Goal: Task Accomplishment & Management: Use online tool/utility

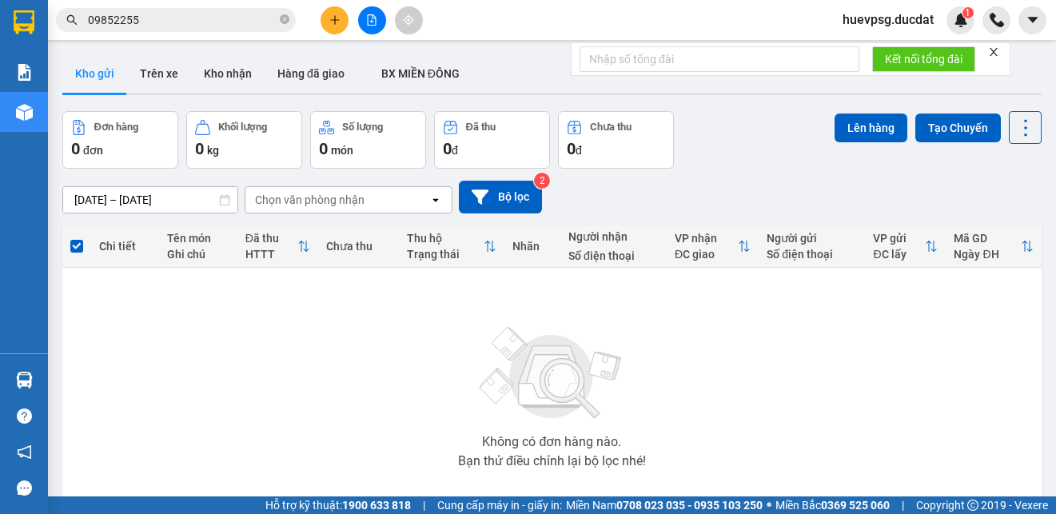
click at [1024, 33] on span at bounding box center [1032, 20] width 28 height 28
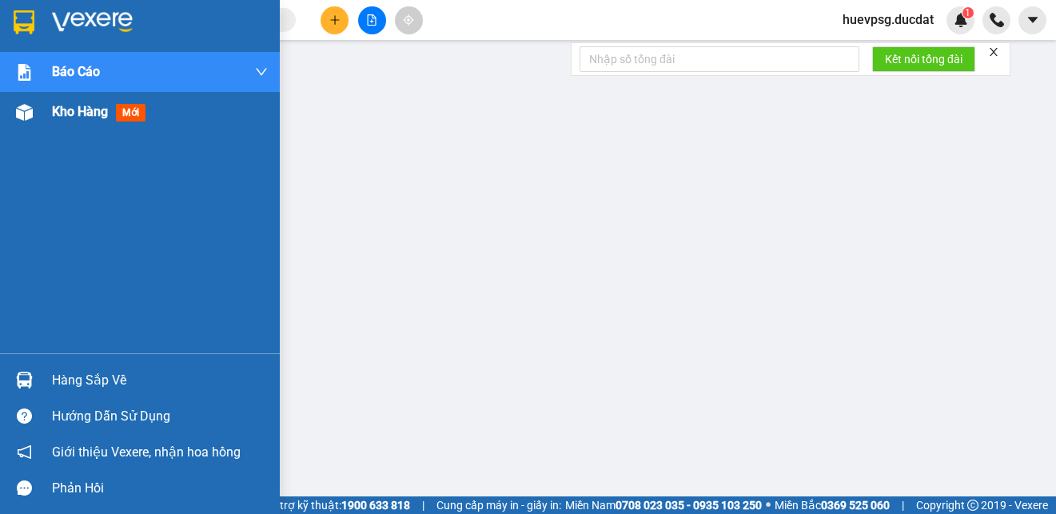
click at [86, 109] on span "Kho hàng" at bounding box center [80, 111] width 56 height 15
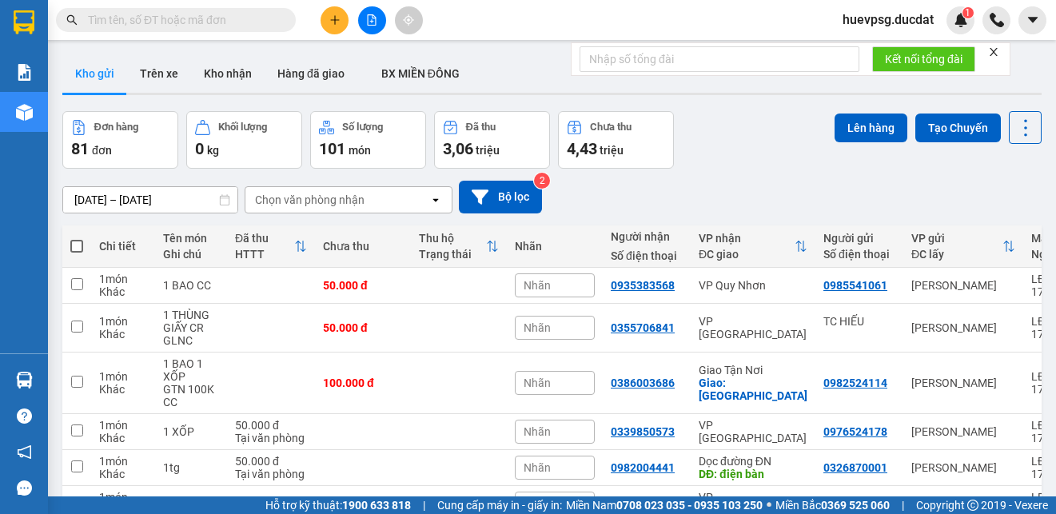
drag, startPoint x: 0, startPoint y: 0, endPoint x: 79, endPoint y: 117, distance: 141.7
click at [82, 106] on div "ver 1.8.146 Kho gửi Trên xe Kho nhận Hàng đã giao BX MIỀN ĐÔNG Đơn hàng 81 đơn …" at bounding box center [552, 398] width 992 height 701
click at [479, 203] on icon at bounding box center [480, 197] width 17 height 17
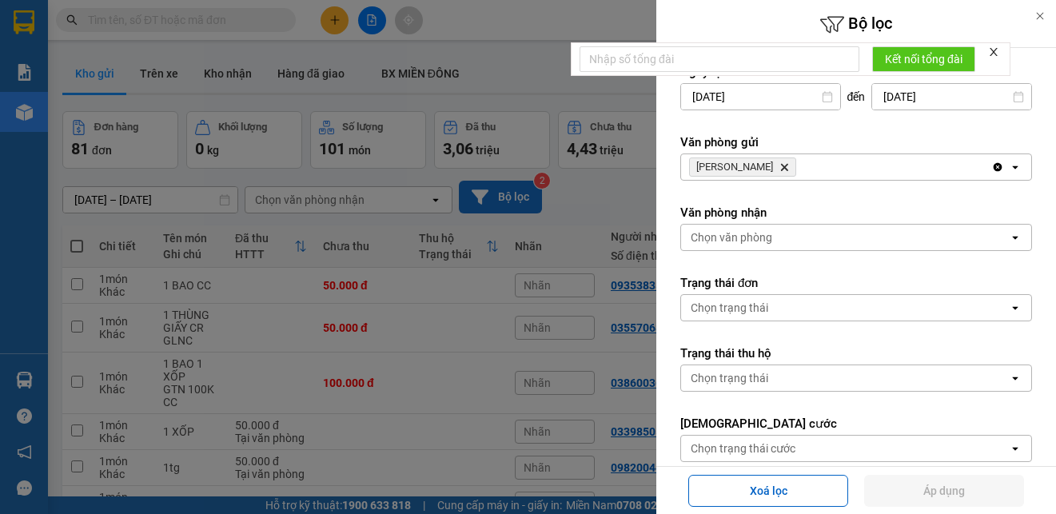
scroll to position [240, 0]
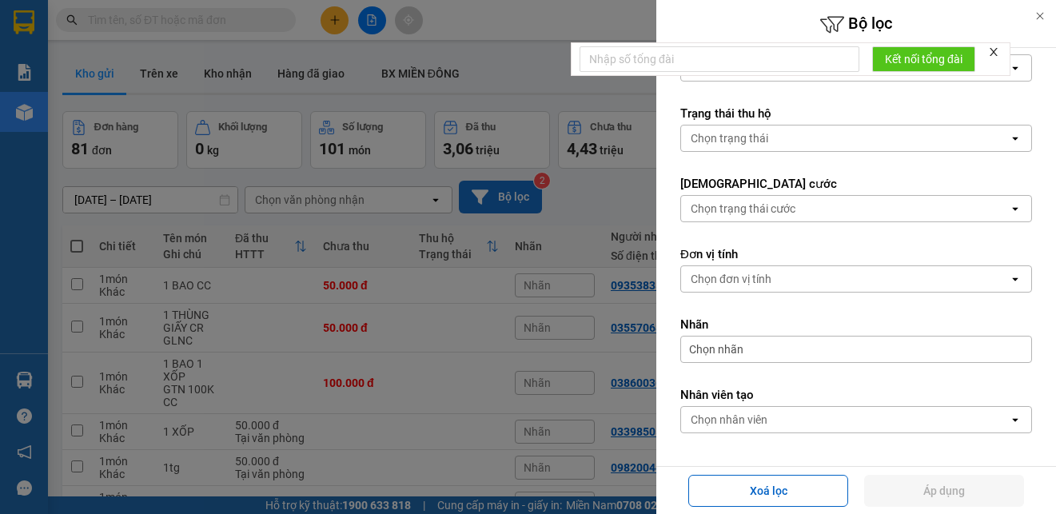
click at [757, 423] on div "Chọn nhân viên" at bounding box center [729, 420] width 77 height 16
click at [762, 424] on div "THU Chọn nhân viên" at bounding box center [845, 420] width 328 height 26
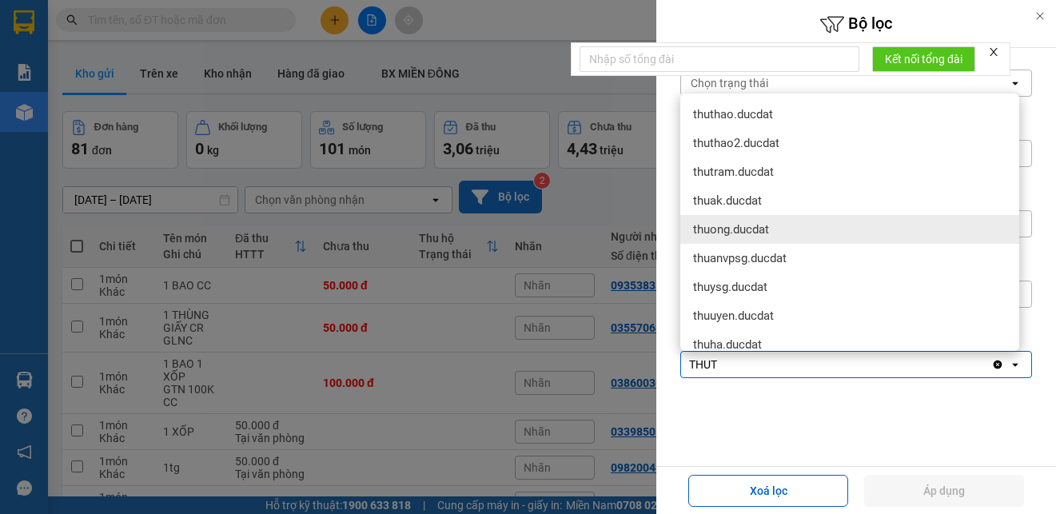
type input "THU"
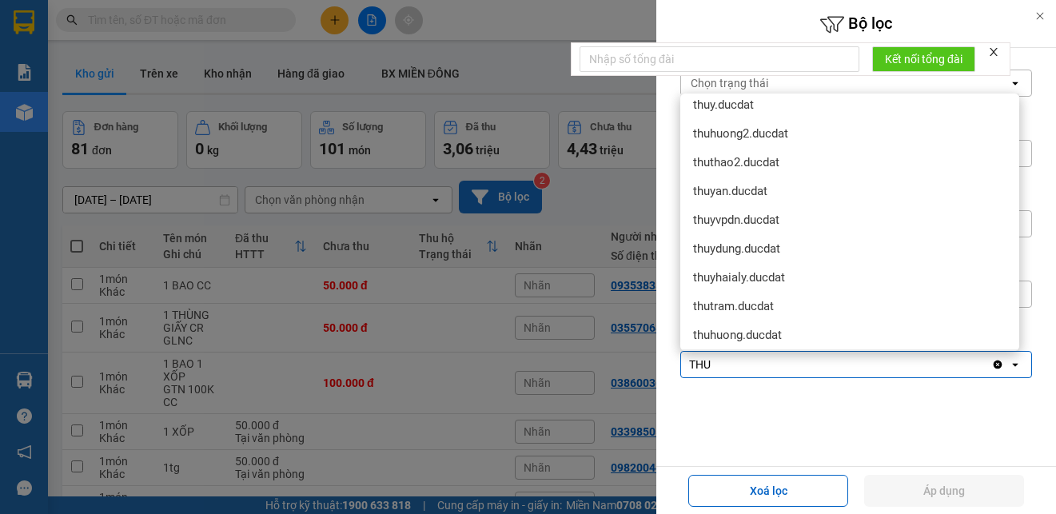
scroll to position [320, 0]
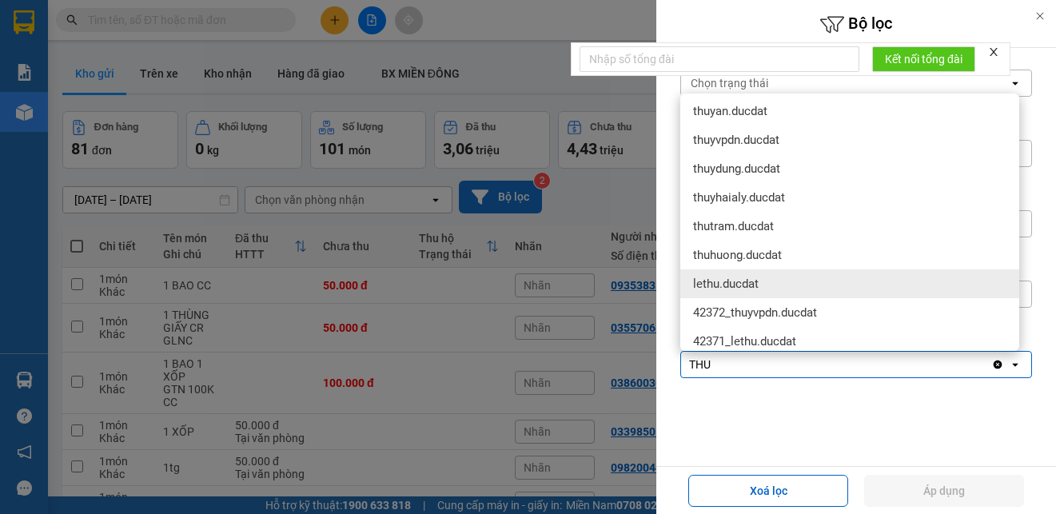
click at [758, 285] on span "lethu.ducdat" at bounding box center [726, 284] width 66 height 16
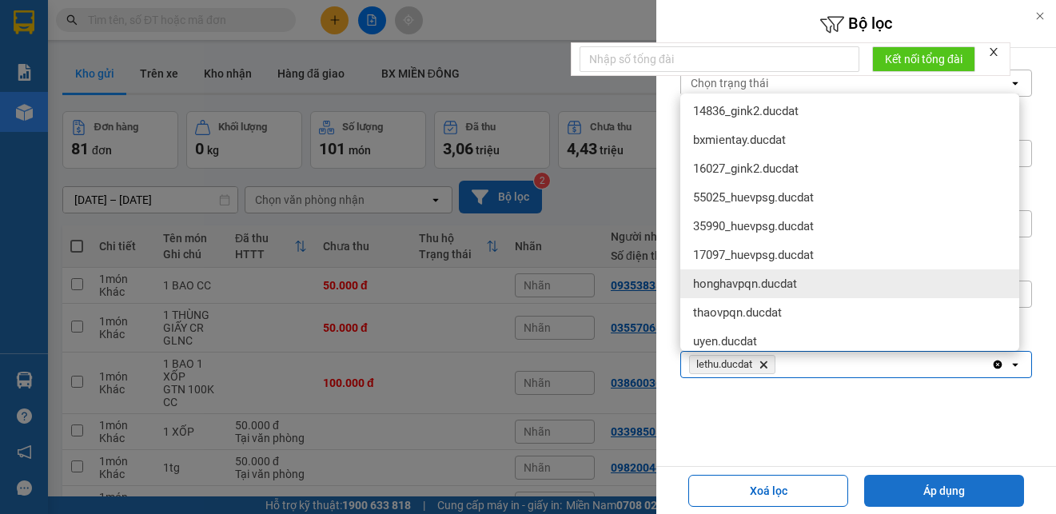
click at [939, 495] on button "Áp dụng" at bounding box center [944, 491] width 160 height 32
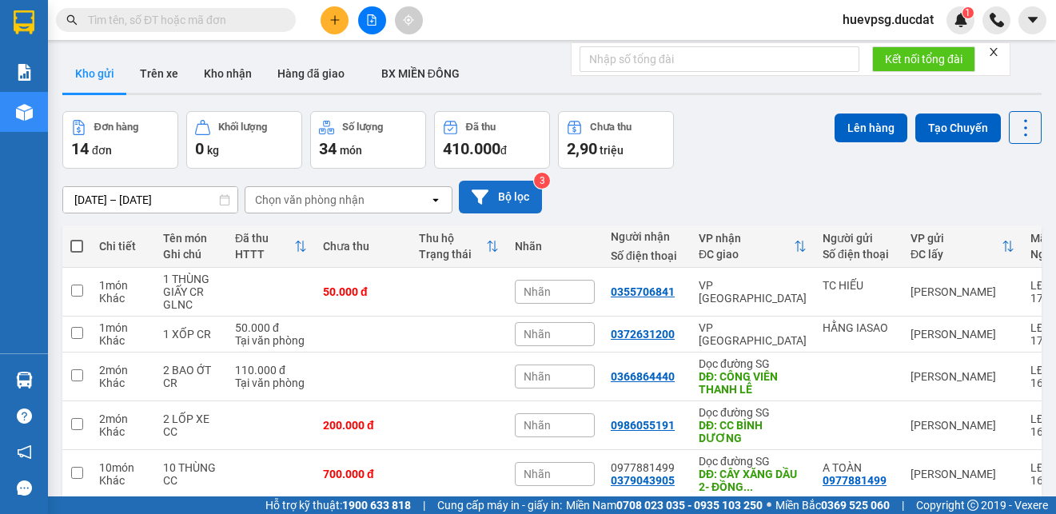
click at [499, 205] on button "Bộ lọc" at bounding box center [500, 197] width 83 height 33
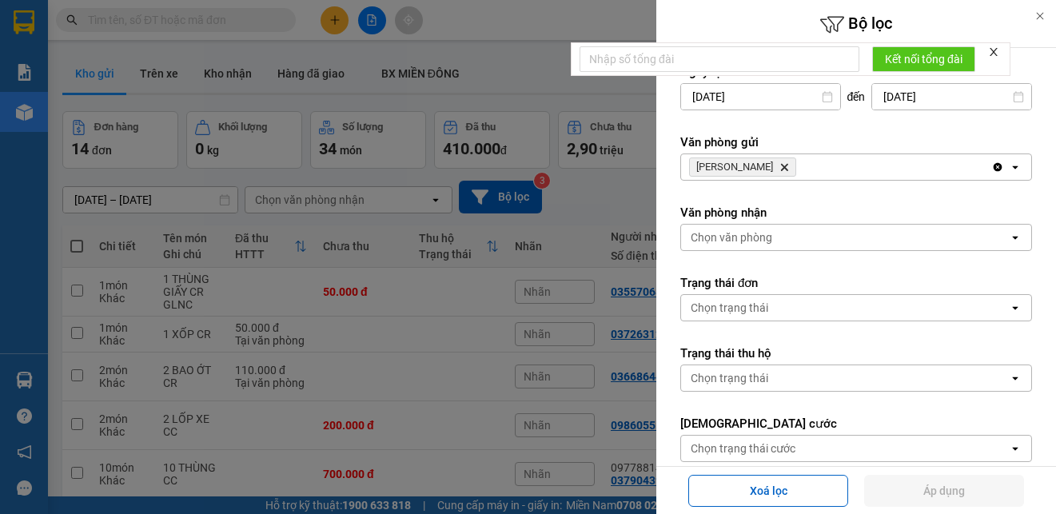
click at [779, 165] on icon "Delete" at bounding box center [784, 167] width 10 height 10
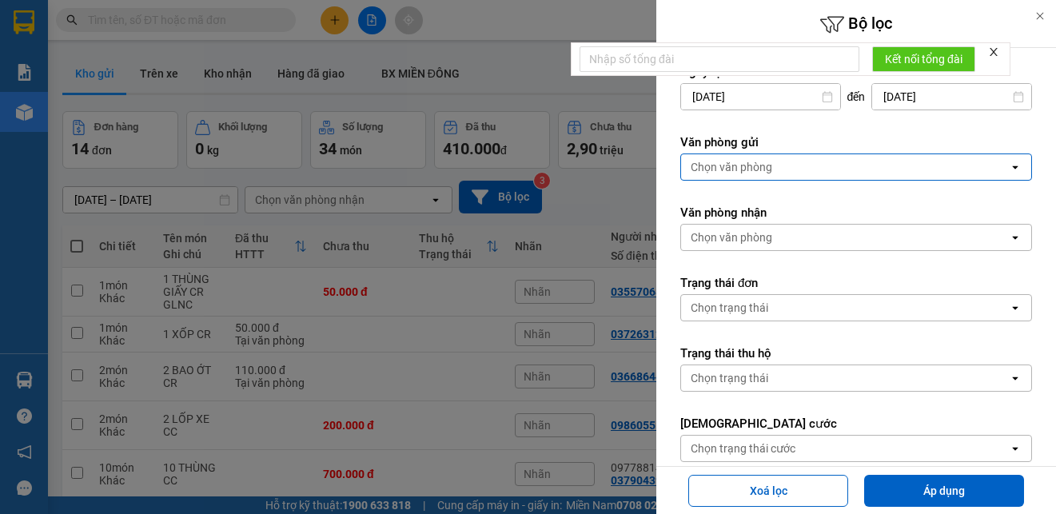
click at [767, 165] on div "Chọn văn phòng" at bounding box center [732, 167] width 82 height 16
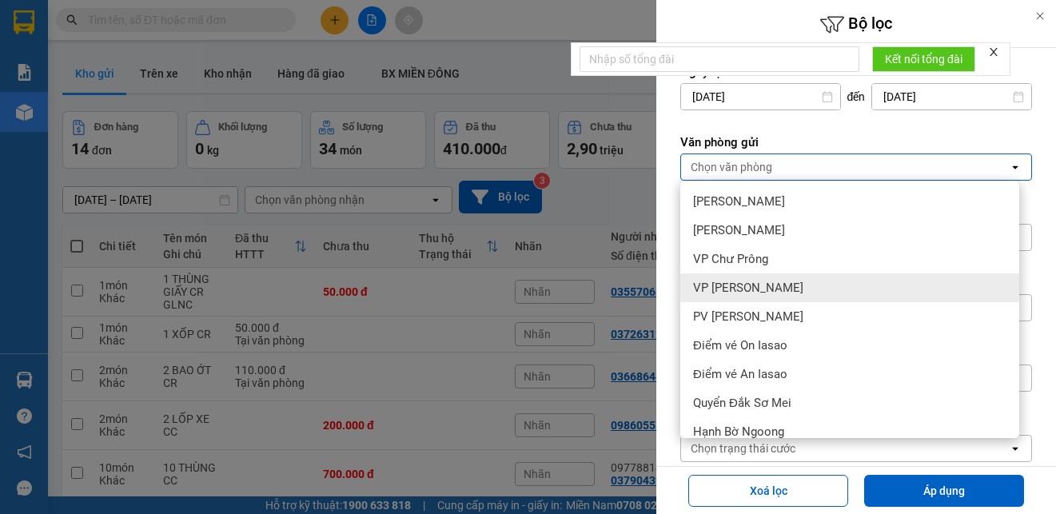
click at [791, 277] on div "VP [PERSON_NAME]" at bounding box center [849, 287] width 339 height 29
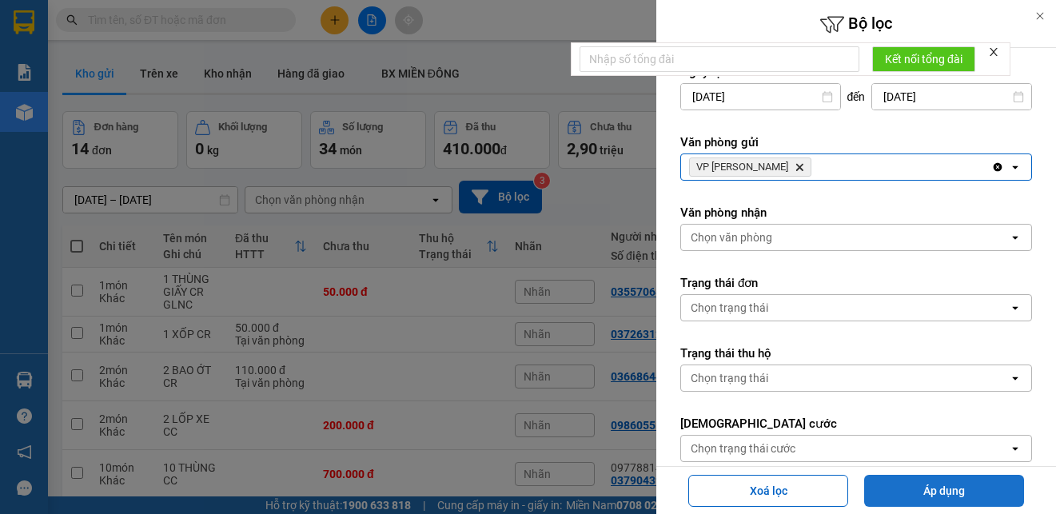
click at [905, 484] on button "Áp dụng" at bounding box center [944, 491] width 160 height 32
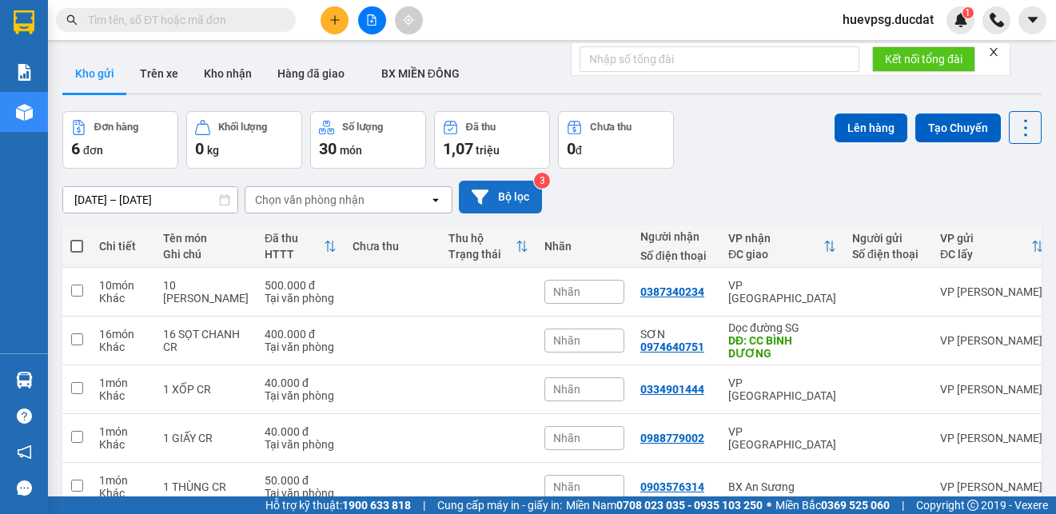
click at [491, 207] on button "Bộ lọc" at bounding box center [500, 197] width 83 height 33
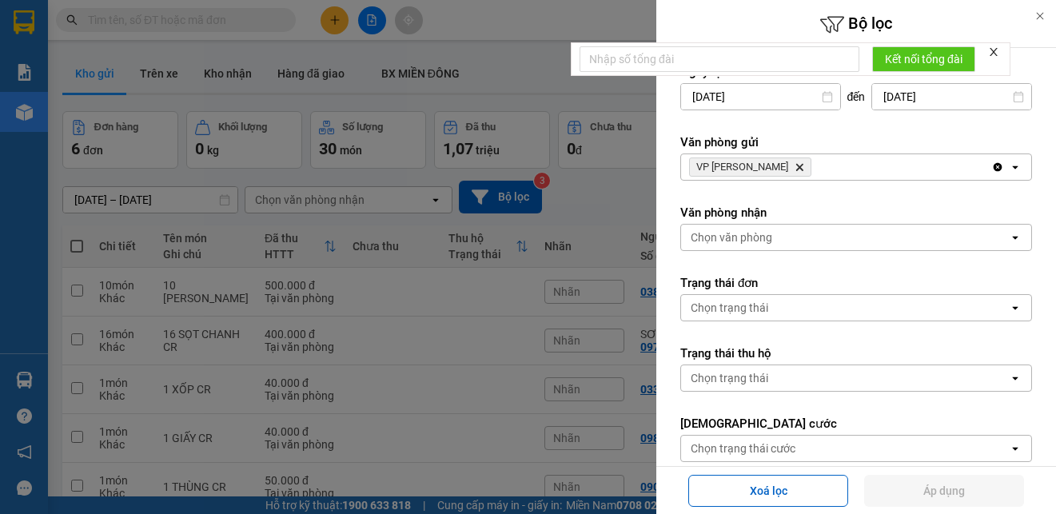
click at [796, 166] on icon "VP Hòa Lệ Chí, close by backspace" at bounding box center [799, 167] width 7 height 7
click at [772, 166] on div "VP Hòa [PERSON_NAME]" at bounding box center [836, 167] width 310 height 26
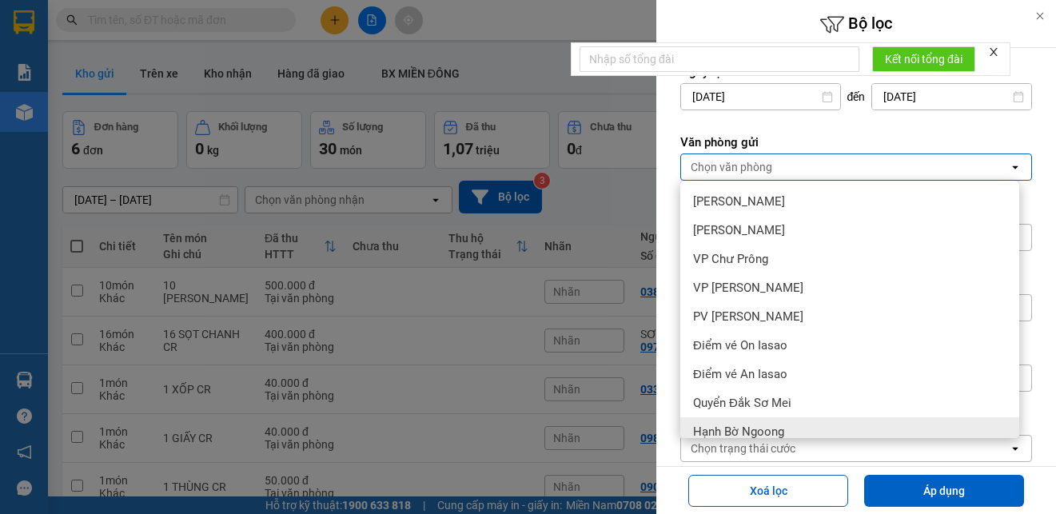
scroll to position [80, 0]
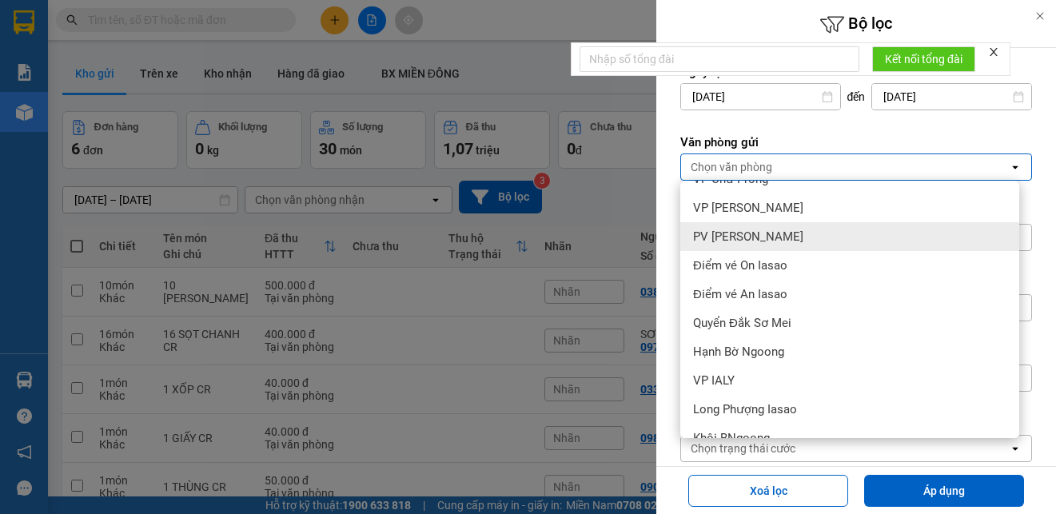
click at [743, 231] on span "PV [PERSON_NAME]" at bounding box center [748, 237] width 110 height 16
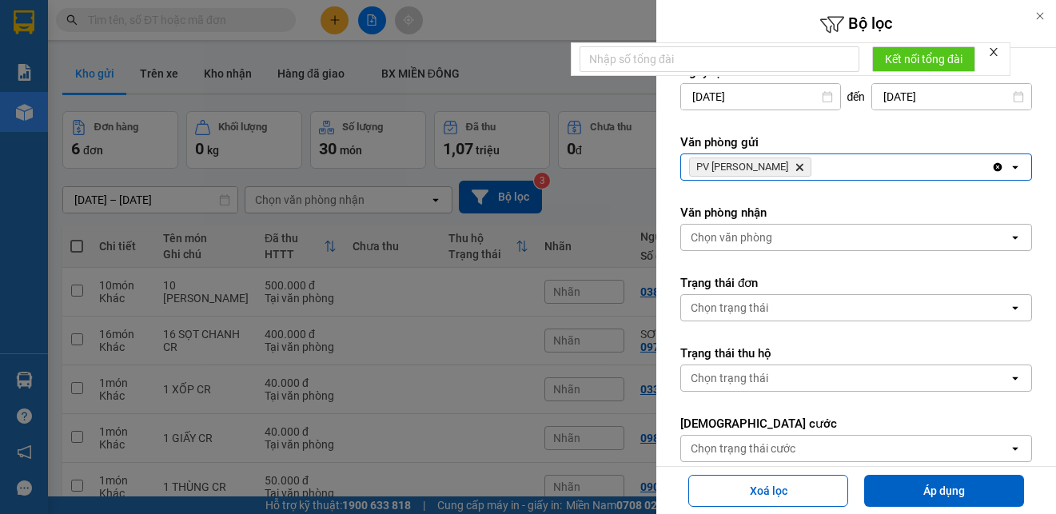
click at [915, 492] on button "Áp dụng" at bounding box center [944, 491] width 160 height 32
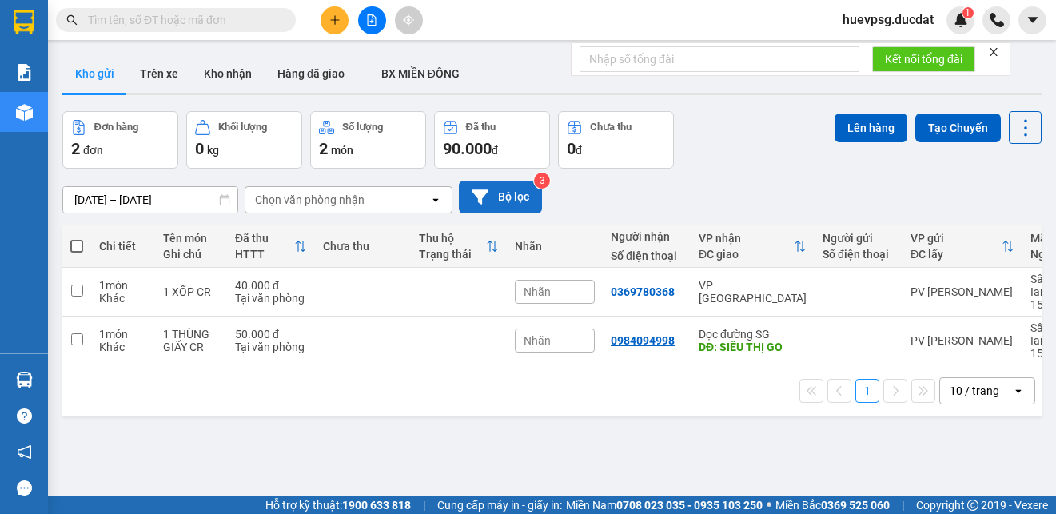
click at [506, 194] on button "Bộ lọc" at bounding box center [500, 197] width 83 height 33
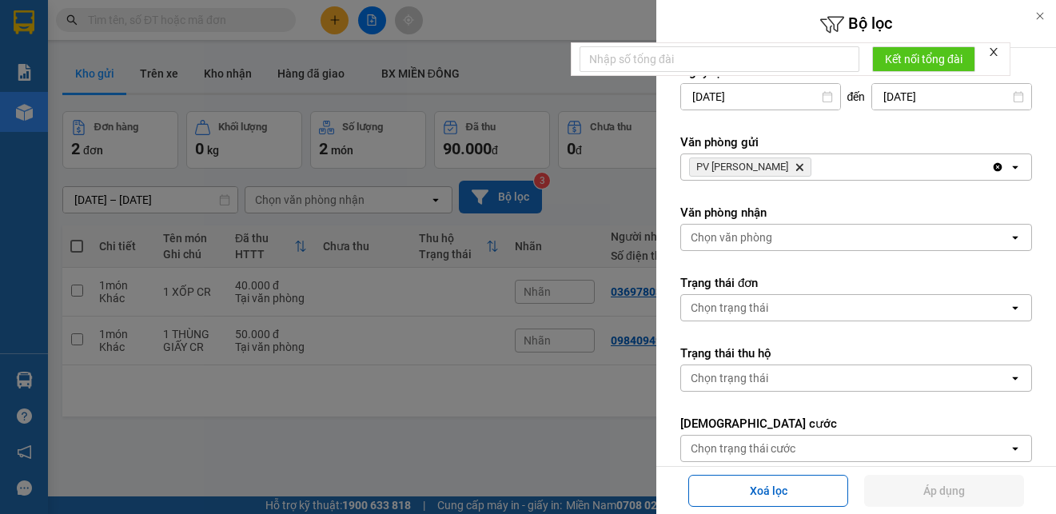
type input "[DATE]"
click at [796, 168] on icon "PV Sâm Ianhin, close by backspace" at bounding box center [799, 167] width 7 height 7
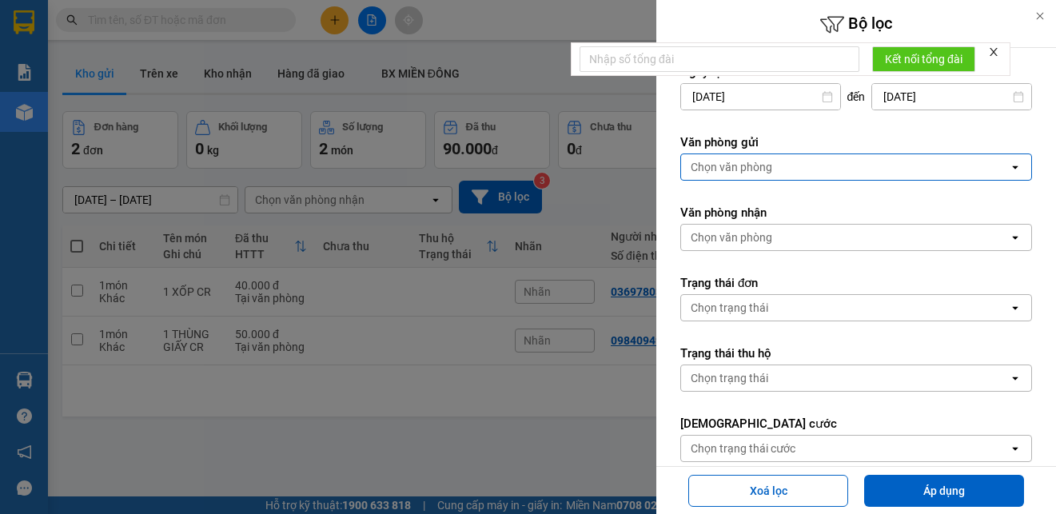
click at [776, 168] on div "Chọn văn phòng" at bounding box center [845, 167] width 328 height 26
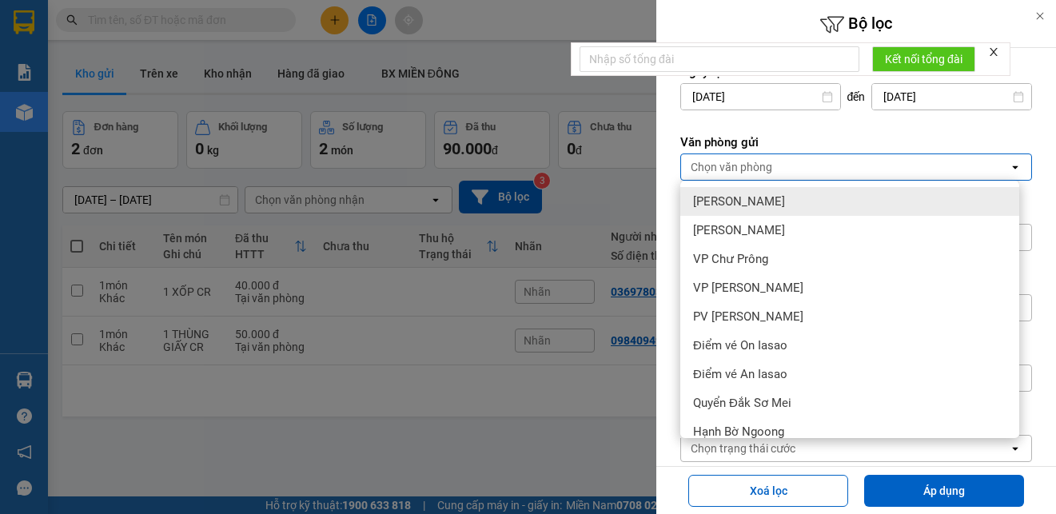
type input "P"
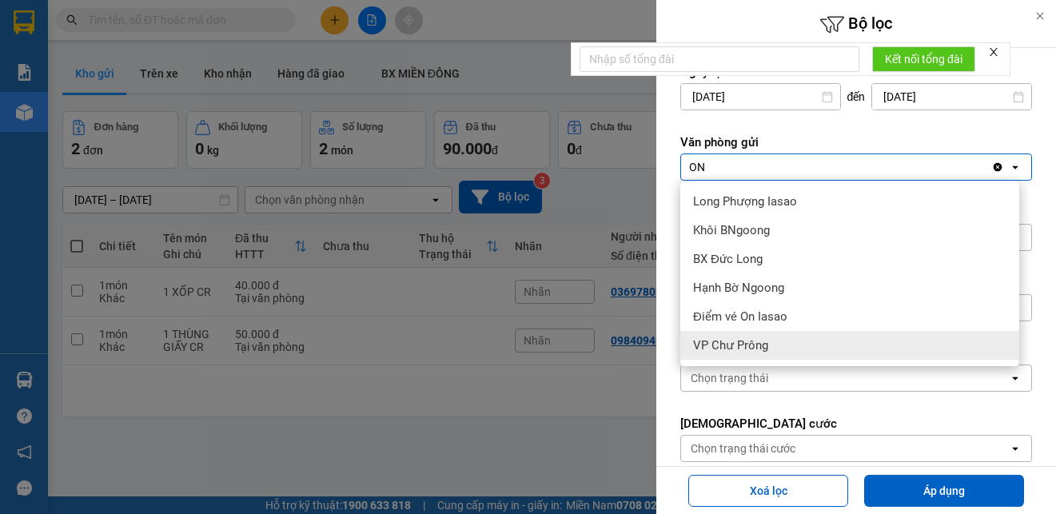
type input "ON"
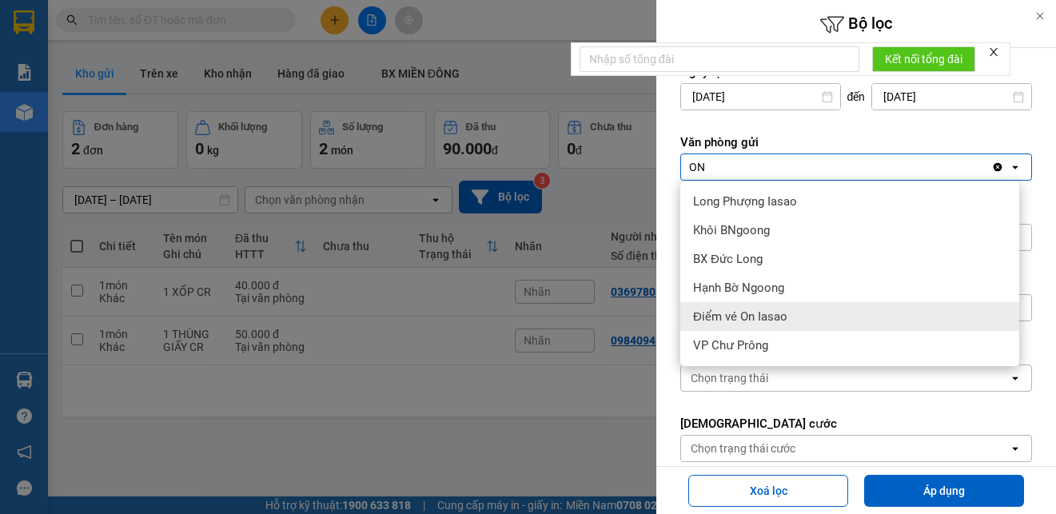
click at [739, 319] on span "Điểm vé On Iasao" at bounding box center [740, 317] width 94 height 16
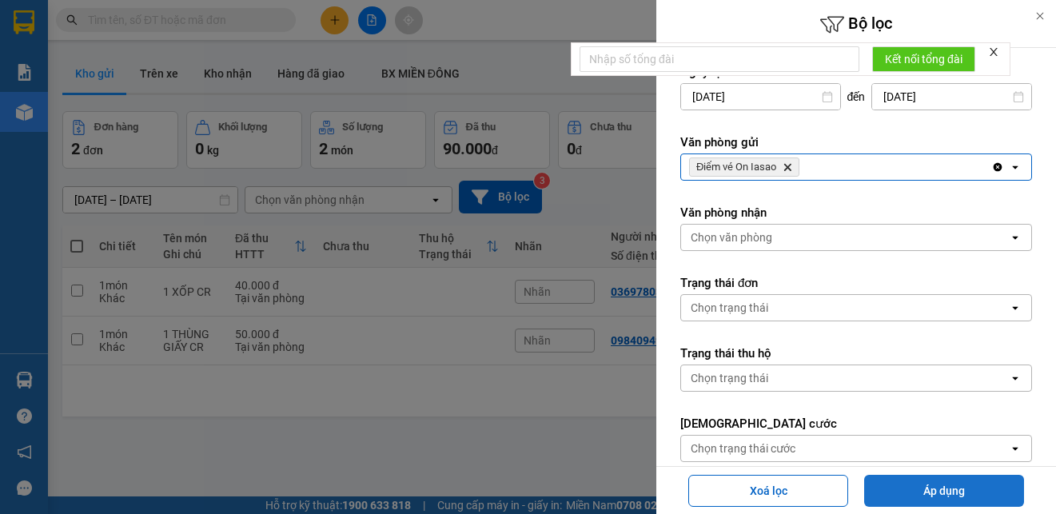
click at [891, 489] on button "Áp dụng" at bounding box center [944, 491] width 160 height 32
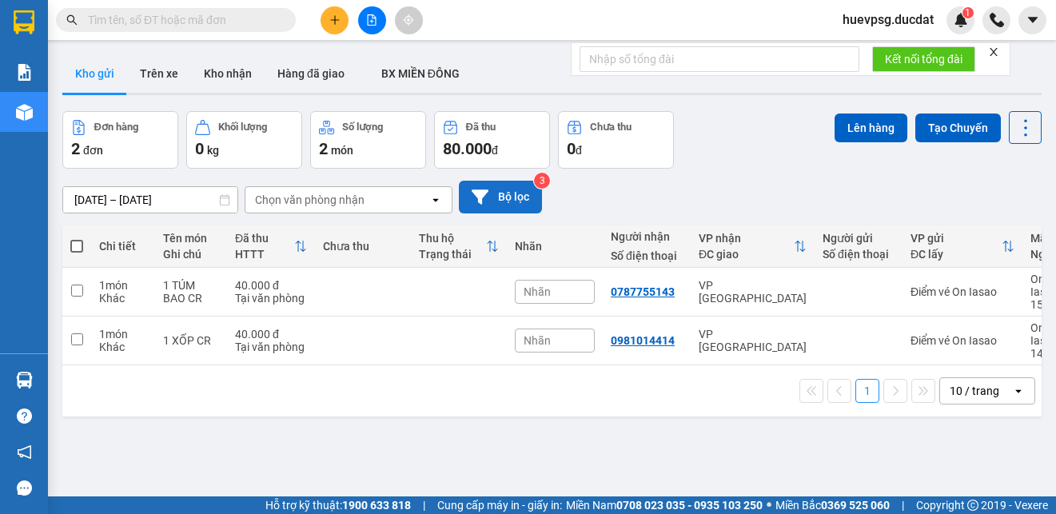
click at [510, 202] on button "Bộ lọc" at bounding box center [500, 197] width 83 height 33
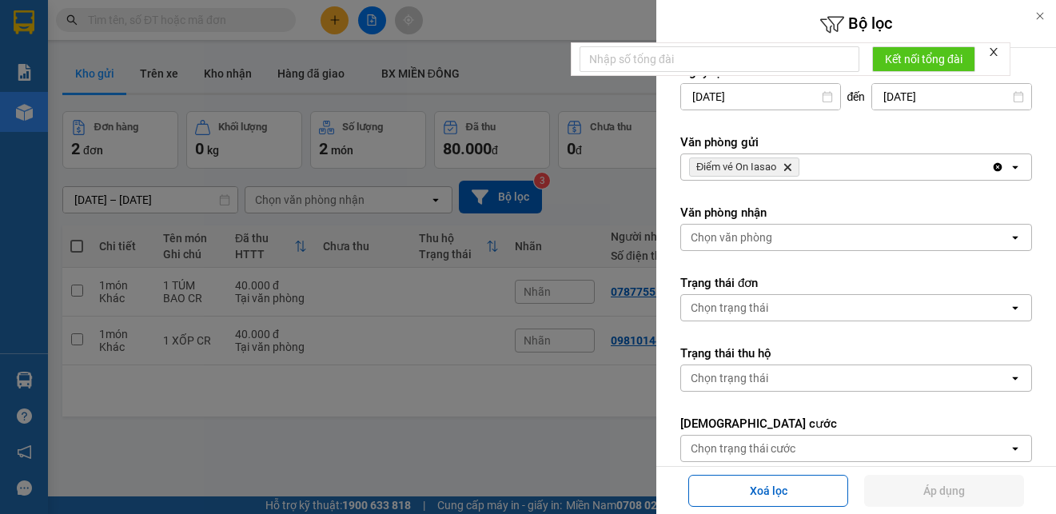
click at [789, 165] on icon "Delete" at bounding box center [787, 167] width 10 height 10
click at [789, 165] on div "Điểm vé On [PERSON_NAME]" at bounding box center [836, 167] width 310 height 26
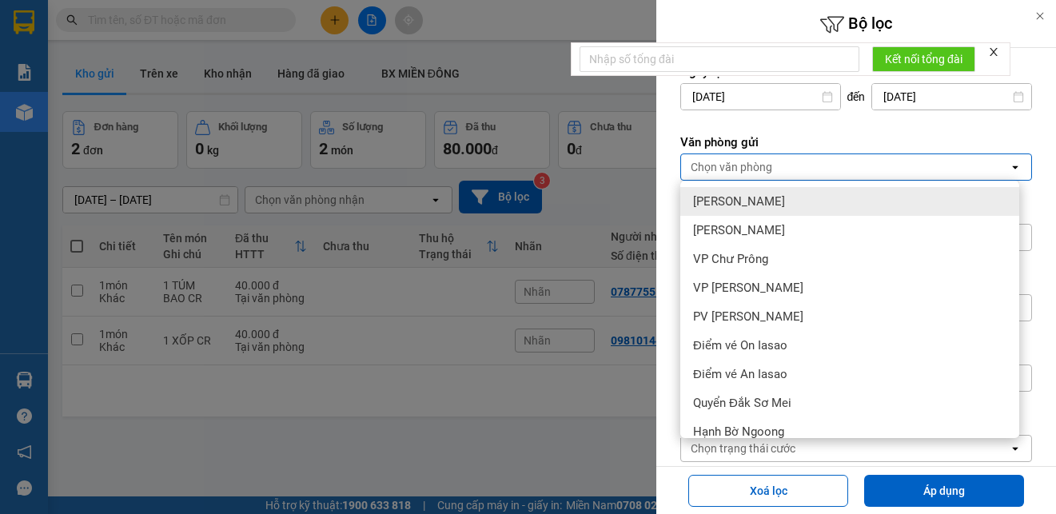
click at [789, 165] on div "Chọn văn phòng" at bounding box center [845, 167] width 328 height 26
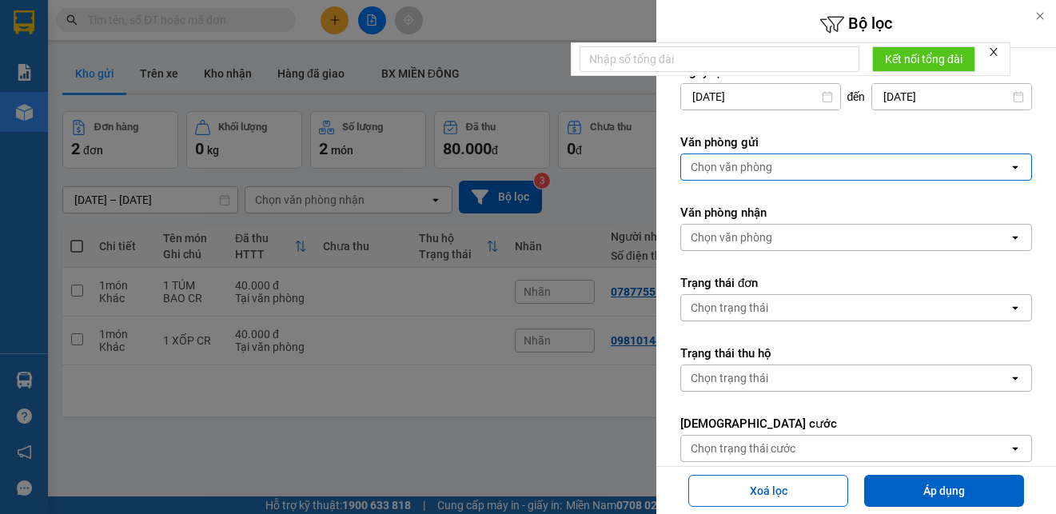
click at [789, 165] on div "Chọn văn phòng" at bounding box center [845, 167] width 328 height 26
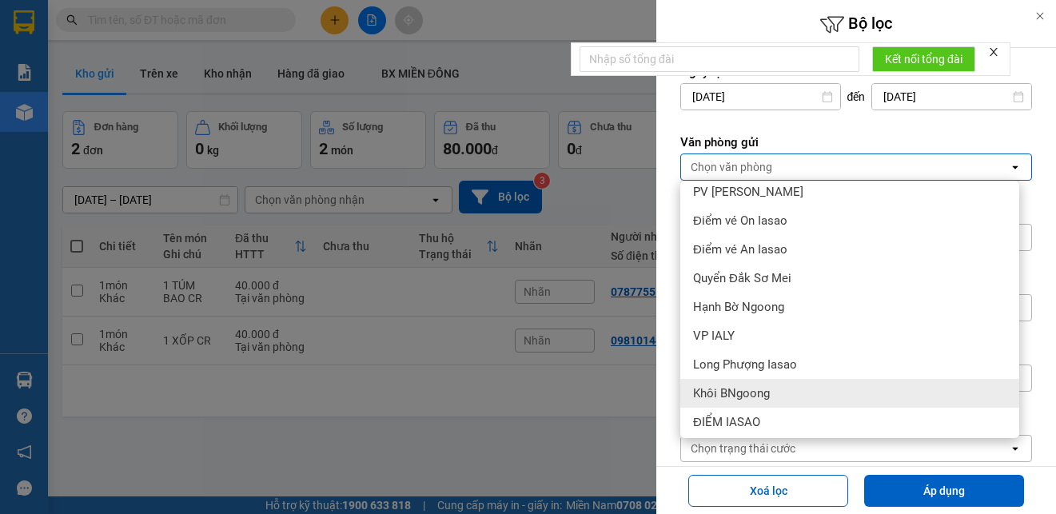
scroll to position [160, 0]
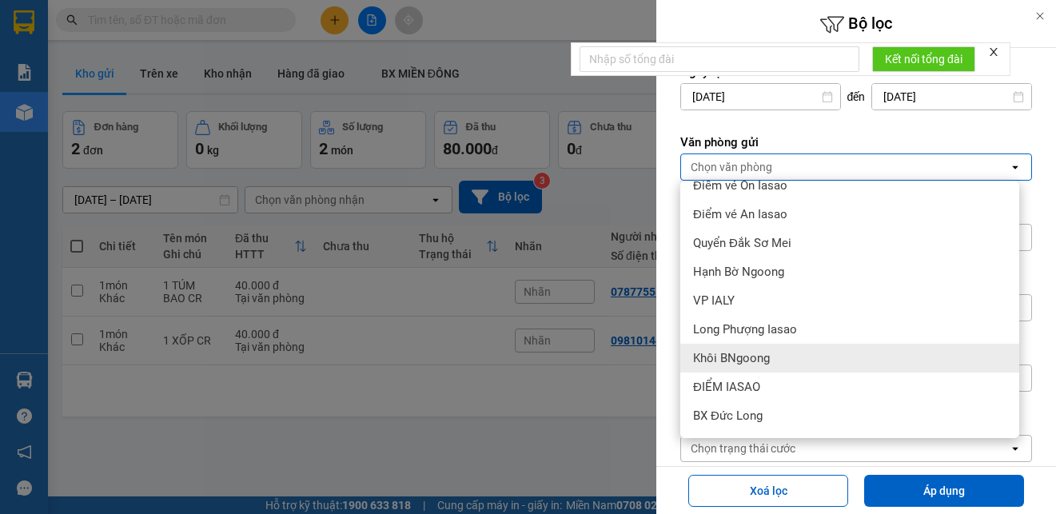
click at [773, 363] on div "Khôi BNgoong" at bounding box center [849, 358] width 339 height 29
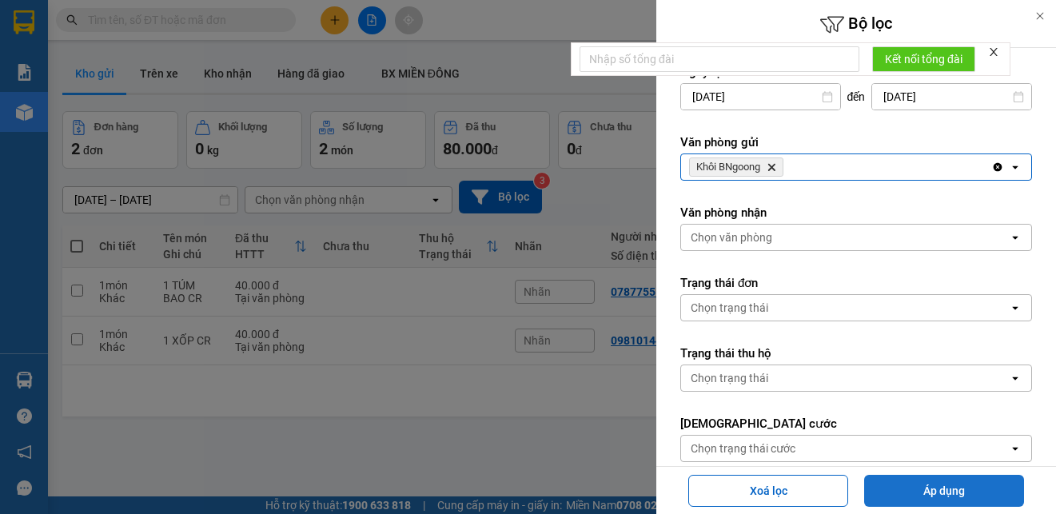
click at [882, 484] on button "Áp dụng" at bounding box center [944, 491] width 160 height 32
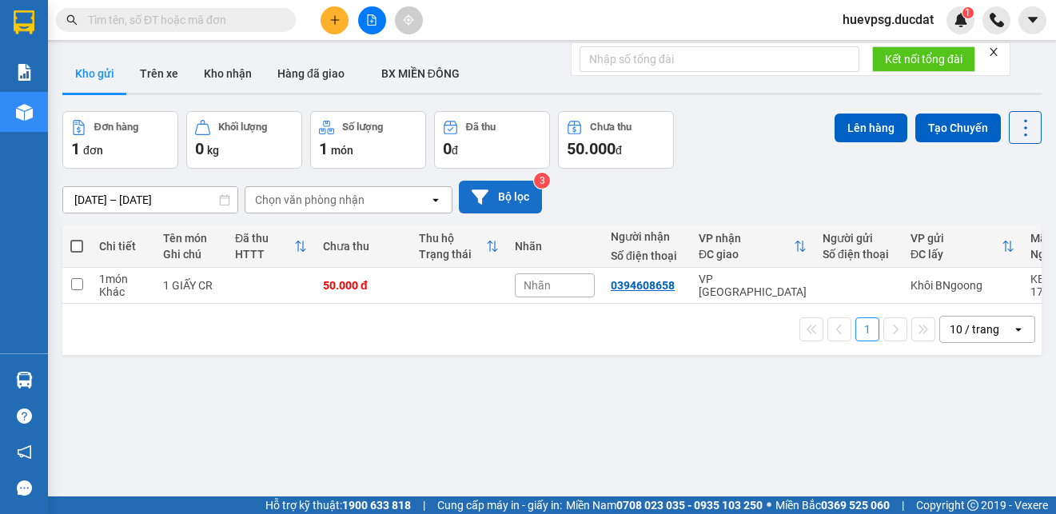
click at [498, 201] on button "Bộ lọc" at bounding box center [500, 197] width 83 height 33
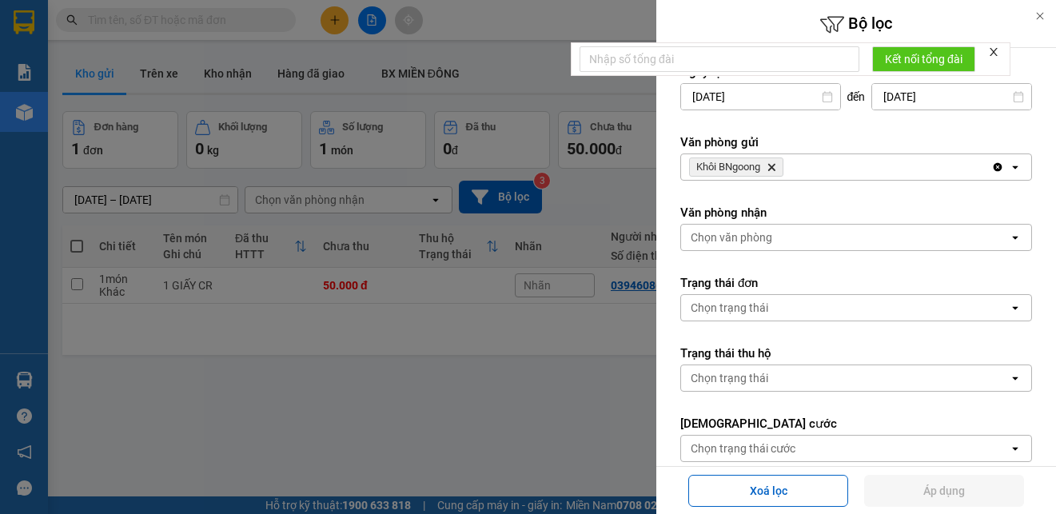
click at [776, 164] on icon "Delete" at bounding box center [771, 167] width 10 height 10
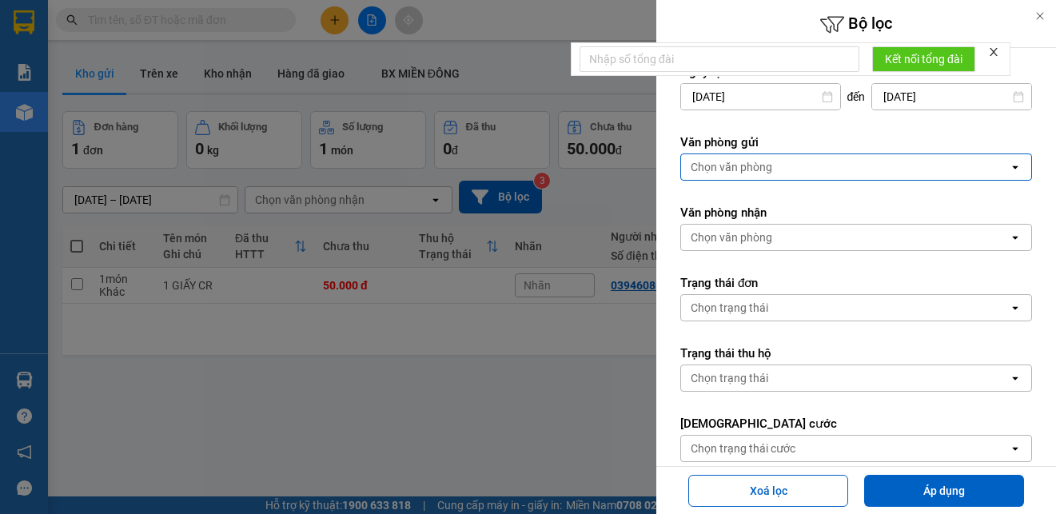
click at [695, 165] on div "Chọn văn phòng" at bounding box center [732, 167] width 82 height 16
click at [809, 176] on div "Chọn văn phòng" at bounding box center [845, 167] width 328 height 26
click at [810, 170] on div "Chọn văn phòng" at bounding box center [845, 167] width 328 height 26
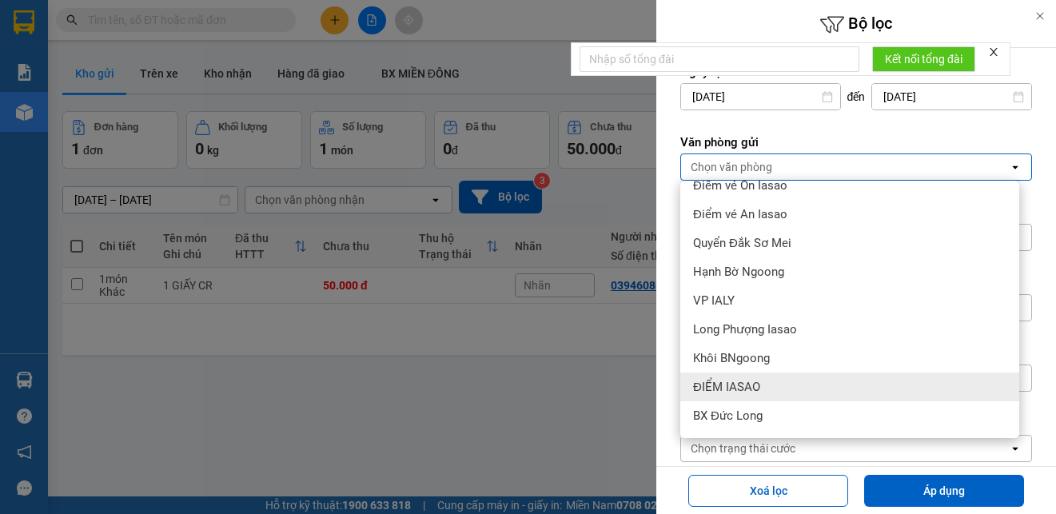
click at [787, 392] on div "ĐIỂM IASAO" at bounding box center [849, 386] width 339 height 29
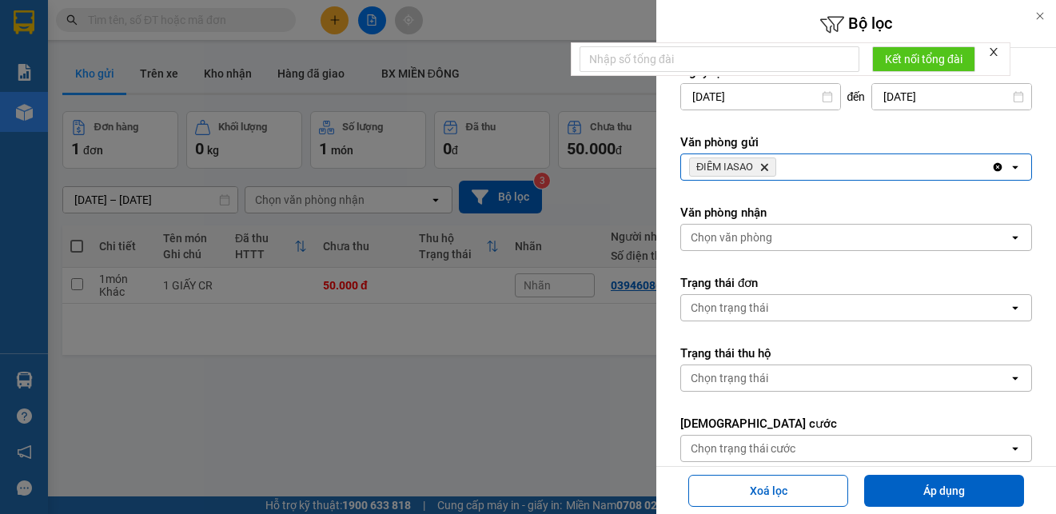
click at [910, 492] on button "Áp dụng" at bounding box center [944, 491] width 160 height 32
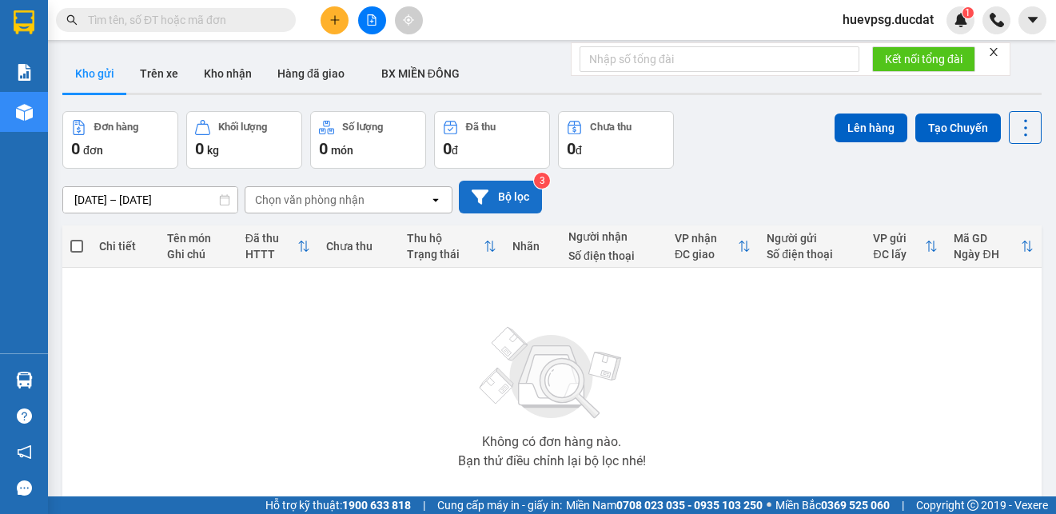
click at [517, 210] on button "Bộ lọc" at bounding box center [500, 197] width 83 height 33
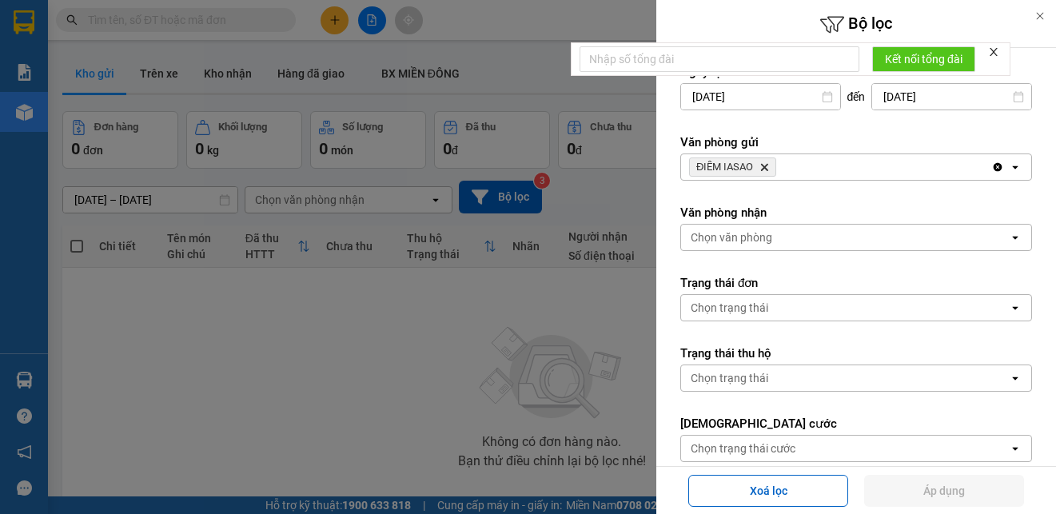
click at [767, 172] on span "ĐIỂM IASAO Delete" at bounding box center [732, 166] width 87 height 19
click at [760, 164] on icon "Delete" at bounding box center [764, 167] width 10 height 10
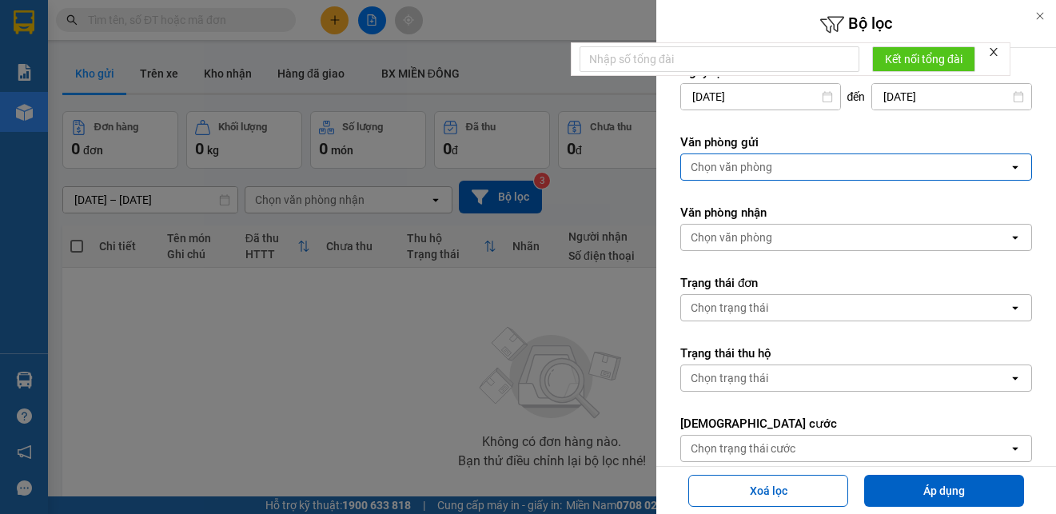
click at [760, 164] on div "Chọn văn phòng" at bounding box center [732, 167] width 82 height 16
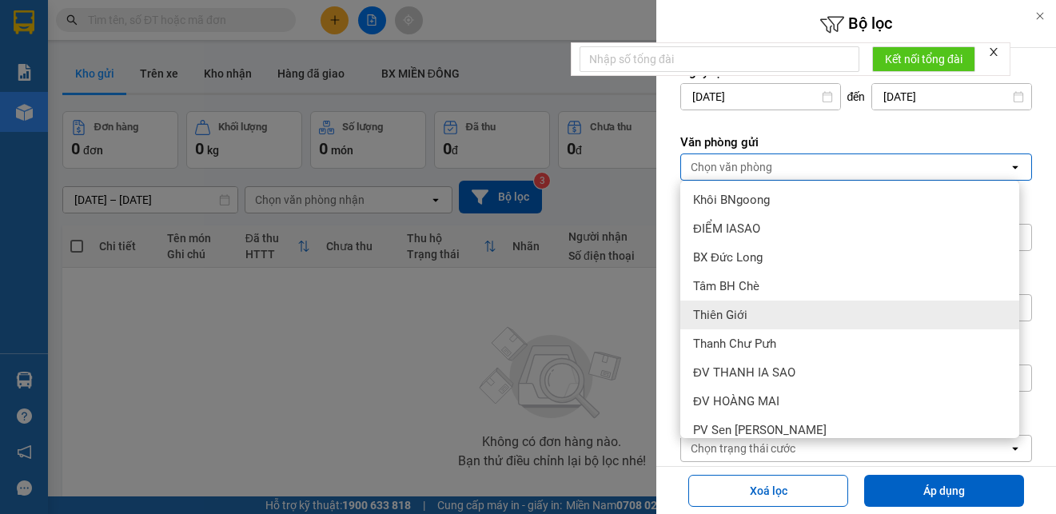
scroll to position [320, 0]
click at [778, 313] on div "Thiên Giới" at bounding box center [849, 313] width 339 height 29
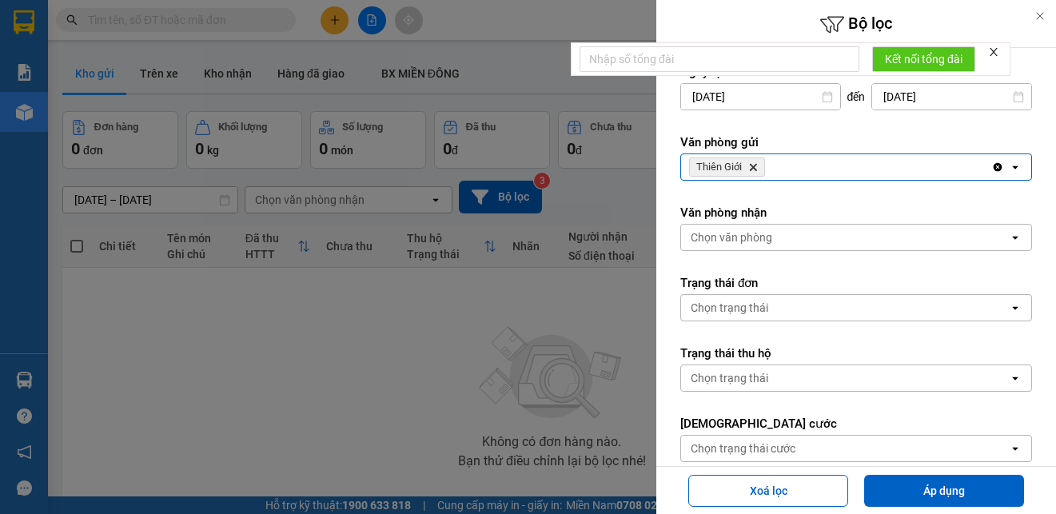
drag, startPoint x: 882, startPoint y: 495, endPoint x: 865, endPoint y: 471, distance: 29.3
click at [882, 496] on button "Áp dụng" at bounding box center [944, 491] width 160 height 32
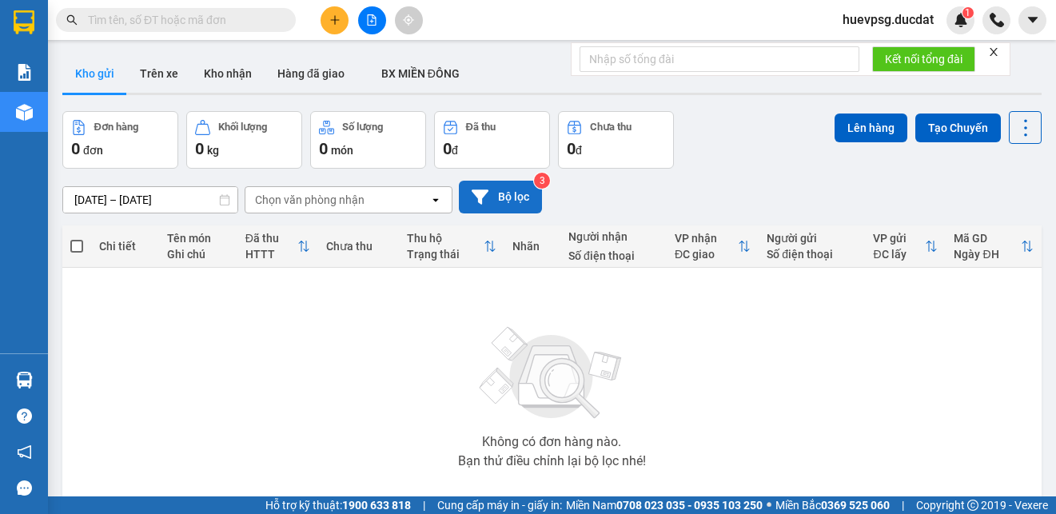
click at [519, 198] on button "Bộ lọc" at bounding box center [500, 197] width 83 height 33
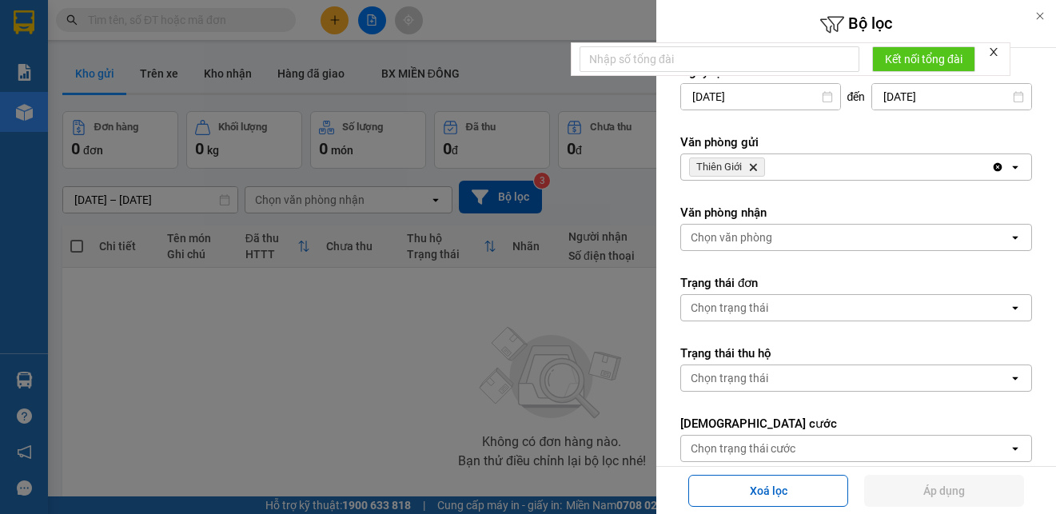
click at [753, 162] on icon "Delete" at bounding box center [753, 167] width 10 height 10
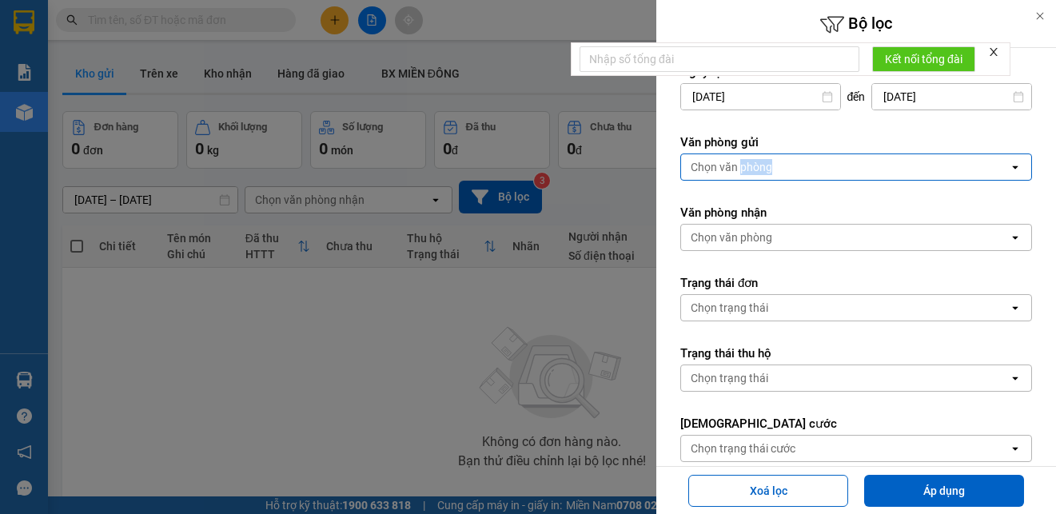
click at [753, 162] on div "Chọn văn phòng" at bounding box center [732, 167] width 82 height 16
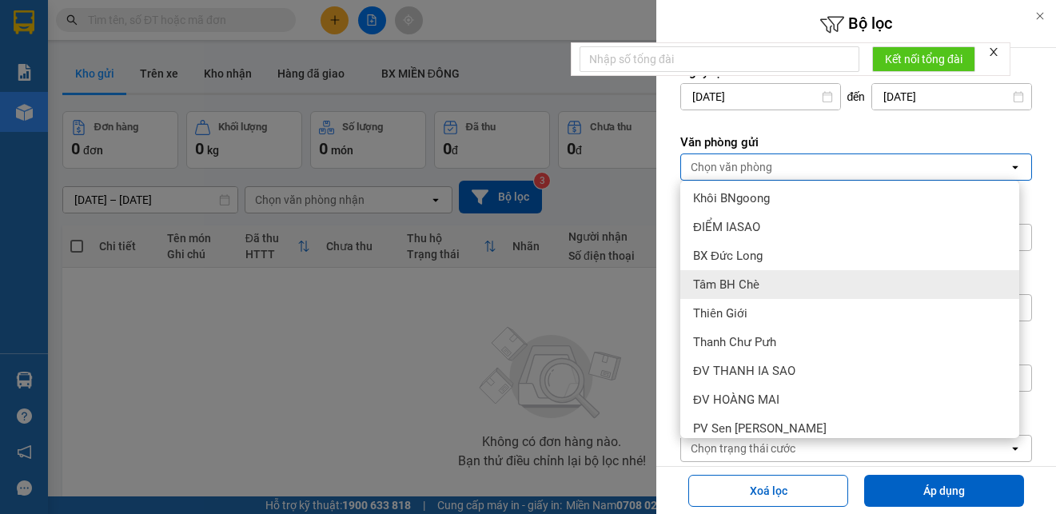
click at [757, 277] on span "Tâm BH Chè" at bounding box center [726, 285] width 66 height 16
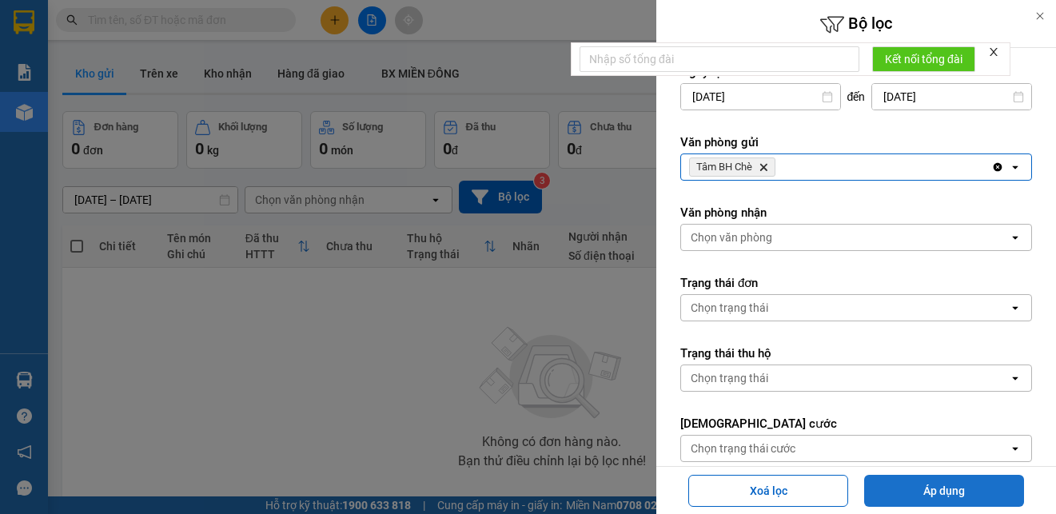
click at [888, 487] on button "Áp dụng" at bounding box center [944, 491] width 160 height 32
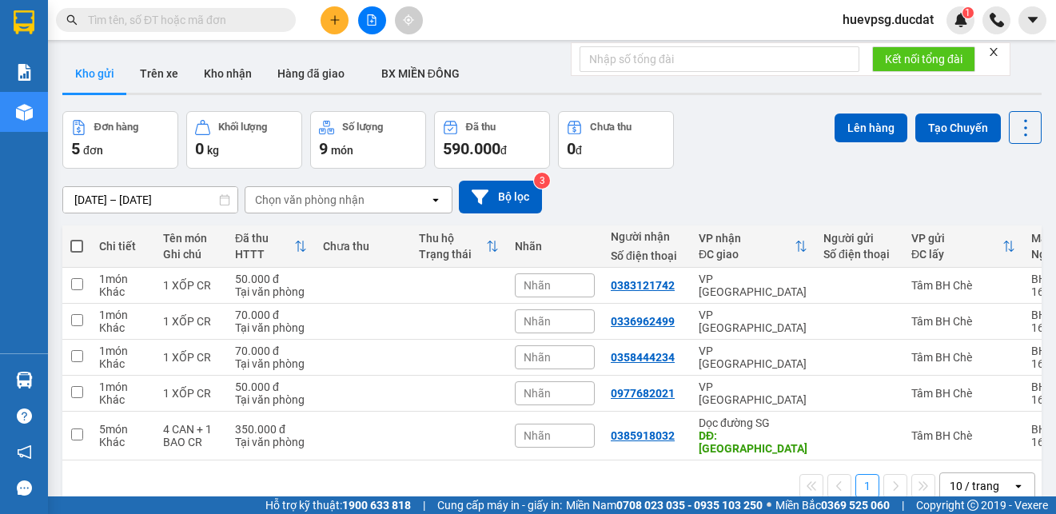
scroll to position [74, 0]
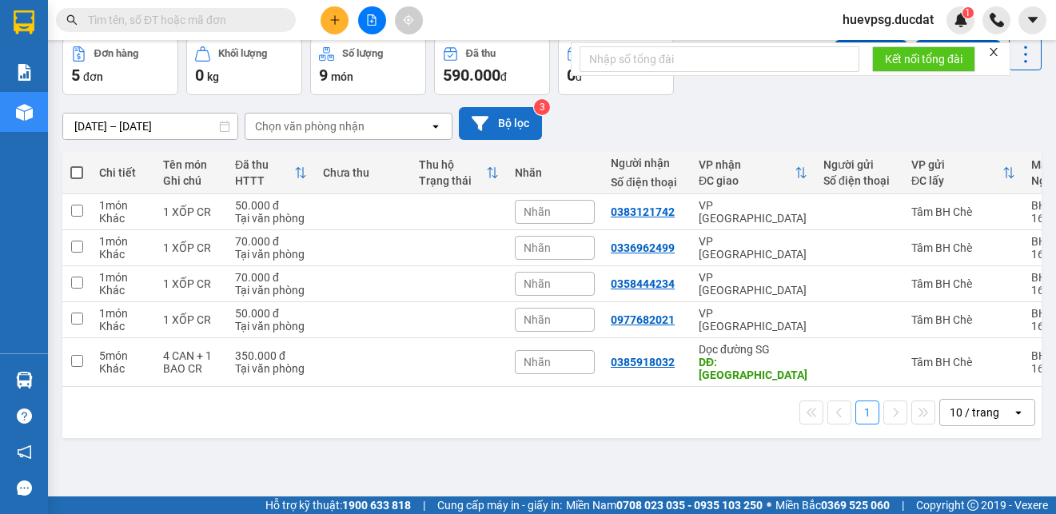
click at [490, 113] on button "Bộ lọc" at bounding box center [500, 123] width 83 height 33
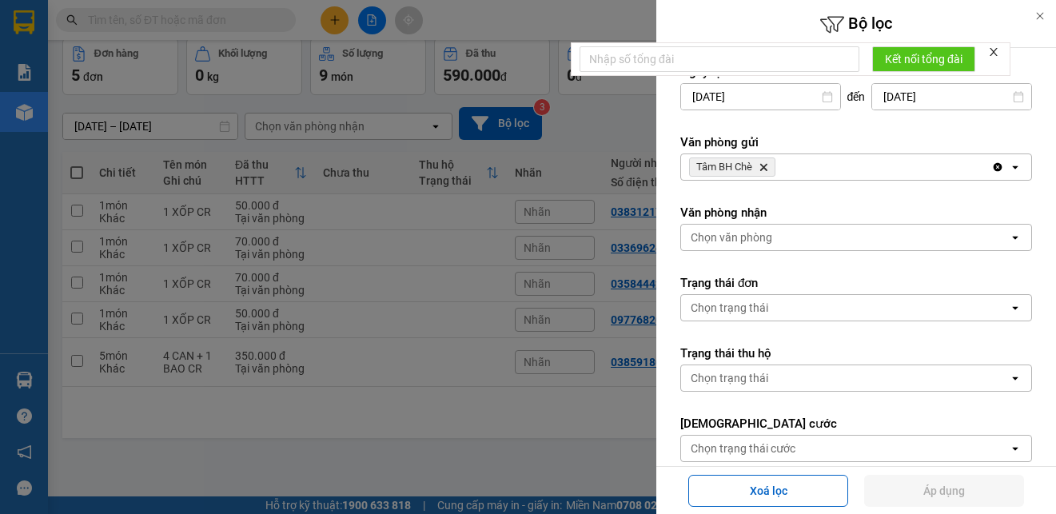
click at [765, 167] on icon "Tâm BH Chè, close by backspace" at bounding box center [763, 167] width 7 height 7
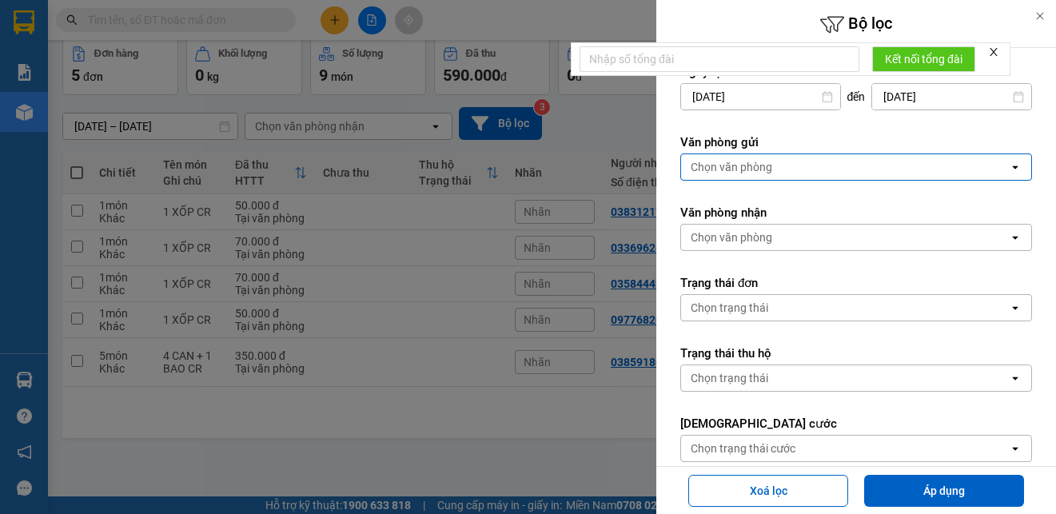
click at [765, 167] on div "Chọn văn phòng" at bounding box center [732, 167] width 82 height 16
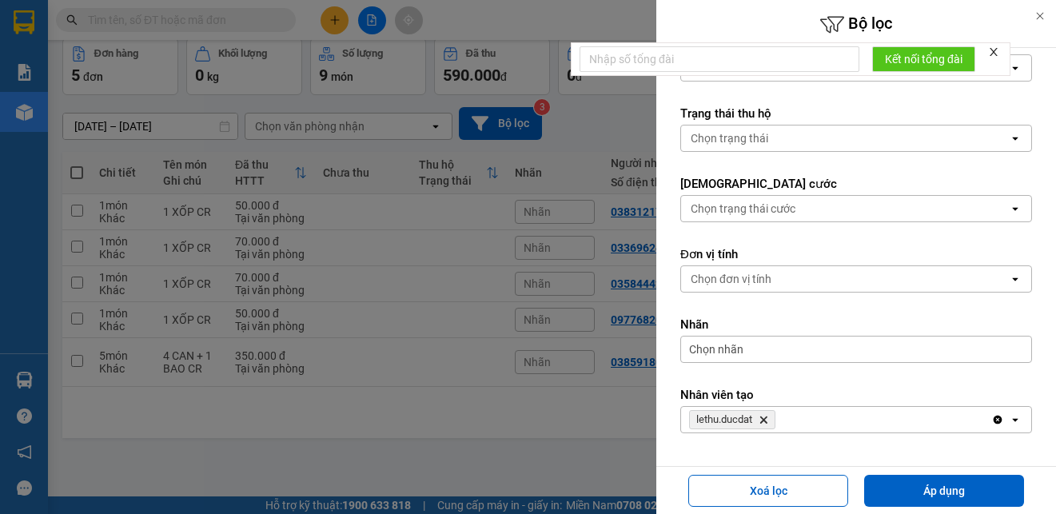
scroll to position [0, 0]
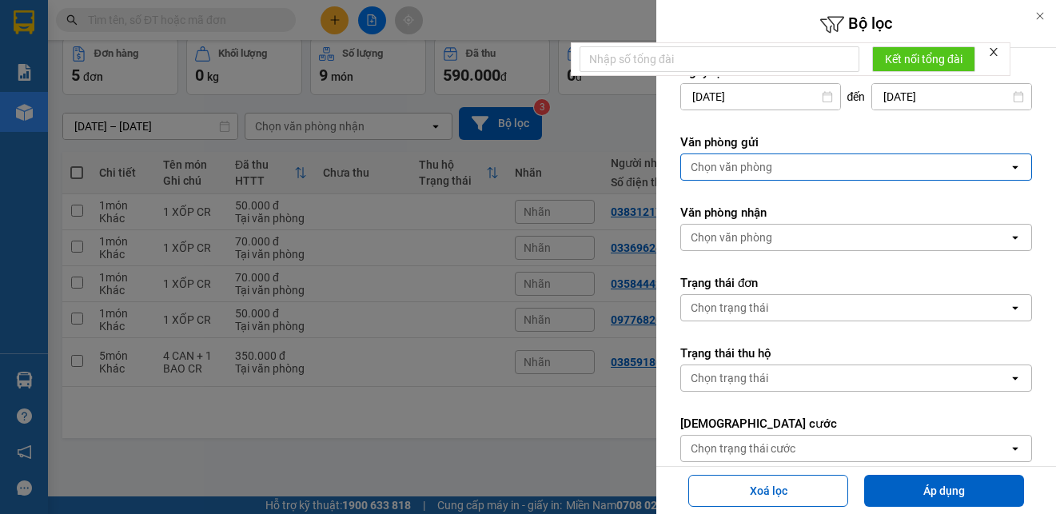
click at [777, 164] on div "Chọn văn phòng" at bounding box center [845, 167] width 328 height 26
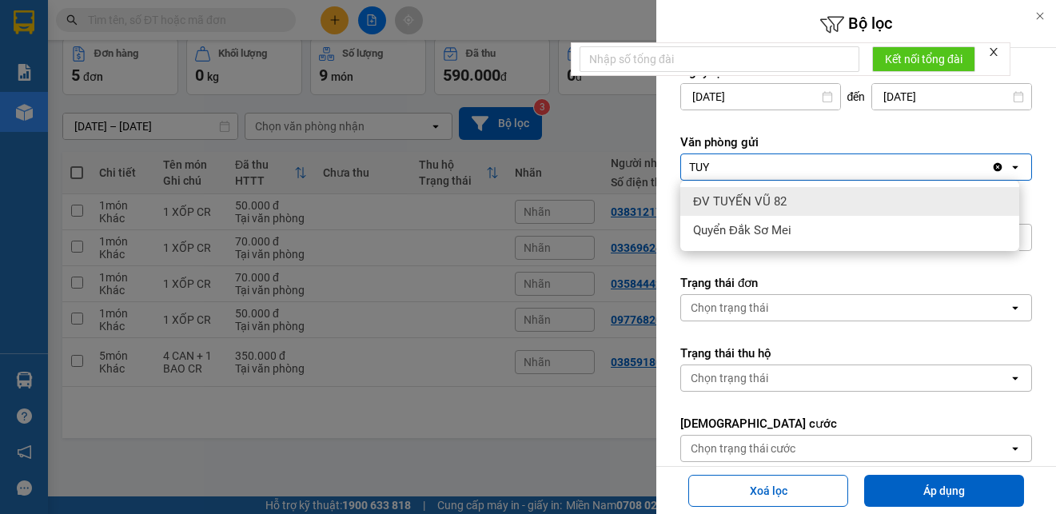
type input "TUY"
click at [774, 194] on span "ĐV TUYẾN VŨ 82" at bounding box center [740, 201] width 94 height 16
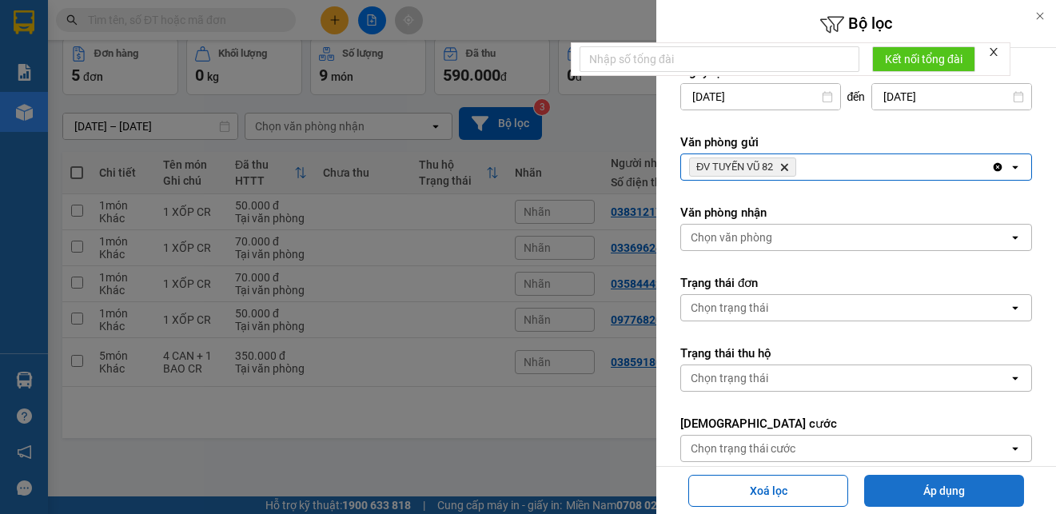
click at [894, 485] on button "Áp dụng" at bounding box center [944, 491] width 160 height 32
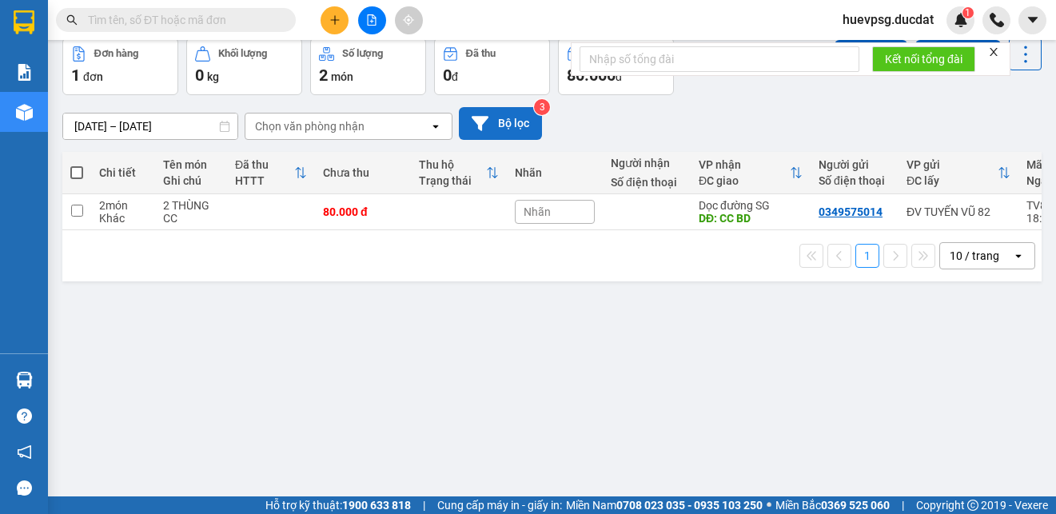
click at [499, 127] on button "Bộ lọc" at bounding box center [500, 123] width 83 height 33
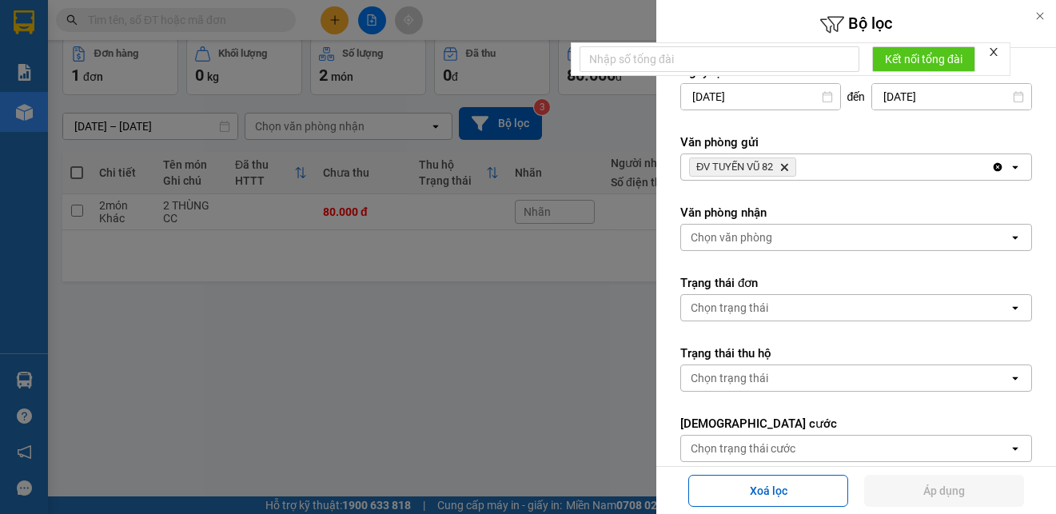
click at [786, 169] on icon "Delete" at bounding box center [784, 167] width 10 height 10
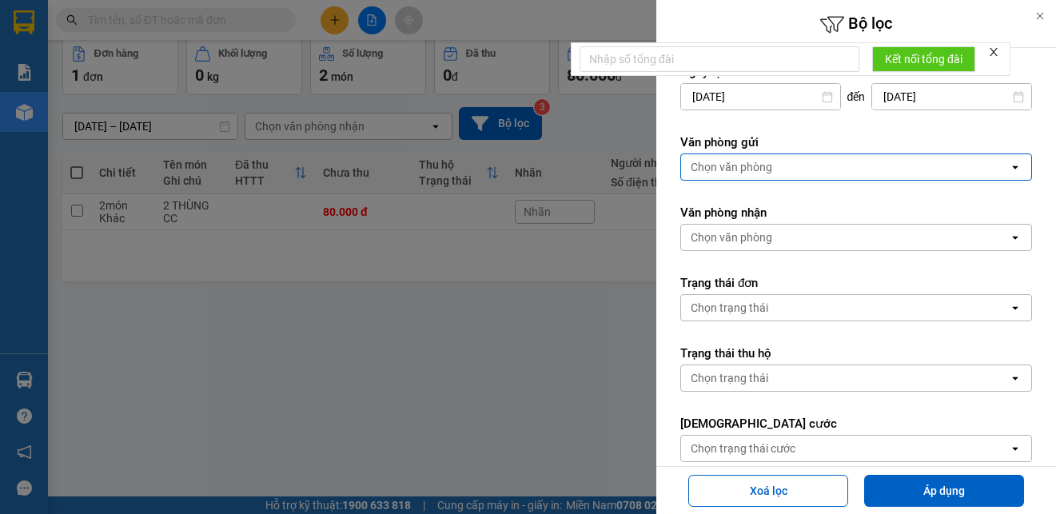
click at [784, 165] on div "Chọn văn phòng" at bounding box center [845, 167] width 328 height 26
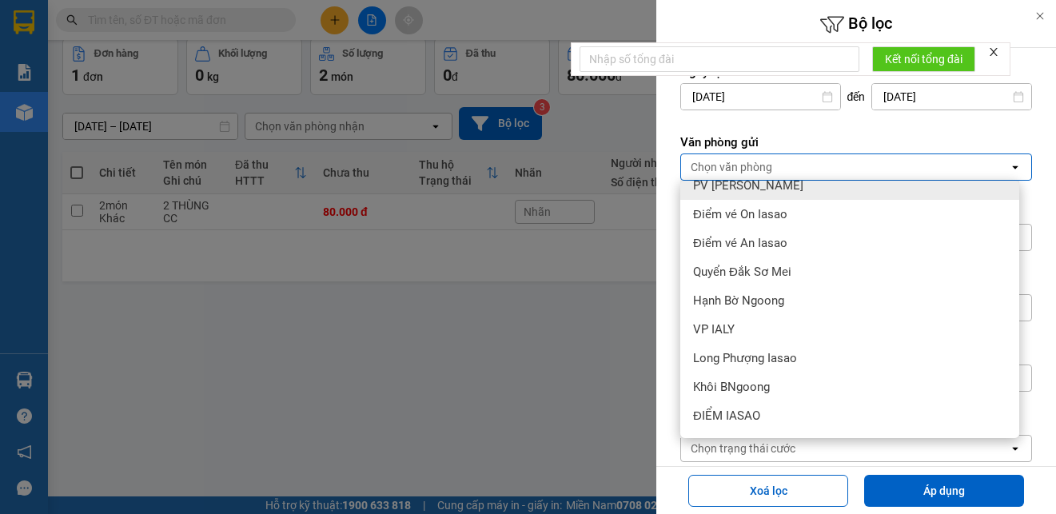
scroll to position [320, 0]
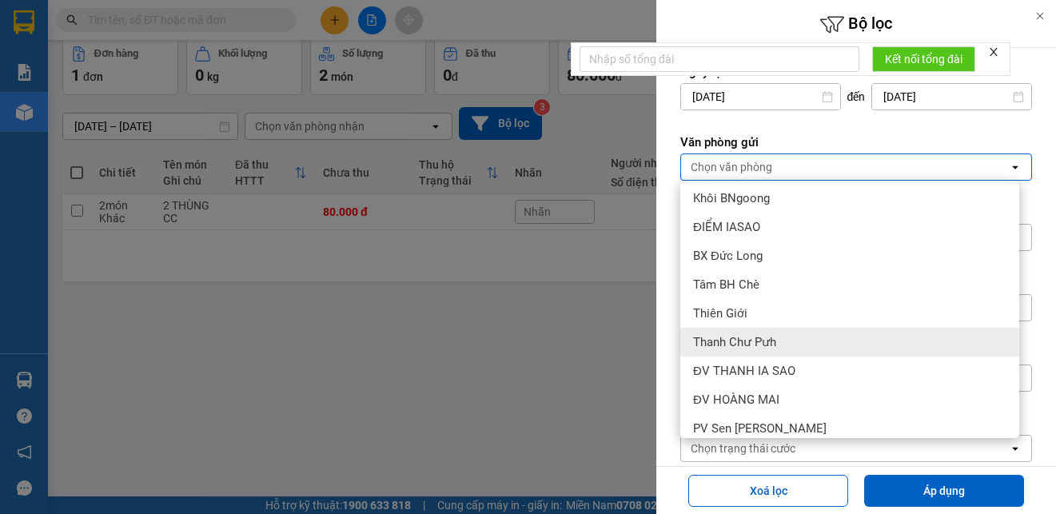
click at [796, 344] on div "Thanh Chư Pưh" at bounding box center [849, 342] width 339 height 29
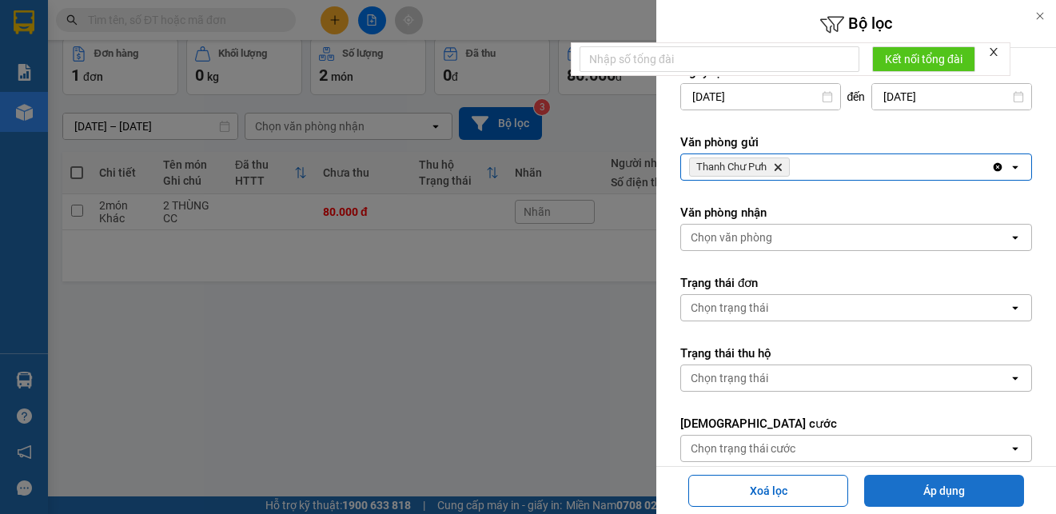
click at [898, 484] on button "Áp dụng" at bounding box center [944, 491] width 160 height 32
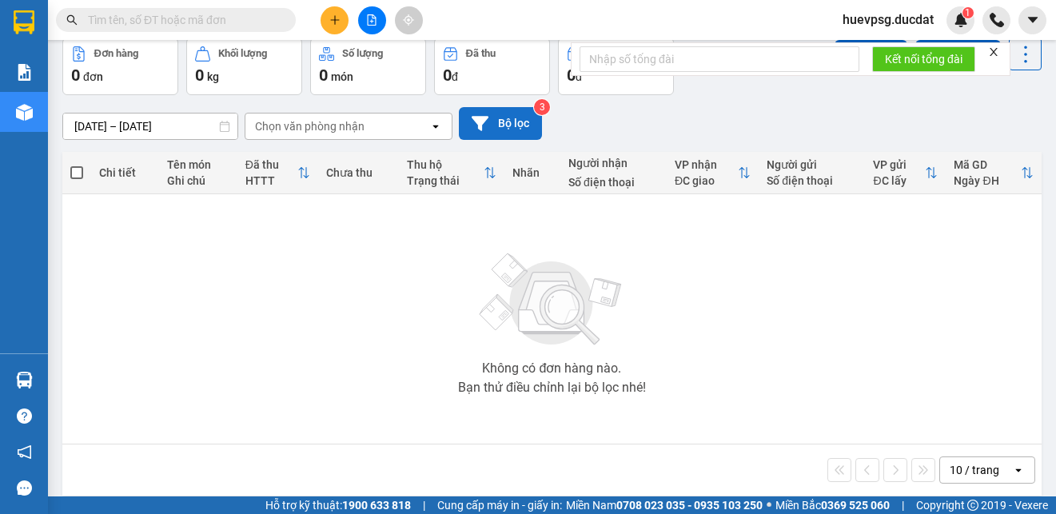
click at [512, 129] on button "Bộ lọc" at bounding box center [500, 123] width 83 height 33
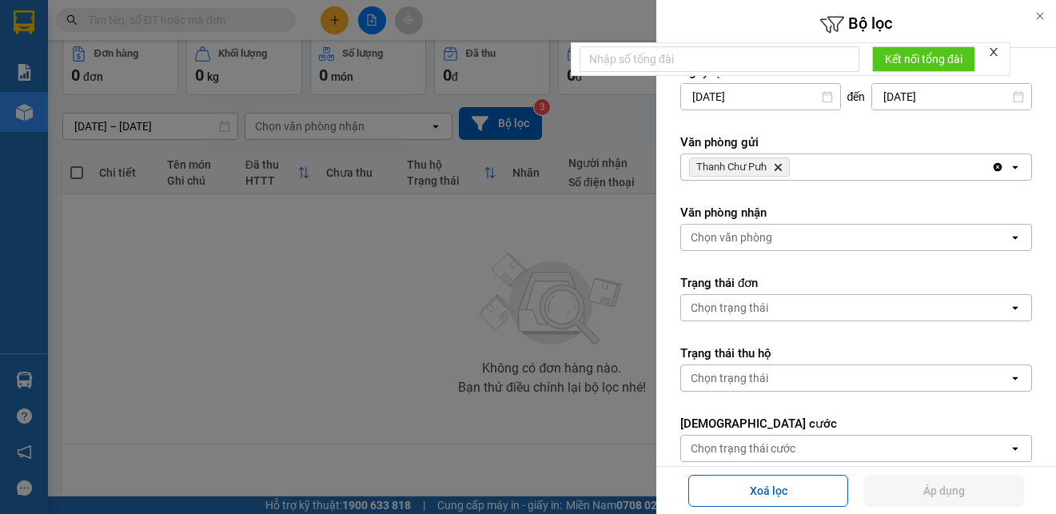
click at [778, 168] on icon "Thanh Chư Pưh, close by backspace" at bounding box center [777, 167] width 7 height 7
click at [778, 168] on div "Thanh Chư Pưh Delete" at bounding box center [836, 167] width 310 height 26
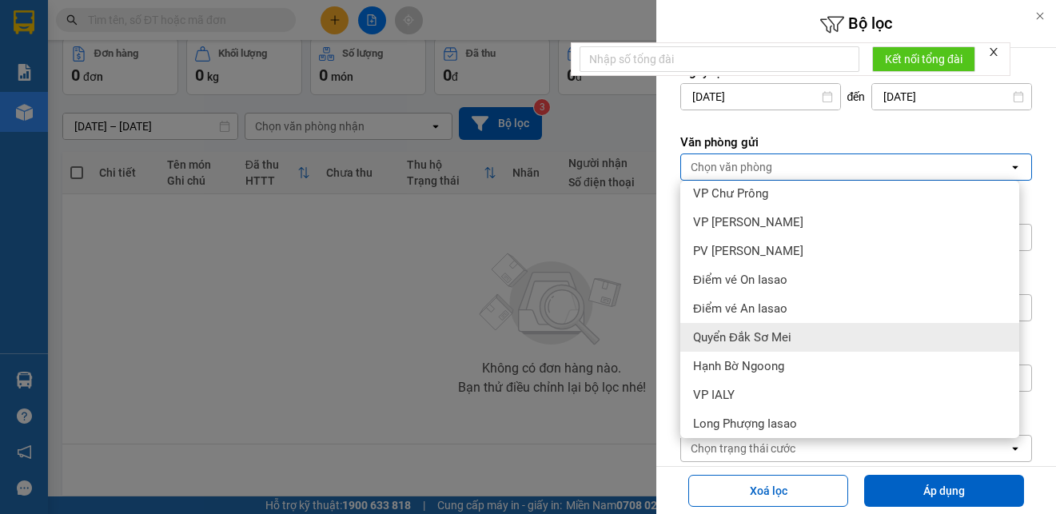
scroll to position [80, 0]
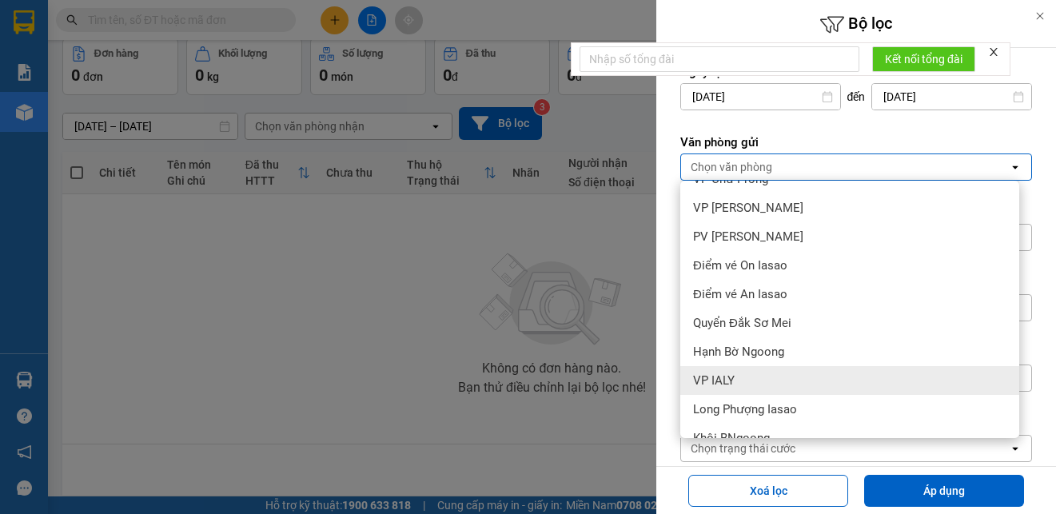
click at [769, 372] on div "VP IALY" at bounding box center [849, 380] width 339 height 29
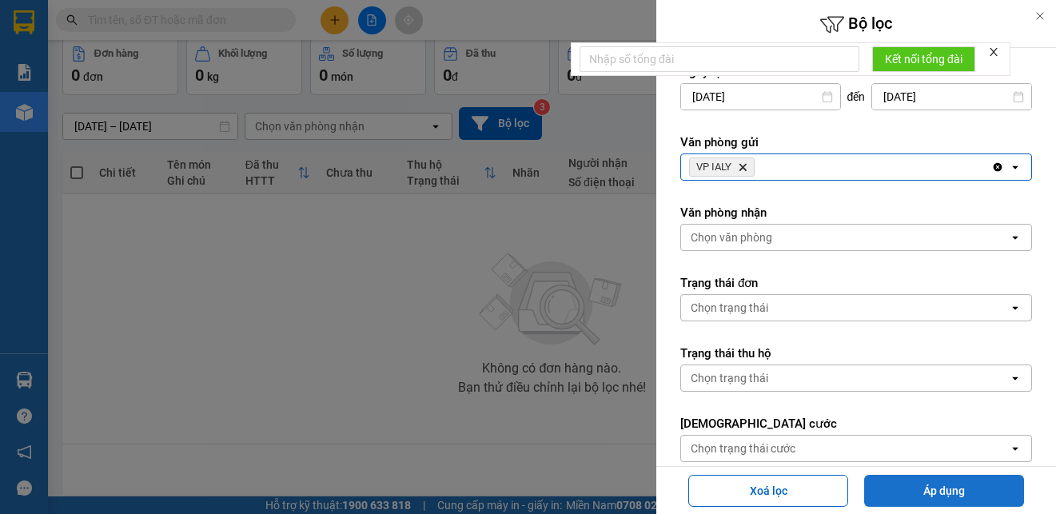
click at [890, 492] on button "Áp dụng" at bounding box center [944, 491] width 160 height 32
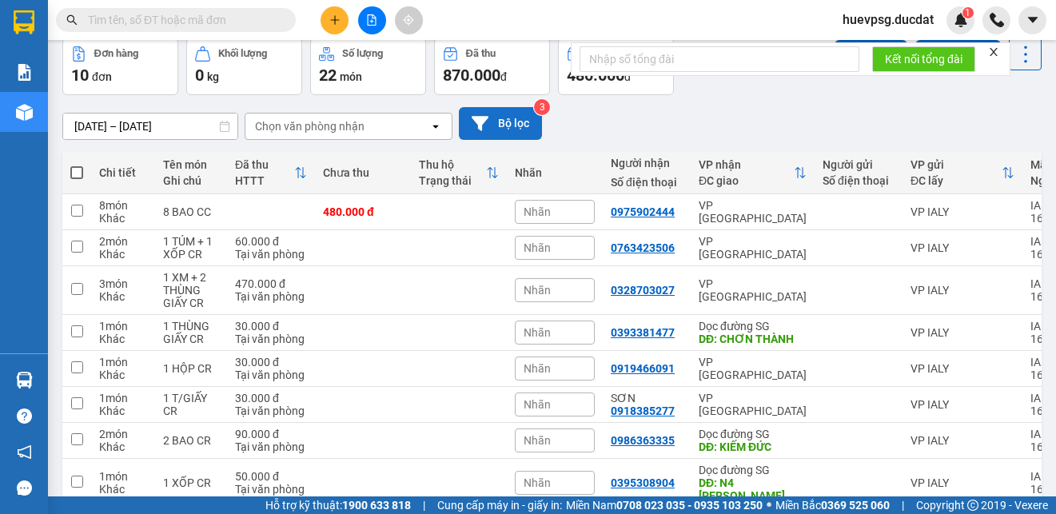
click at [505, 121] on button "Bộ lọc" at bounding box center [500, 123] width 83 height 33
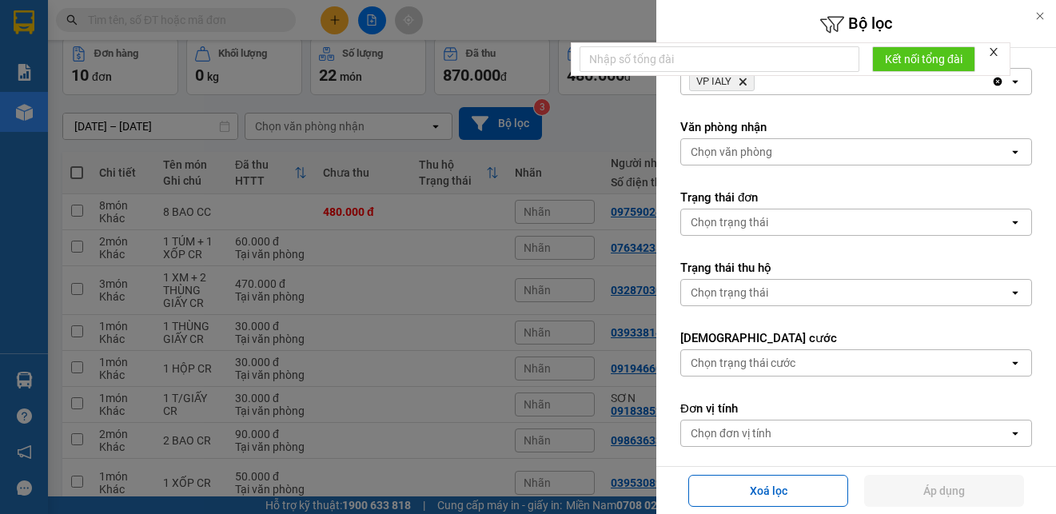
scroll to position [0, 0]
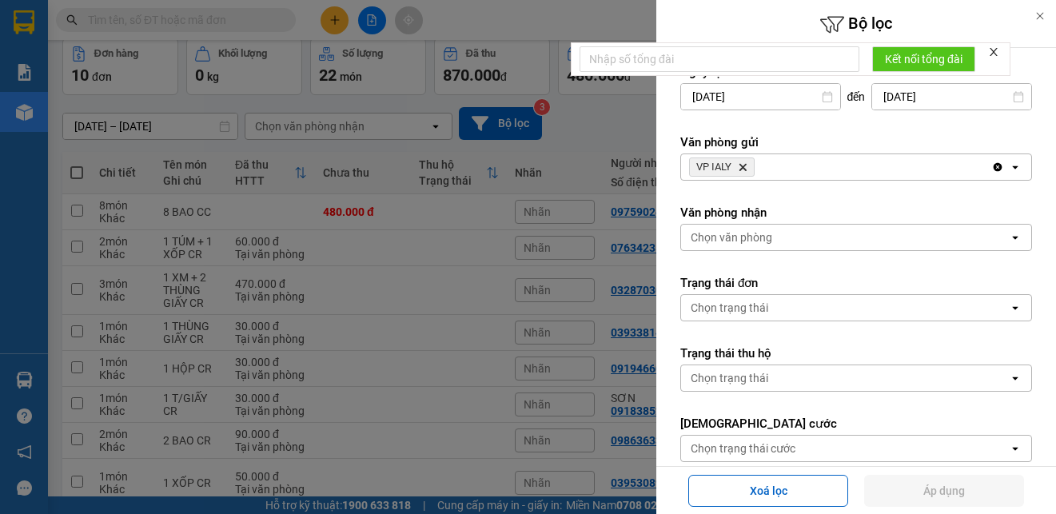
click at [742, 169] on icon "VP IALY, close by backspace" at bounding box center [742, 167] width 7 height 7
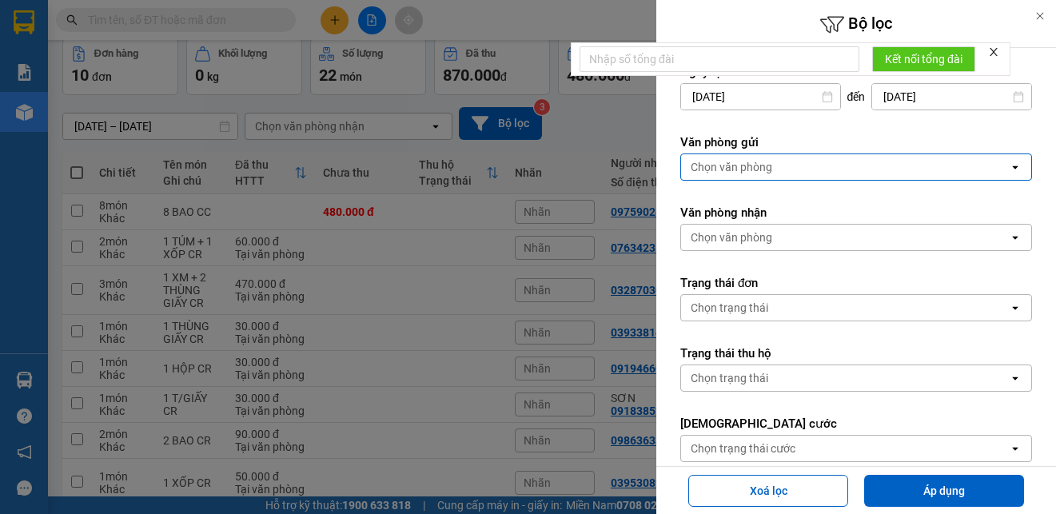
click at [785, 163] on div "Chọn văn phòng" at bounding box center [845, 167] width 328 height 26
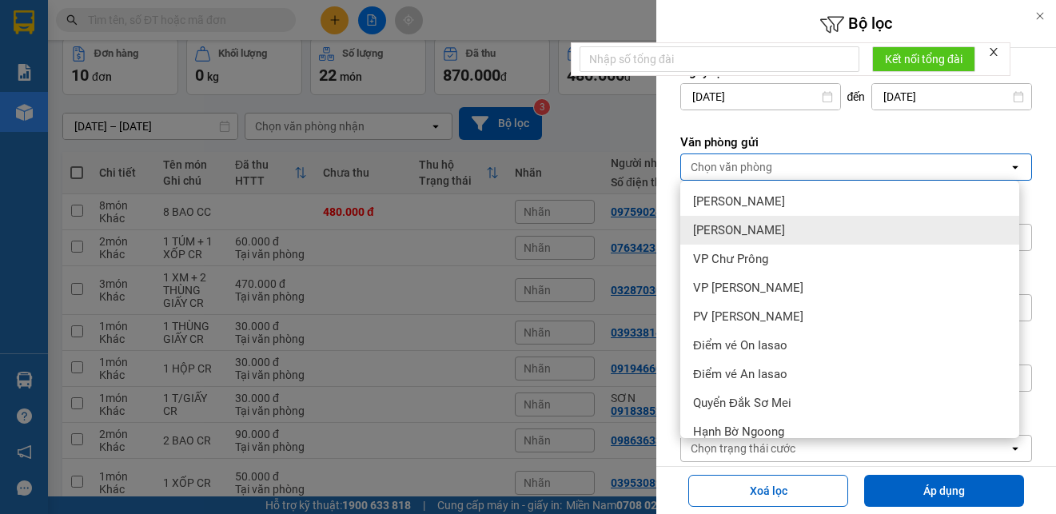
click at [756, 230] on span "[PERSON_NAME]" at bounding box center [739, 230] width 92 height 16
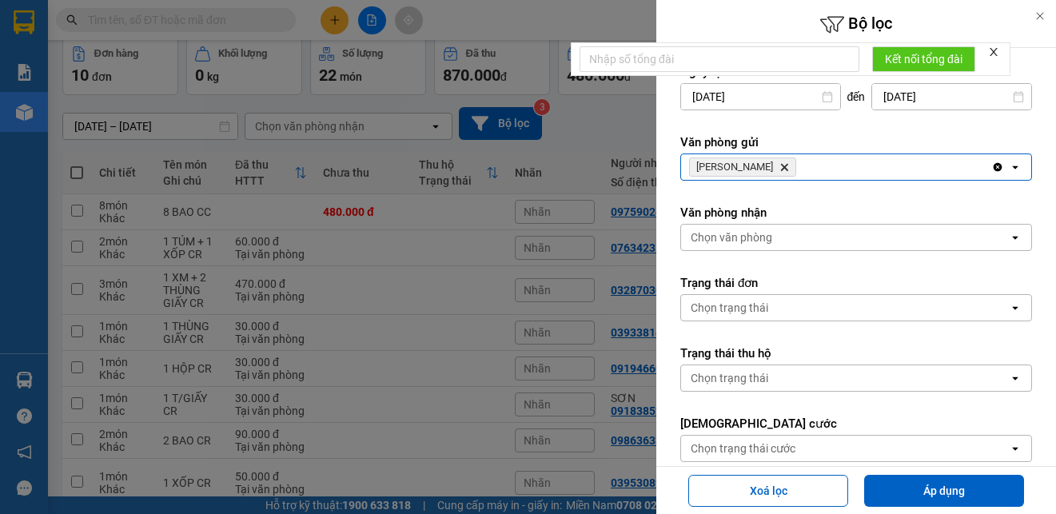
drag, startPoint x: 933, startPoint y: 484, endPoint x: 898, endPoint y: 464, distance: 39.4
click at [931, 484] on button "Áp dụng" at bounding box center [944, 491] width 160 height 32
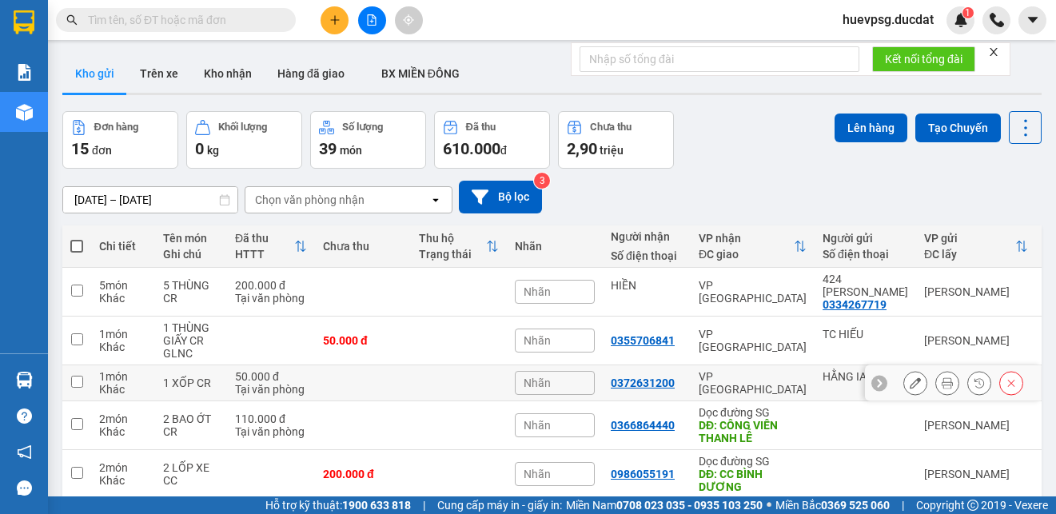
scroll to position [80, 0]
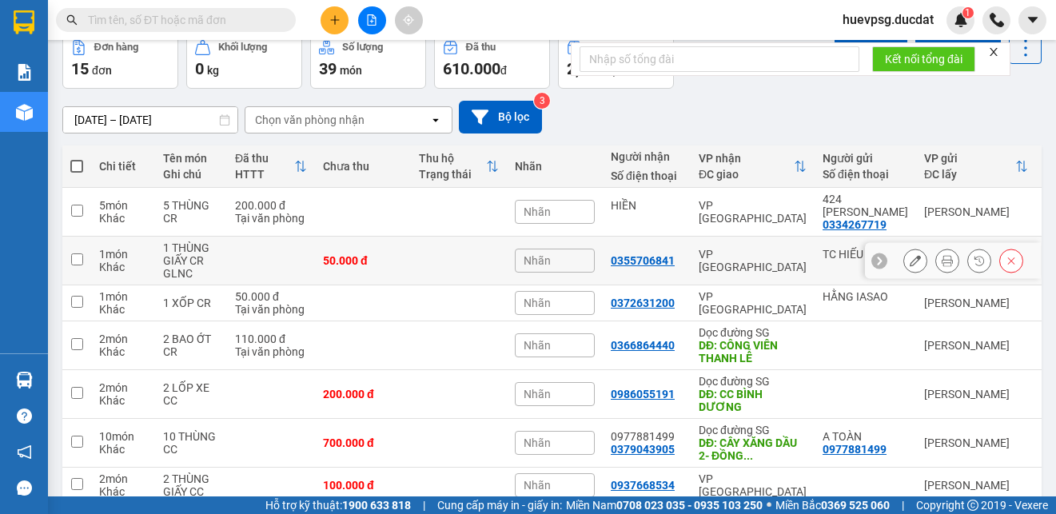
click at [910, 265] on icon at bounding box center [915, 260] width 11 height 11
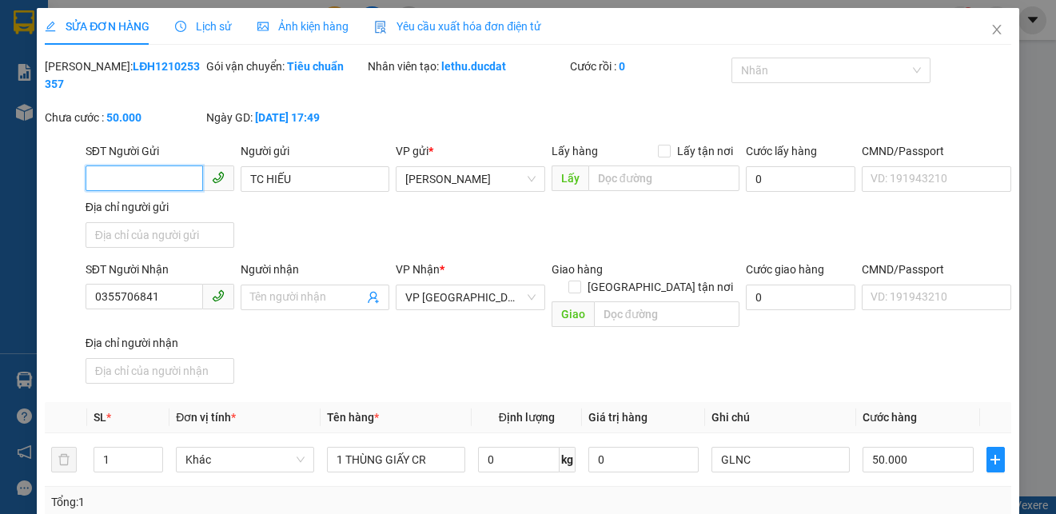
type input "TC HIẾU"
type input "0355706841"
type input "0"
type input "50.000"
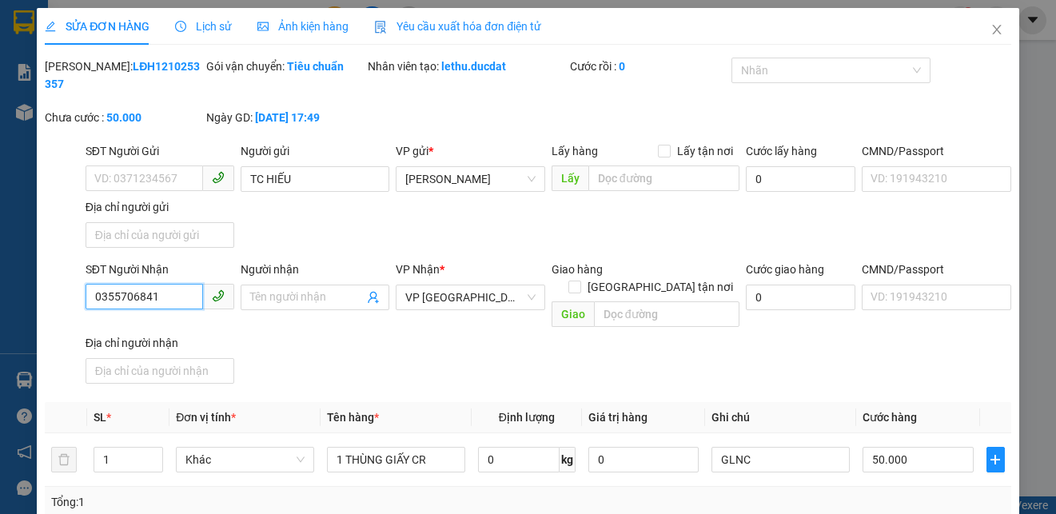
click at [137, 294] on input "0355706841" at bounding box center [144, 297] width 117 height 26
click at [992, 31] on icon "close" at bounding box center [996, 30] width 9 height 10
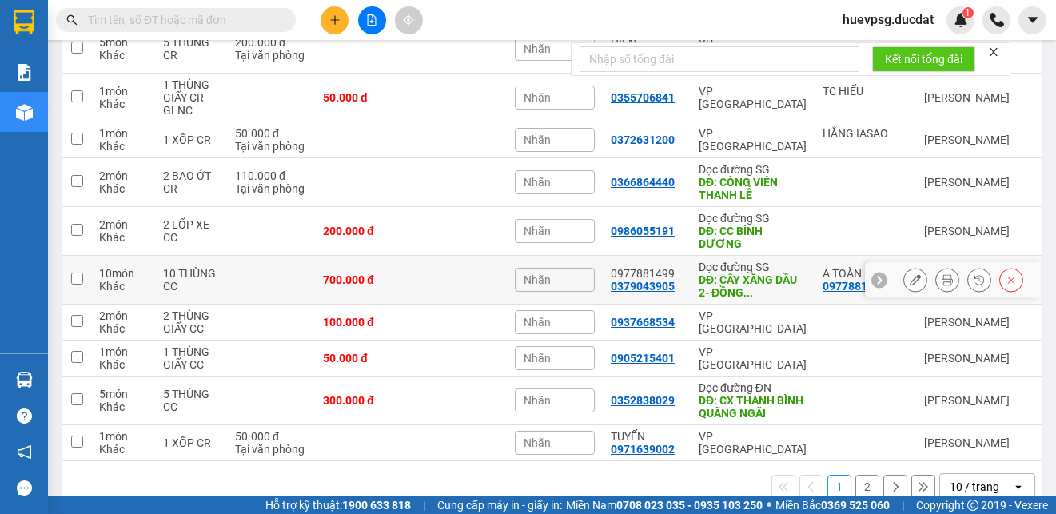
scroll to position [280, 0]
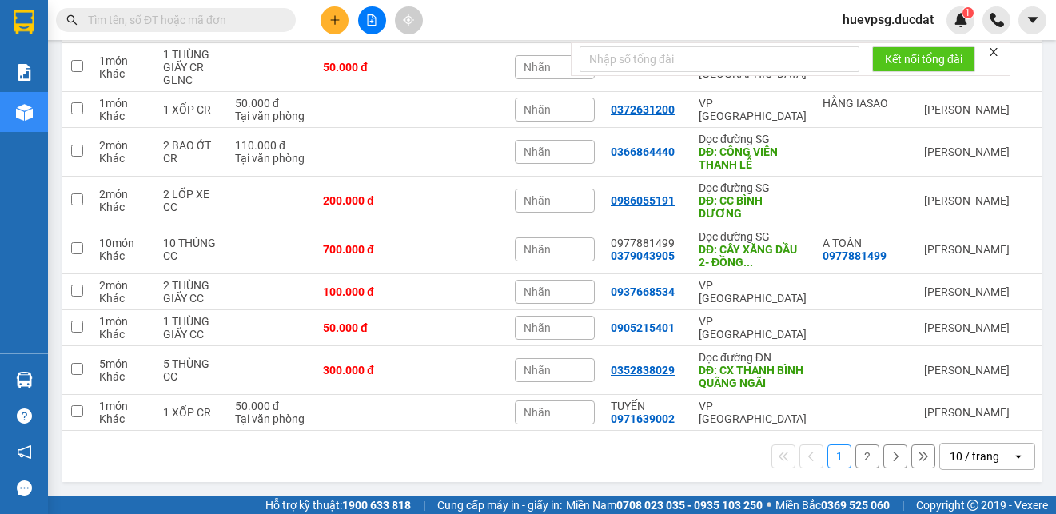
click at [950, 449] on div "10 / trang" at bounding box center [975, 456] width 50 height 16
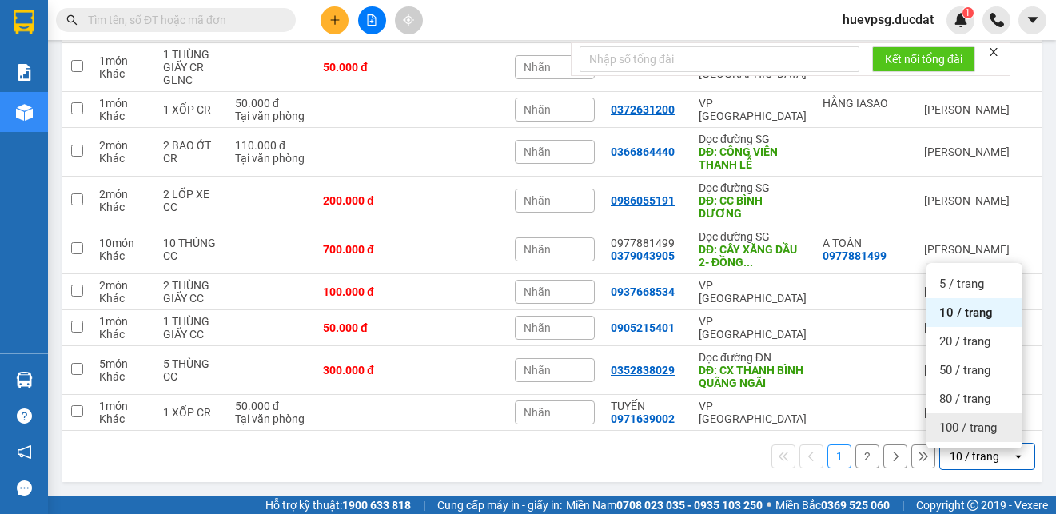
click at [952, 424] on span "100 / trang" at bounding box center [968, 428] width 58 height 16
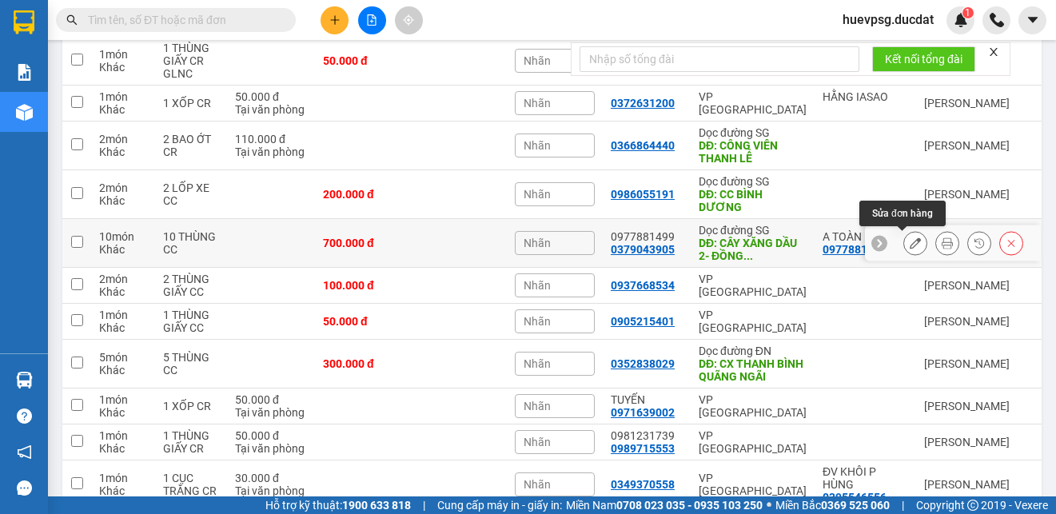
click at [910, 244] on icon at bounding box center [915, 242] width 11 height 11
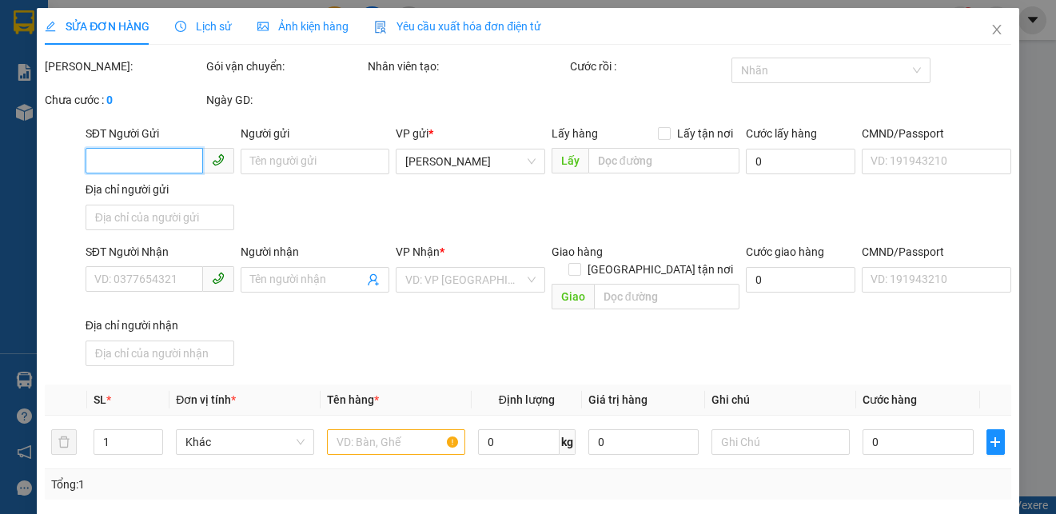
type input "0977881499"
type input "A TOÀN"
type input "0379043905"
type input "0977881499"
type input "CÂY XĂNG DẦU 2- ĐỒNG XOÀI"
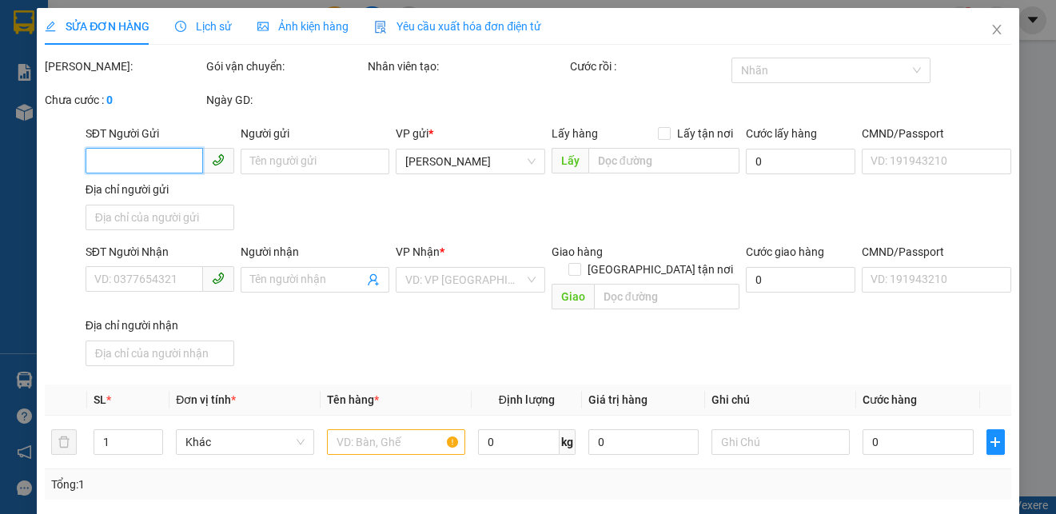
type input "0"
type input "700.000"
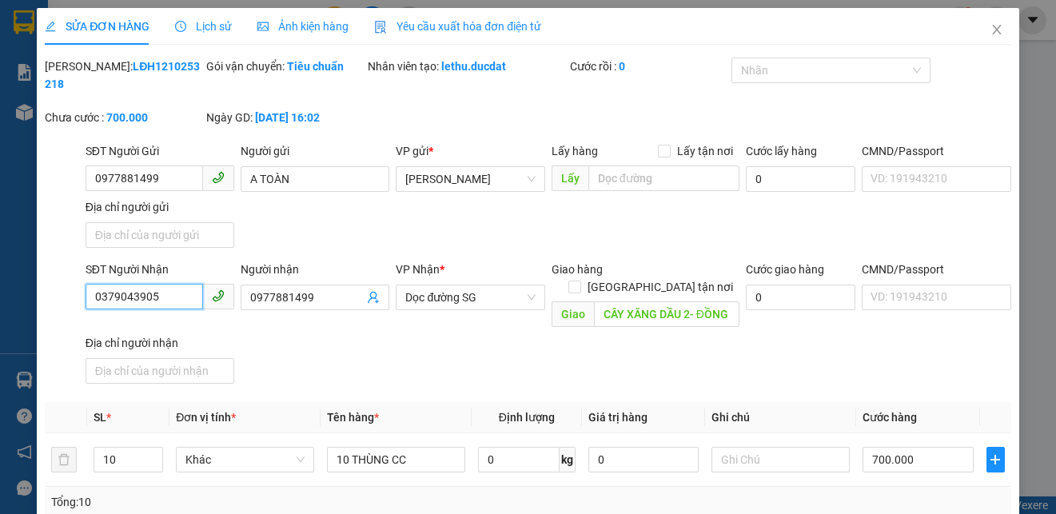
click at [131, 301] on input "0379043905" at bounding box center [144, 297] width 117 height 26
click at [992, 30] on icon "close" at bounding box center [996, 30] width 9 height 10
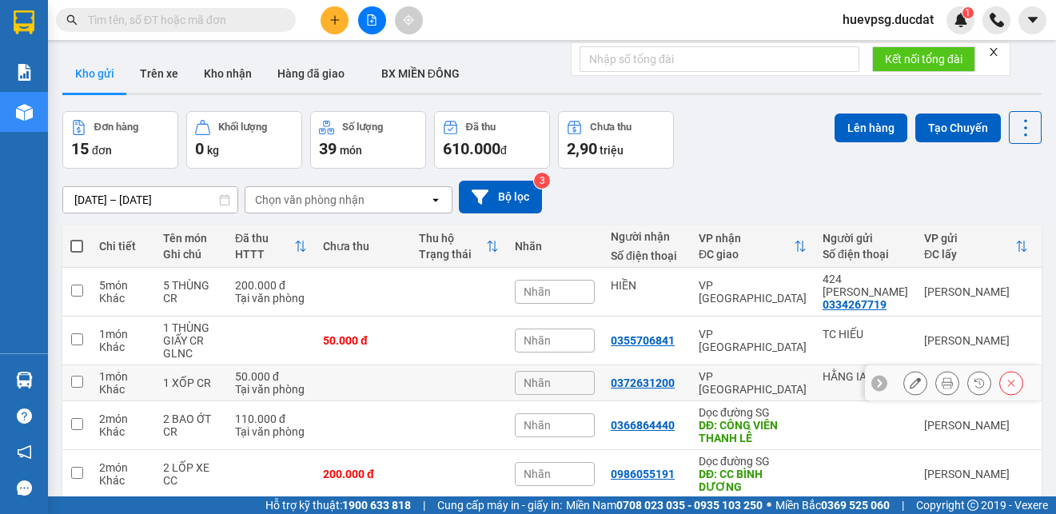
scroll to position [80, 0]
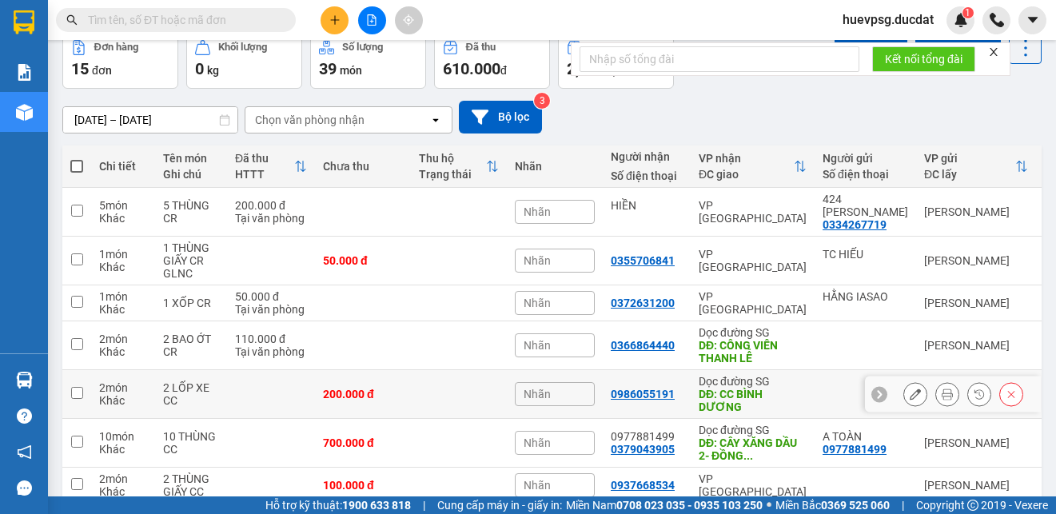
click at [910, 392] on icon at bounding box center [915, 393] width 11 height 11
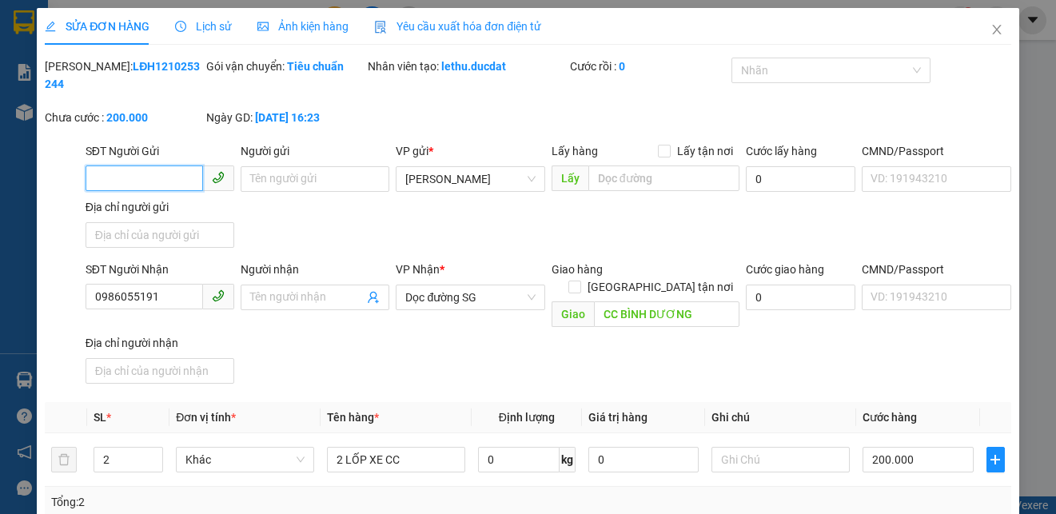
type input "0986055191"
type input "CC BÌNH DƯƠNG"
type input "0"
type input "200.000"
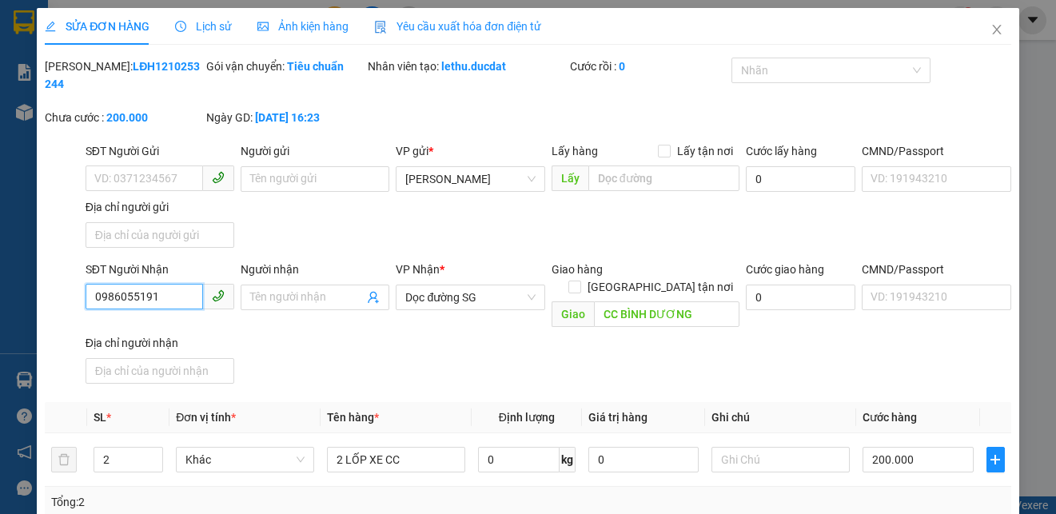
click at [133, 297] on input "0986055191" at bounding box center [144, 297] width 117 height 26
click at [990, 26] on icon "close" at bounding box center [996, 29] width 13 height 13
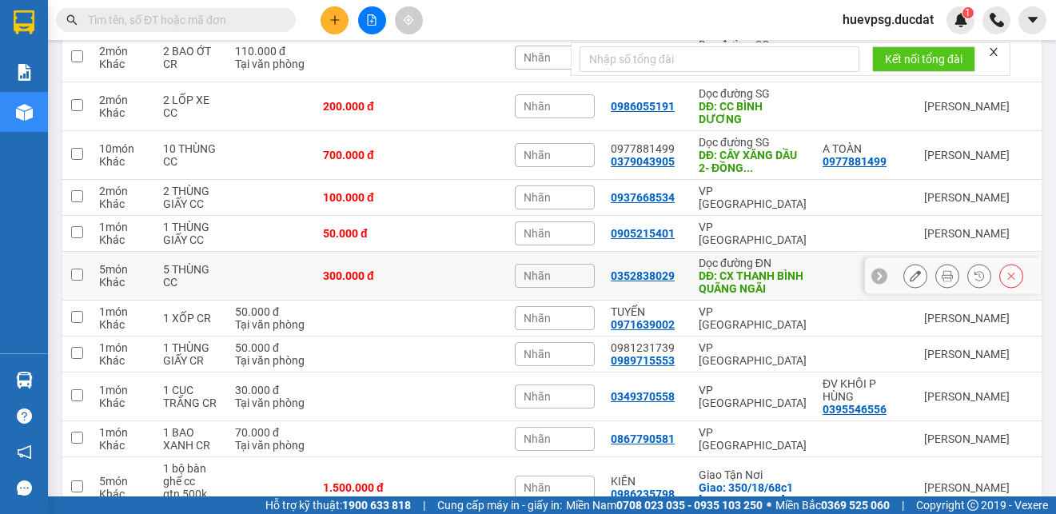
scroll to position [480, 0]
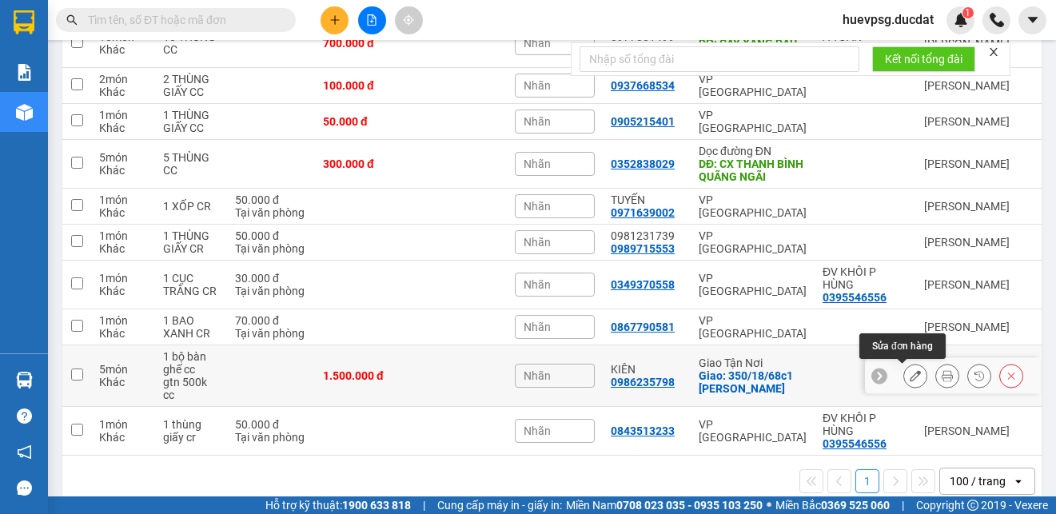
click at [910, 381] on icon at bounding box center [915, 375] width 11 height 11
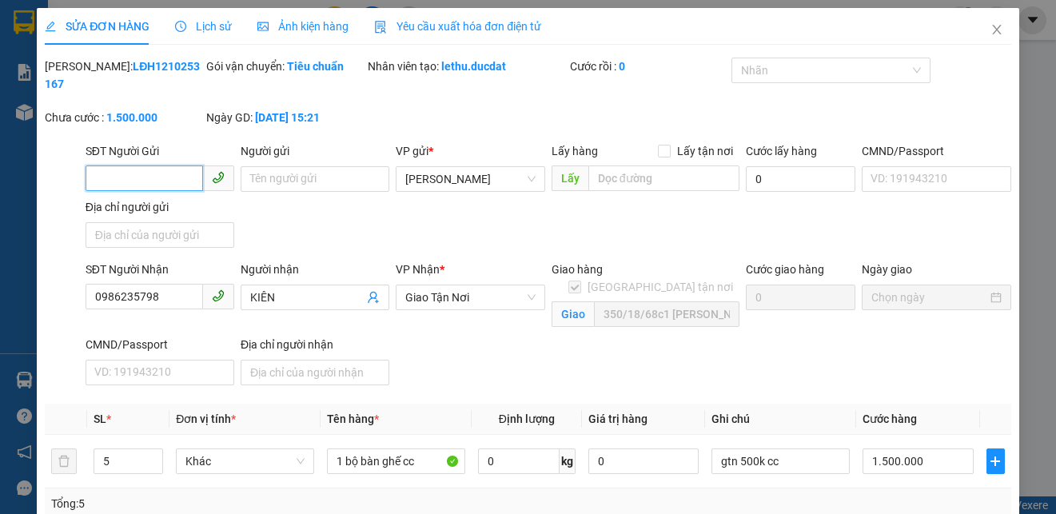
type input "0986235798"
type input "KIÊN"
checkbox input "true"
type input "350/18/68c1 [PERSON_NAME]"
type input "0"
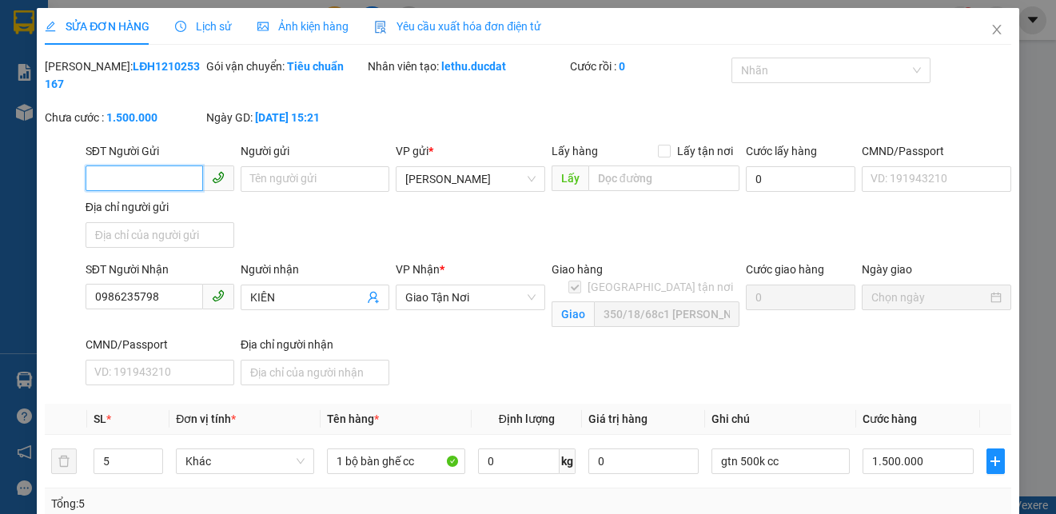
type input "1.500.000"
click at [138, 293] on input "0986235798" at bounding box center [144, 297] width 117 height 26
click at [990, 30] on icon "close" at bounding box center [996, 29] width 13 height 13
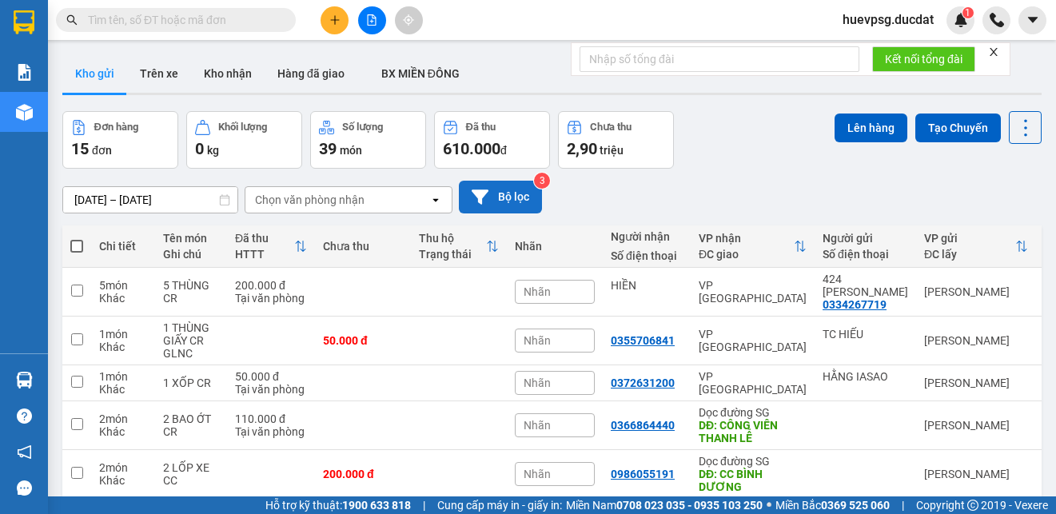
click at [491, 205] on button "Bộ lọc" at bounding box center [500, 197] width 83 height 33
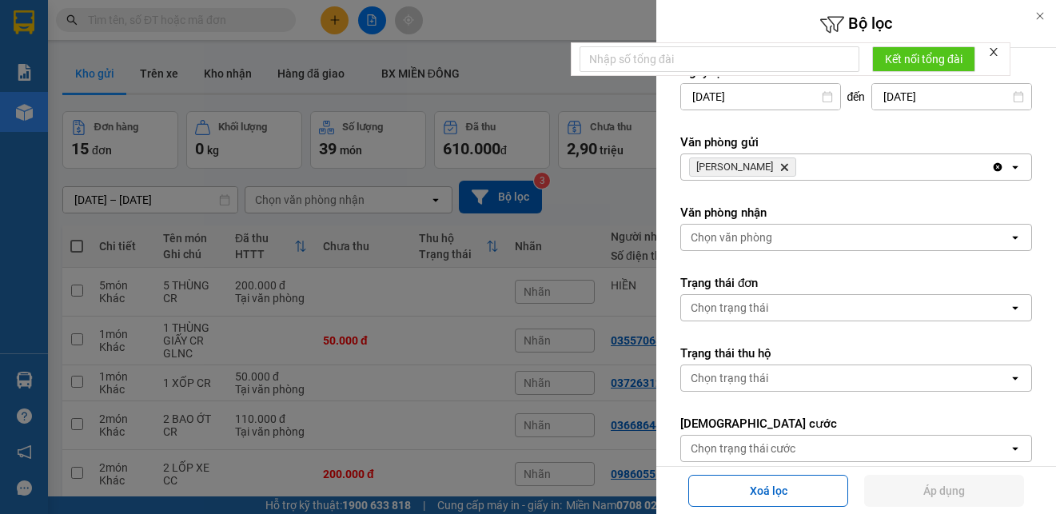
scroll to position [295, 0]
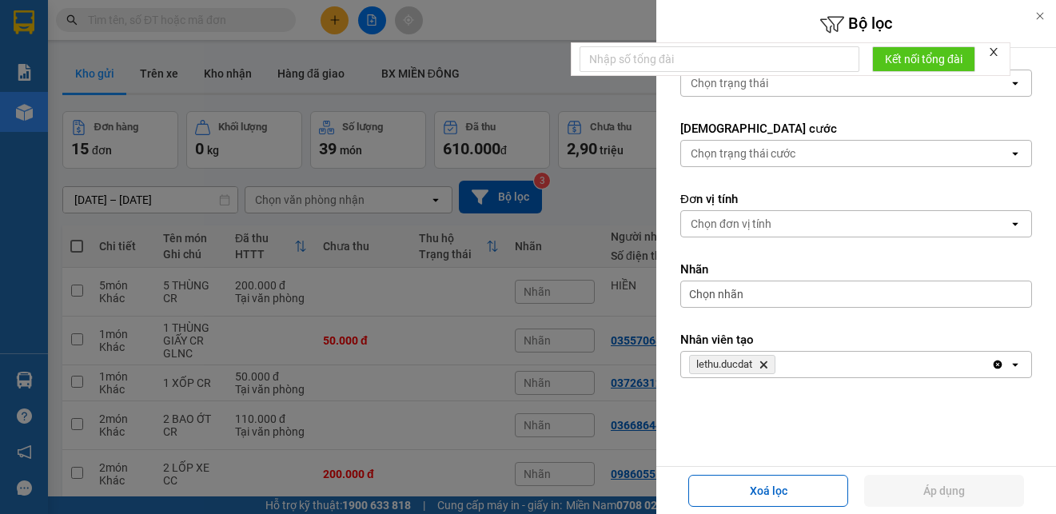
click at [765, 360] on icon "Delete" at bounding box center [763, 365] width 10 height 10
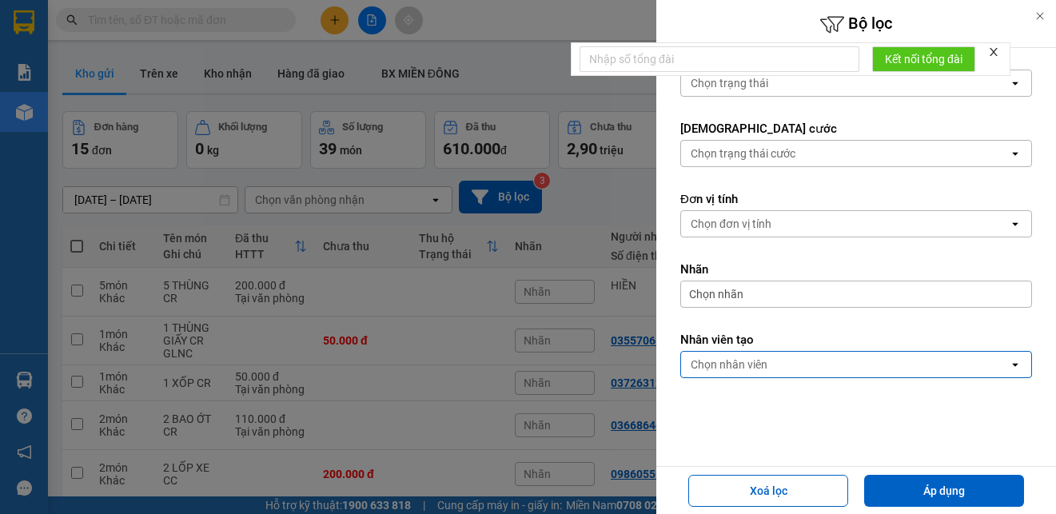
click at [765, 360] on div "Chọn nhân viên" at bounding box center [729, 364] width 77 height 16
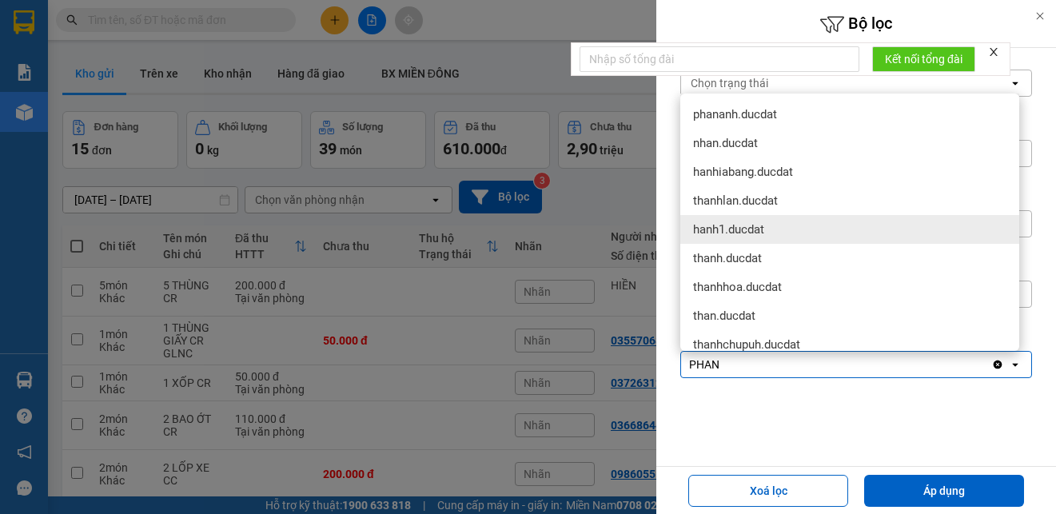
type input "PHAN"
click at [782, 121] on div "phananh.ducdat" at bounding box center [849, 114] width 339 height 29
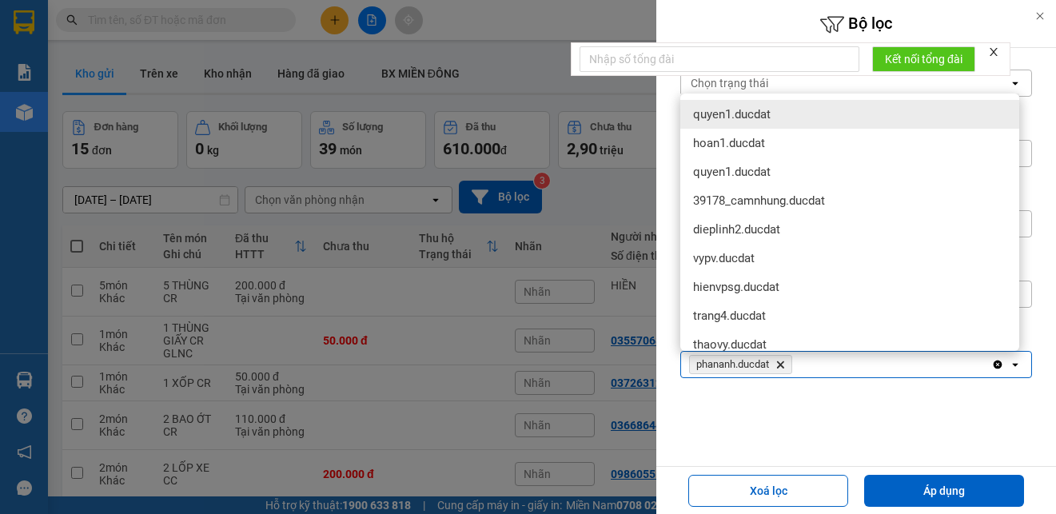
click at [929, 488] on button "Áp dụng" at bounding box center [944, 491] width 160 height 32
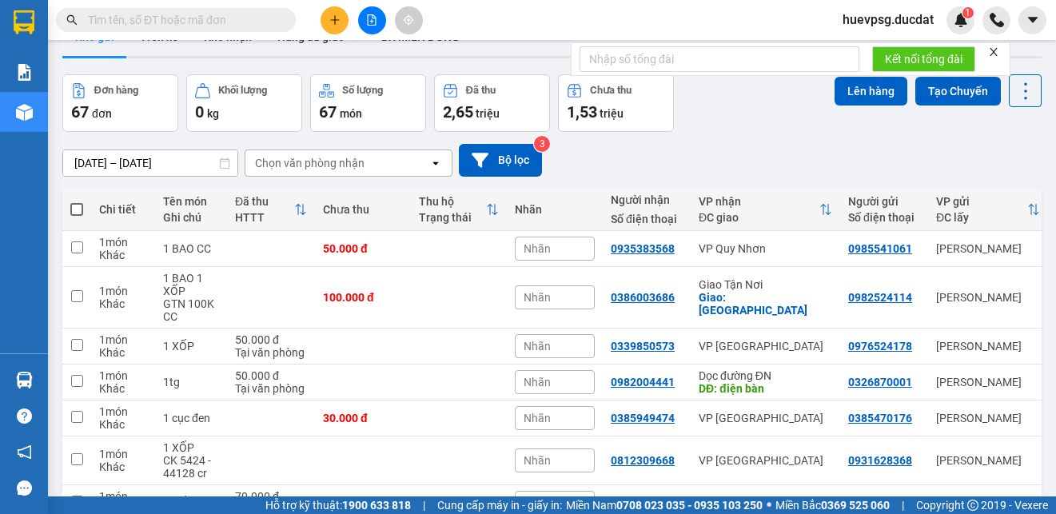
scroll to position [0, 0]
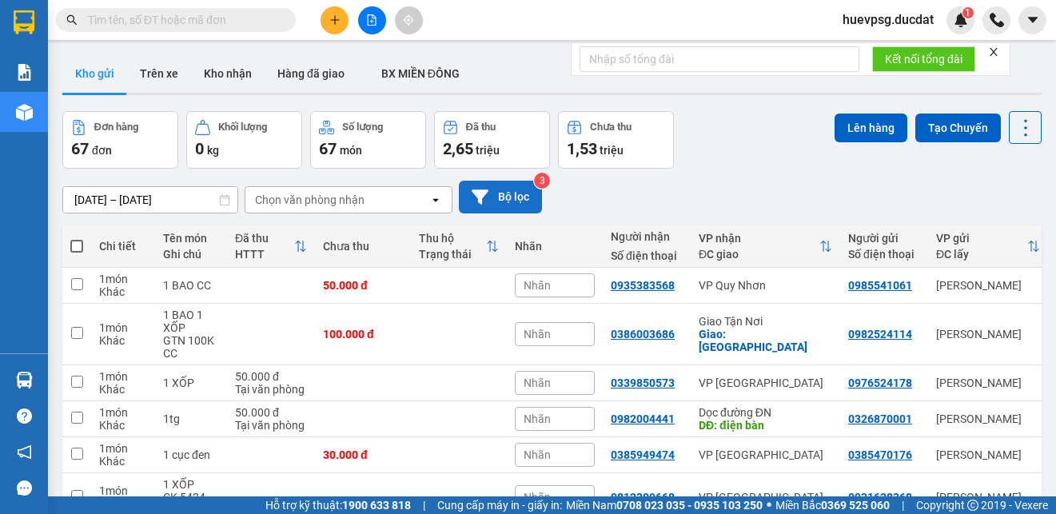
click at [501, 187] on button "Bộ lọc" at bounding box center [500, 197] width 83 height 33
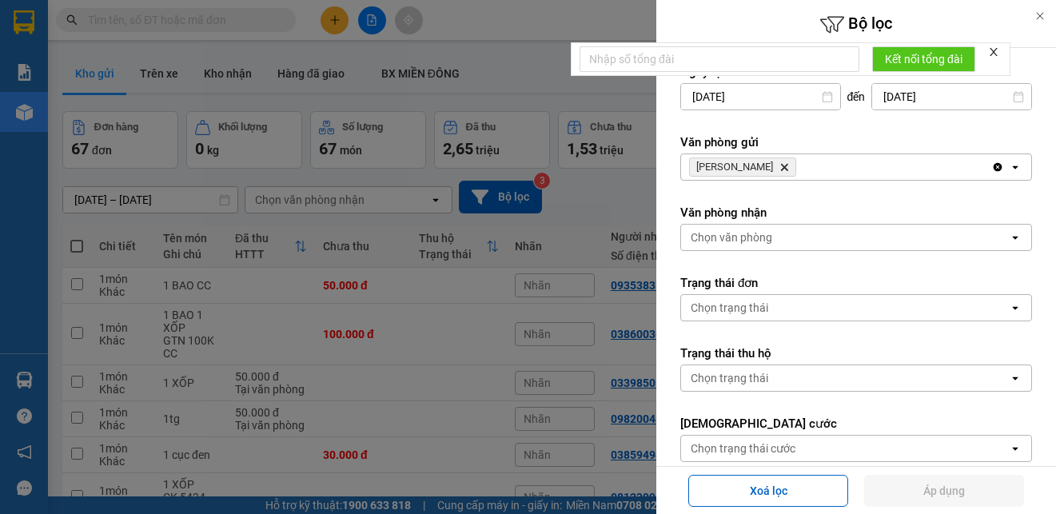
click at [344, 196] on div at bounding box center [528, 257] width 1056 height 514
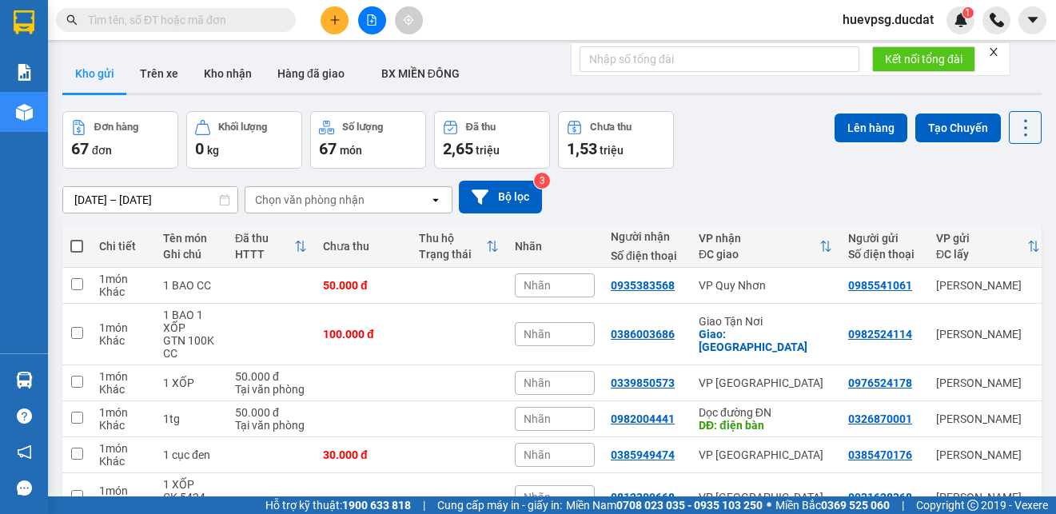
click at [396, 192] on div "Chọn văn phòng nhận" at bounding box center [337, 200] width 184 height 26
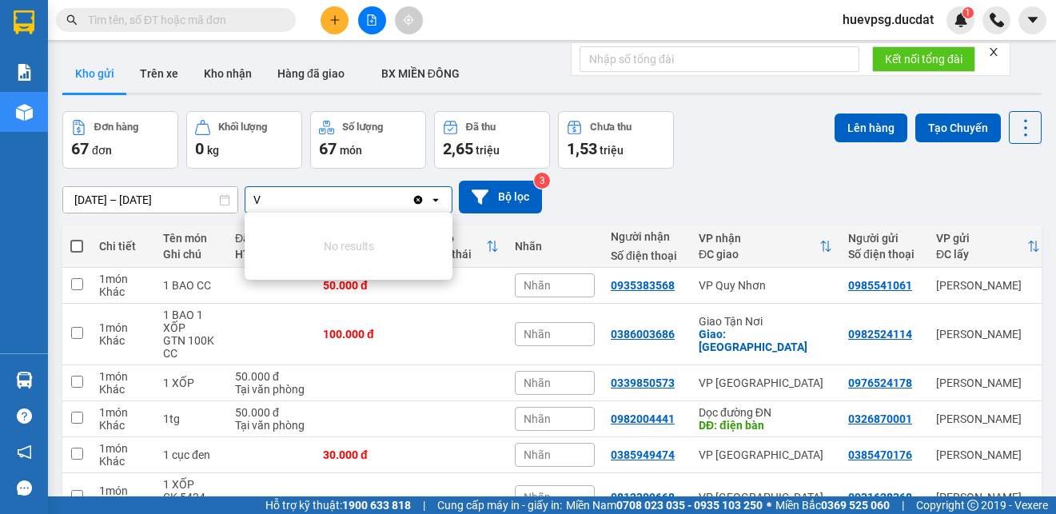
type input "V"
click at [629, 197] on div "[DATE] – [DATE] Press the down arrow key to interact with the calendar and sele…" at bounding box center [551, 197] width 979 height 33
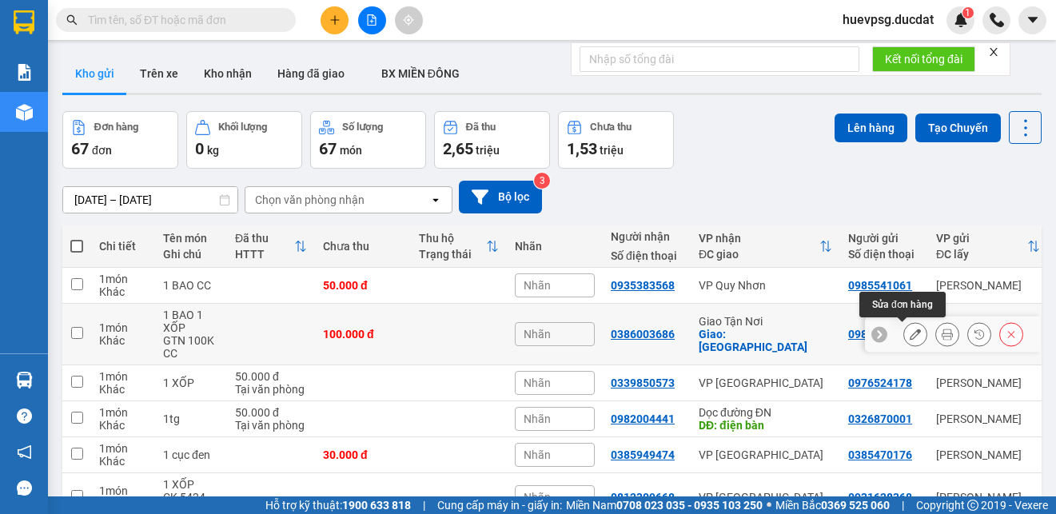
click at [910, 334] on icon at bounding box center [915, 333] width 11 height 11
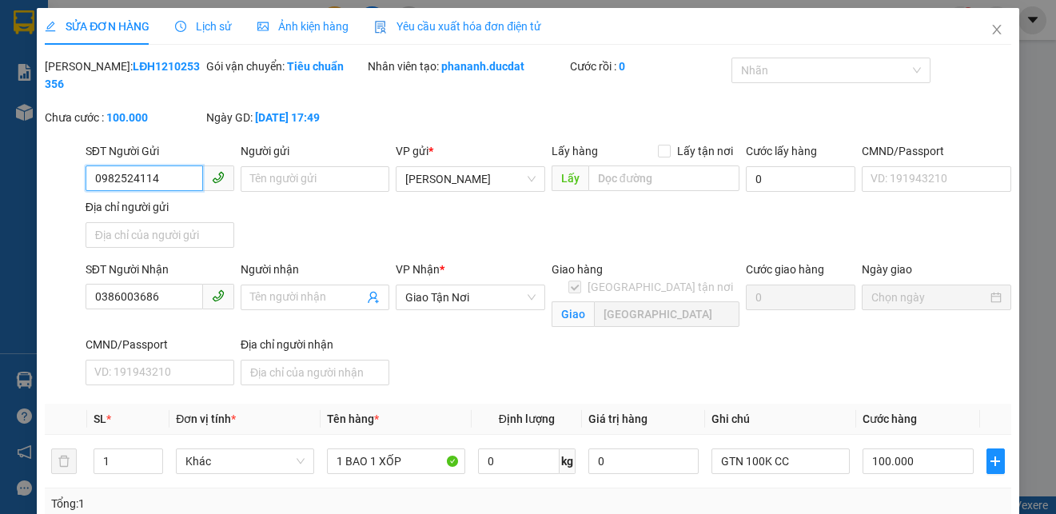
type input "0982524114"
type input "0386003686"
checkbox input "true"
type input "[GEOGRAPHIC_DATA]"
type input "0"
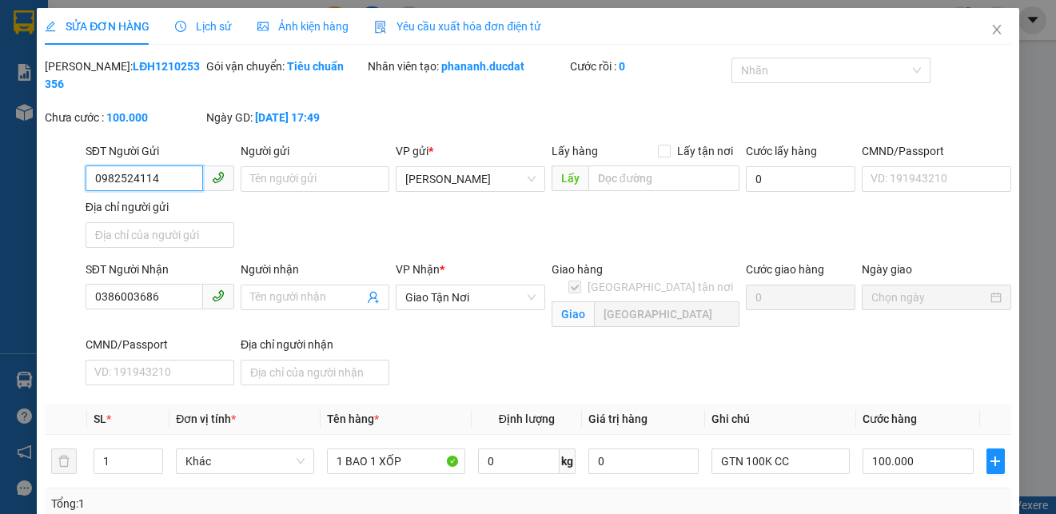
type input "100.000"
click at [136, 301] on input "0386003686" at bounding box center [144, 297] width 117 height 26
click at [990, 28] on icon "close" at bounding box center [996, 29] width 13 height 13
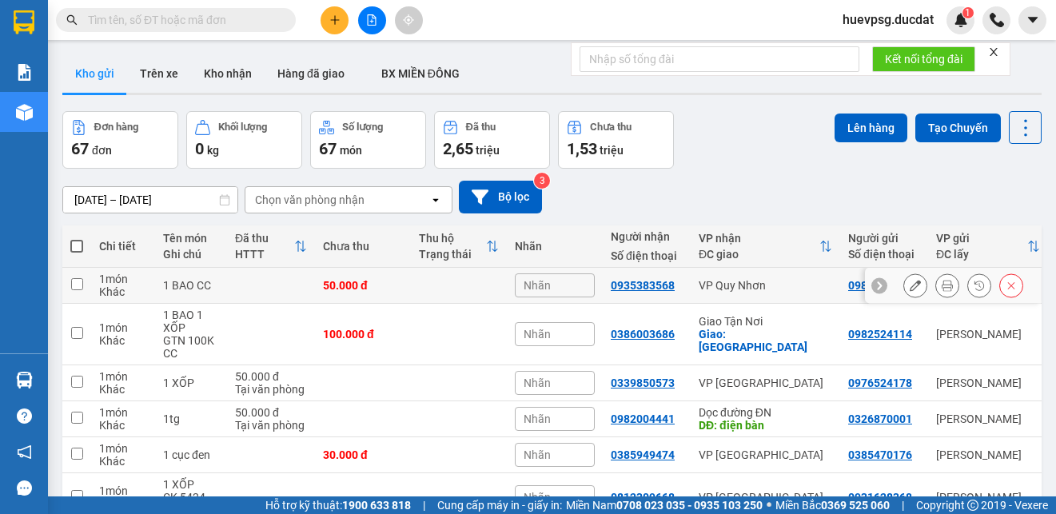
click at [928, 285] on td "[PERSON_NAME]" at bounding box center [988, 286] width 120 height 36
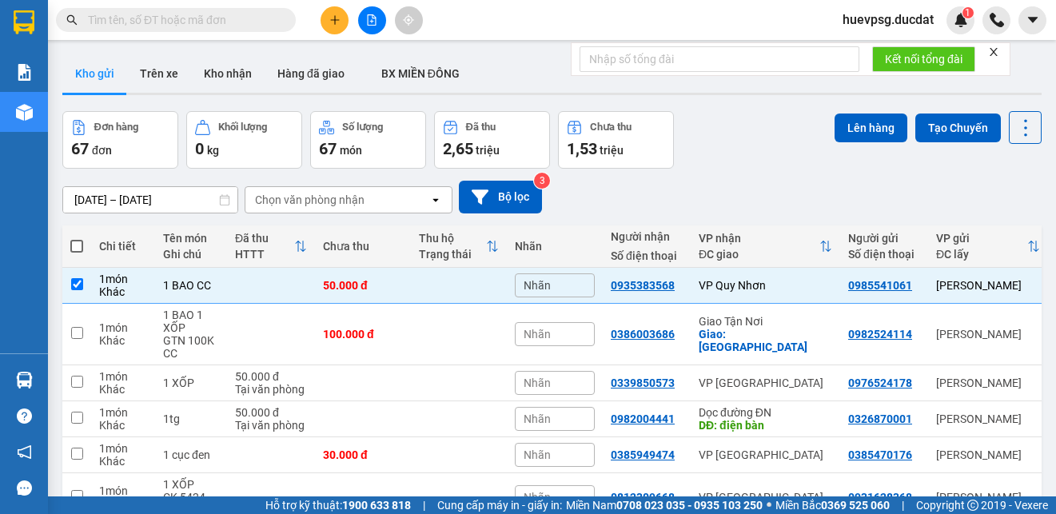
checkbox input "true"
click at [910, 285] on icon at bounding box center [915, 285] width 11 height 11
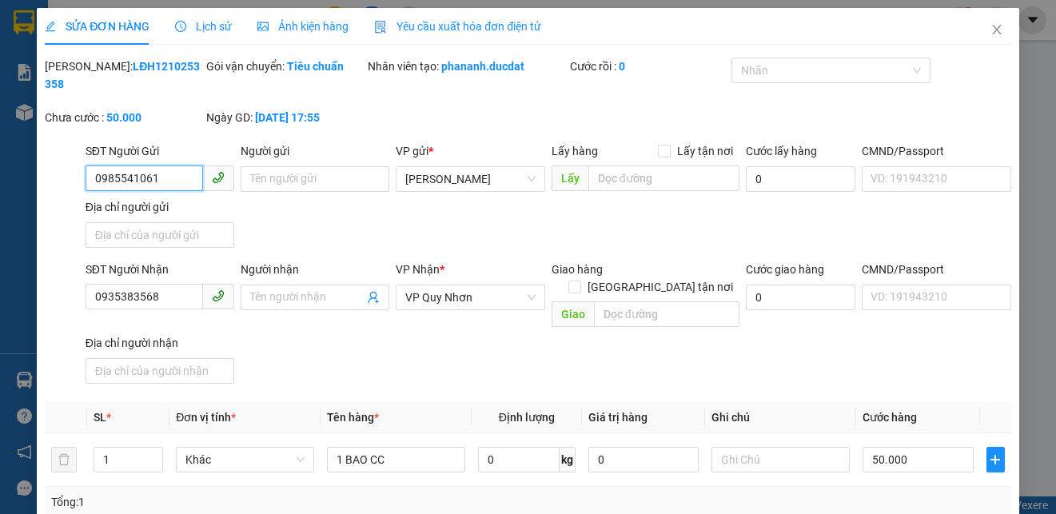
type input "0985541061"
type input "0935383568"
type input "0"
type input "50.000"
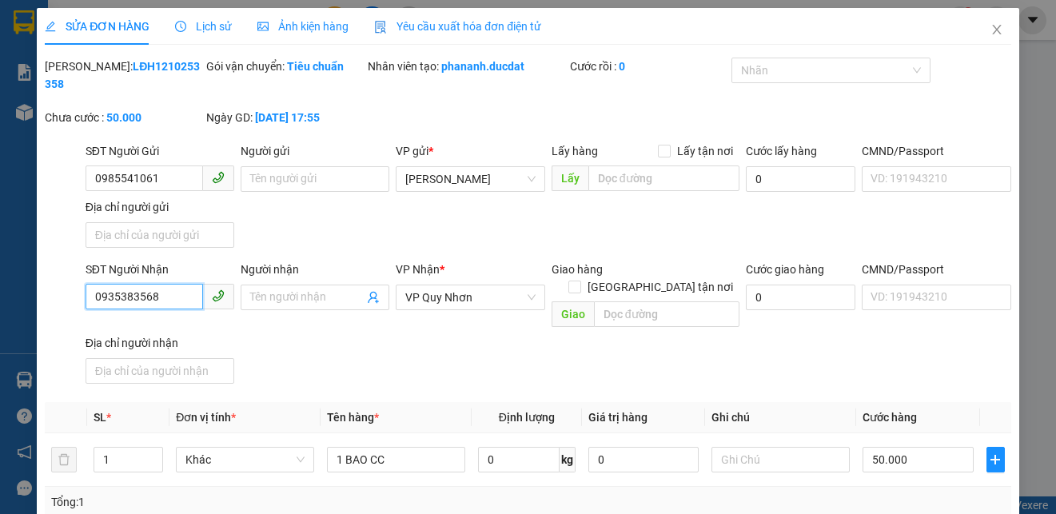
click at [133, 298] on input "0935383568" at bounding box center [144, 297] width 117 height 26
click at [990, 34] on icon "close" at bounding box center [996, 29] width 13 height 13
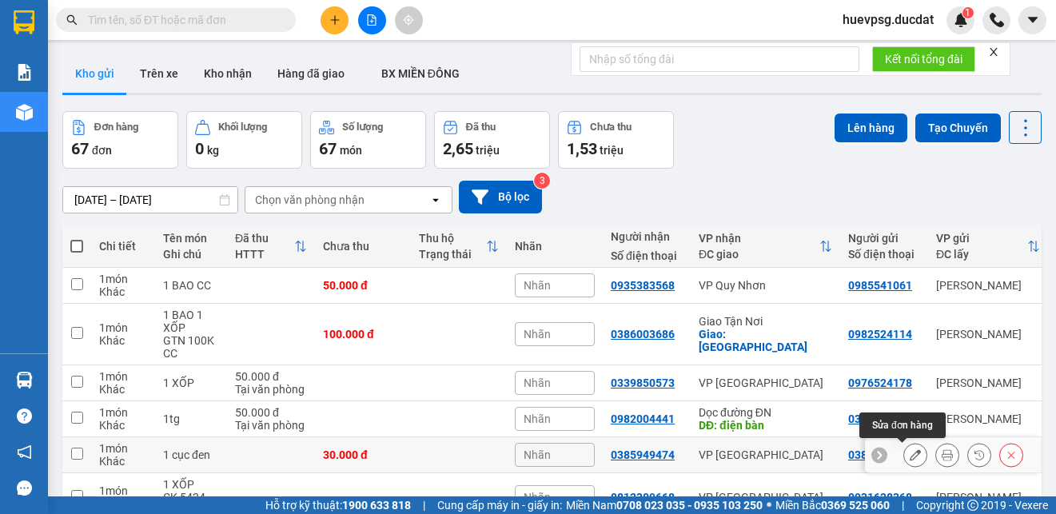
click at [910, 456] on icon at bounding box center [915, 454] width 11 height 11
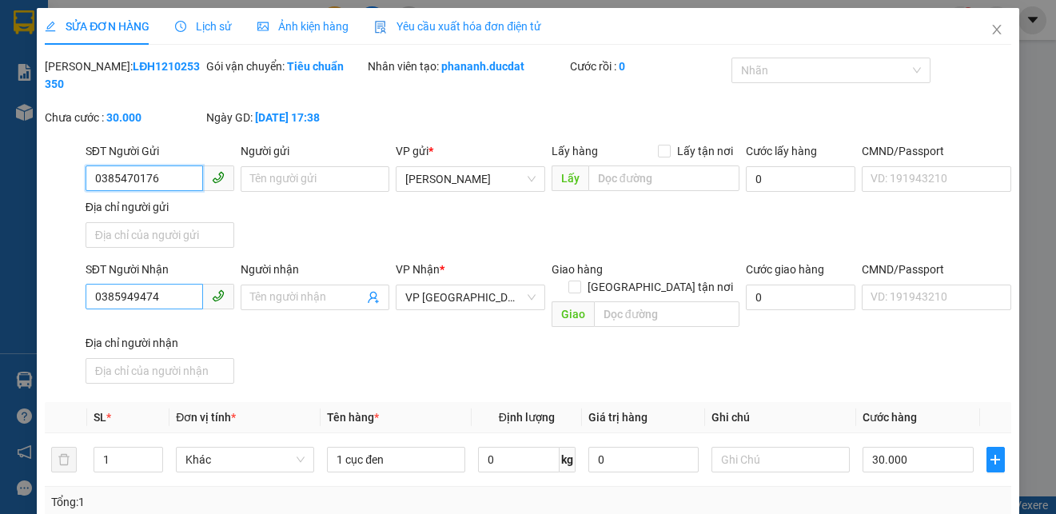
type input "0385470176"
type input "0385949474"
type input "0"
type input "30.000"
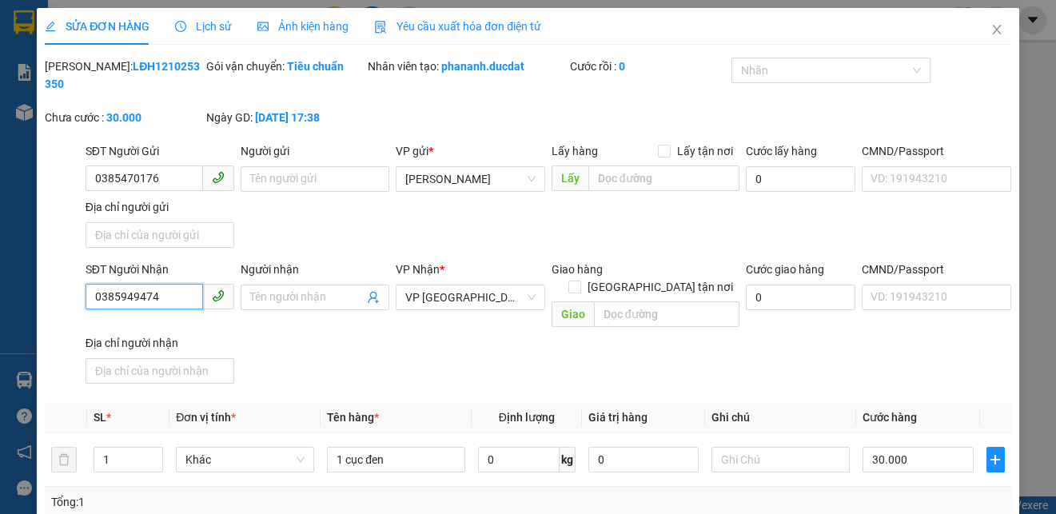
click at [133, 285] on input "0385949474" at bounding box center [144, 297] width 117 height 26
click at [990, 26] on icon "close" at bounding box center [996, 29] width 13 height 13
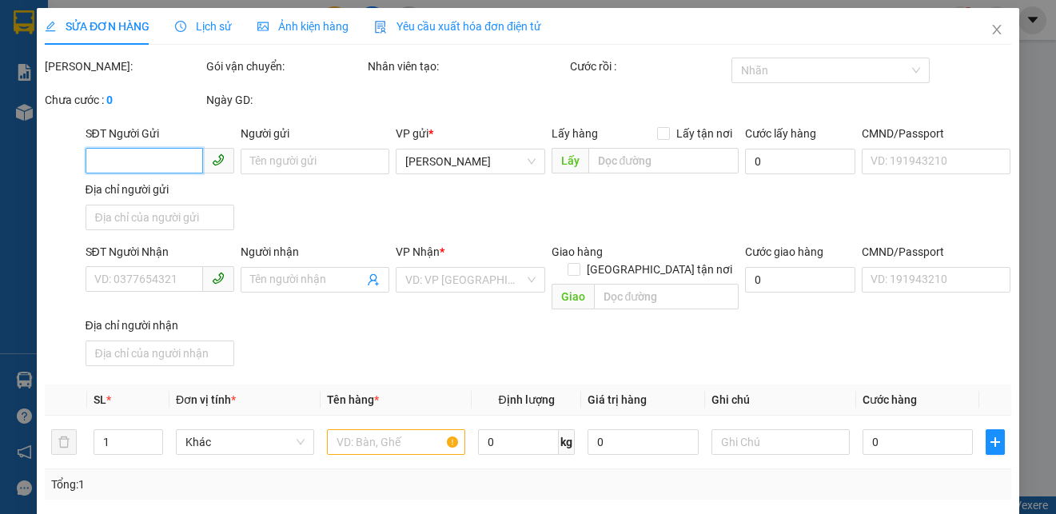
type input "0912693225"
type input "0823420349"
type input "0"
type input "50.000"
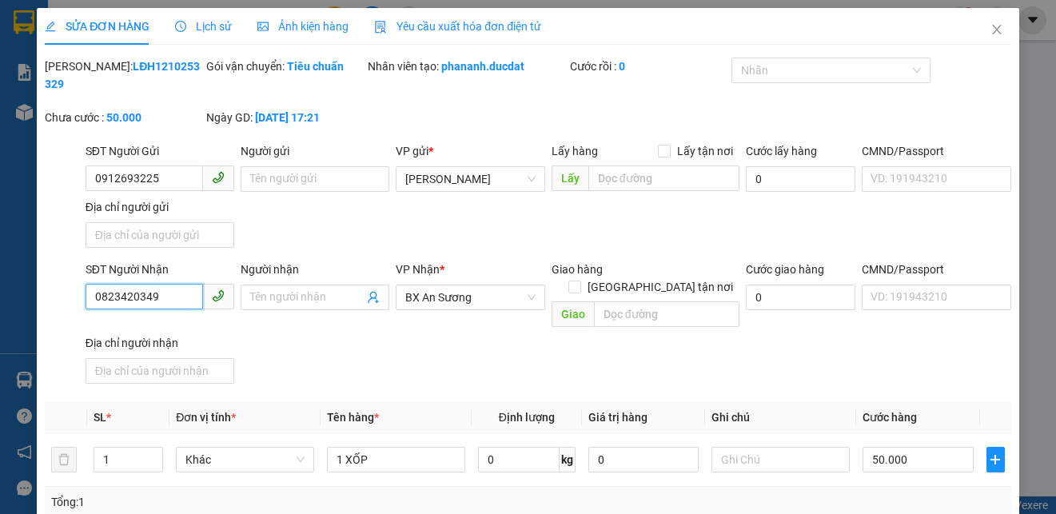
click at [141, 297] on input "0823420349" at bounding box center [144, 297] width 117 height 26
click at [992, 32] on icon "close" at bounding box center [996, 30] width 9 height 10
click at [982, 32] on div "huevpsg.ducdat 1" at bounding box center [943, 20] width 226 height 28
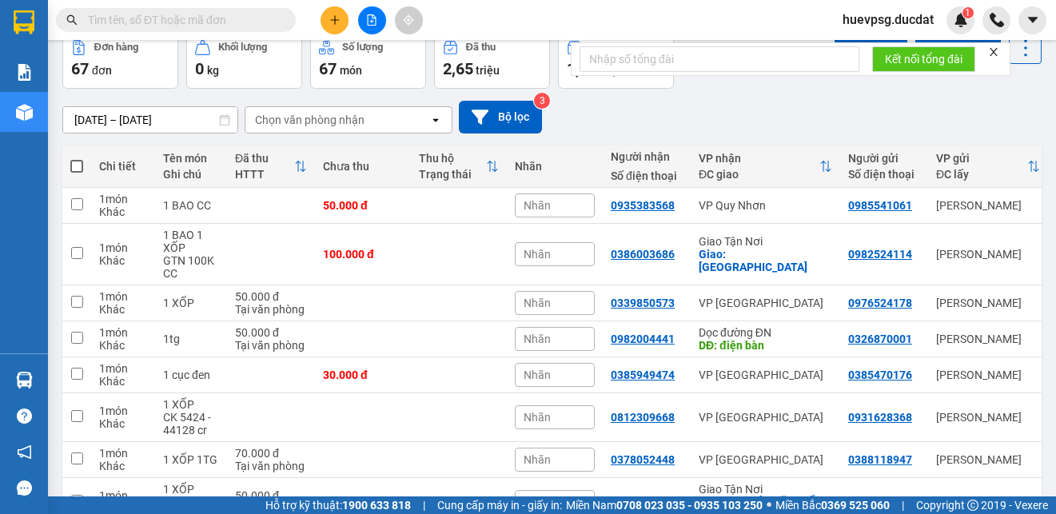
scroll to position [320, 0]
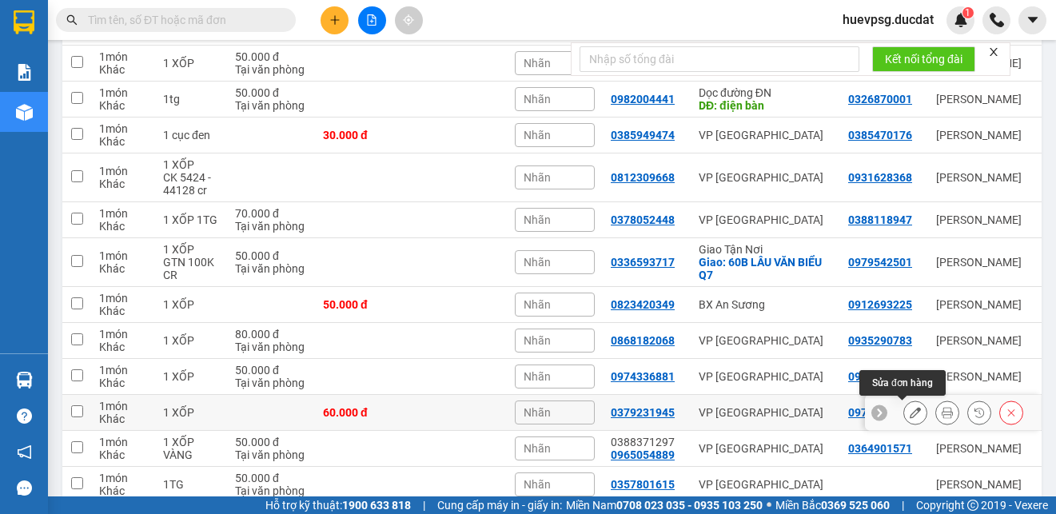
click at [904, 413] on button at bounding box center [915, 413] width 22 height 28
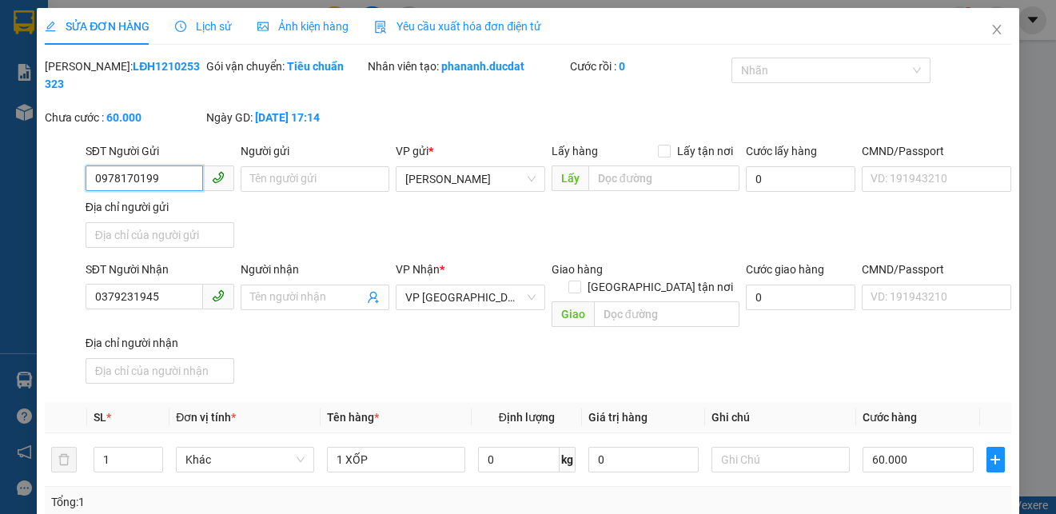
type input "0978170199"
type input "0379231945"
type input "0"
type input "60.000"
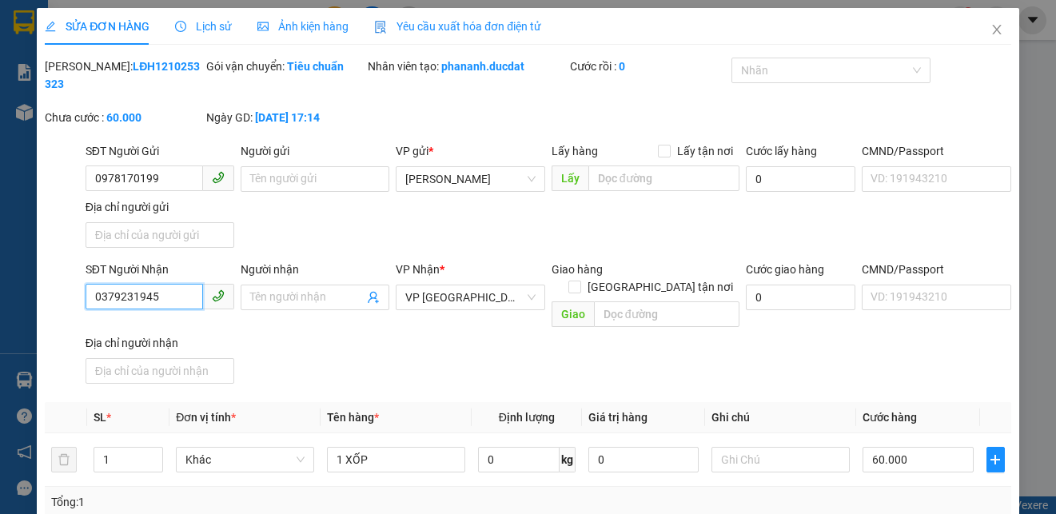
click at [140, 301] on input "0379231945" at bounding box center [144, 297] width 117 height 26
paste input "823420349"
type input "0823420349"
click at [990, 29] on icon "close" at bounding box center [996, 29] width 13 height 13
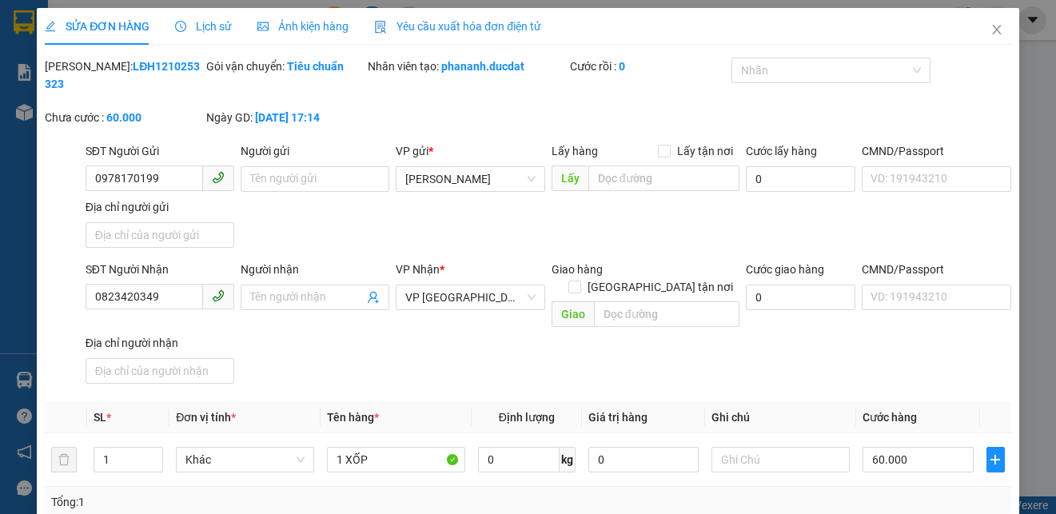
click at [981, 26] on div "huevpsg.ducdat 1" at bounding box center [943, 20] width 226 height 28
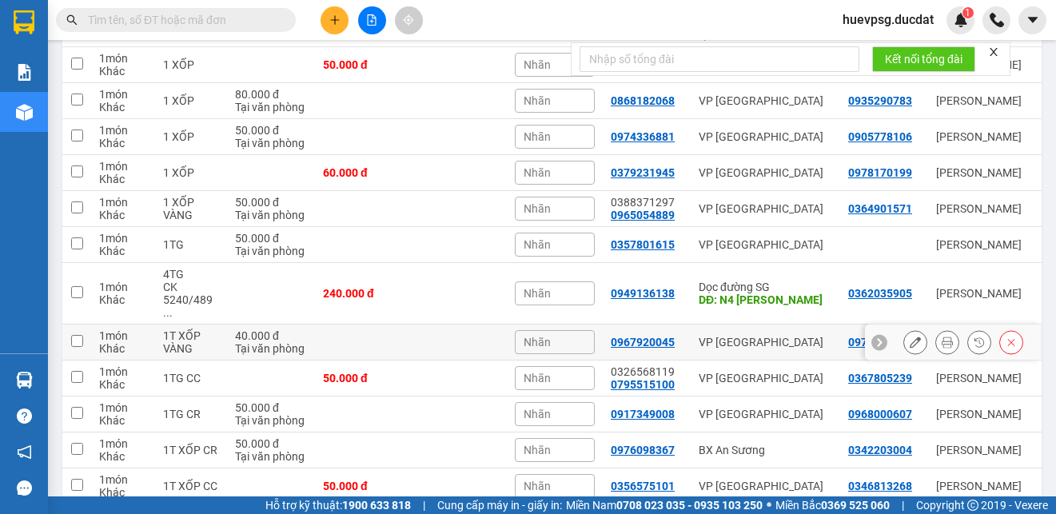
scroll to position [639, 0]
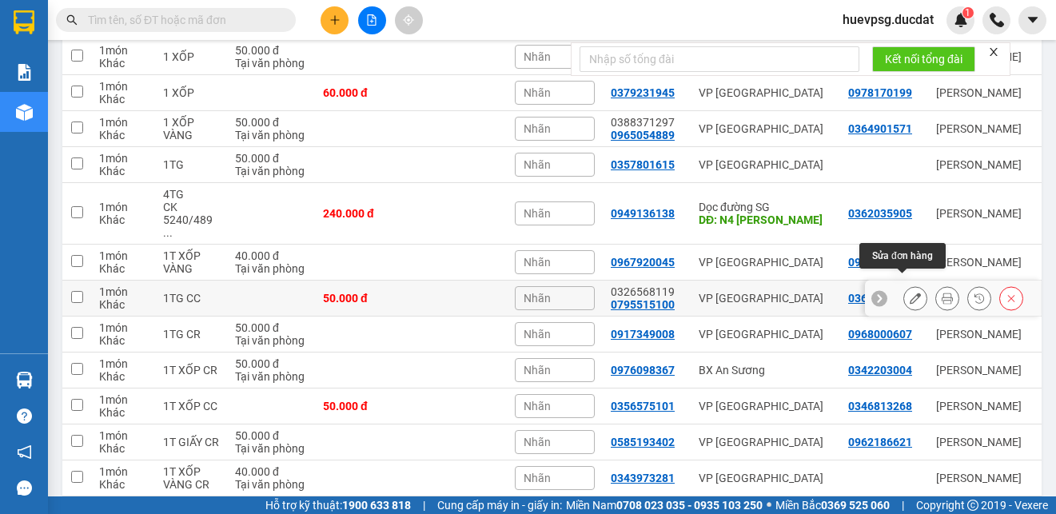
click at [910, 293] on icon at bounding box center [915, 298] width 11 height 11
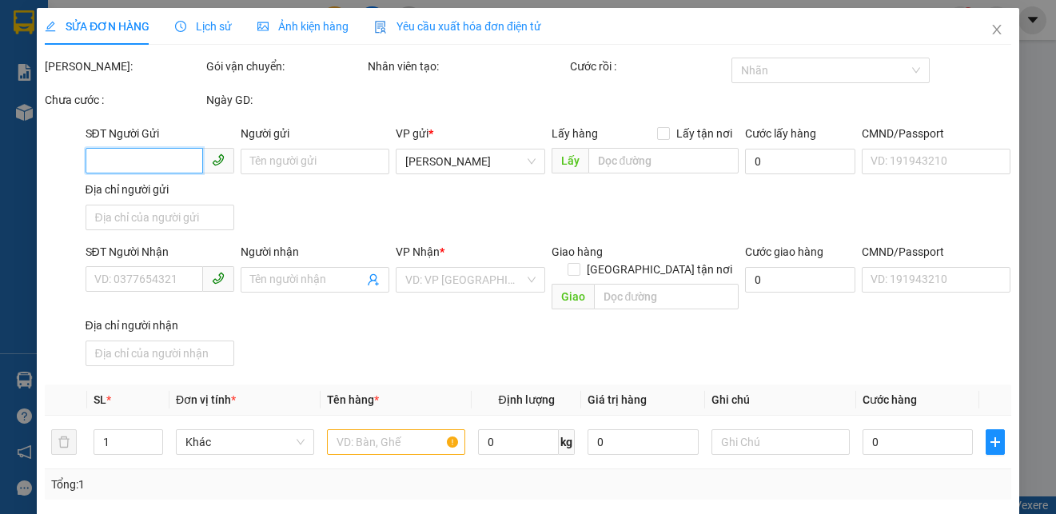
type input "0367805239"
type input "0795515100"
type input "0326568119"
type input "0"
type input "50.000"
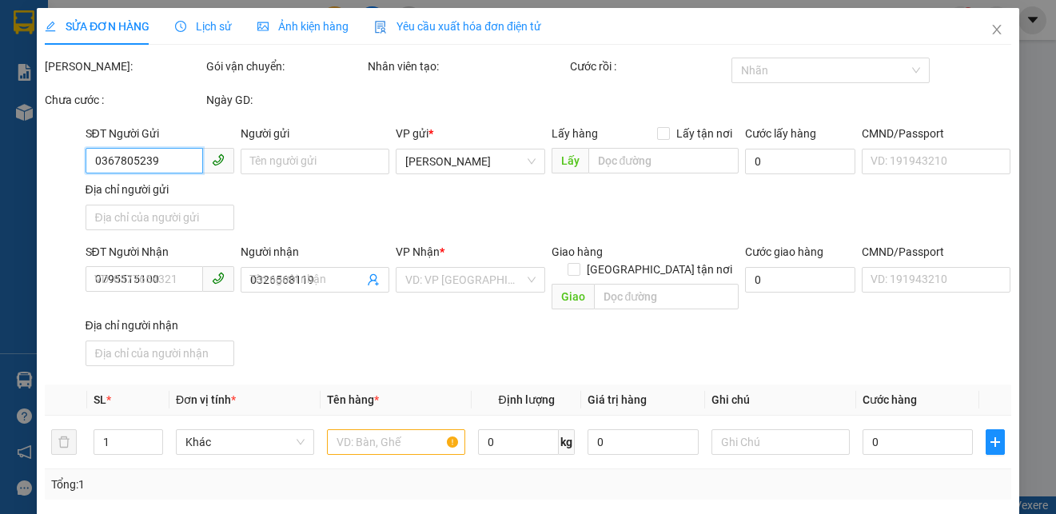
type input "50.000"
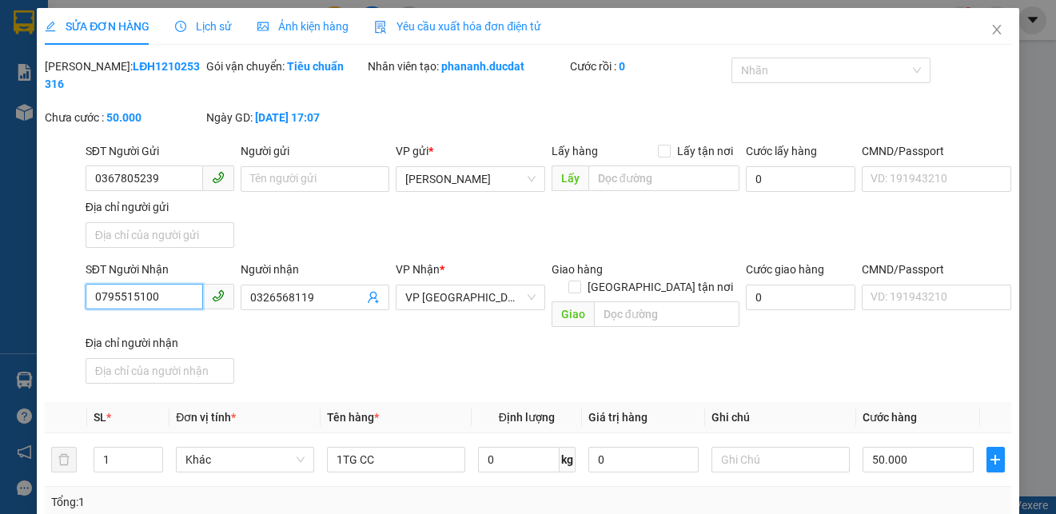
click at [138, 296] on input "0795515100" at bounding box center [144, 297] width 117 height 26
click at [990, 32] on icon "close" at bounding box center [996, 29] width 13 height 13
click at [984, 30] on div at bounding box center [996, 20] width 28 height 28
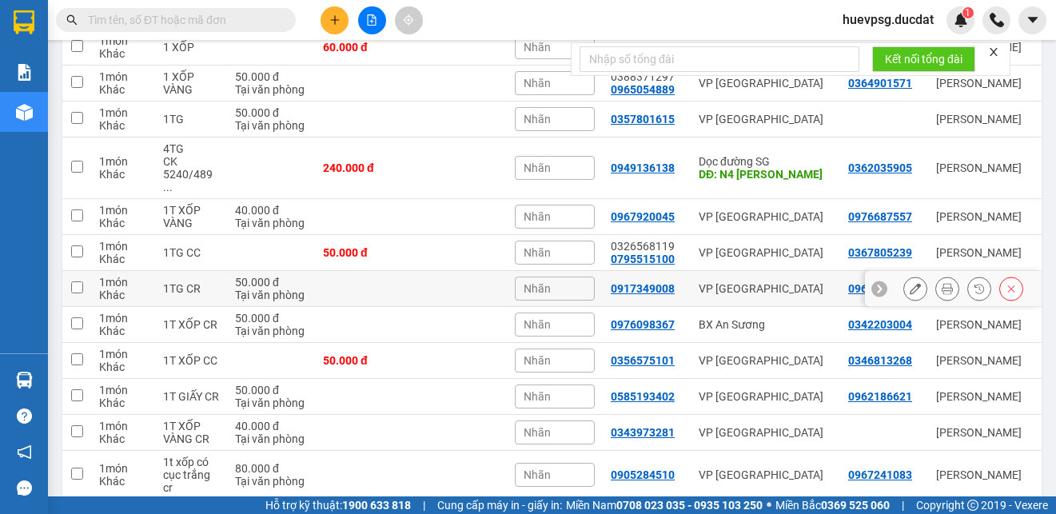
scroll to position [719, 0]
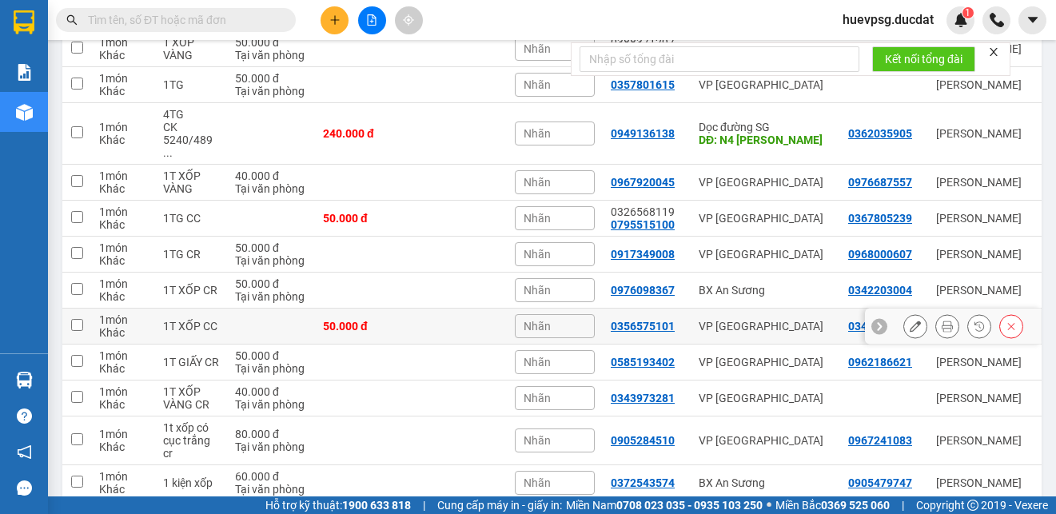
click at [910, 321] on icon at bounding box center [915, 326] width 11 height 11
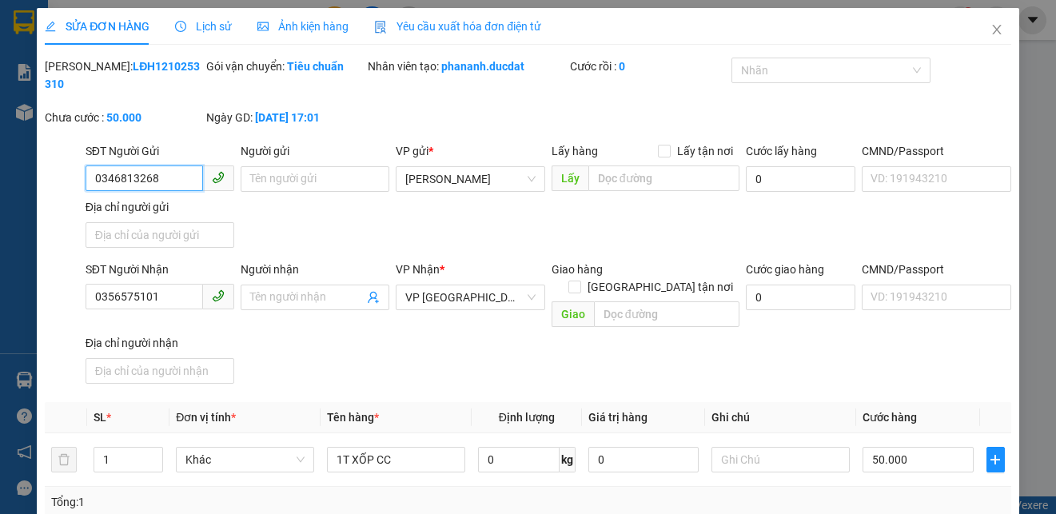
type input "0346813268"
type input "0356575101"
type input "0"
type input "50.000"
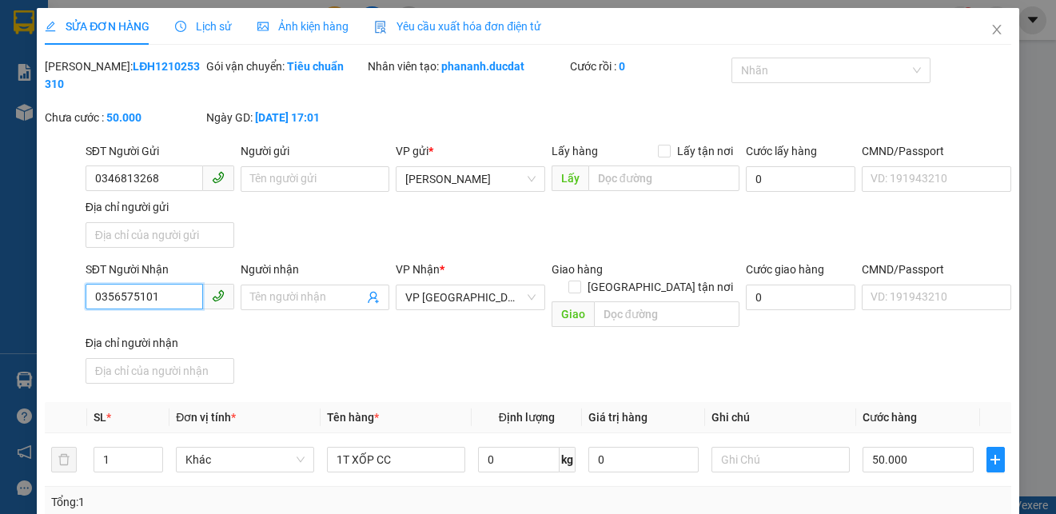
click at [136, 289] on input "0356575101" at bounding box center [144, 297] width 117 height 26
click at [990, 29] on icon "close" at bounding box center [996, 29] width 13 height 13
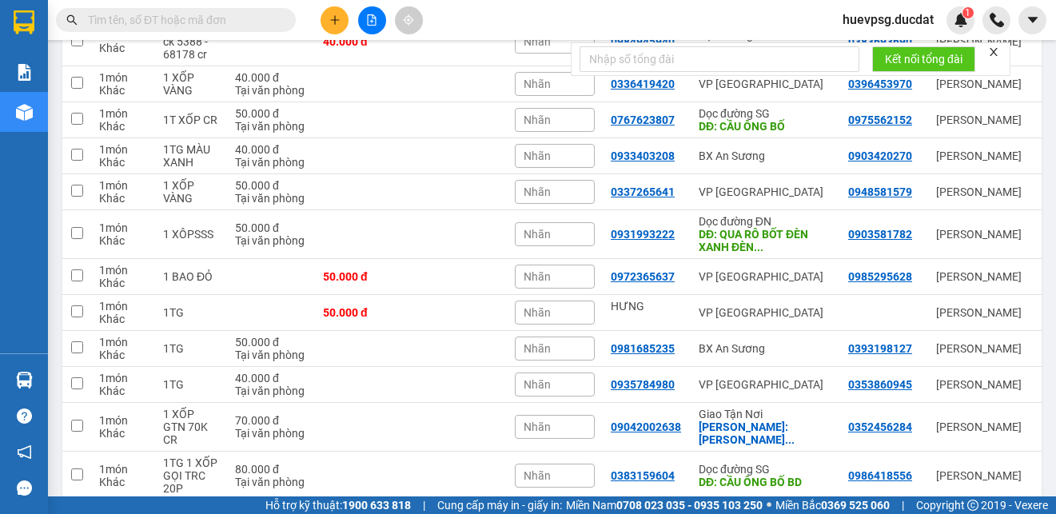
scroll to position [2318, 0]
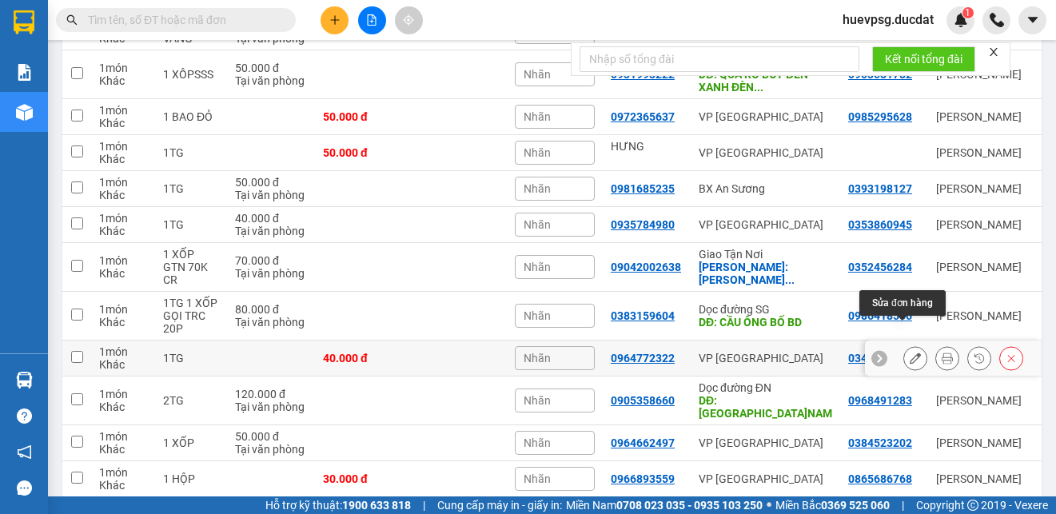
click at [910, 352] on icon at bounding box center [915, 357] width 11 height 11
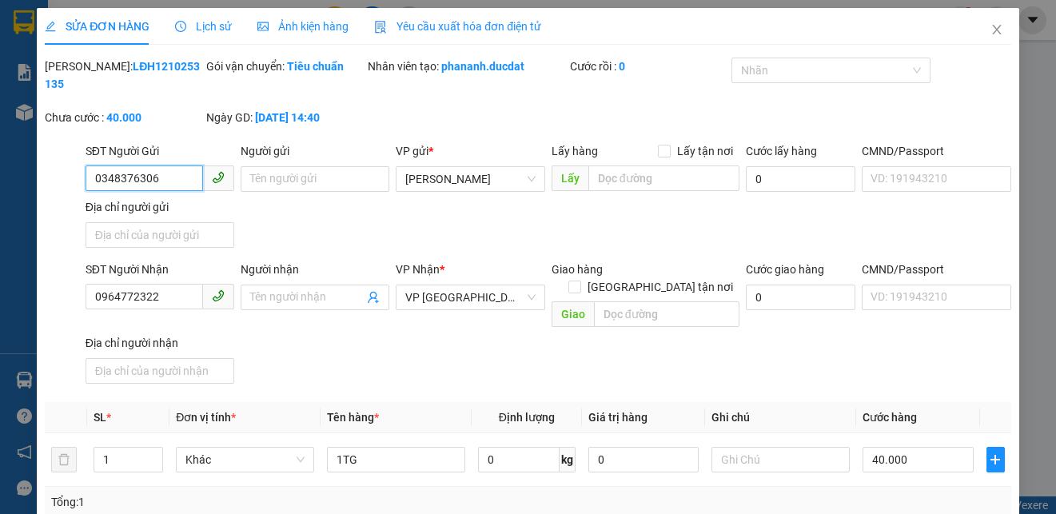
type input "0348376306"
type input "0964772322"
type input "0"
type input "40.000"
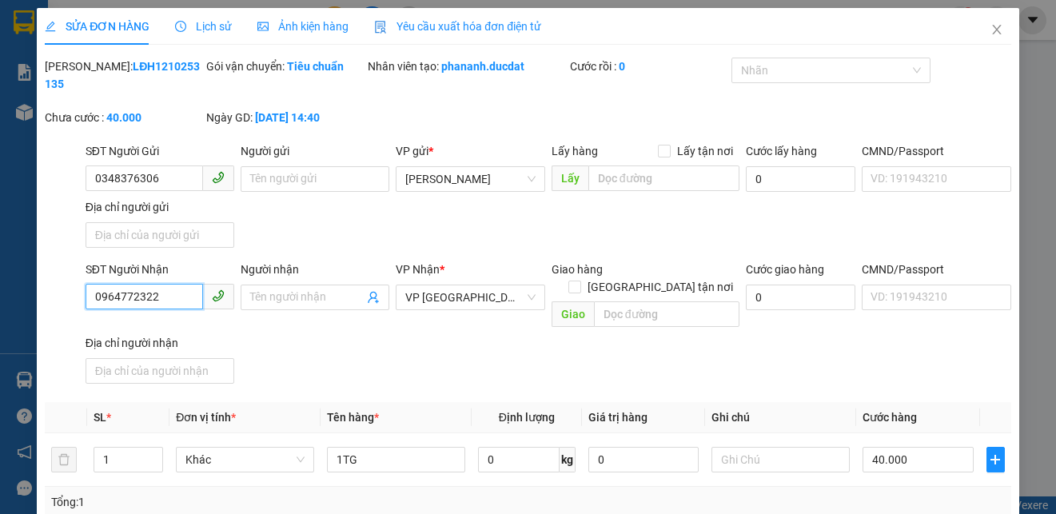
click at [125, 300] on input "0964772322" at bounding box center [144, 297] width 117 height 26
click at [990, 33] on icon "close" at bounding box center [996, 29] width 13 height 13
click at [982, 27] on div at bounding box center [996, 20] width 28 height 28
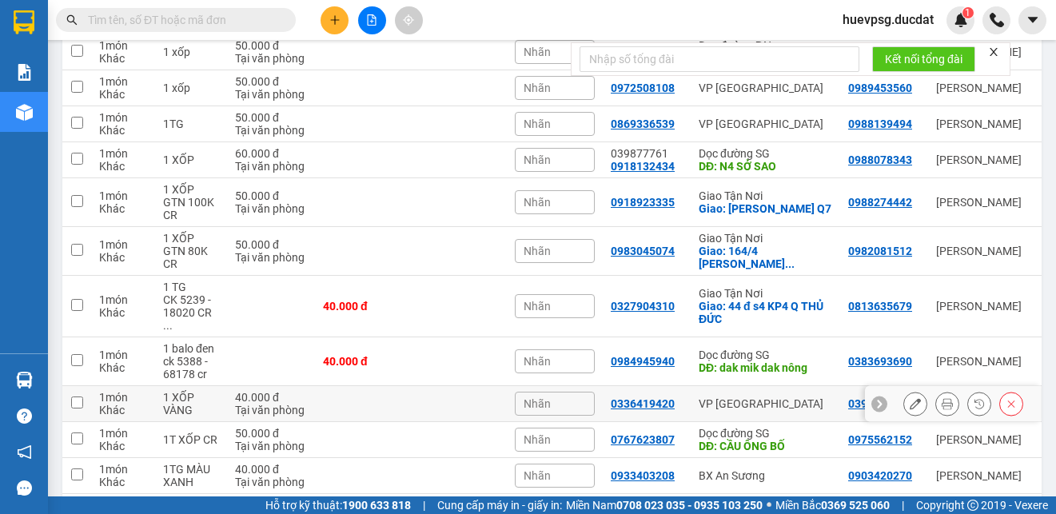
scroll to position [2398, 0]
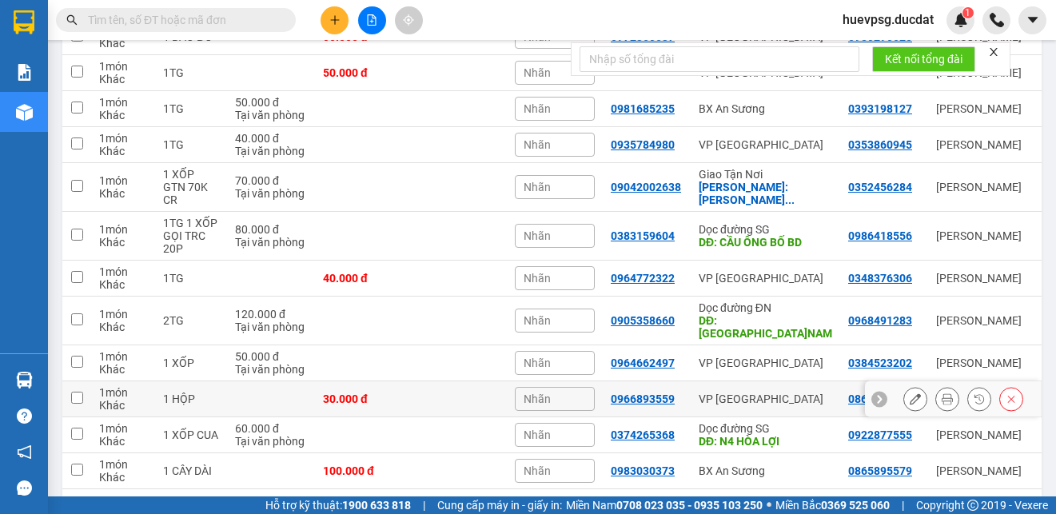
click at [910, 393] on icon at bounding box center [915, 398] width 11 height 11
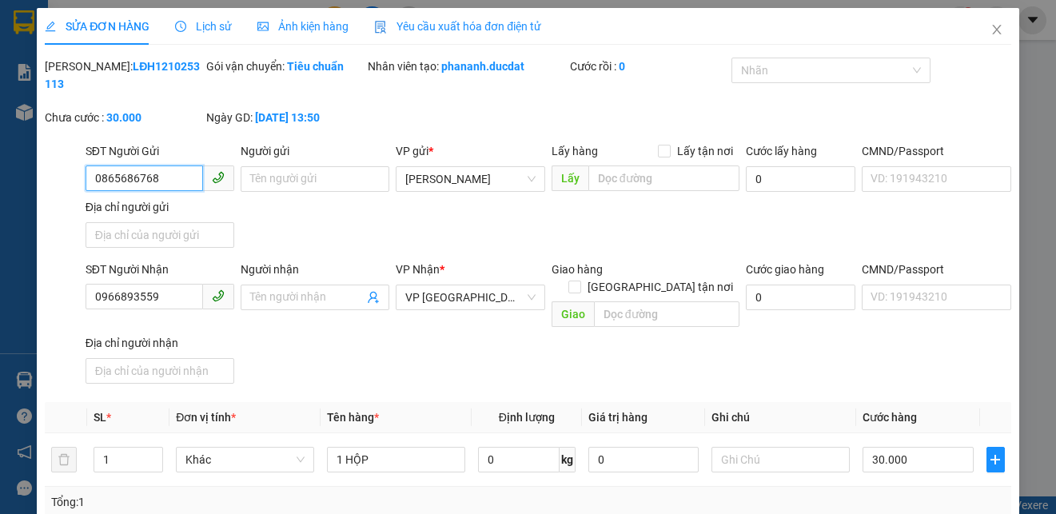
type input "0865686768"
type input "0966893559"
type input "0"
type input "30.000"
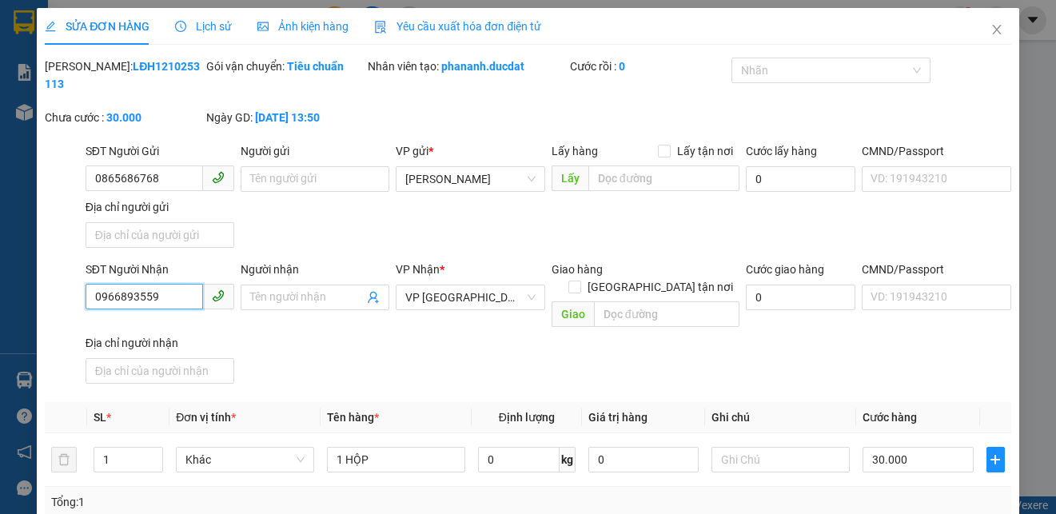
click at [123, 303] on input "0966893559" at bounding box center [144, 297] width 117 height 26
click at [992, 32] on icon "close" at bounding box center [996, 30] width 9 height 10
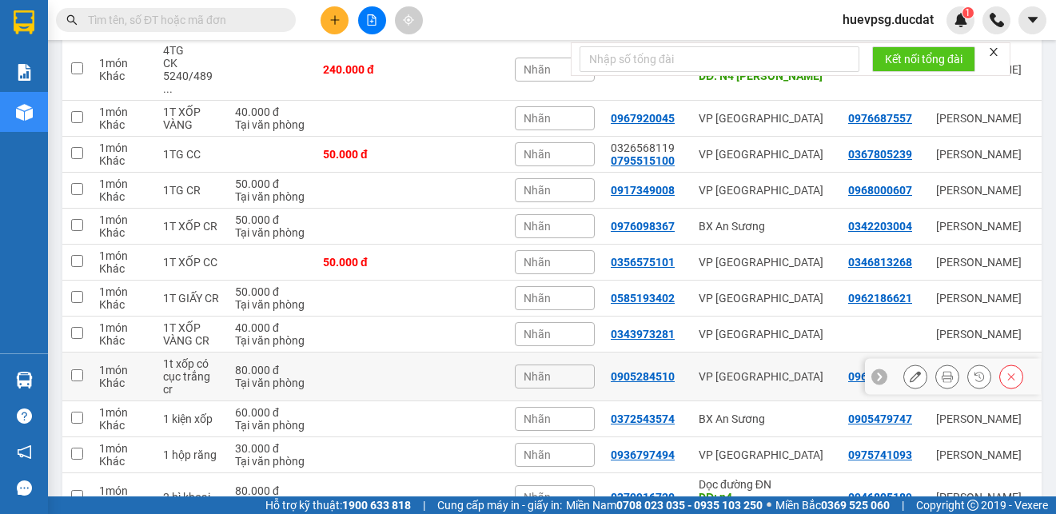
scroll to position [799, 0]
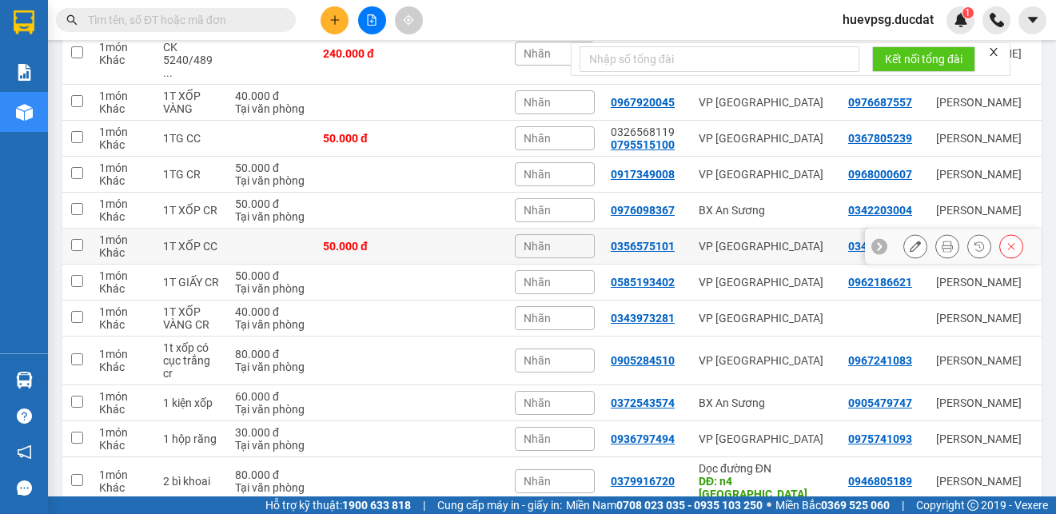
click at [910, 241] on icon at bounding box center [915, 246] width 11 height 11
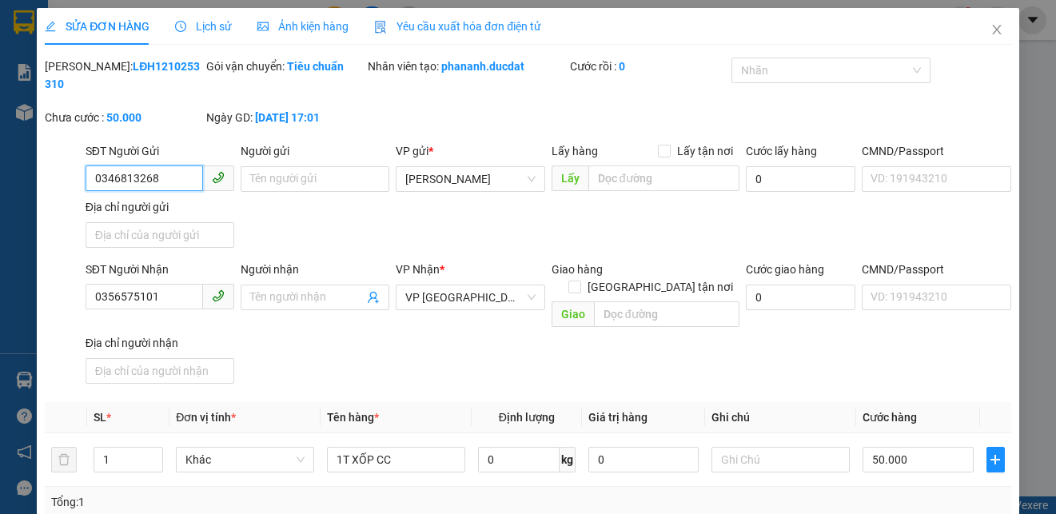
type input "0346813268"
type input "0356575101"
type input "0"
type input "50.000"
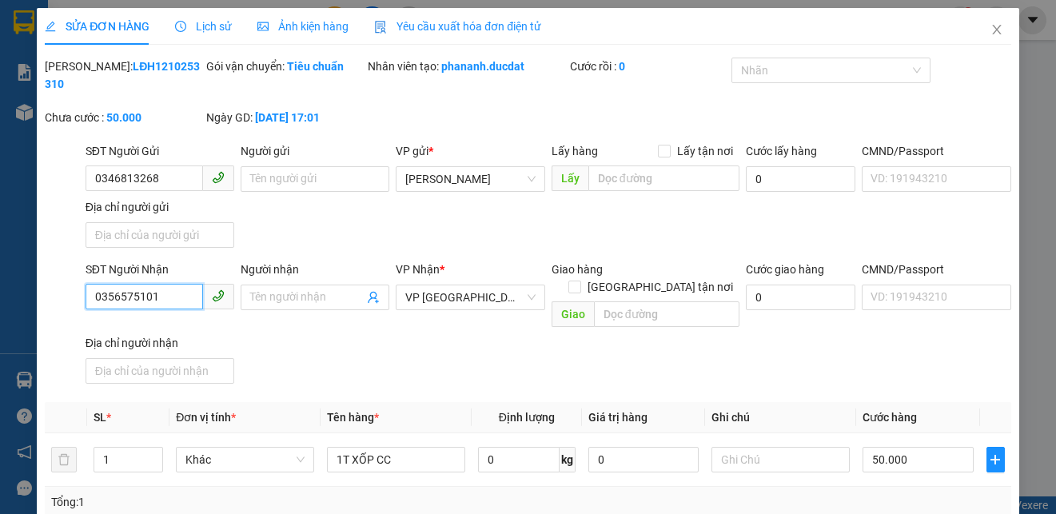
click at [141, 300] on input "0356575101" at bounding box center [144, 297] width 117 height 26
click at [990, 30] on icon "close" at bounding box center [996, 29] width 13 height 13
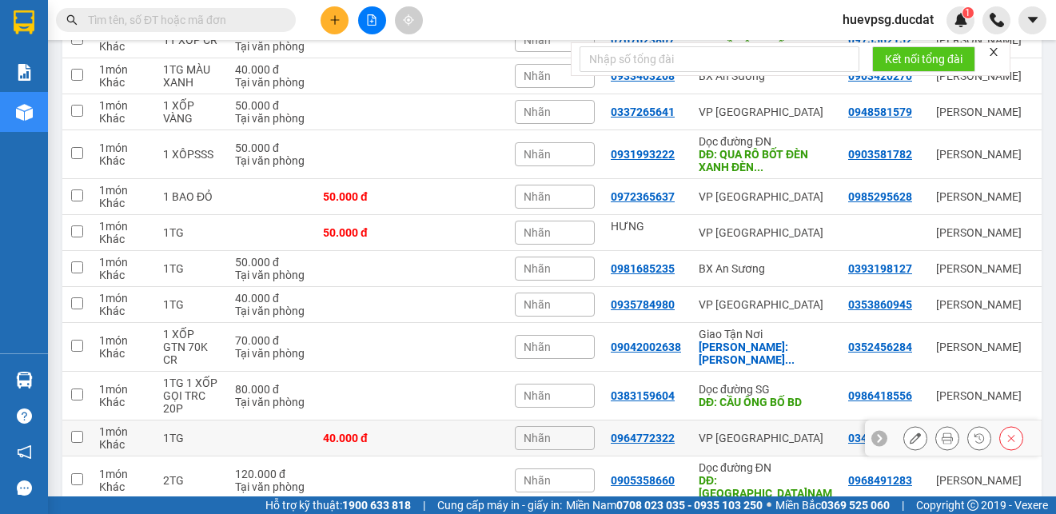
scroll to position [2398, 0]
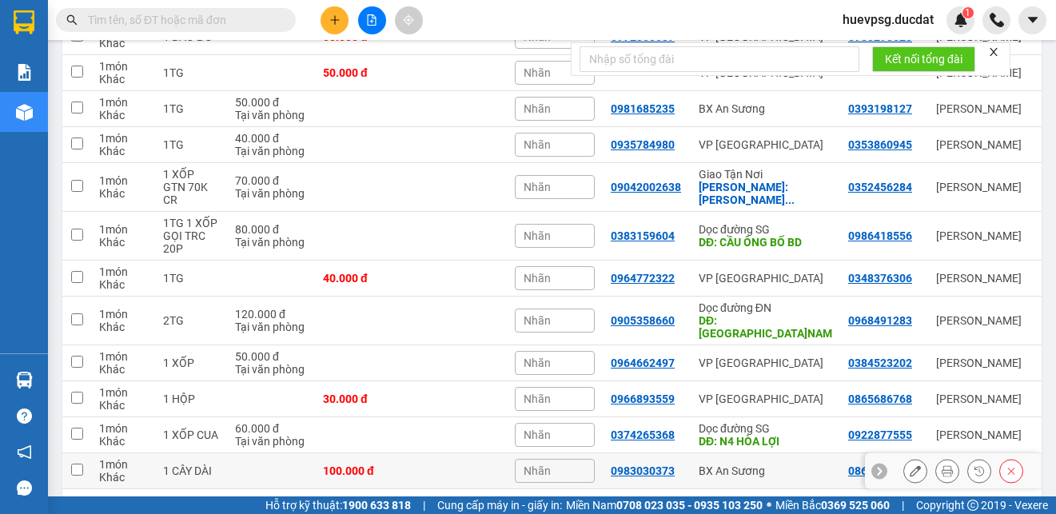
click at [904, 457] on button at bounding box center [915, 471] width 22 height 28
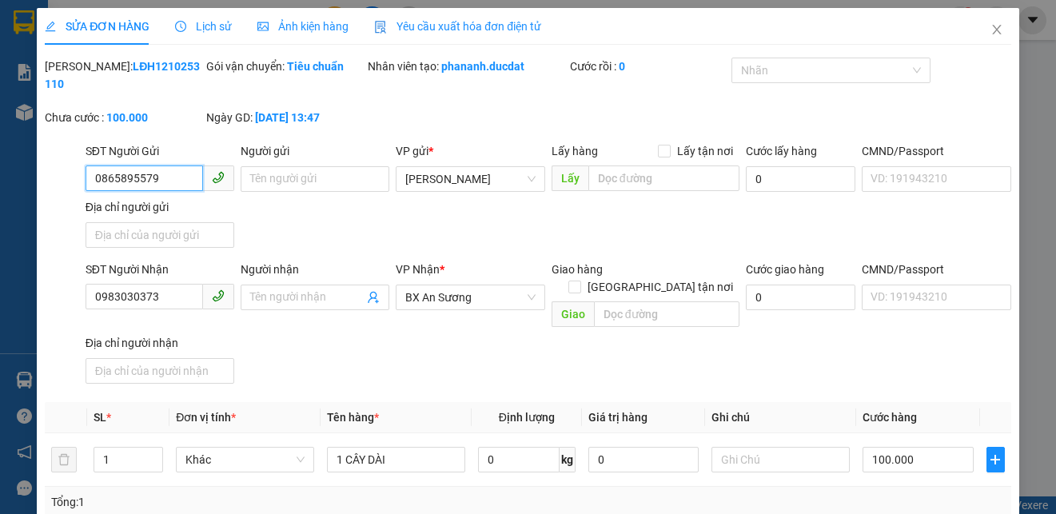
type input "0865895579"
type input "0983030373"
type input "0"
type input "100.000"
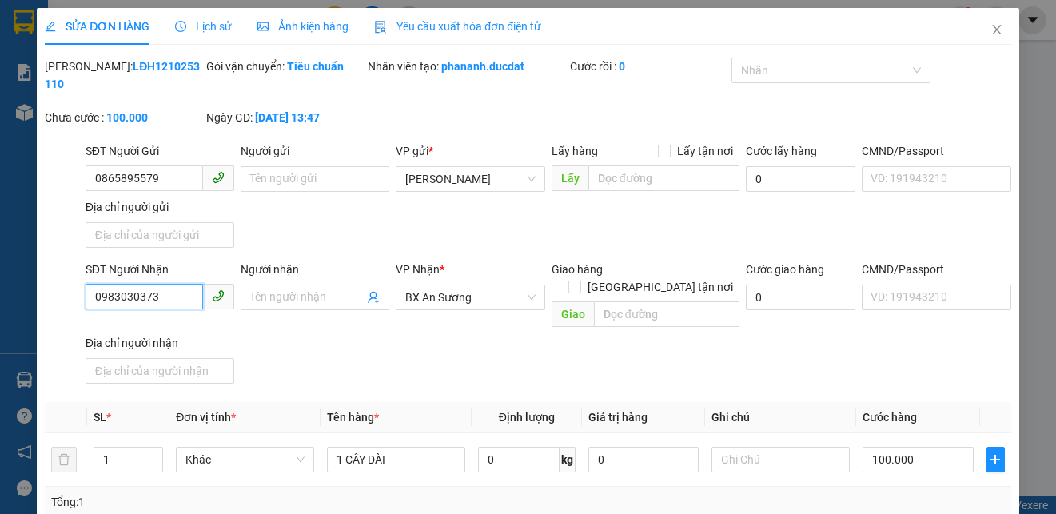
click at [126, 296] on input "0983030373" at bounding box center [144, 297] width 117 height 26
click at [990, 27] on icon "close" at bounding box center [996, 29] width 13 height 13
click at [982, 31] on div at bounding box center [996, 20] width 28 height 28
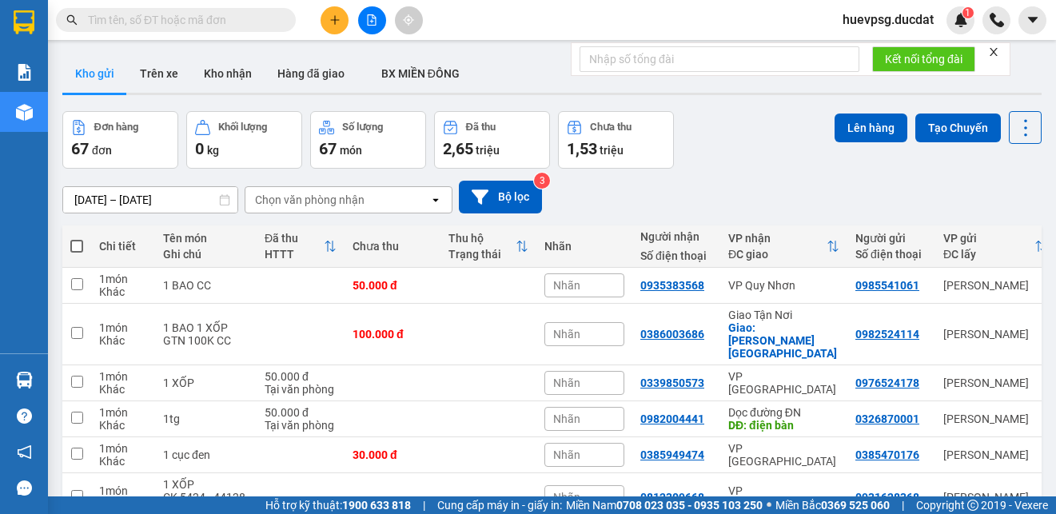
click at [273, 196] on div "Chọn văn phòng nhận" at bounding box center [309, 200] width 109 height 16
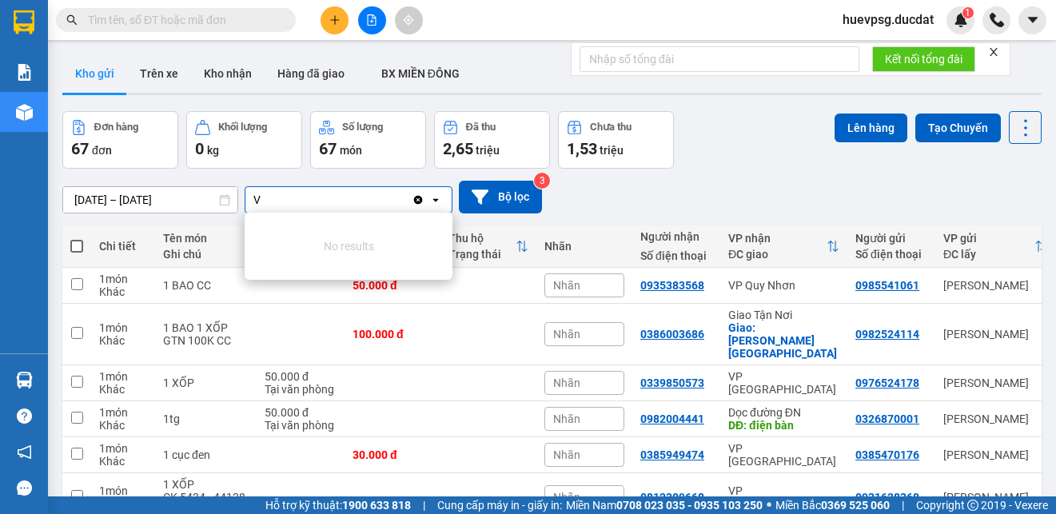
type input "VP"
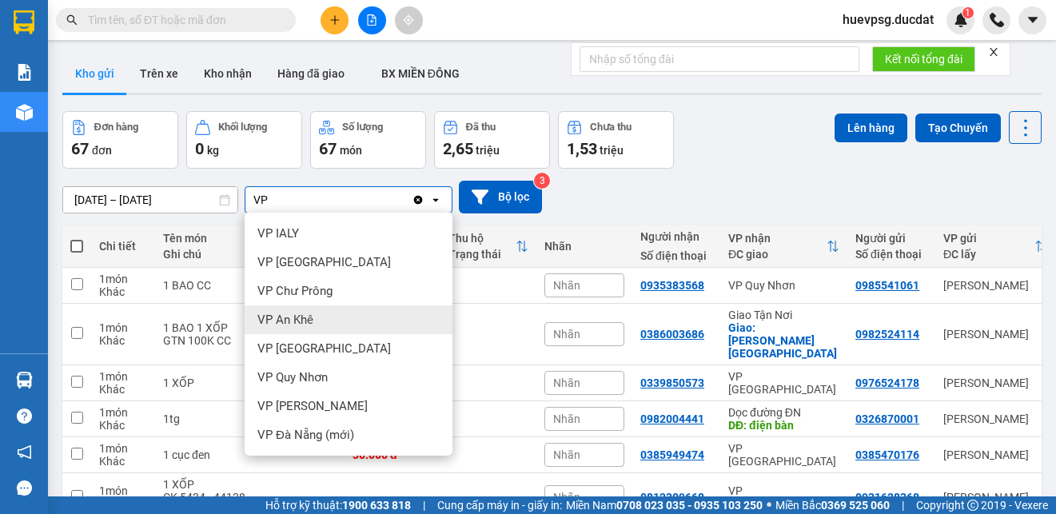
click at [297, 345] on span "VP [GEOGRAPHIC_DATA]" at bounding box center [323, 348] width 133 height 16
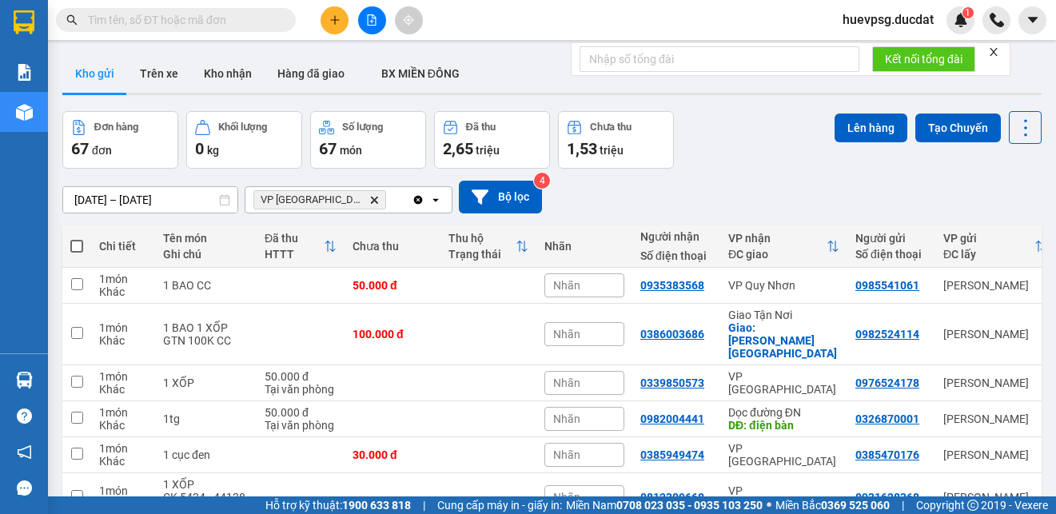
click at [370, 200] on div "VP Đà Nẵng Delete" at bounding box center [328, 200] width 166 height 26
type input "DỌ"
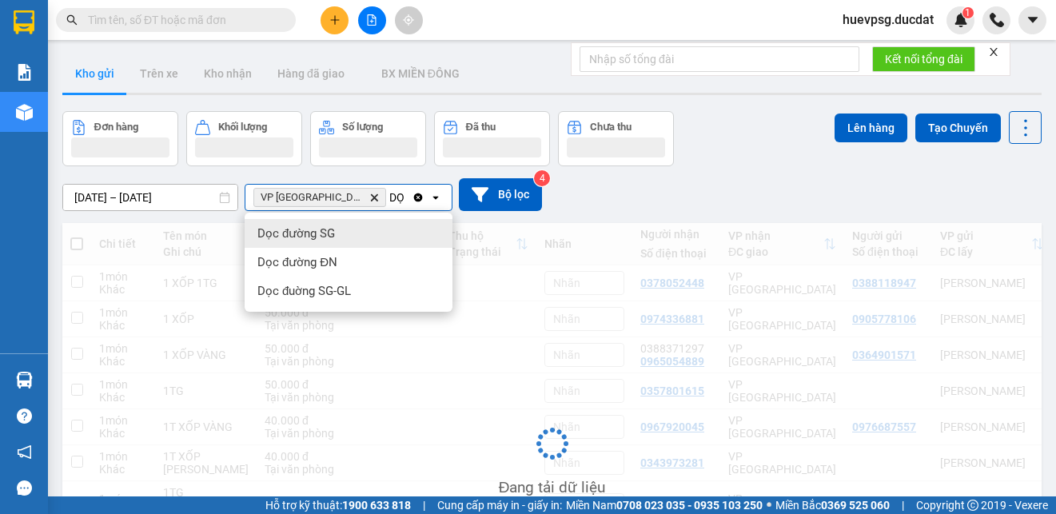
click at [335, 260] on span "Dọc đường ĐN" at bounding box center [297, 262] width 80 height 16
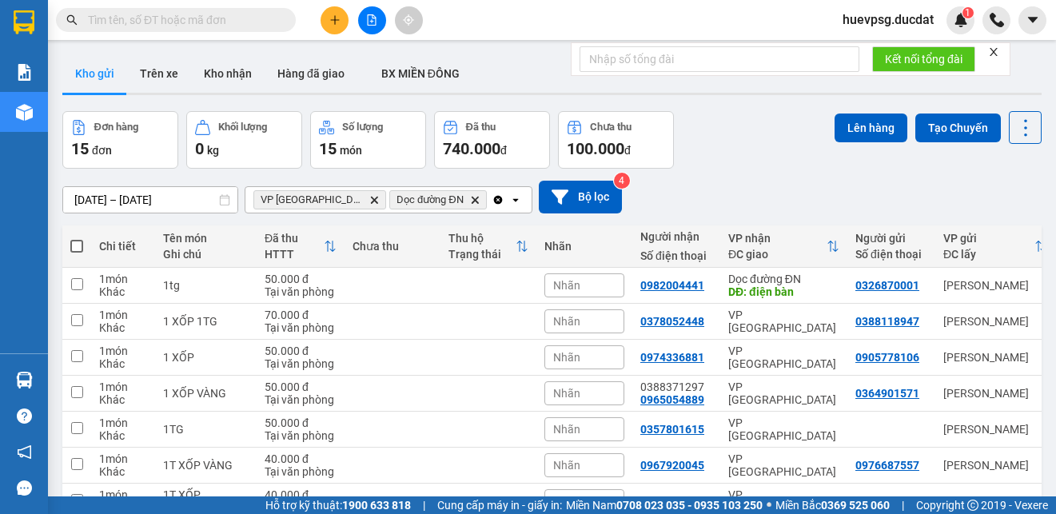
click at [78, 241] on span at bounding box center [76, 246] width 13 height 13
click at [77, 238] on input "checkbox" at bounding box center [77, 238] width 0 height 0
checkbox input "true"
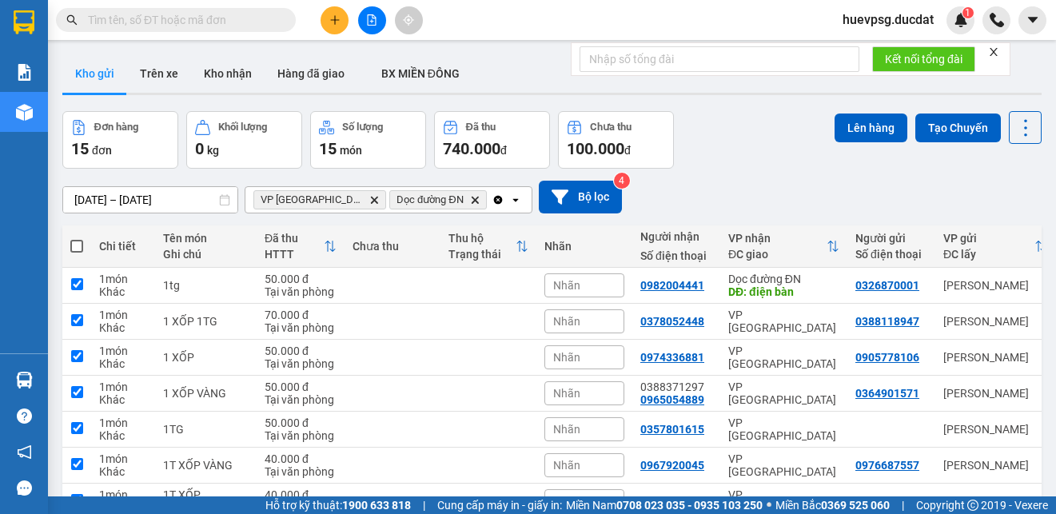
checkbox input "true"
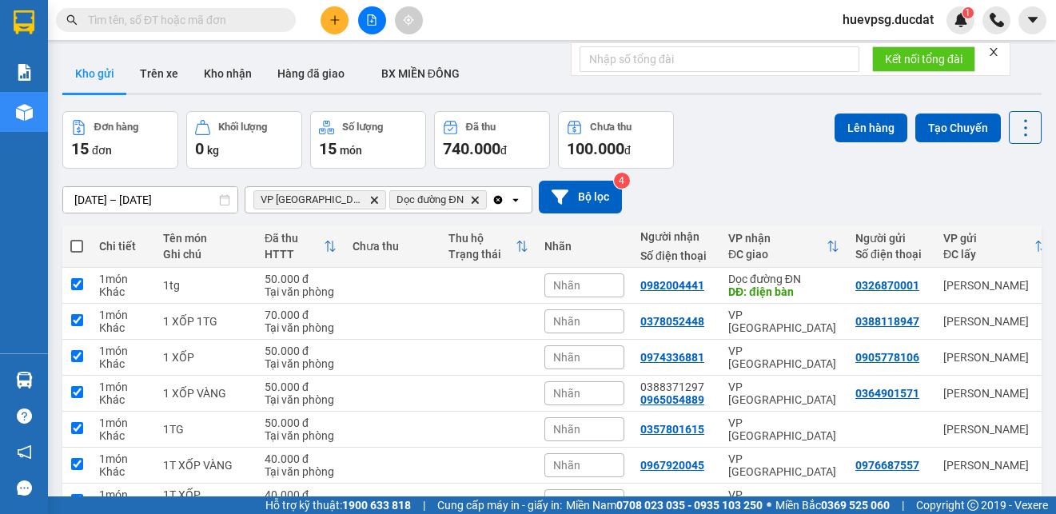
checkbox input "true"
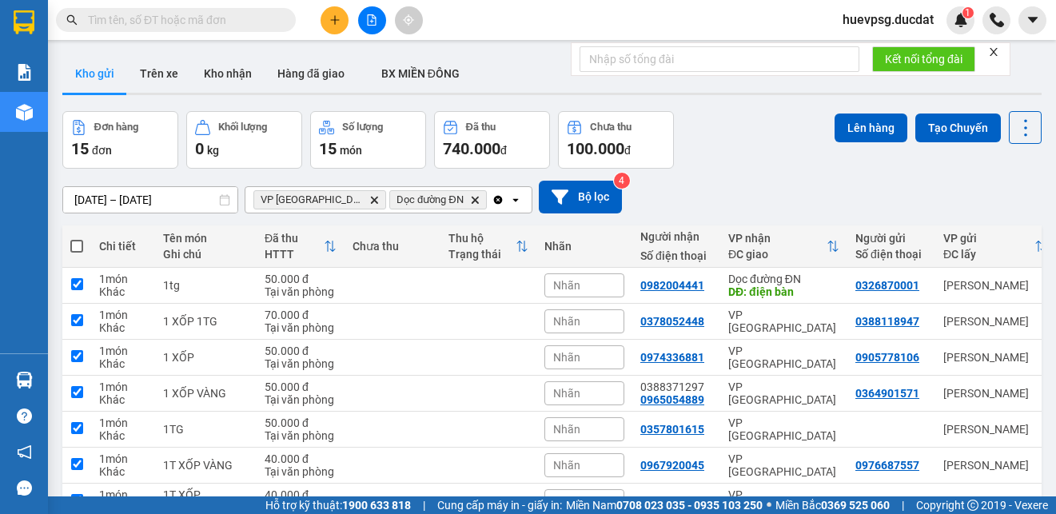
checkbox input "true"
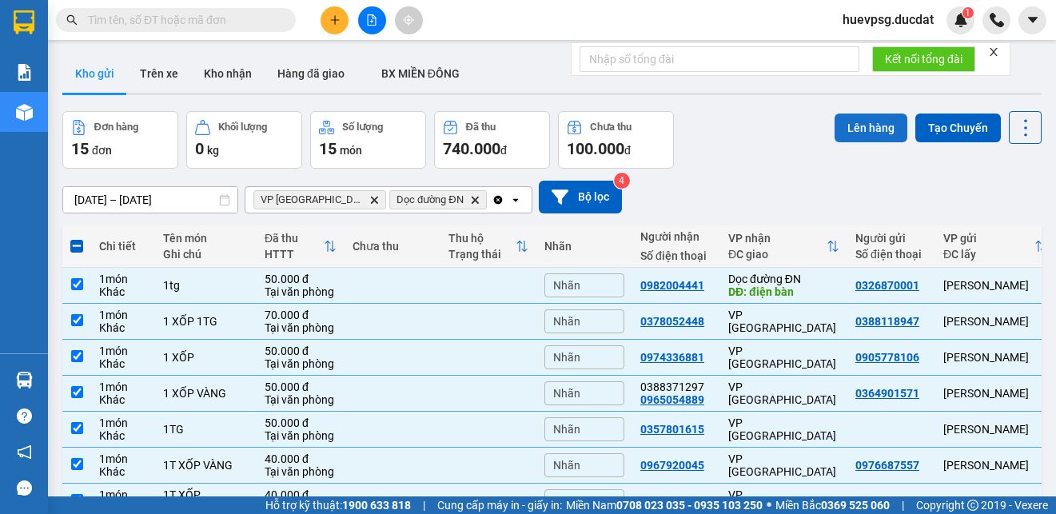
click at [835, 125] on button "Lên hàng" at bounding box center [870, 127] width 73 height 29
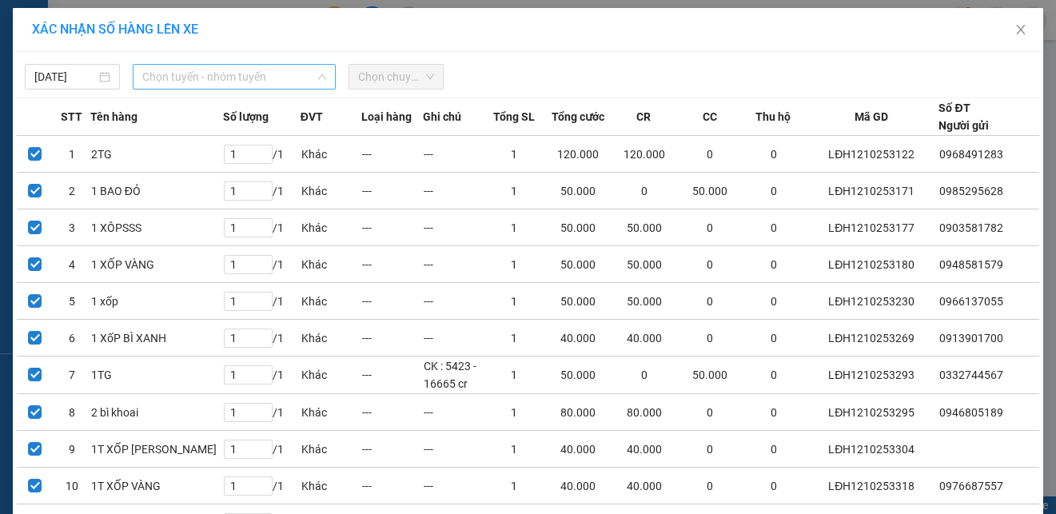
click at [279, 83] on span "Chọn tuyến - nhóm tuyến" at bounding box center [234, 77] width 184 height 24
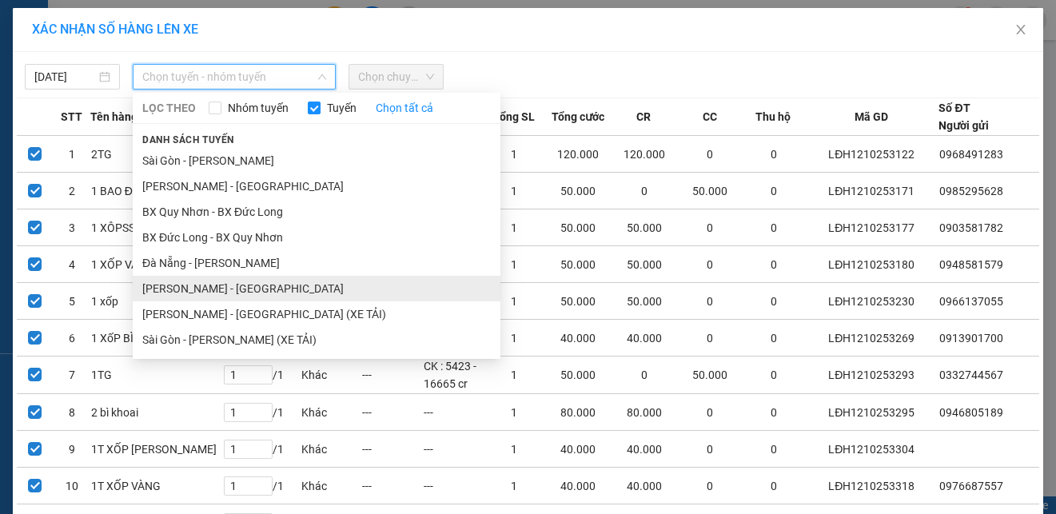
click at [190, 289] on li "Gia Lai - Đà Nẵng" at bounding box center [317, 289] width 368 height 26
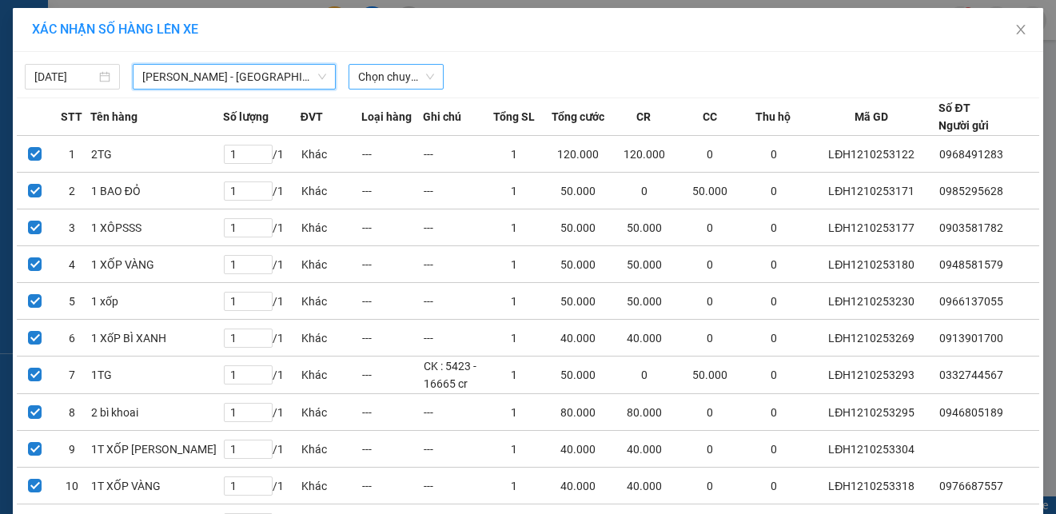
click at [369, 78] on span "Chọn chuyến" at bounding box center [396, 77] width 76 height 24
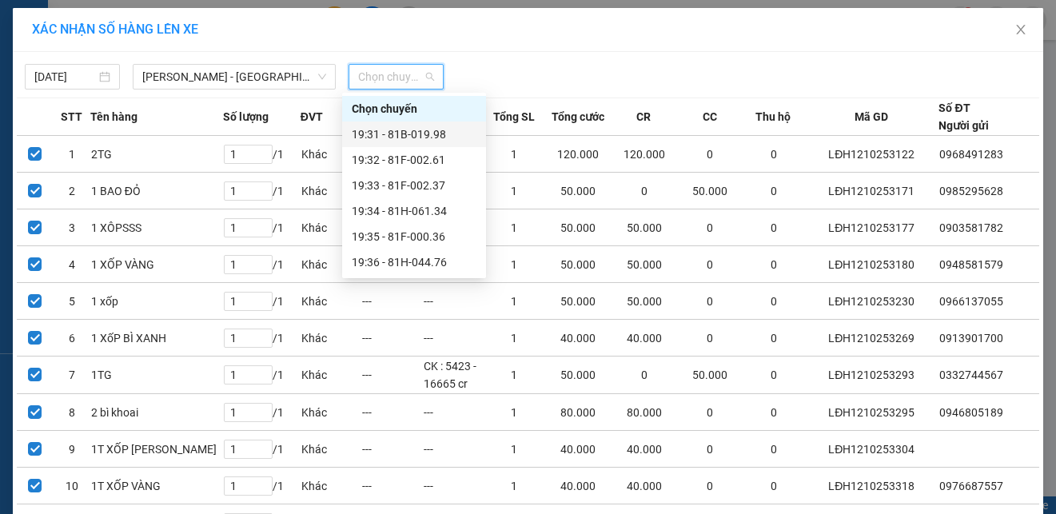
click at [401, 133] on div "19:31 - 81B-019.98" at bounding box center [414, 134] width 125 height 18
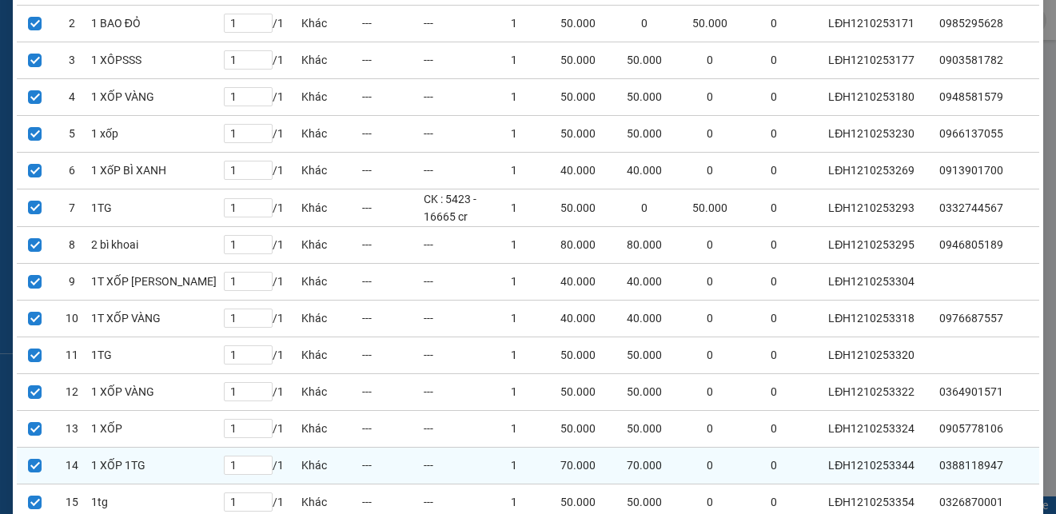
scroll to position [344, 0]
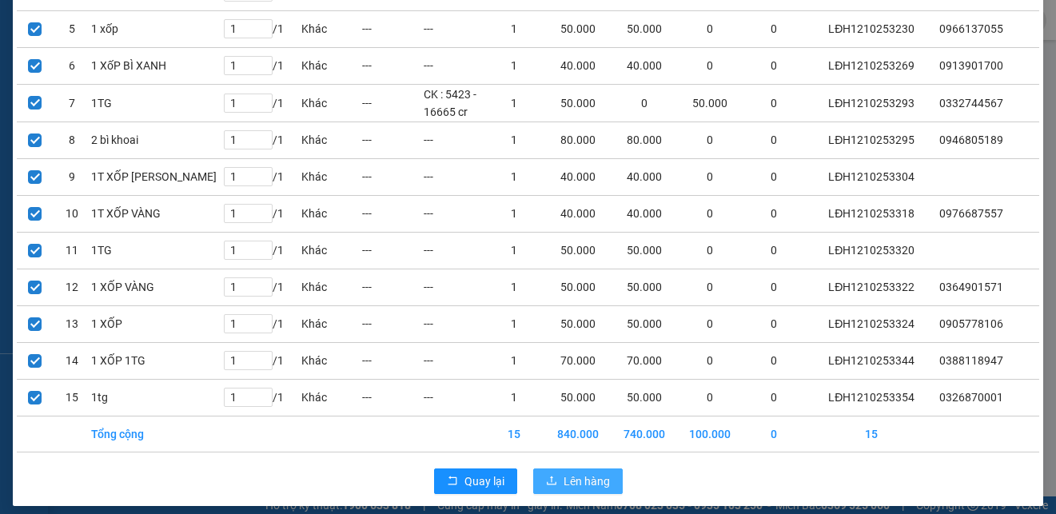
click at [591, 472] on span "Lên hàng" at bounding box center [586, 481] width 46 height 18
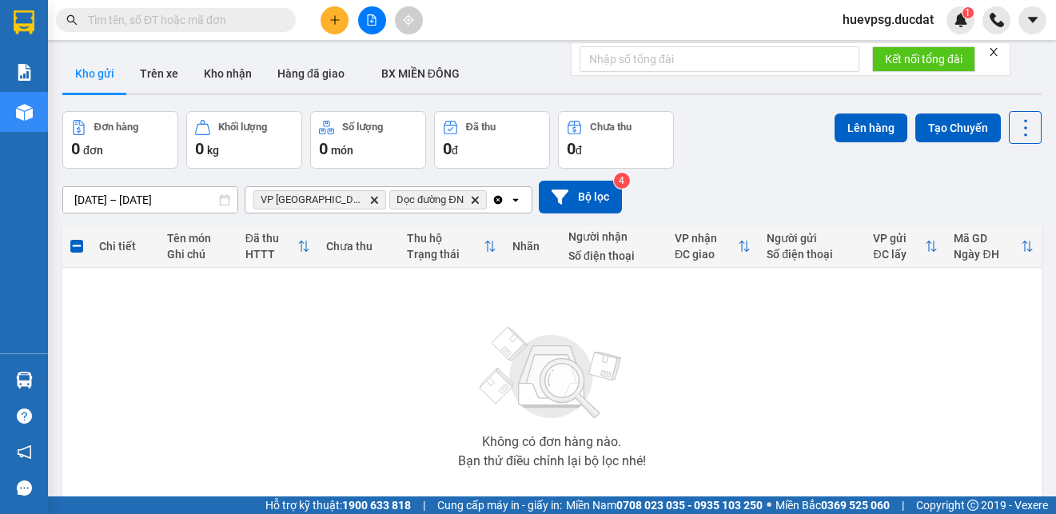
click at [492, 195] on icon "Clear all" at bounding box center [498, 199] width 13 height 13
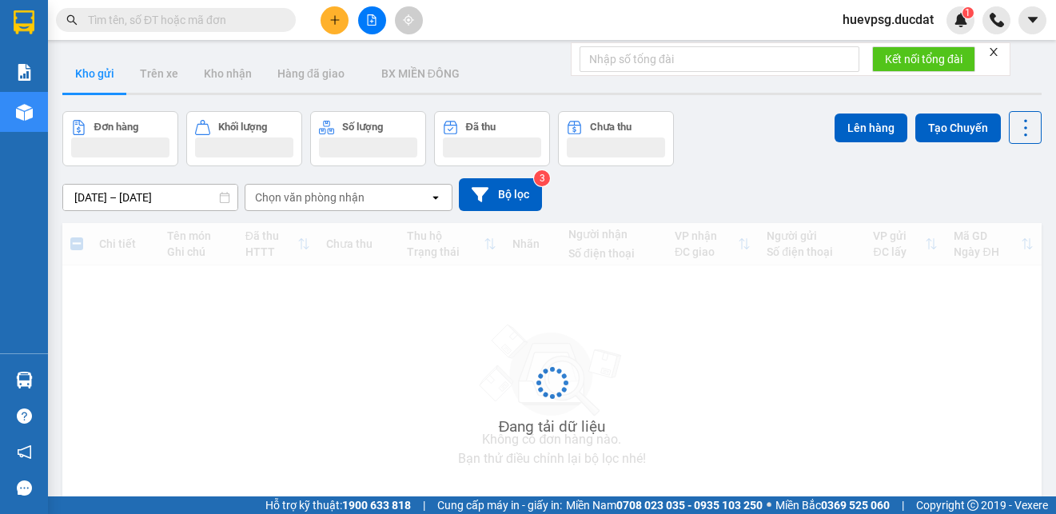
click at [372, 201] on div "Chọn văn phòng nhận" at bounding box center [337, 198] width 184 height 26
type input "BX"
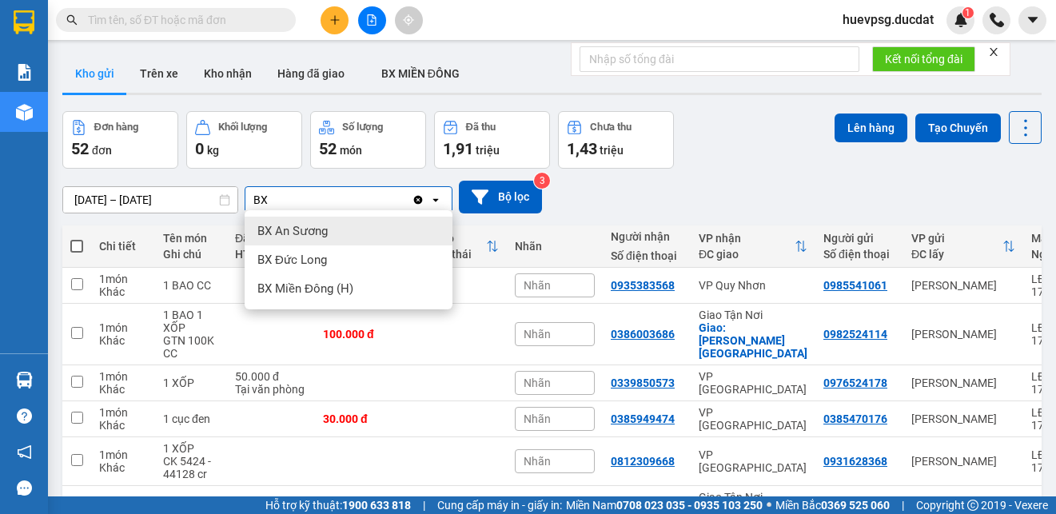
click at [304, 234] on span "BX An Sương" at bounding box center [292, 231] width 70 height 16
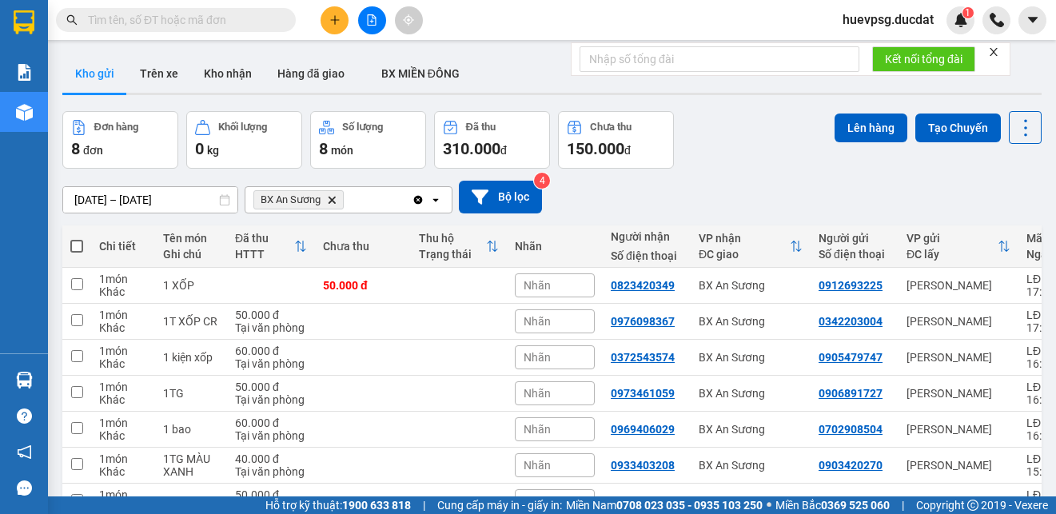
click at [70, 243] on span at bounding box center [76, 246] width 13 height 13
click at [77, 238] on input "checkbox" at bounding box center [77, 238] width 0 height 0
checkbox input "true"
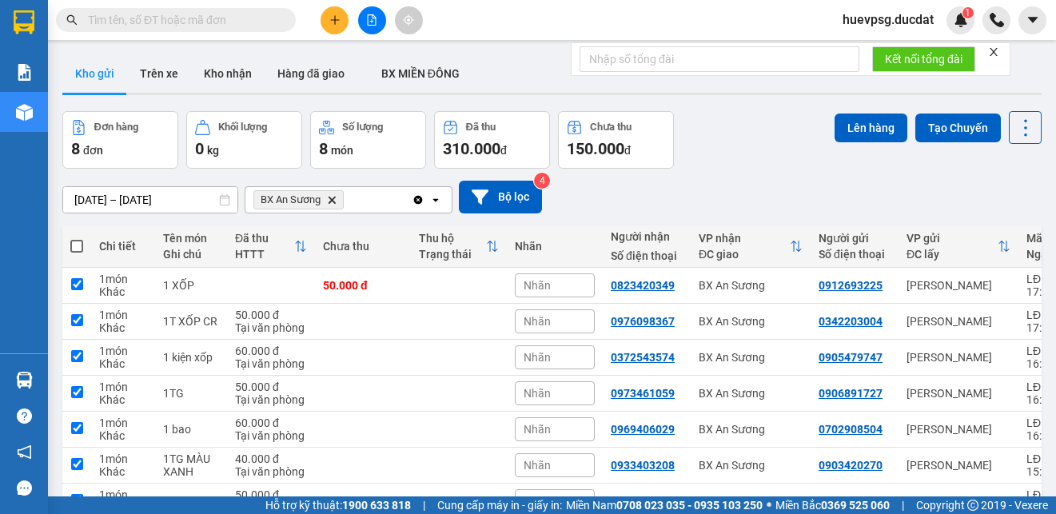
checkbox input "true"
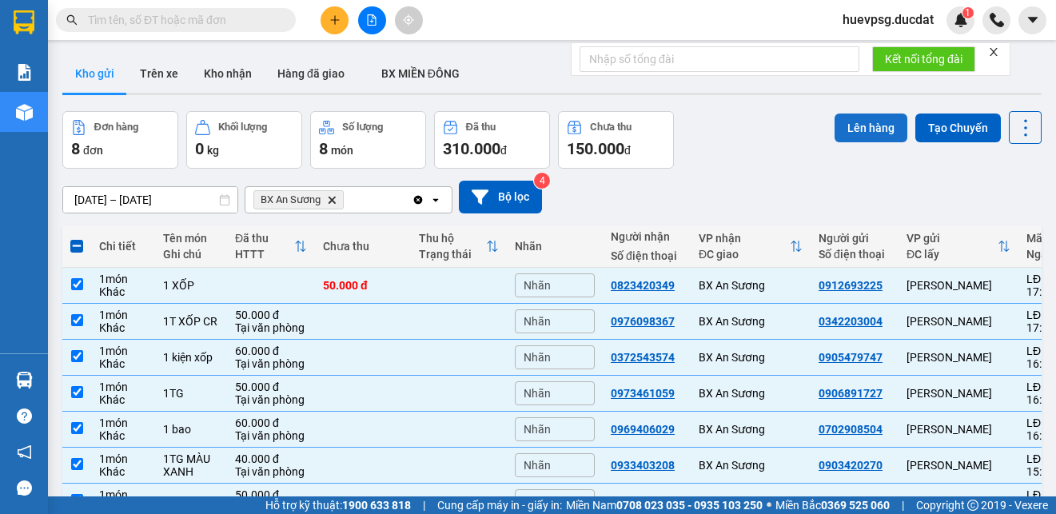
click at [875, 129] on button "Lên hàng" at bounding box center [870, 127] width 73 height 29
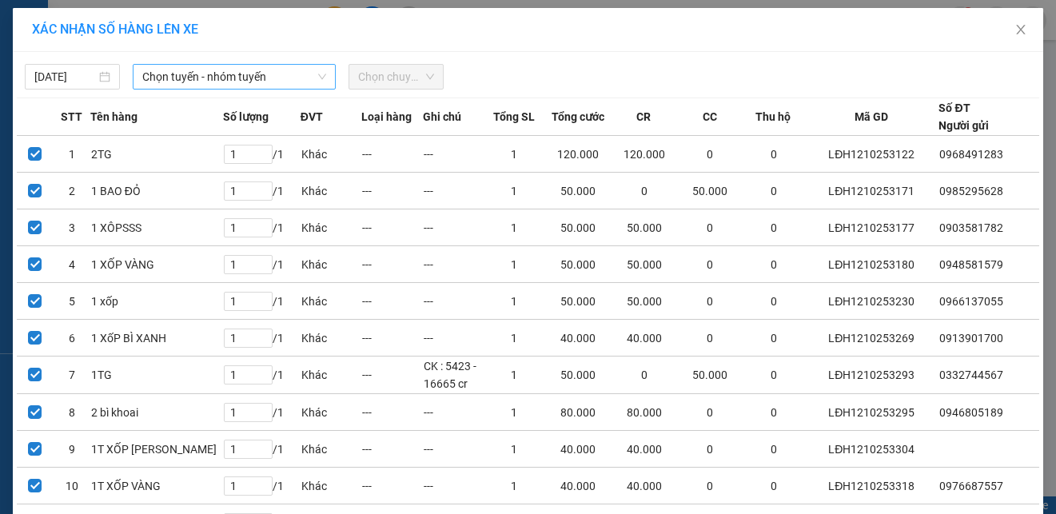
click at [290, 77] on span "Chọn tuyến - nhóm tuyến" at bounding box center [234, 77] width 184 height 24
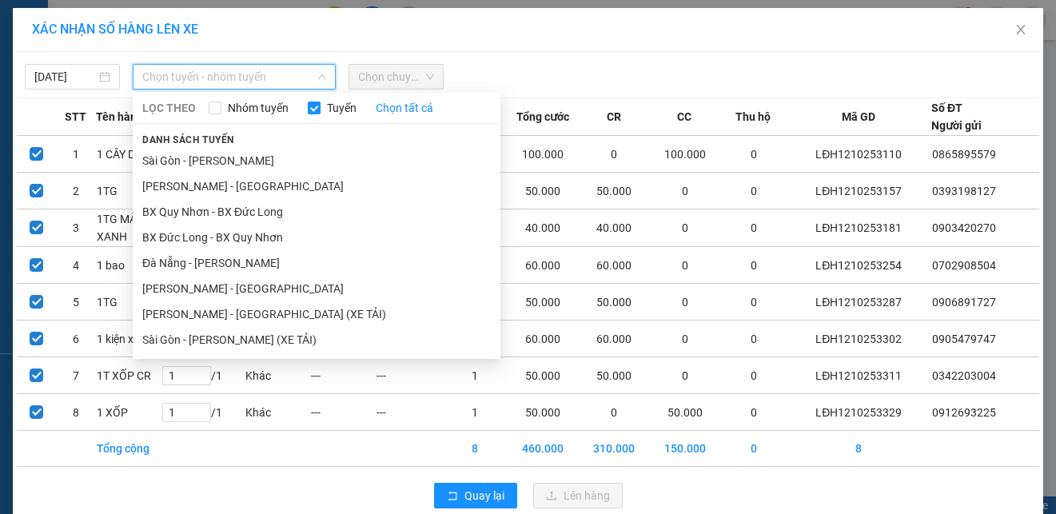
drag, startPoint x: 216, startPoint y: 184, endPoint x: 370, endPoint y: 81, distance: 185.5
click at [215, 185] on li "Gia Lai - Sài Gòn" at bounding box center [317, 186] width 368 height 26
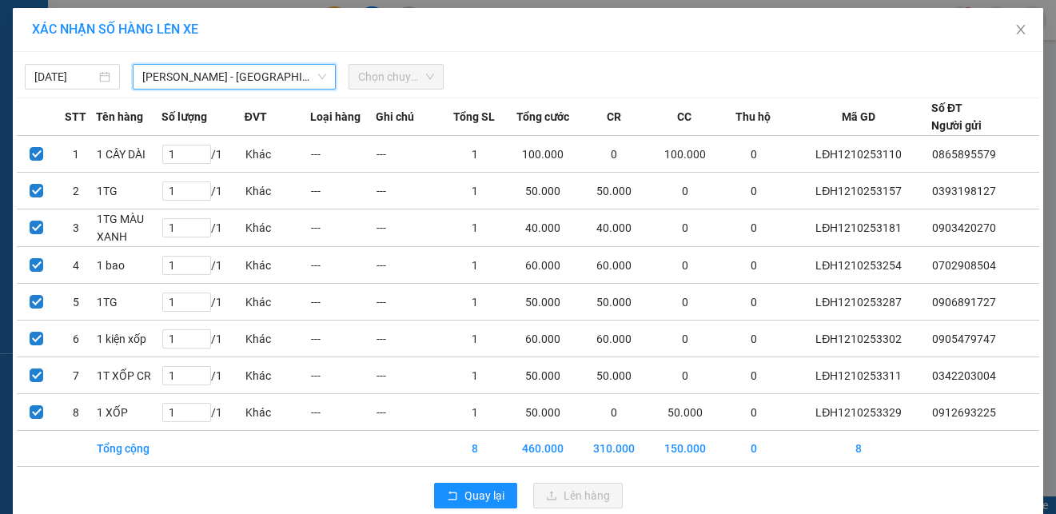
click at [378, 78] on span "Chọn chuyến" at bounding box center [396, 77] width 76 height 24
click at [380, 78] on span "Chọn chuyến" at bounding box center [396, 77] width 76 height 24
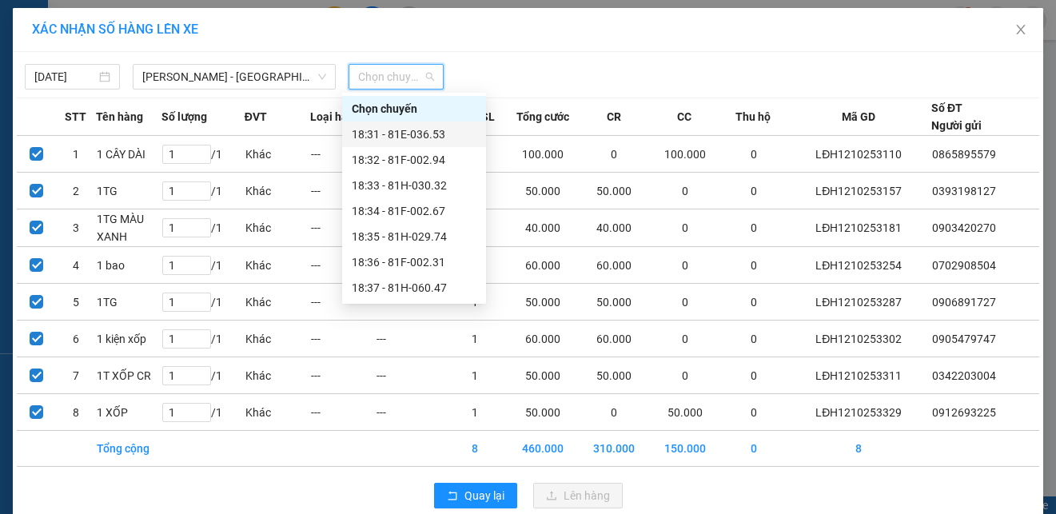
click at [412, 138] on div "18:31 - 81E-036.53" at bounding box center [414, 134] width 125 height 18
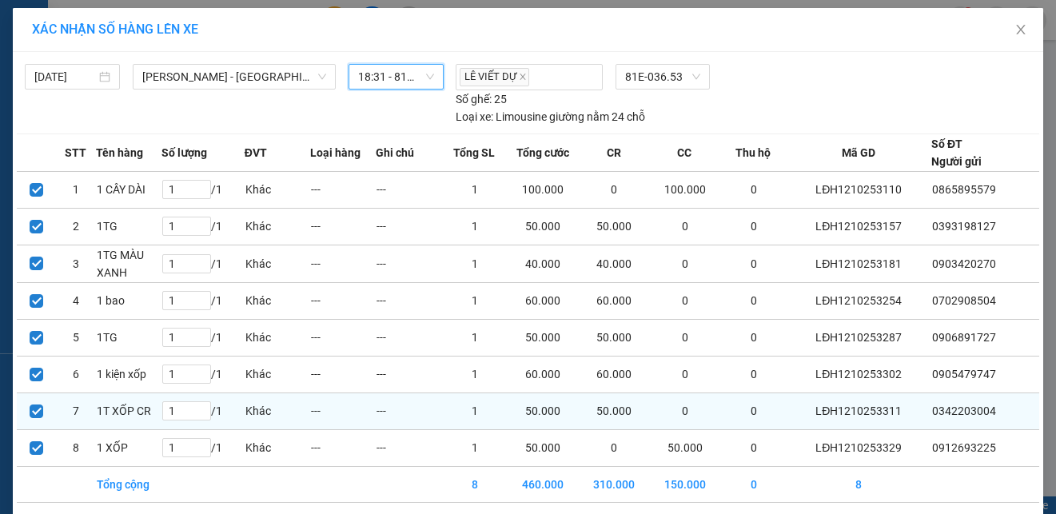
scroll to position [62, 0]
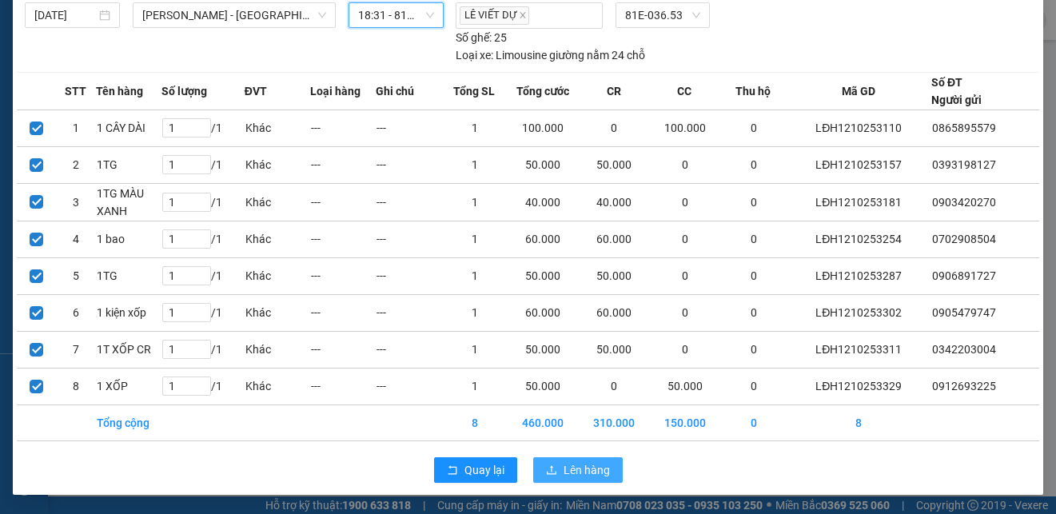
click at [584, 464] on span "Lên hàng" at bounding box center [586, 470] width 46 height 18
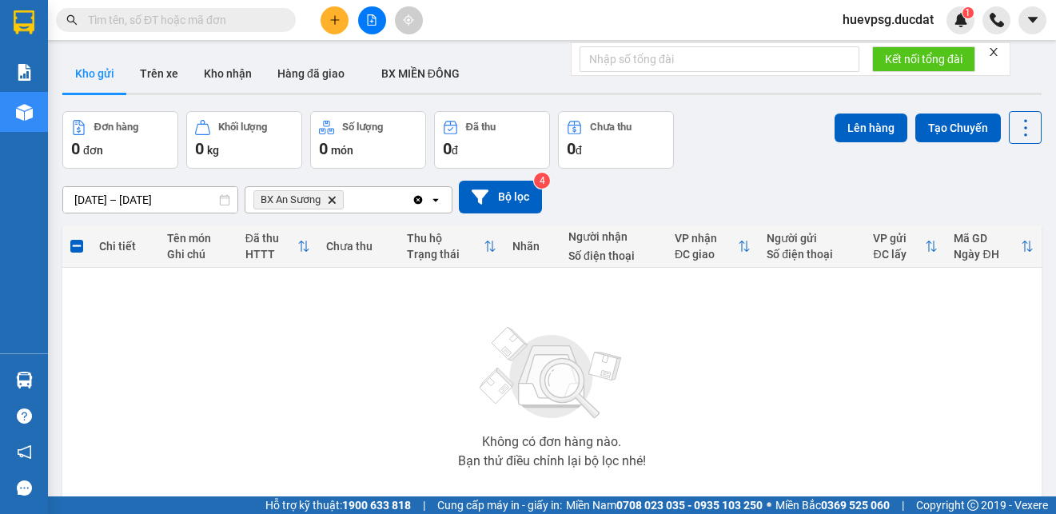
click at [419, 202] on icon "Clear all" at bounding box center [418, 199] width 9 height 9
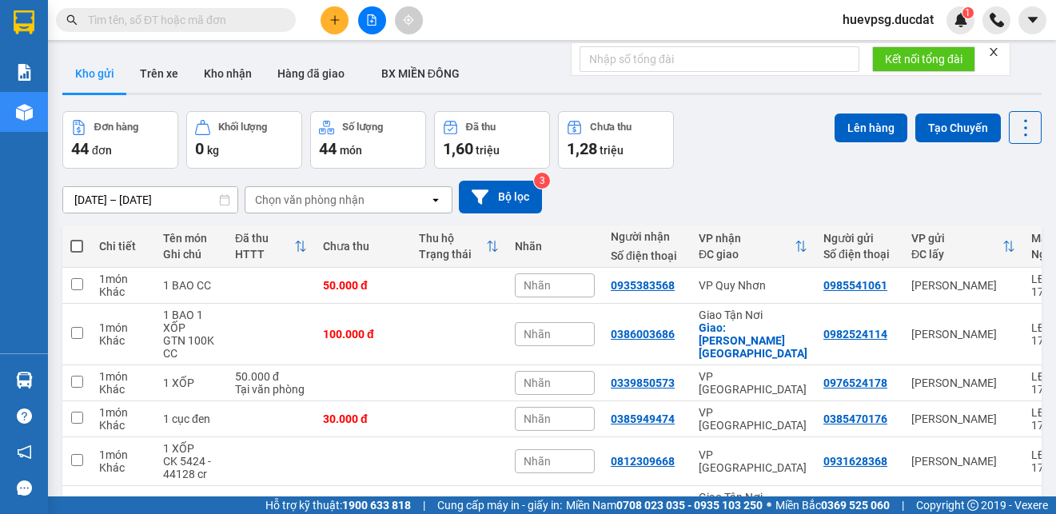
click at [77, 246] on span at bounding box center [76, 246] width 13 height 13
click at [77, 238] on input "checkbox" at bounding box center [77, 238] width 0 height 0
checkbox input "true"
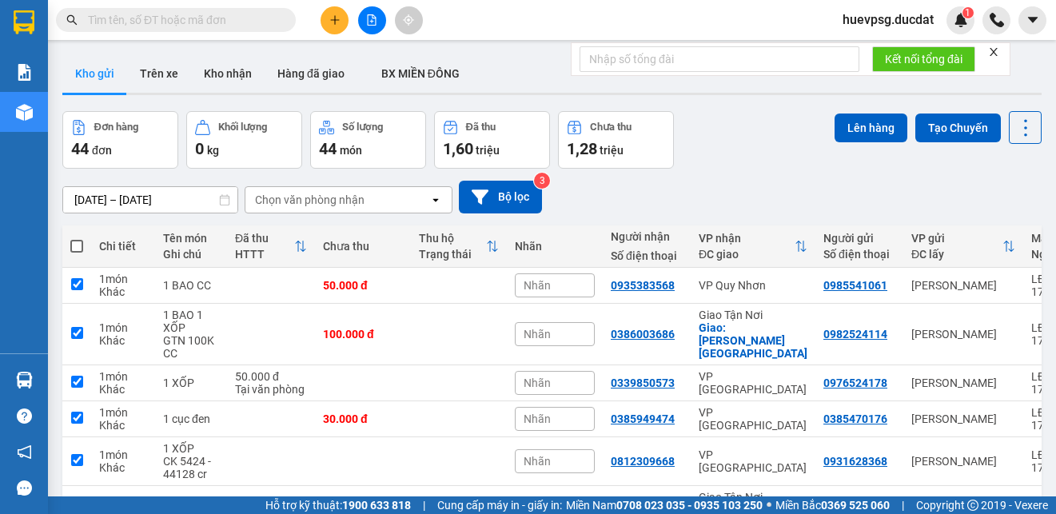
checkbox input "true"
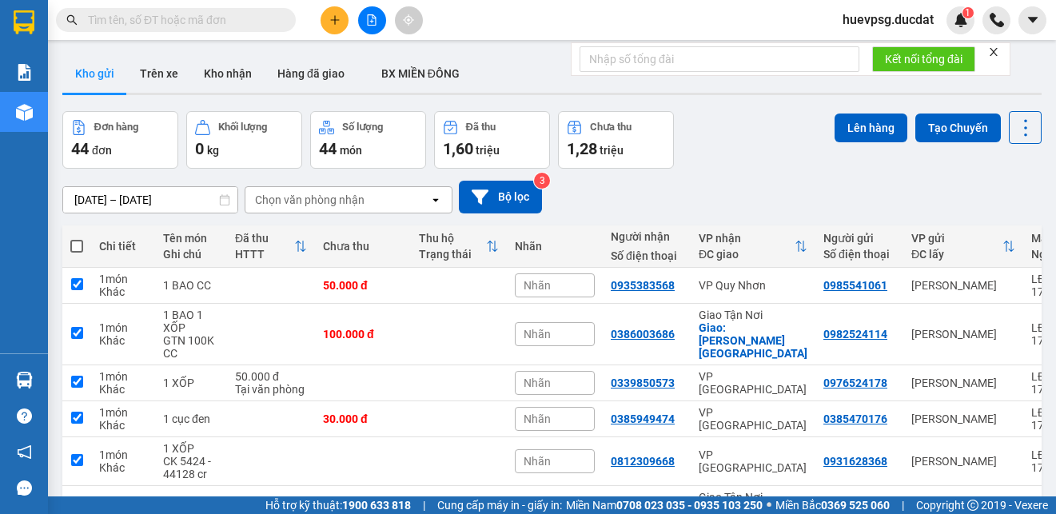
checkbox input "true"
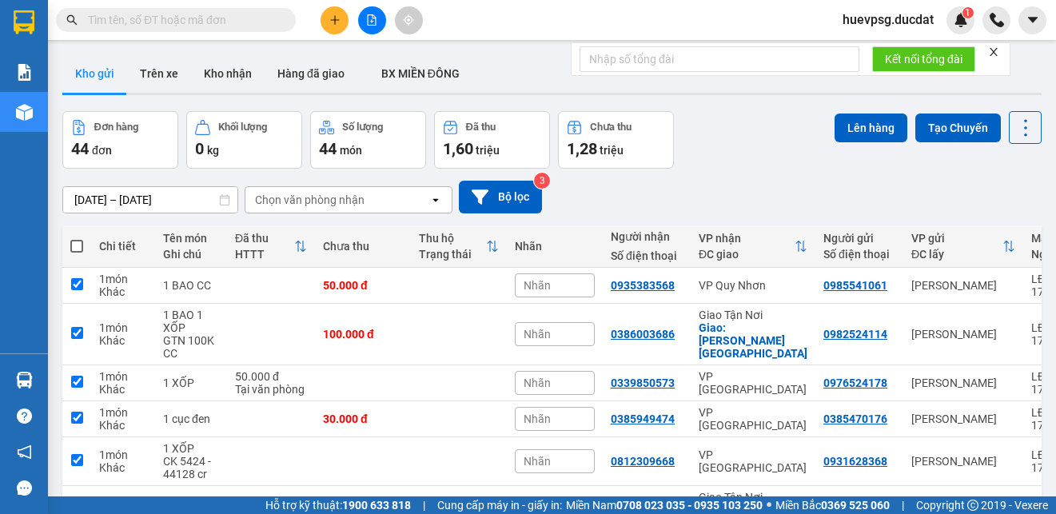
checkbox input "true"
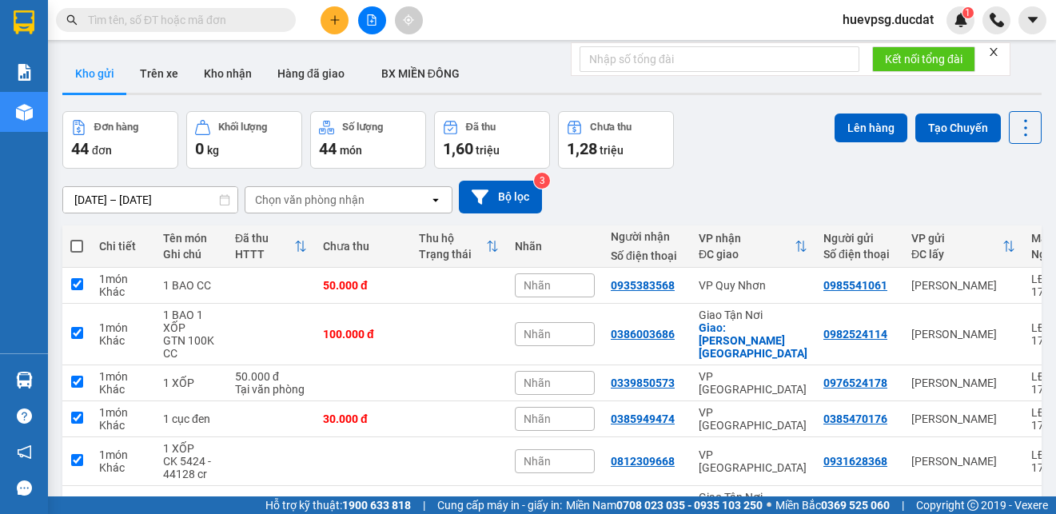
checkbox input "true"
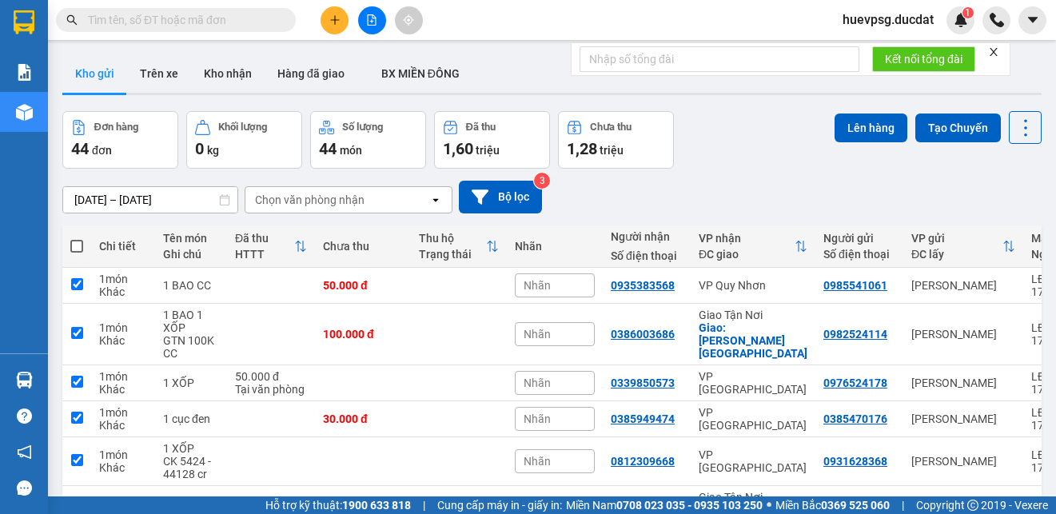
checkbox input "true"
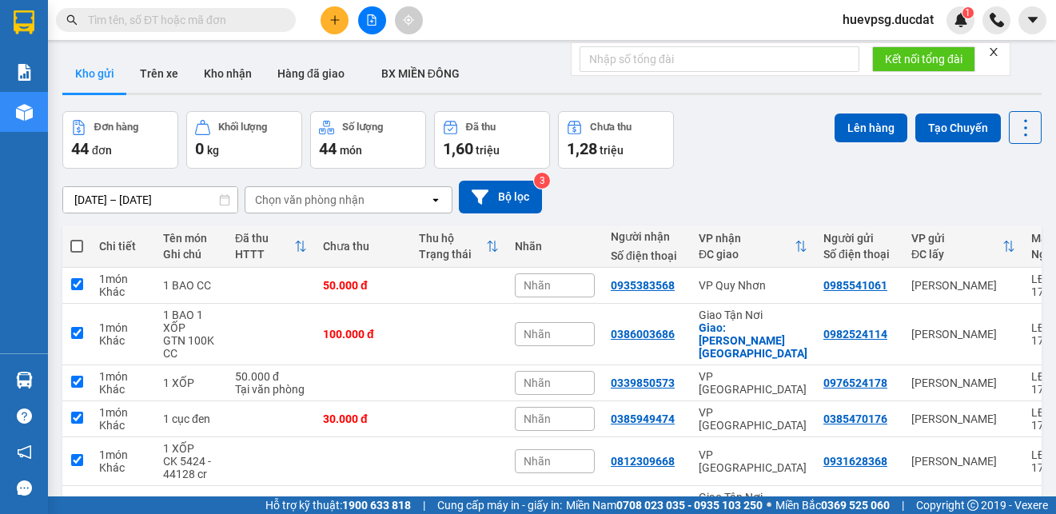
checkbox input "true"
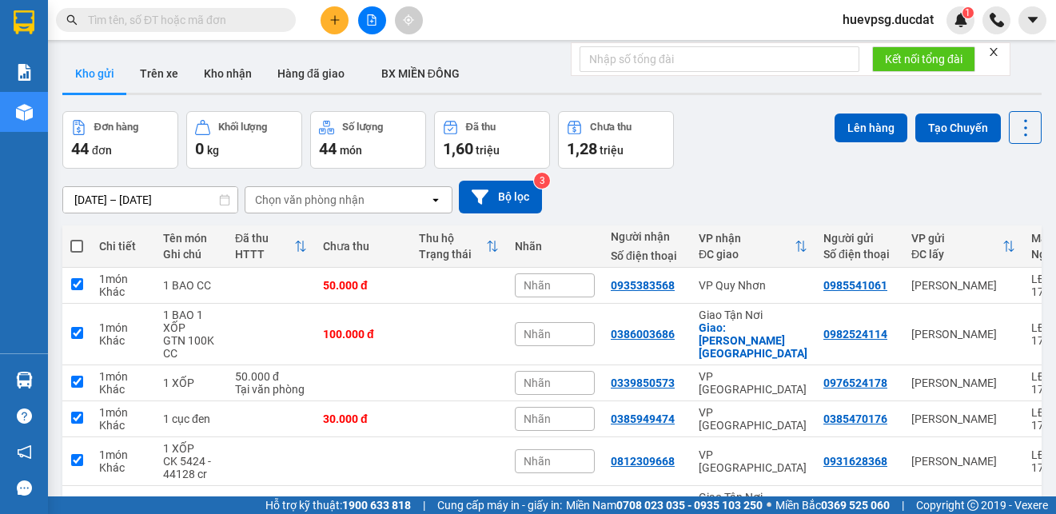
checkbox input "true"
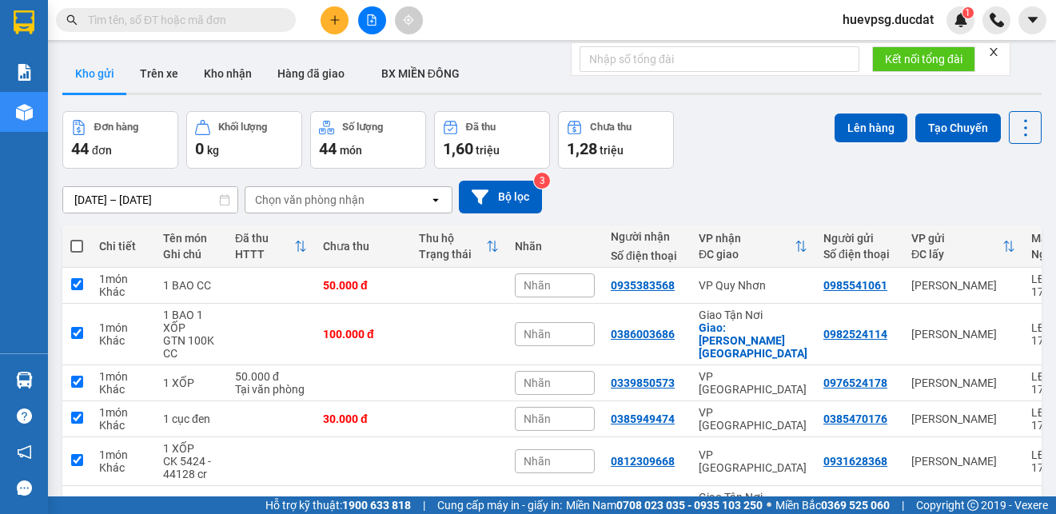
checkbox input "true"
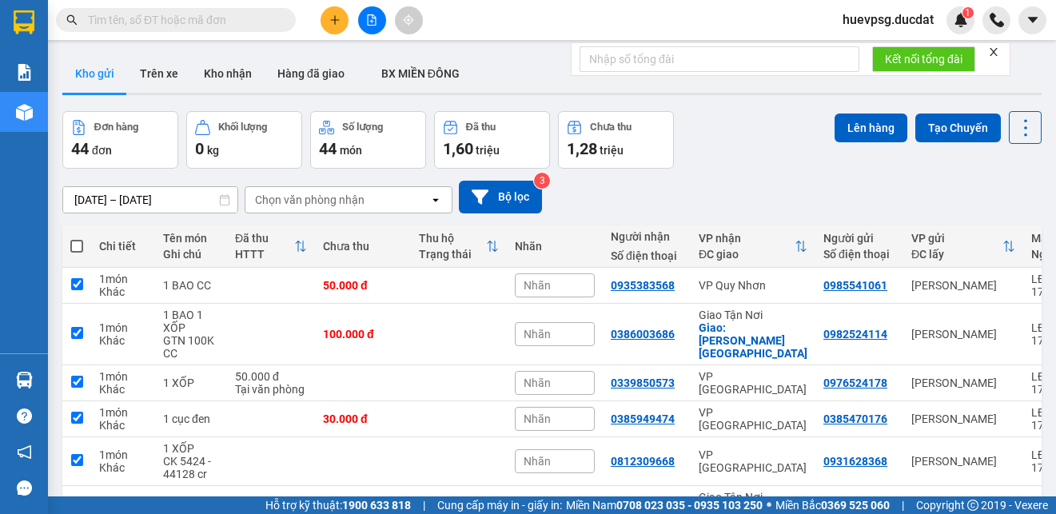
checkbox input "true"
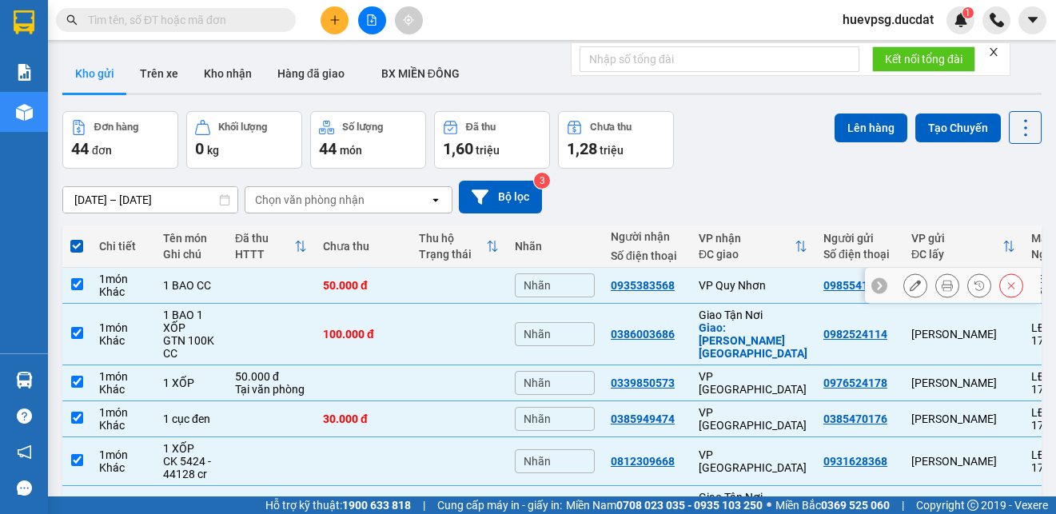
click at [73, 285] on input "checkbox" at bounding box center [77, 284] width 12 height 12
checkbox input "false"
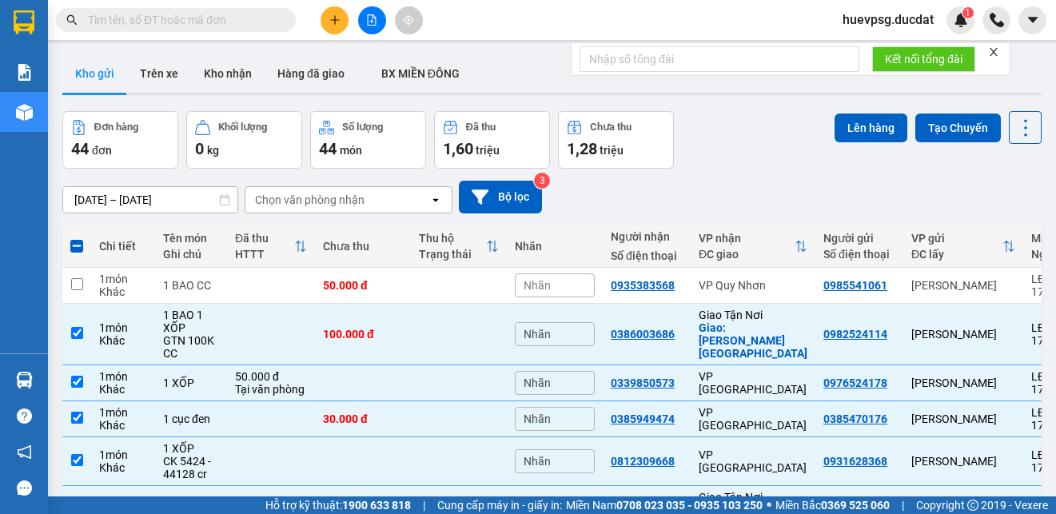
drag, startPoint x: 843, startPoint y: 133, endPoint x: 715, endPoint y: 191, distance: 140.2
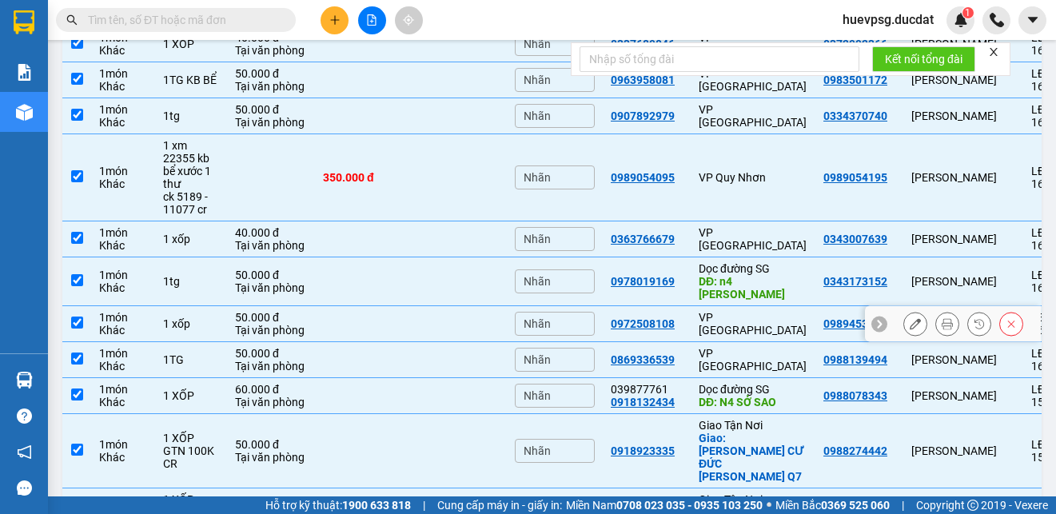
scroll to position [937, 0]
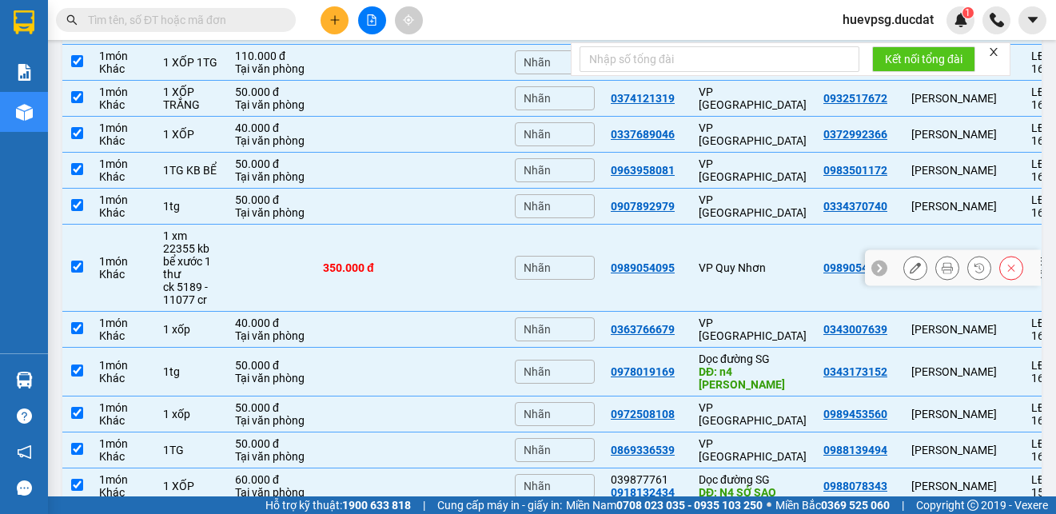
click at [75, 261] on input "checkbox" at bounding box center [77, 267] width 12 height 12
checkbox input "false"
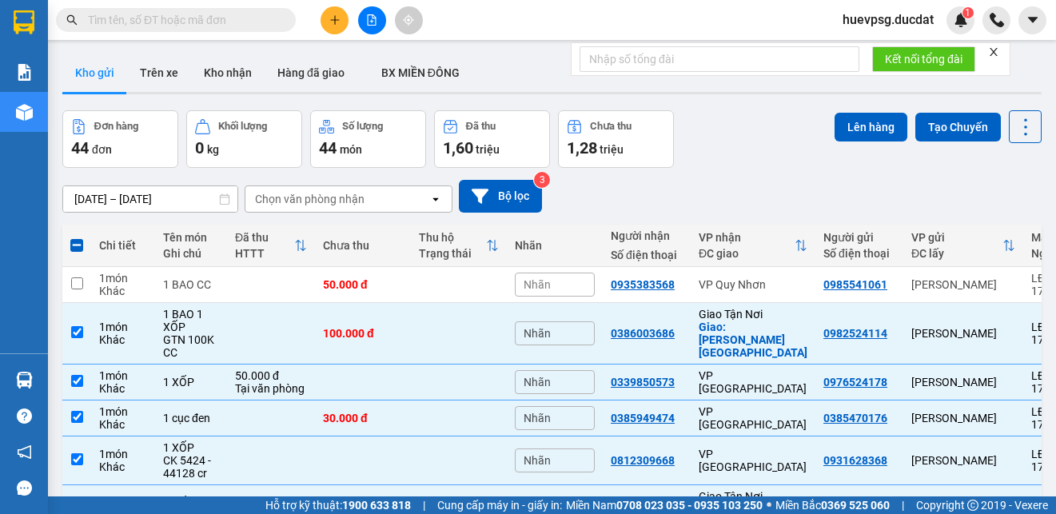
scroll to position [0, 0]
click at [873, 136] on button "Lên hàng" at bounding box center [870, 127] width 73 height 29
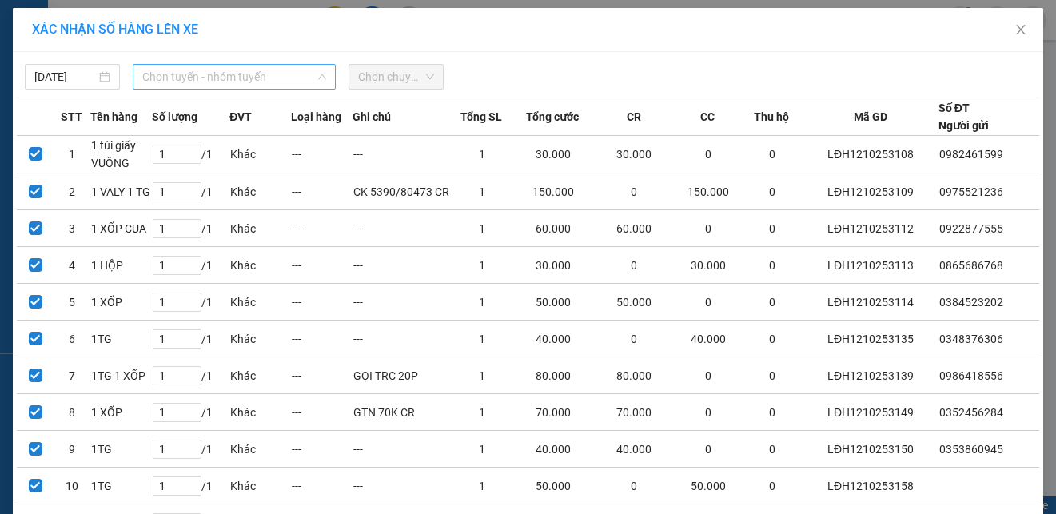
click at [260, 83] on span "Chọn tuyến - nhóm tuyến" at bounding box center [234, 77] width 184 height 24
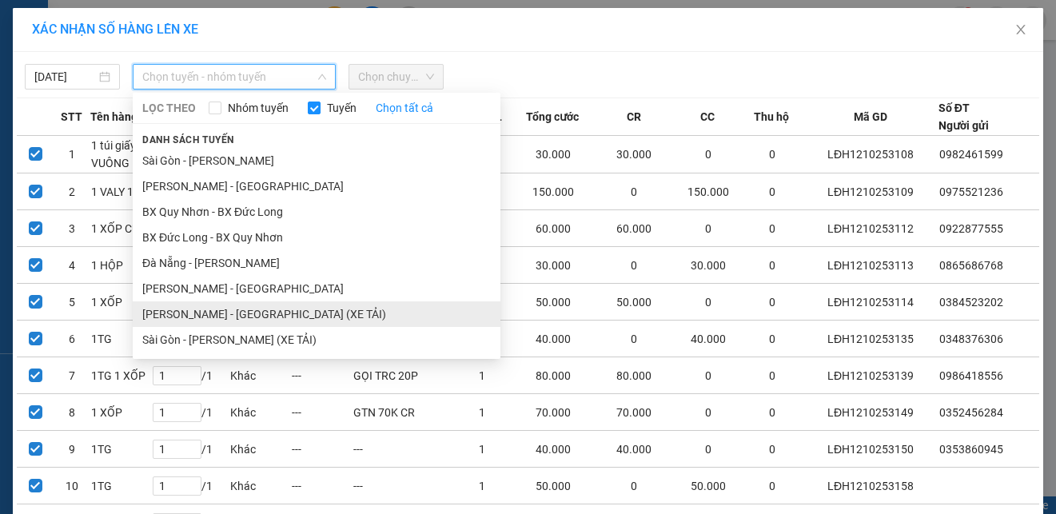
click at [225, 305] on li "Gia Lai - Sài Gòn (XE TẢI)" at bounding box center [317, 314] width 368 height 26
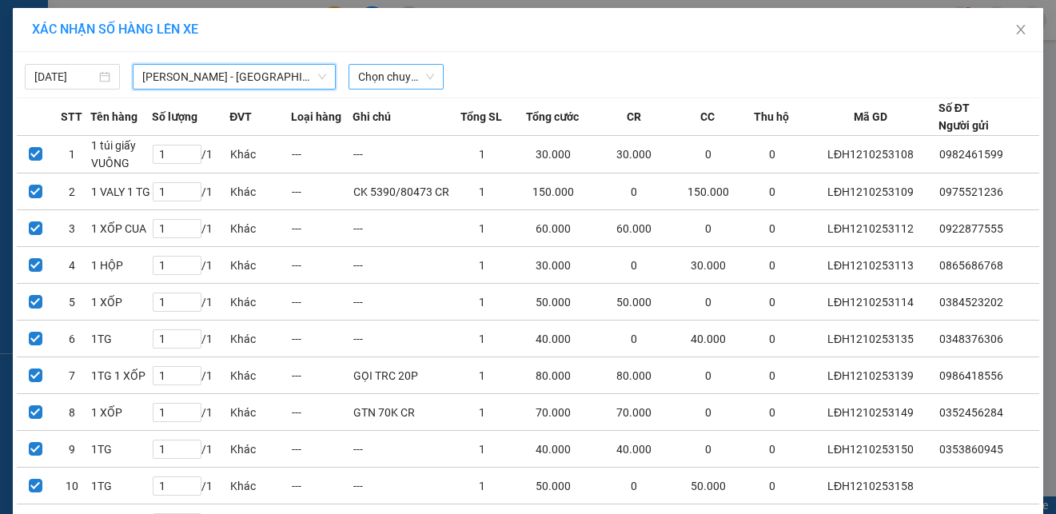
drag, startPoint x: 386, startPoint y: 75, endPoint x: 434, endPoint y: 88, distance: 49.6
click at [386, 76] on span "Chọn chuyến" at bounding box center [396, 77] width 76 height 24
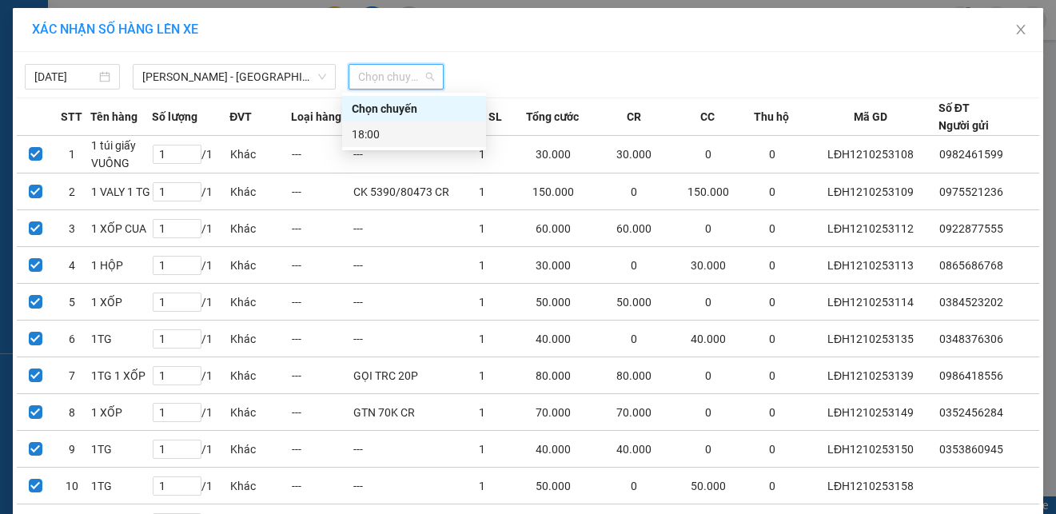
click at [414, 136] on div "18:00" at bounding box center [414, 134] width 125 height 18
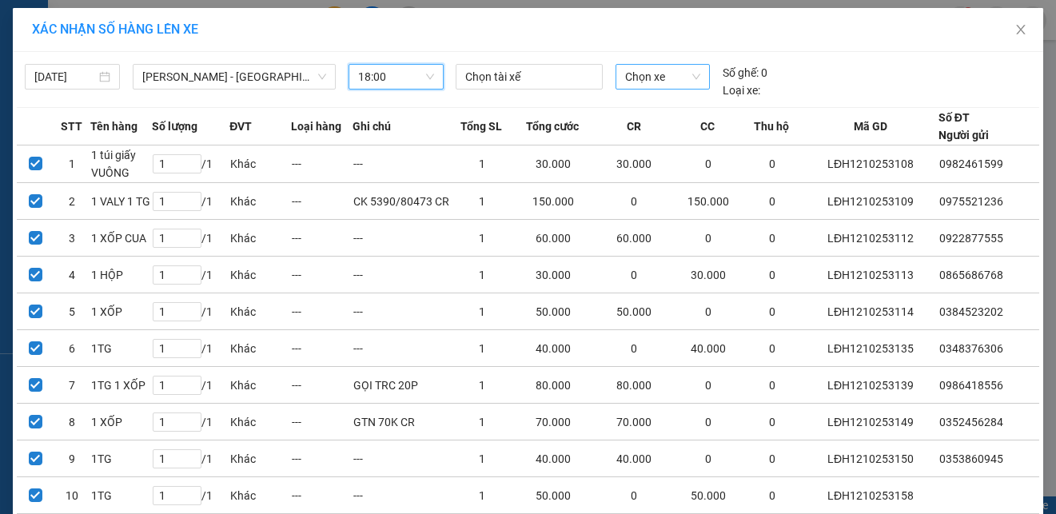
click at [625, 74] on span "Chọn xe" at bounding box center [662, 77] width 75 height 24
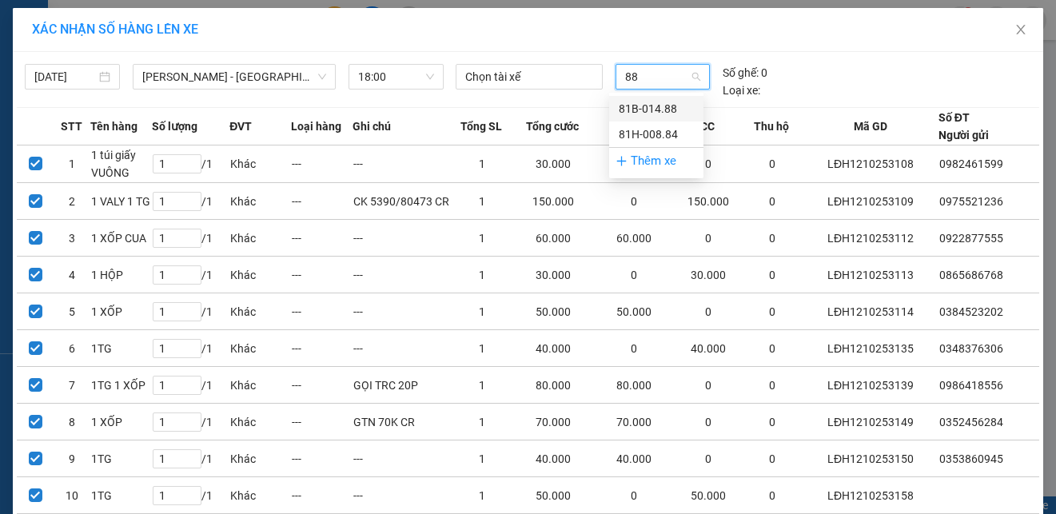
type input "884"
click at [633, 111] on div "81H-008.84" at bounding box center [656, 109] width 75 height 18
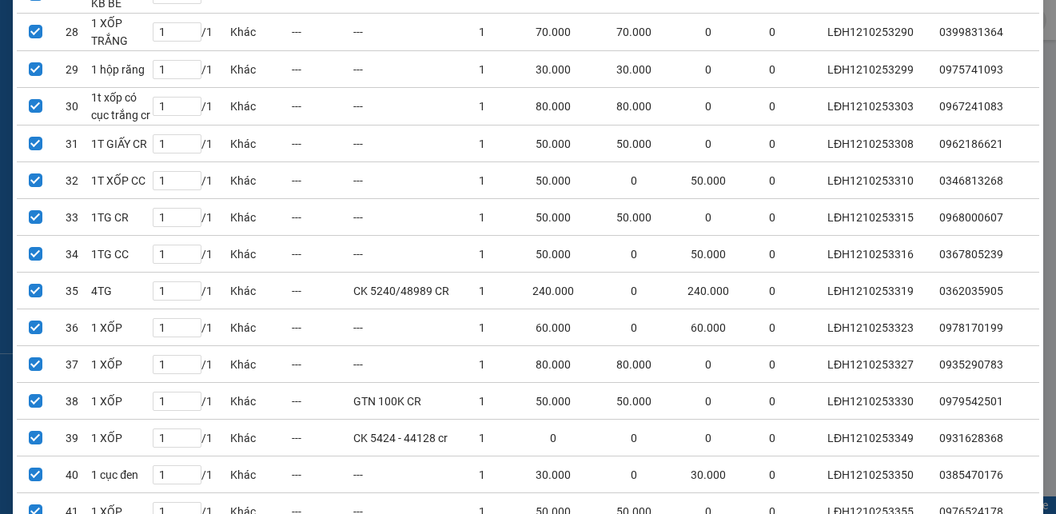
scroll to position [1281, 0]
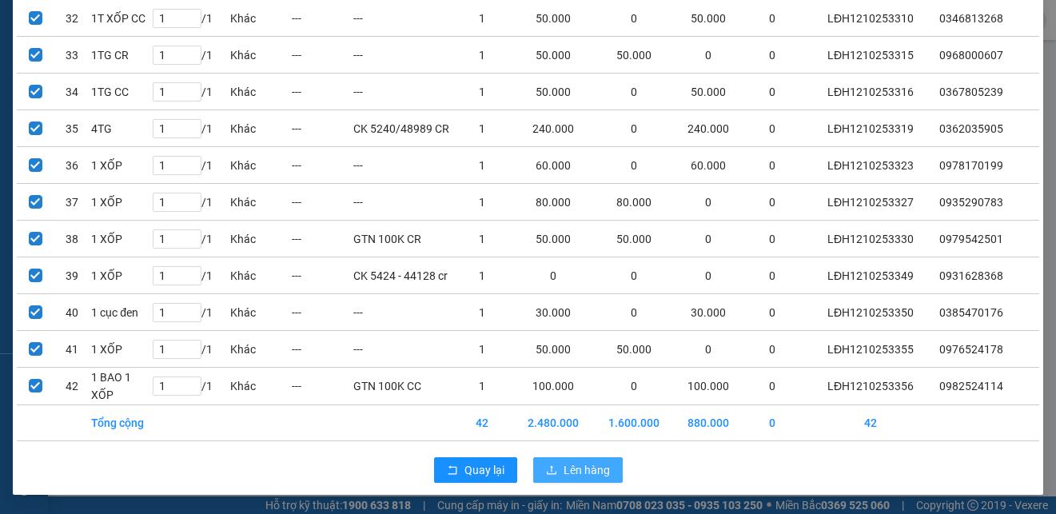
click at [546, 468] on icon "upload" at bounding box center [551, 469] width 11 height 11
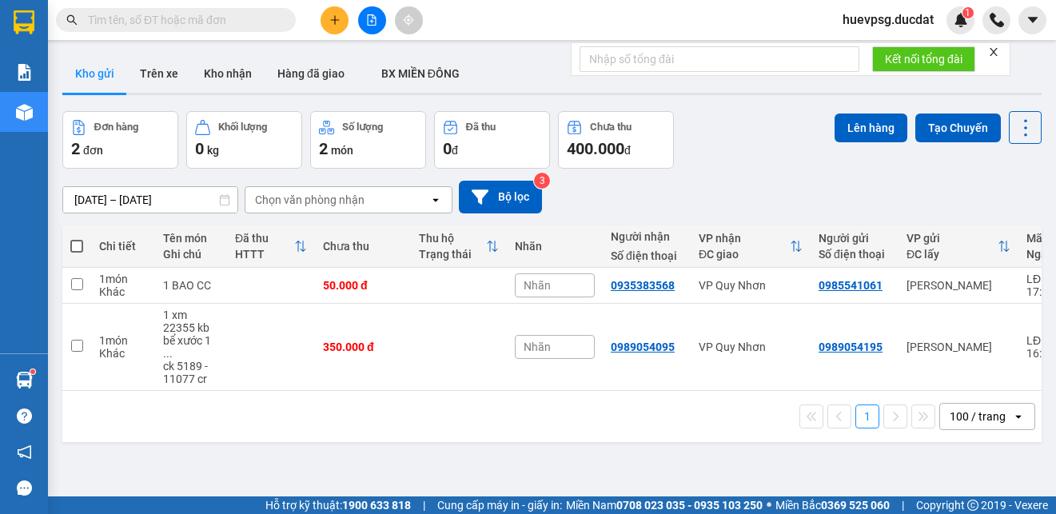
click at [74, 249] on span at bounding box center [76, 246] width 13 height 13
click at [77, 238] on input "checkbox" at bounding box center [77, 238] width 0 height 0
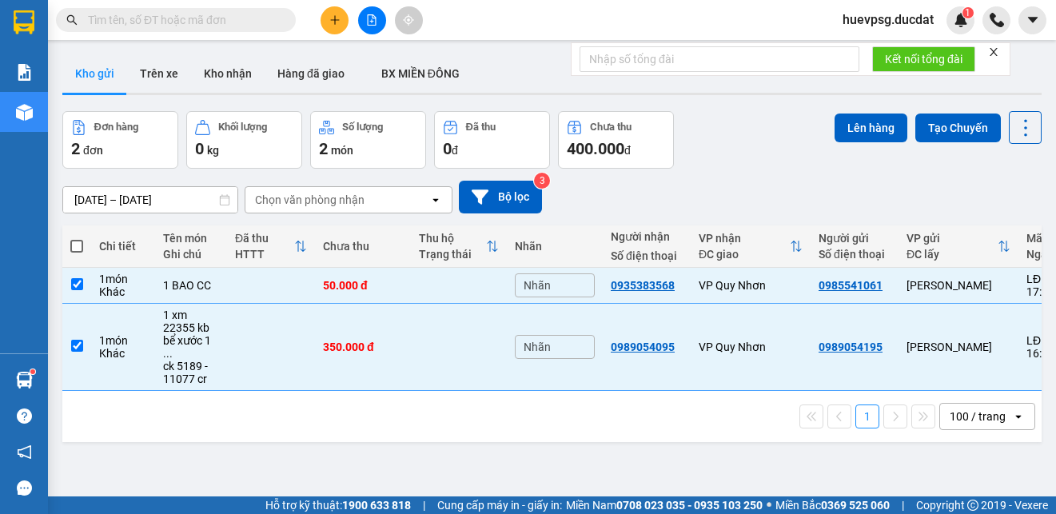
checkbox input "true"
click at [394, 202] on div "Chọn văn phòng nhận" at bounding box center [337, 200] width 184 height 26
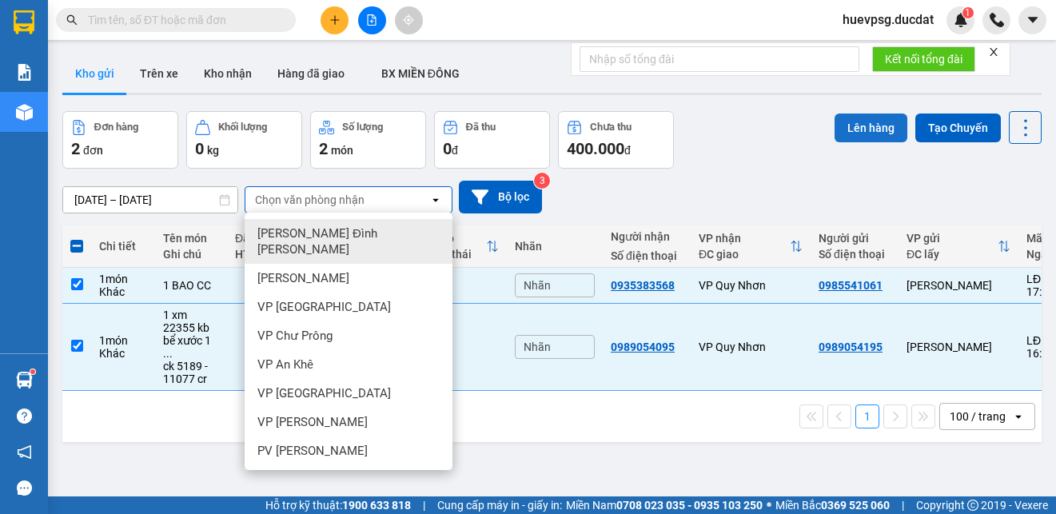
click at [866, 130] on button "Lên hàng" at bounding box center [870, 127] width 73 height 29
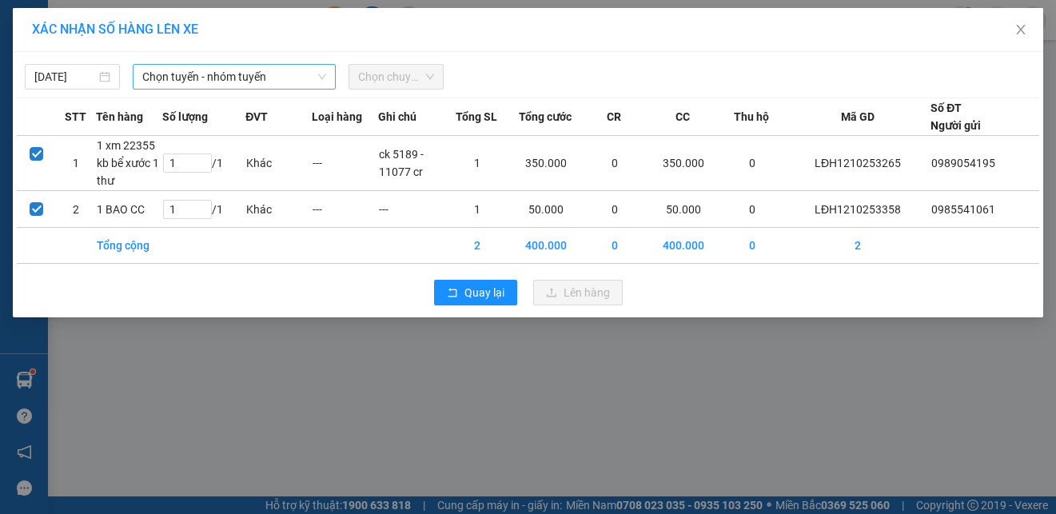
click at [279, 78] on span "Chọn tuyến - nhóm tuyến" at bounding box center [234, 77] width 184 height 24
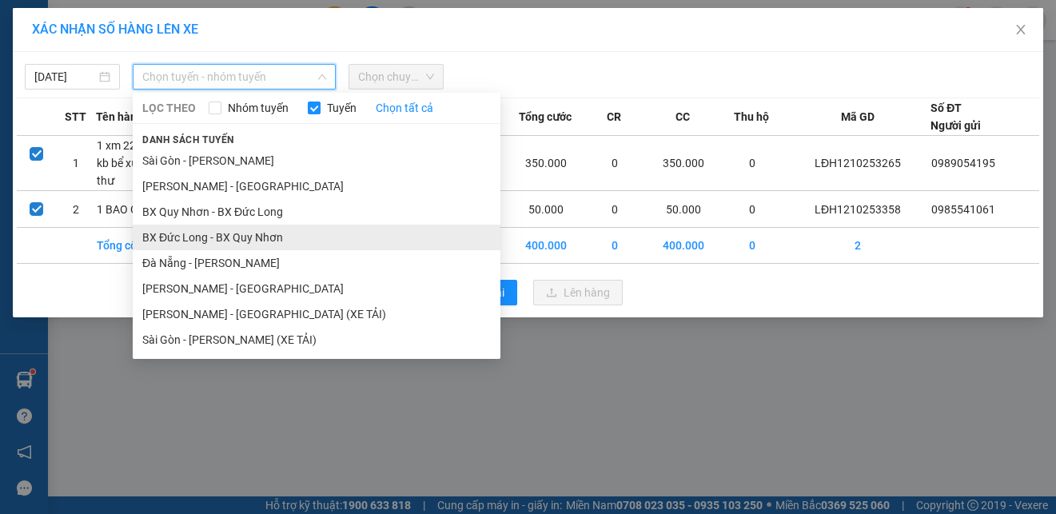
click at [201, 236] on li "BX Đức Long - BX Quy Nhơn" at bounding box center [317, 238] width 368 height 26
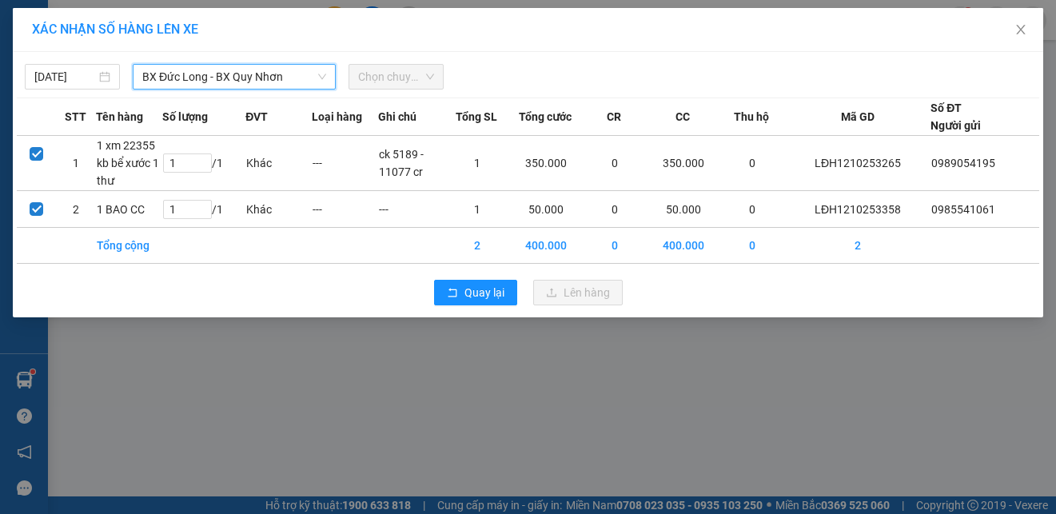
click at [415, 85] on span "Chọn chuyến" at bounding box center [396, 77] width 76 height 24
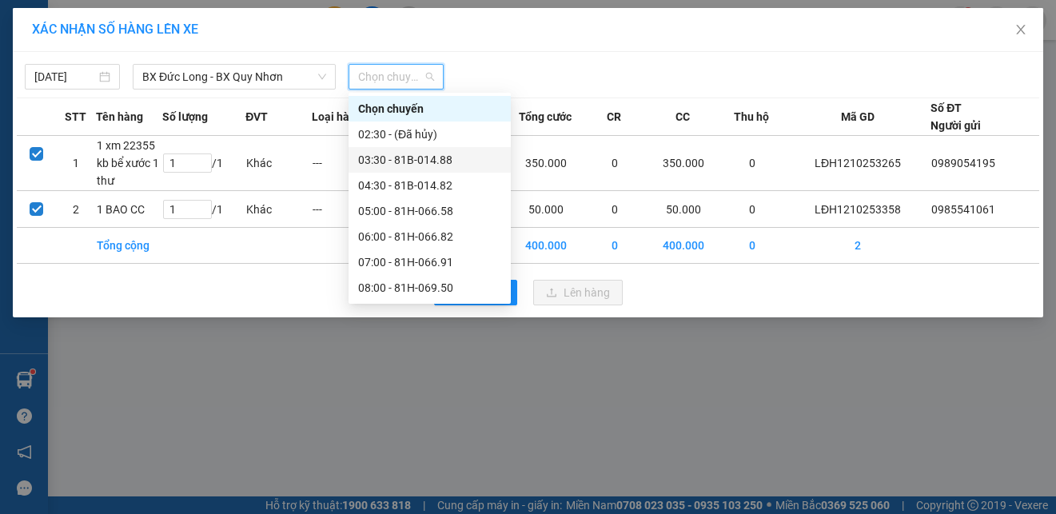
click at [455, 155] on div "03:30 - 81B-014.88" at bounding box center [429, 160] width 143 height 18
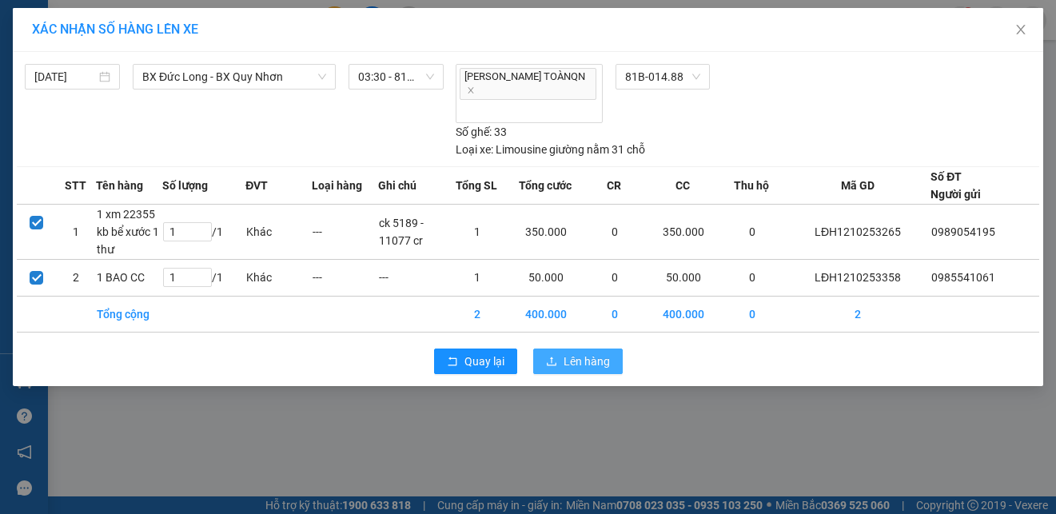
click at [579, 352] on span "Lên hàng" at bounding box center [586, 361] width 46 height 18
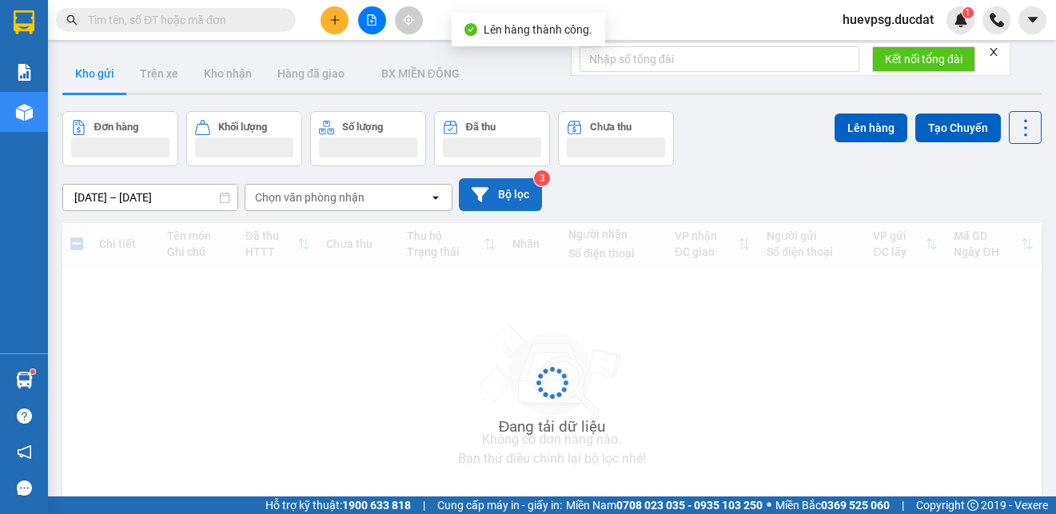
click at [488, 188] on icon at bounding box center [480, 194] width 17 height 14
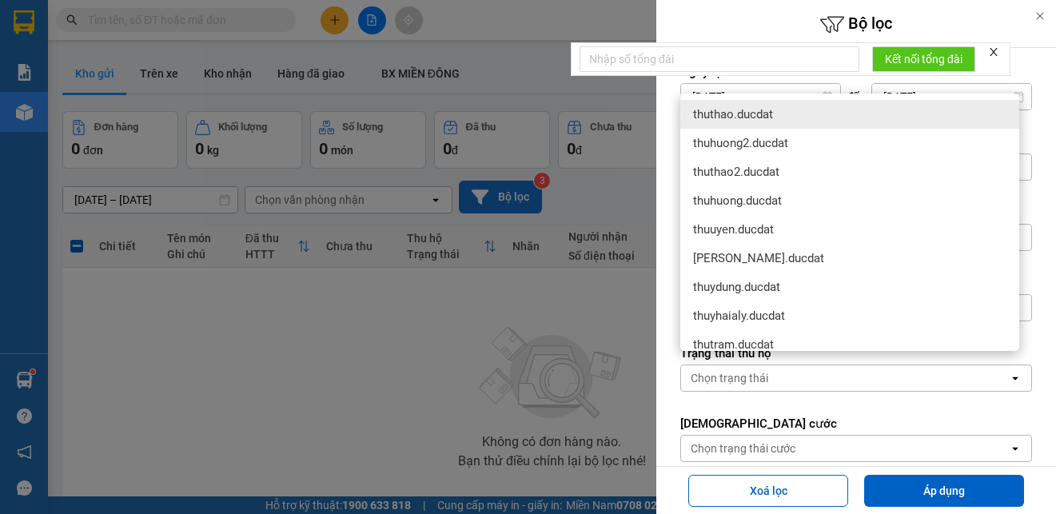
scroll to position [295, 0]
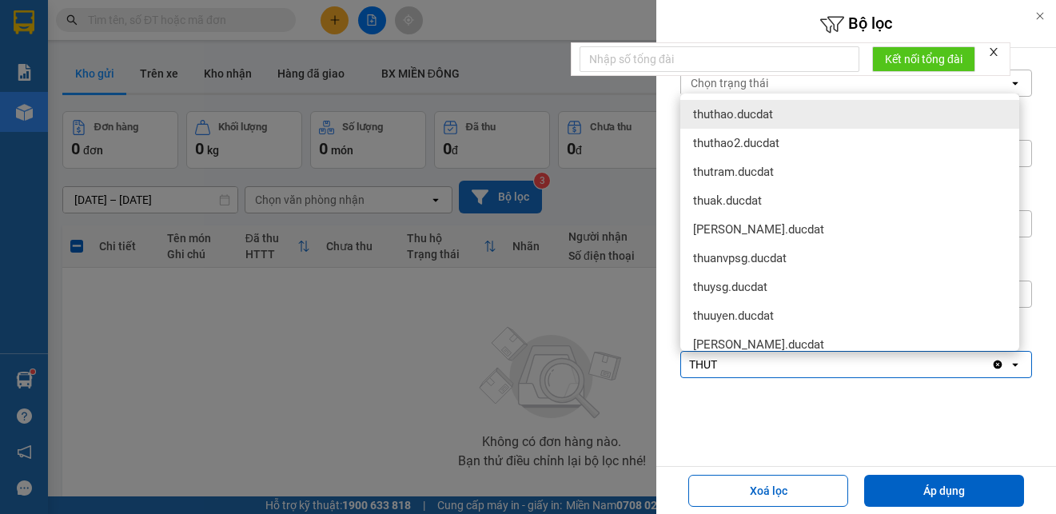
type input "THU"
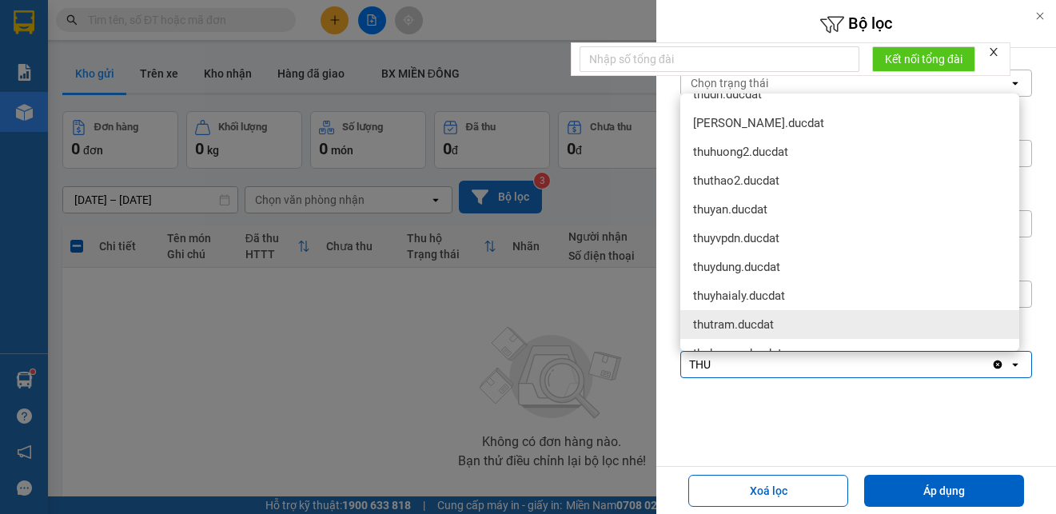
scroll to position [320, 0]
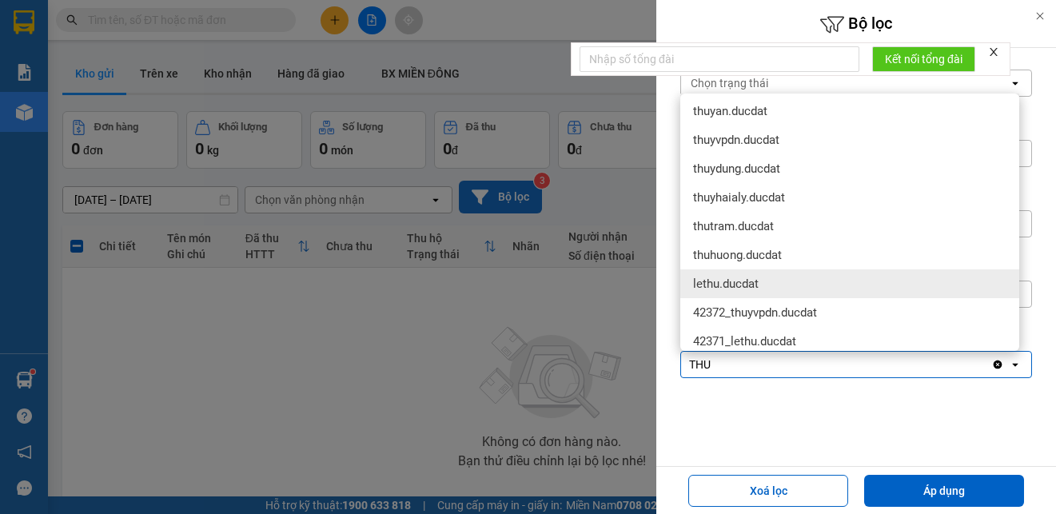
click at [730, 288] on span "lethu.ducdat" at bounding box center [726, 284] width 66 height 16
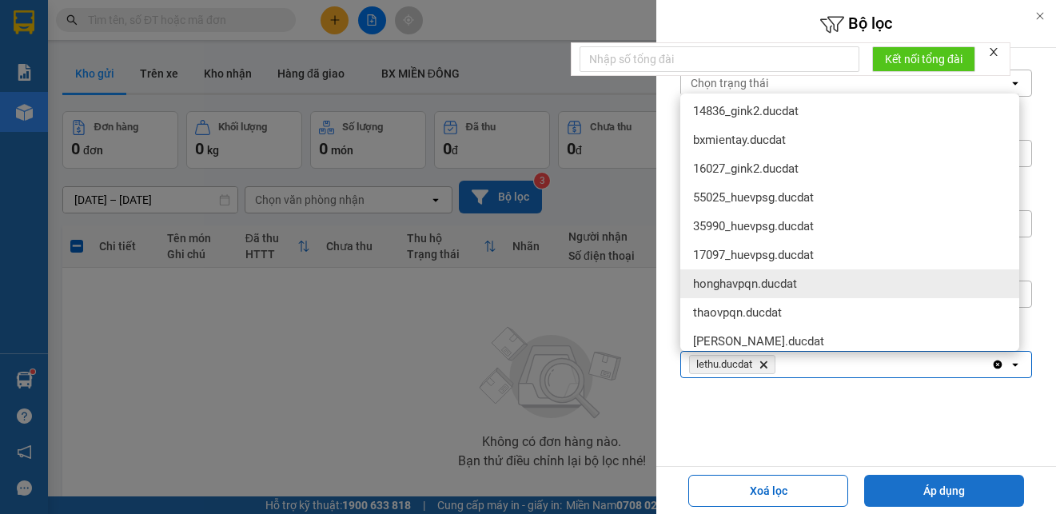
click at [912, 494] on button "Áp dụng" at bounding box center [944, 491] width 160 height 32
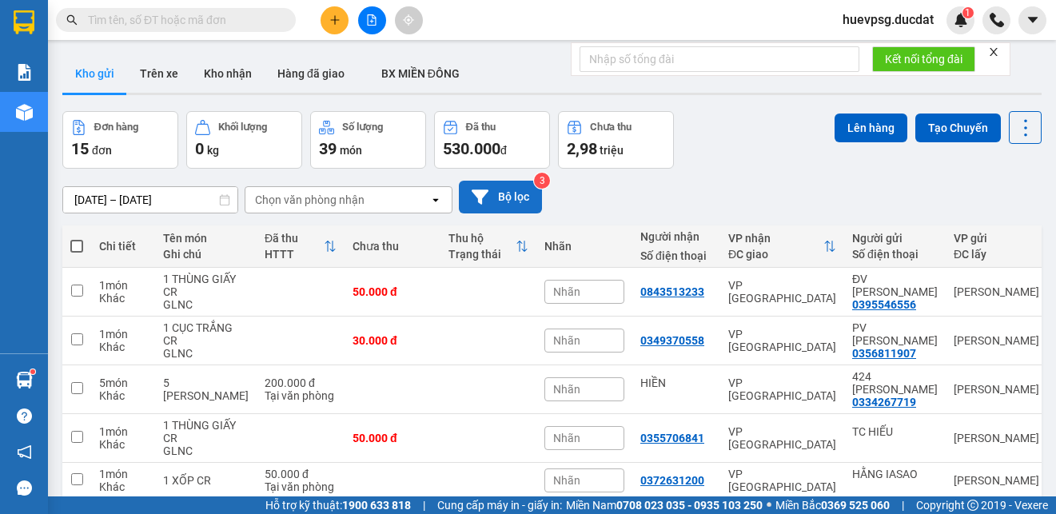
click at [517, 197] on button "Bộ lọc" at bounding box center [500, 197] width 83 height 33
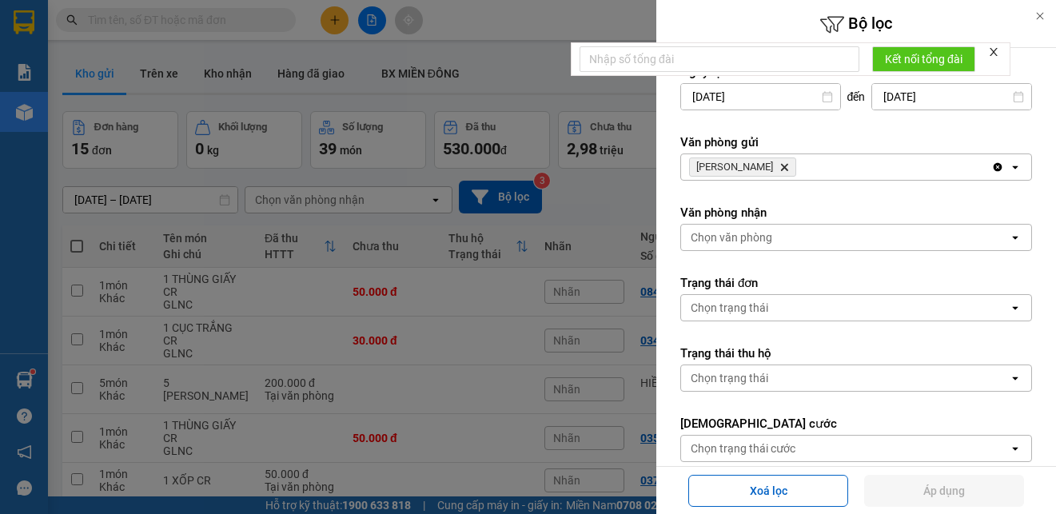
click at [779, 167] on icon "Delete" at bounding box center [784, 167] width 10 height 10
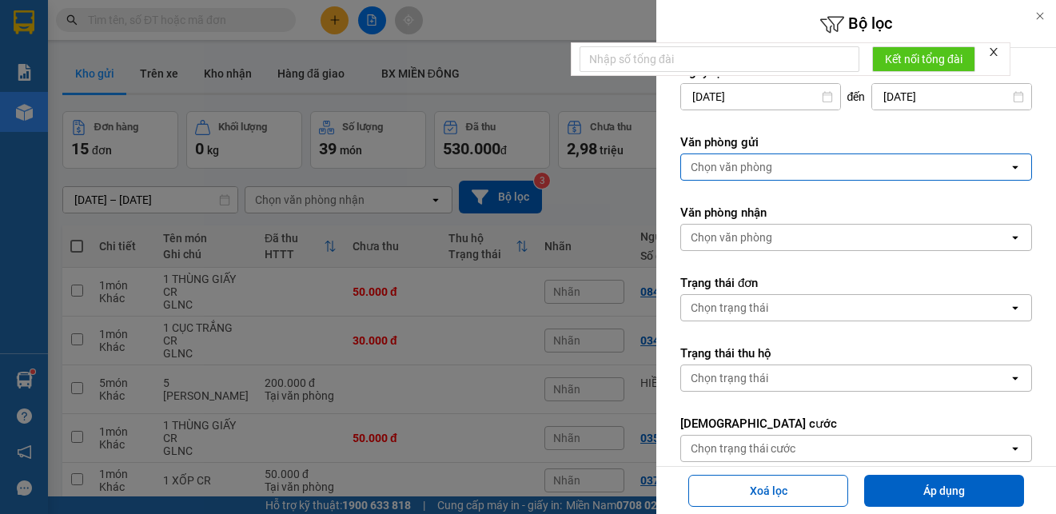
click at [765, 167] on div "Chọn văn phòng" at bounding box center [732, 167] width 82 height 16
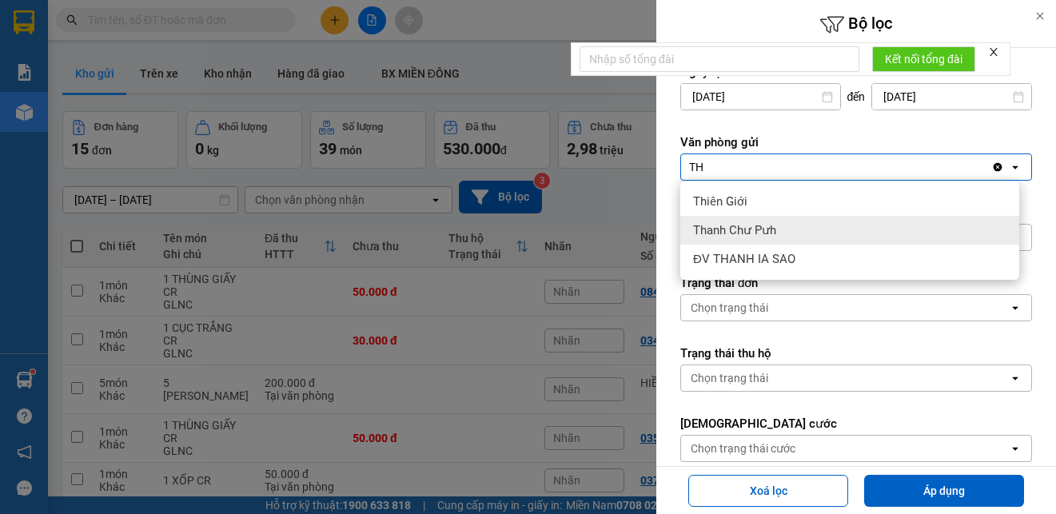
type input "TH"
click at [786, 232] on div "Thanh Chư Pưh" at bounding box center [849, 230] width 339 height 29
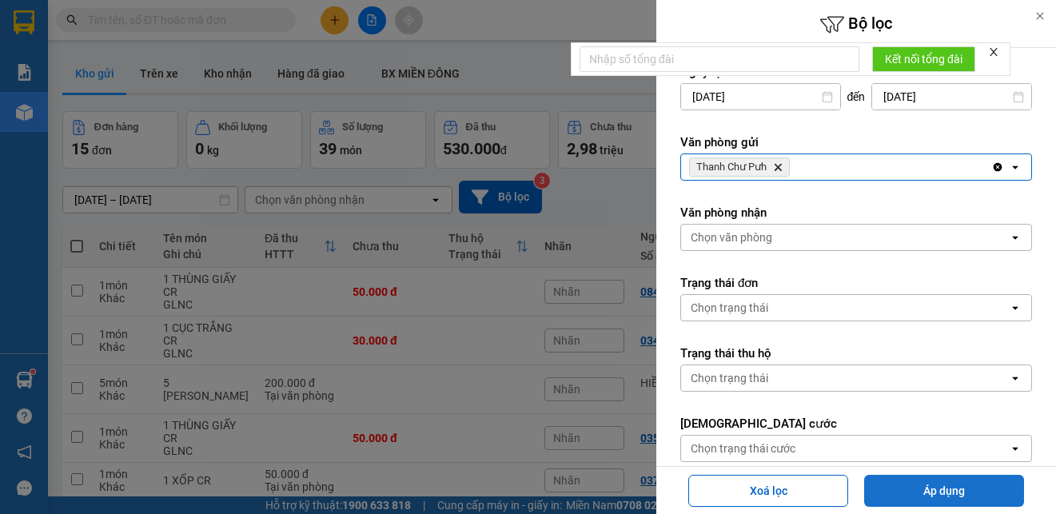
drag, startPoint x: 922, startPoint y: 488, endPoint x: 902, endPoint y: 480, distance: 21.2
click at [923, 488] on button "Áp dụng" at bounding box center [944, 491] width 160 height 32
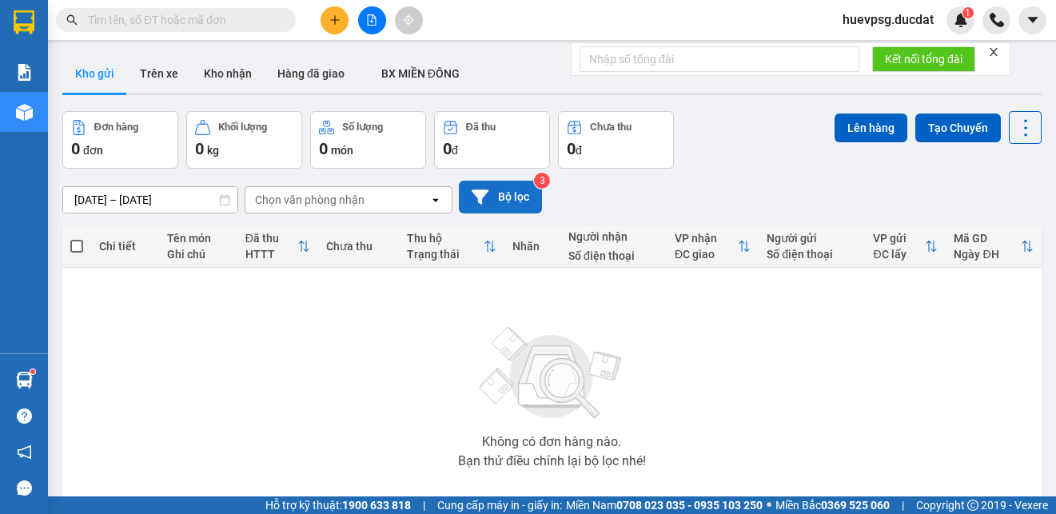
click at [516, 193] on button "Bộ lọc" at bounding box center [500, 197] width 83 height 33
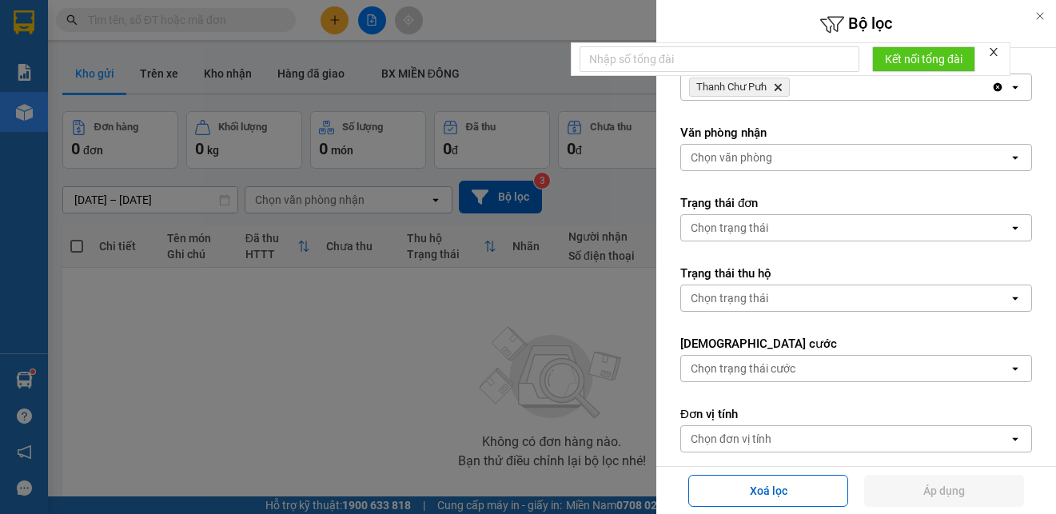
scroll to position [0, 0]
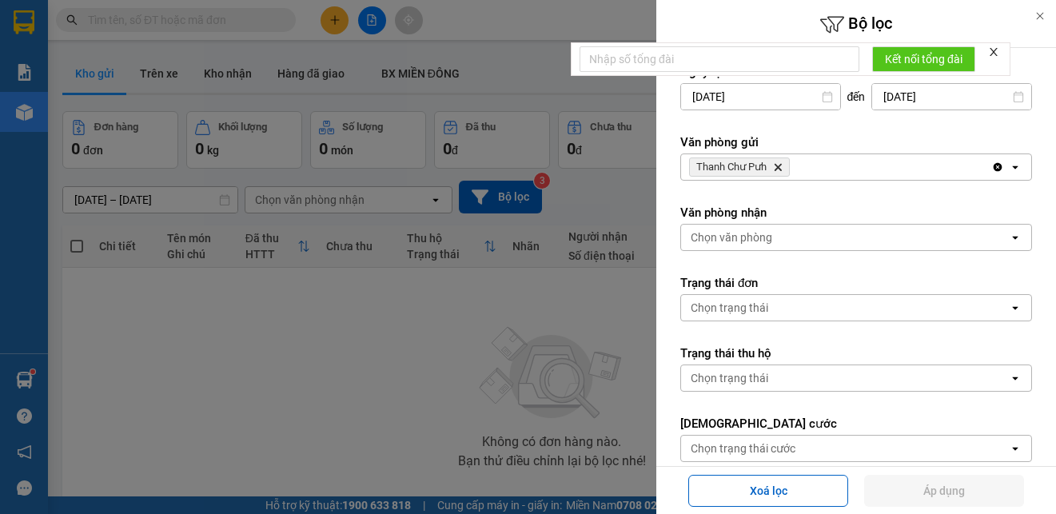
click at [779, 166] on icon "Thanh Chư Pưh, close by backspace" at bounding box center [777, 167] width 7 height 7
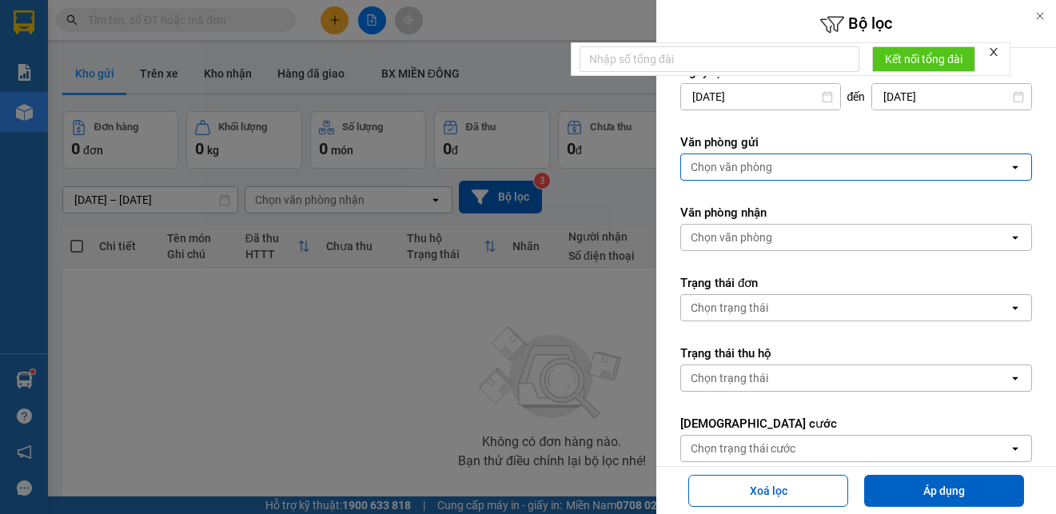
click at [779, 166] on div "Chọn văn phòng" at bounding box center [845, 167] width 328 height 26
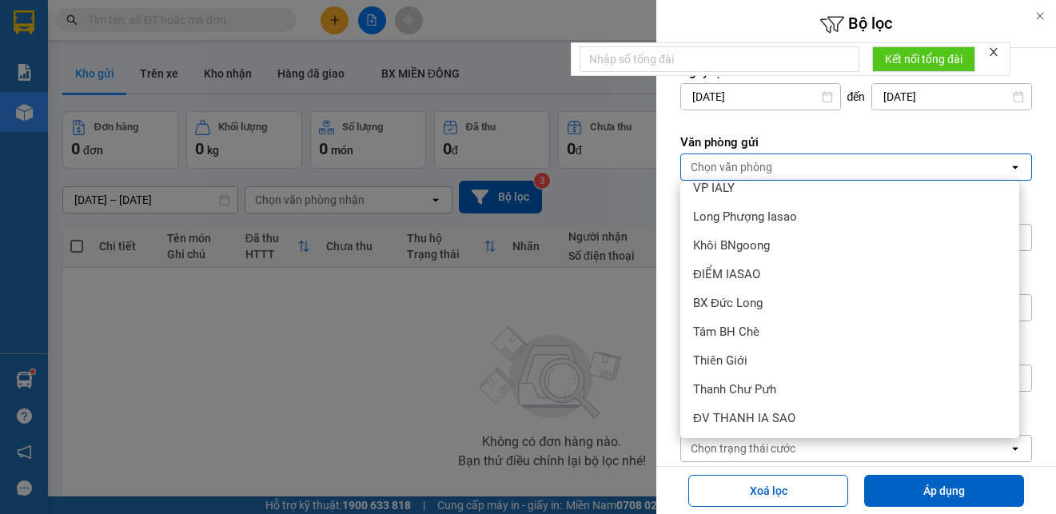
scroll to position [360, 0]
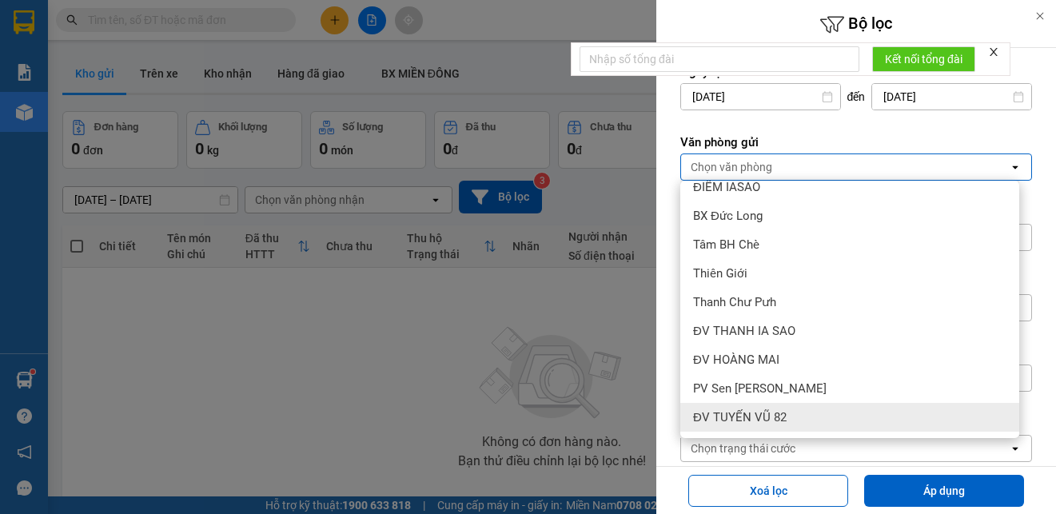
click at [740, 419] on span "ĐV TUYẾN VŨ 82" at bounding box center [740, 417] width 94 height 16
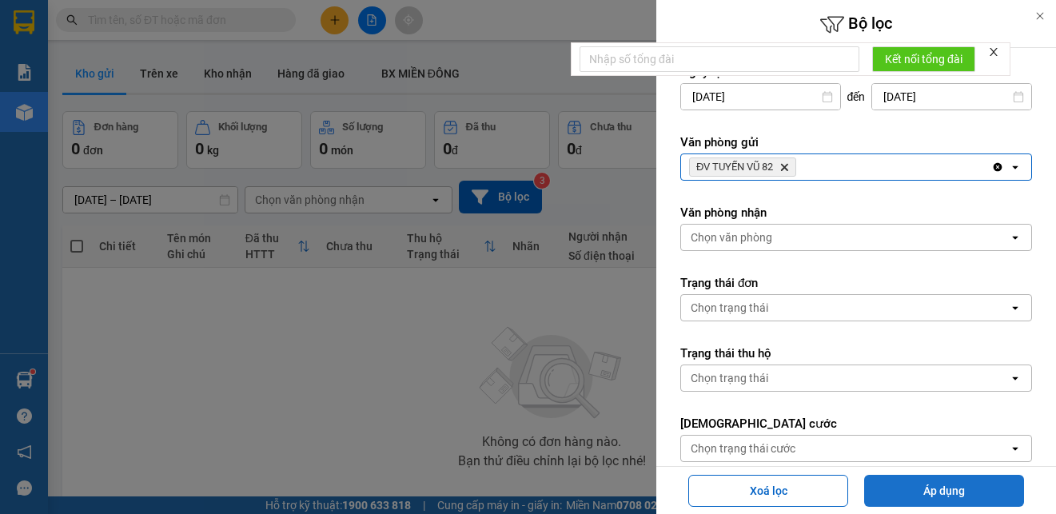
click at [889, 484] on button "Áp dụng" at bounding box center [944, 491] width 160 height 32
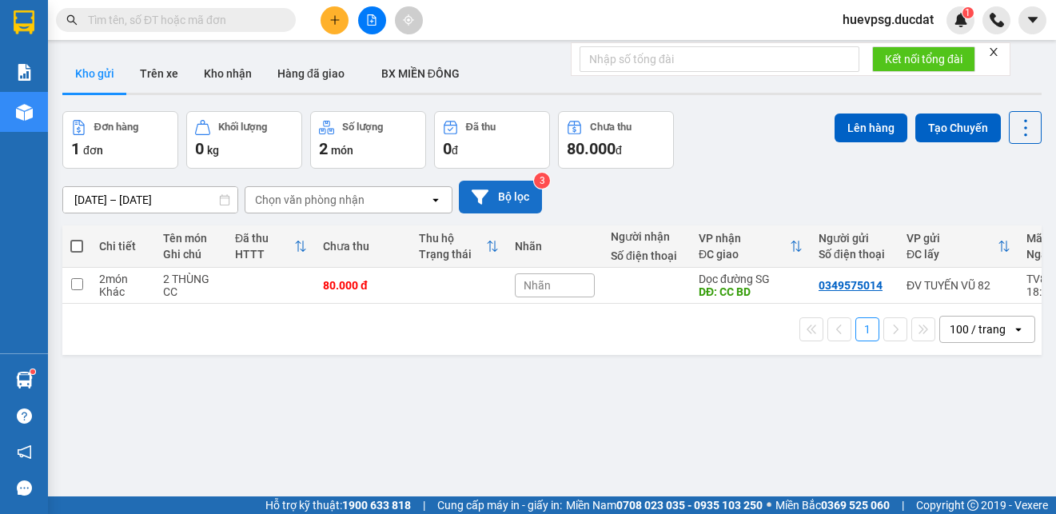
click at [506, 194] on button "Bộ lọc" at bounding box center [500, 197] width 83 height 33
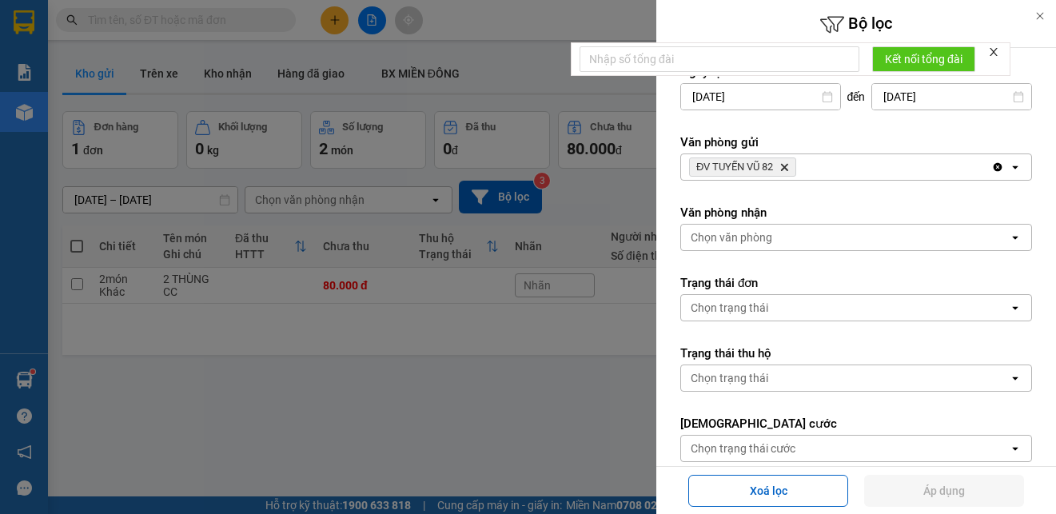
click at [785, 165] on icon "ĐV TUYẾN VŨ 82, close by backspace" at bounding box center [784, 167] width 7 height 7
click at [785, 165] on div "ĐV TUYẾN VŨ 82 [GEOGRAPHIC_DATA]" at bounding box center [836, 167] width 310 height 26
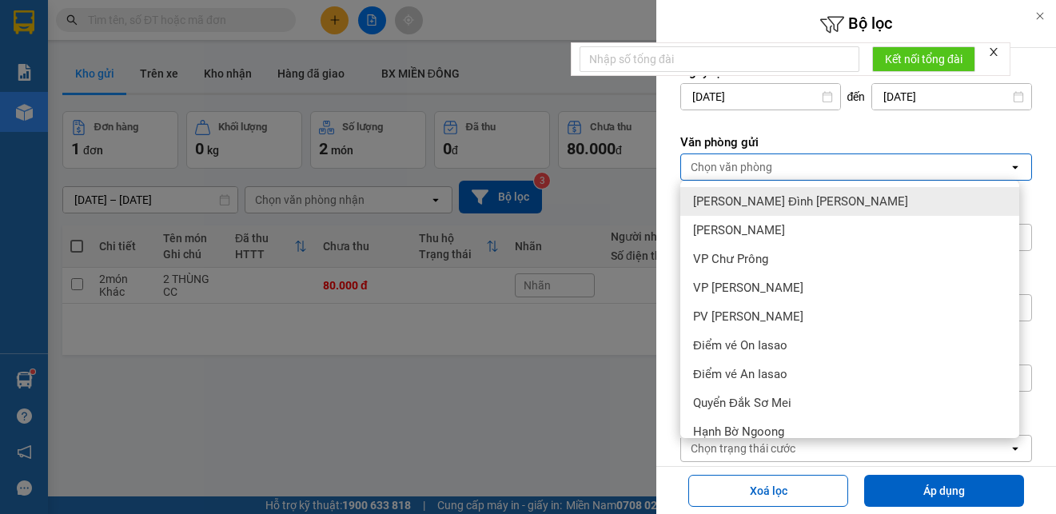
click at [778, 169] on div "Chọn văn phòng" at bounding box center [845, 167] width 328 height 26
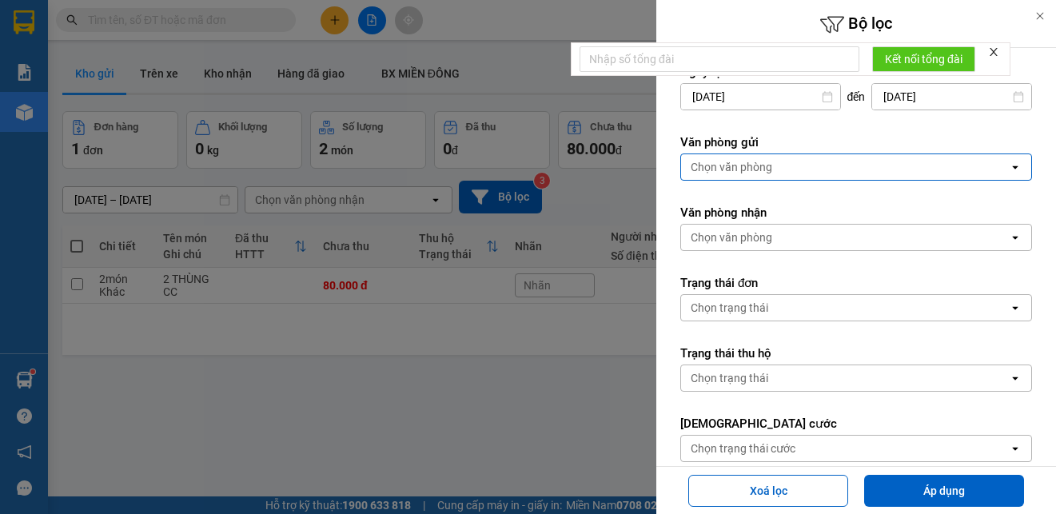
click at [779, 170] on div "Chọn văn phòng" at bounding box center [845, 167] width 328 height 26
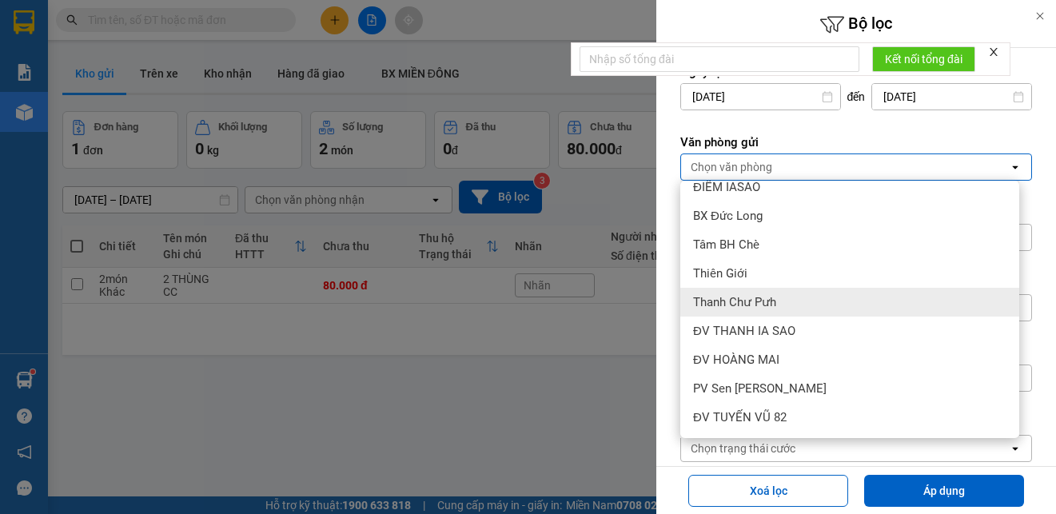
click at [785, 301] on div "Thanh Chư Pưh" at bounding box center [849, 302] width 339 height 29
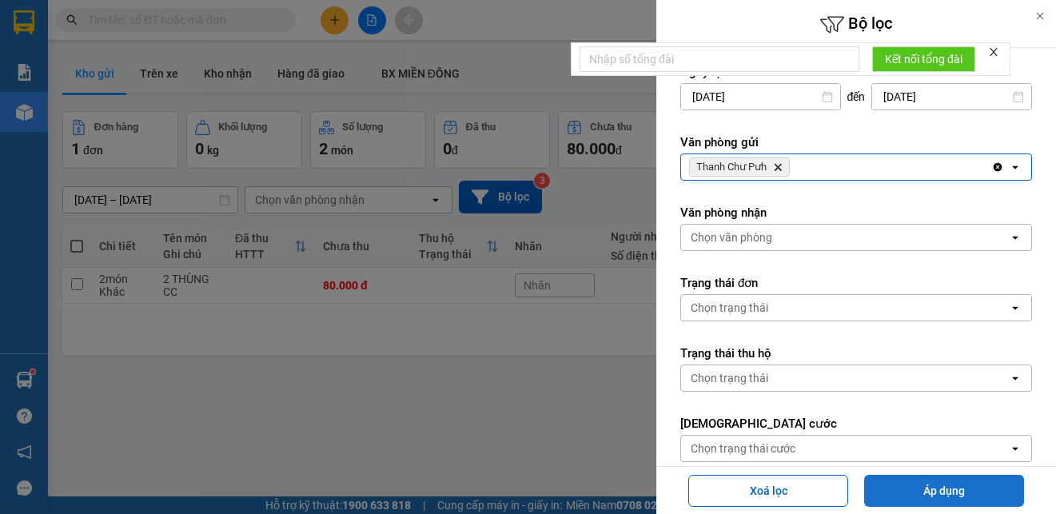
click at [901, 484] on button "Áp dụng" at bounding box center [944, 491] width 160 height 32
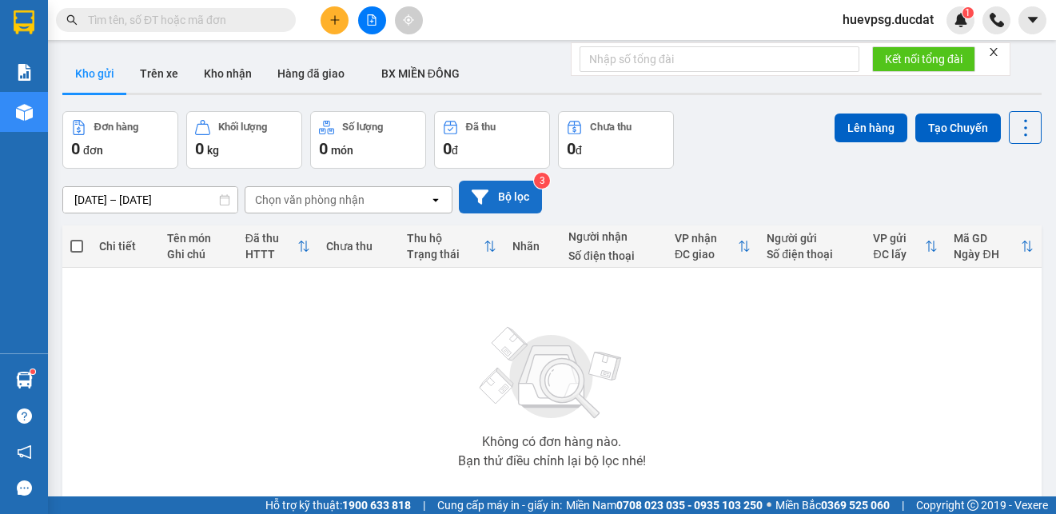
click at [493, 206] on button "Bộ lọc" at bounding box center [500, 197] width 83 height 33
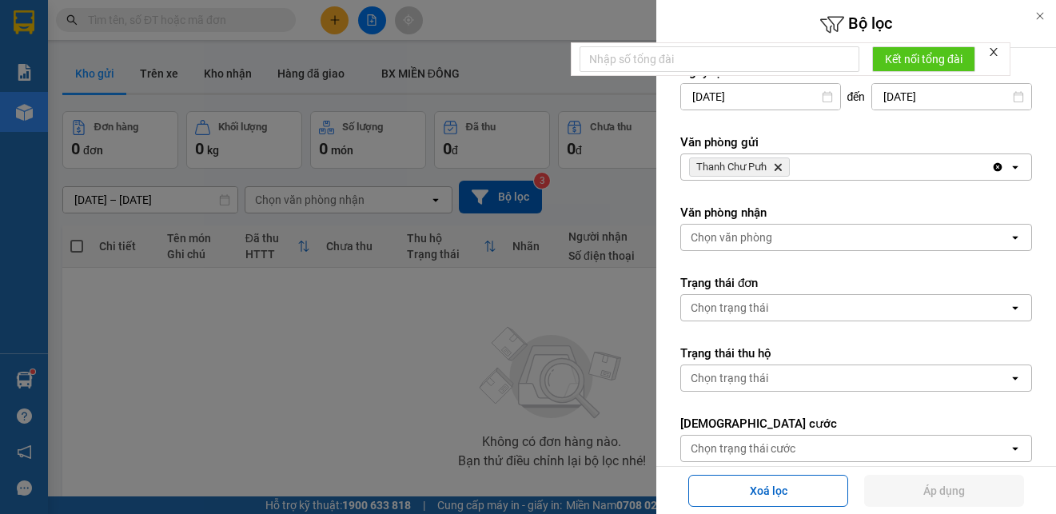
click at [779, 167] on icon "Thanh Chư Pưh, close by backspace" at bounding box center [777, 167] width 7 height 7
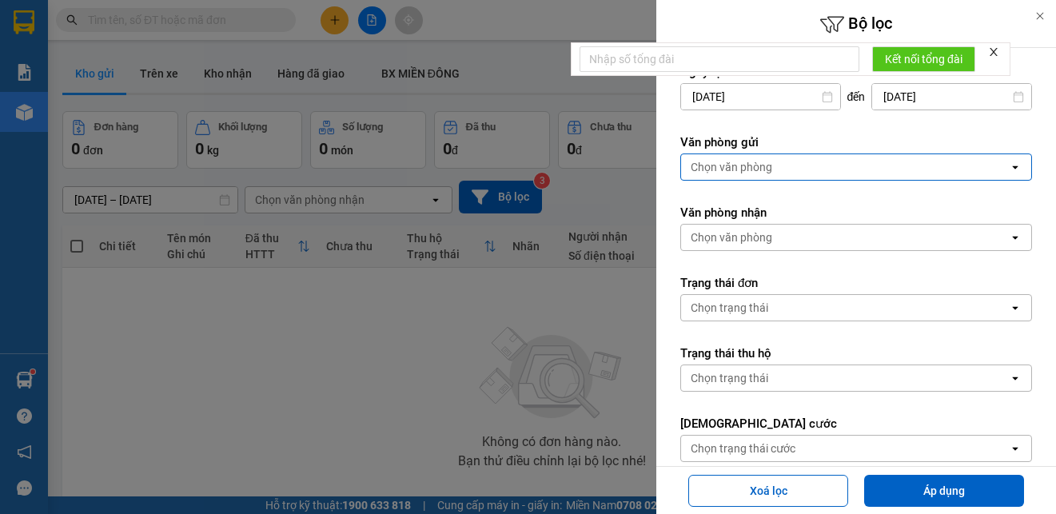
click at [779, 167] on div "Chọn văn phòng" at bounding box center [845, 167] width 328 height 26
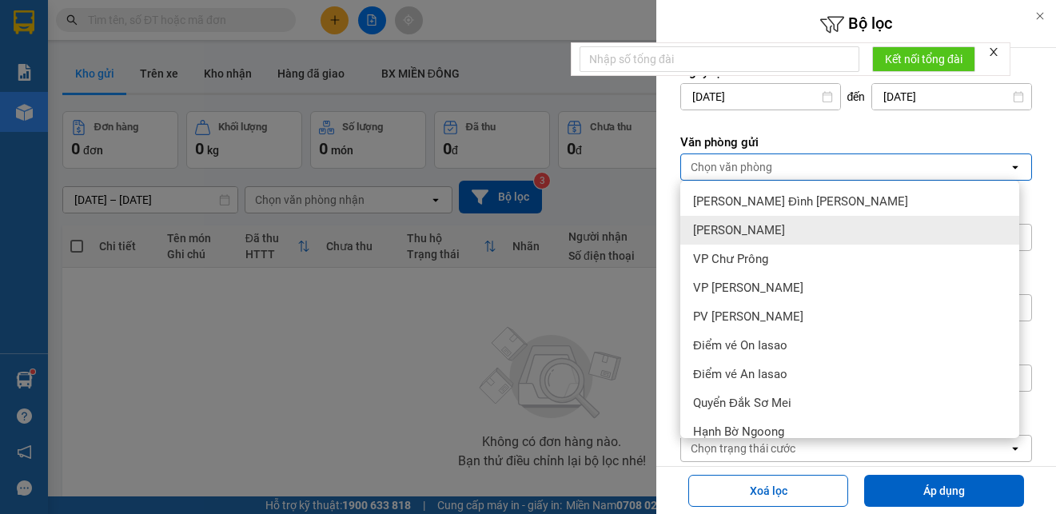
click at [707, 222] on span "[PERSON_NAME]" at bounding box center [739, 230] width 92 height 16
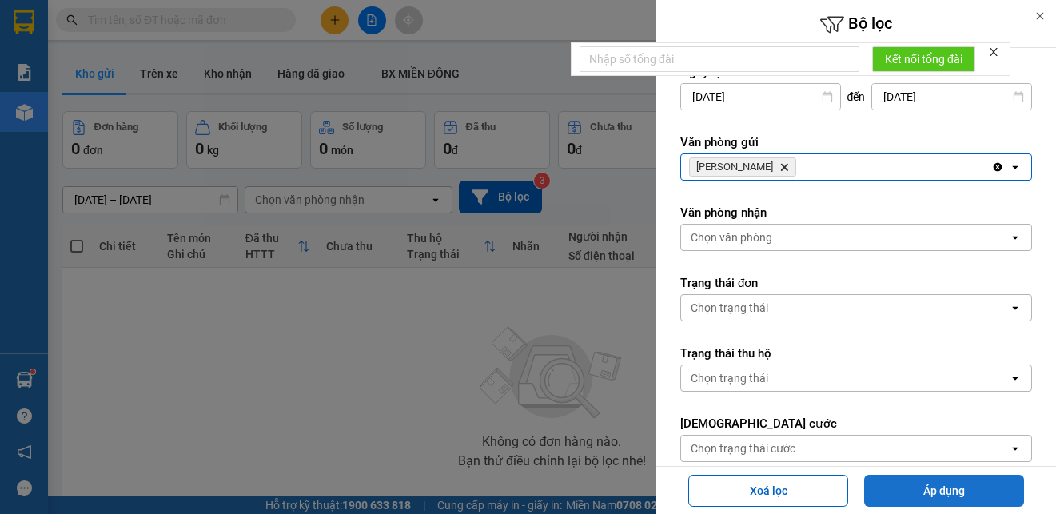
click at [912, 490] on button "Áp dụng" at bounding box center [944, 491] width 160 height 32
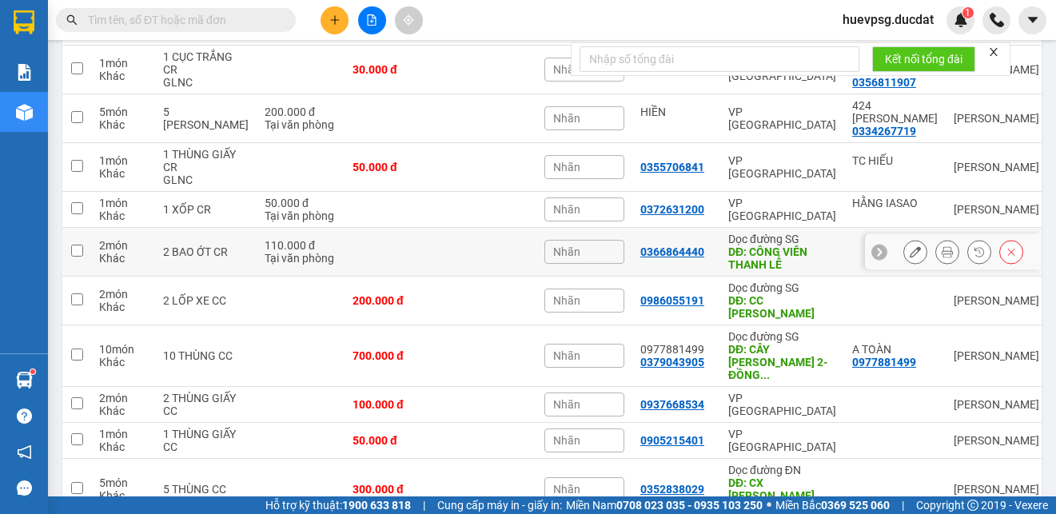
scroll to position [0, 0]
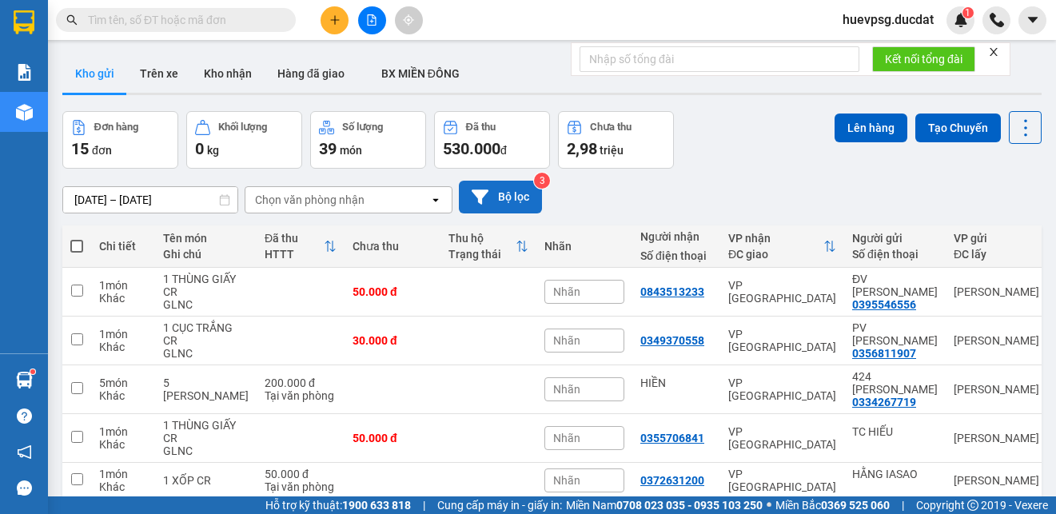
click at [523, 204] on button "Bộ lọc" at bounding box center [500, 197] width 83 height 33
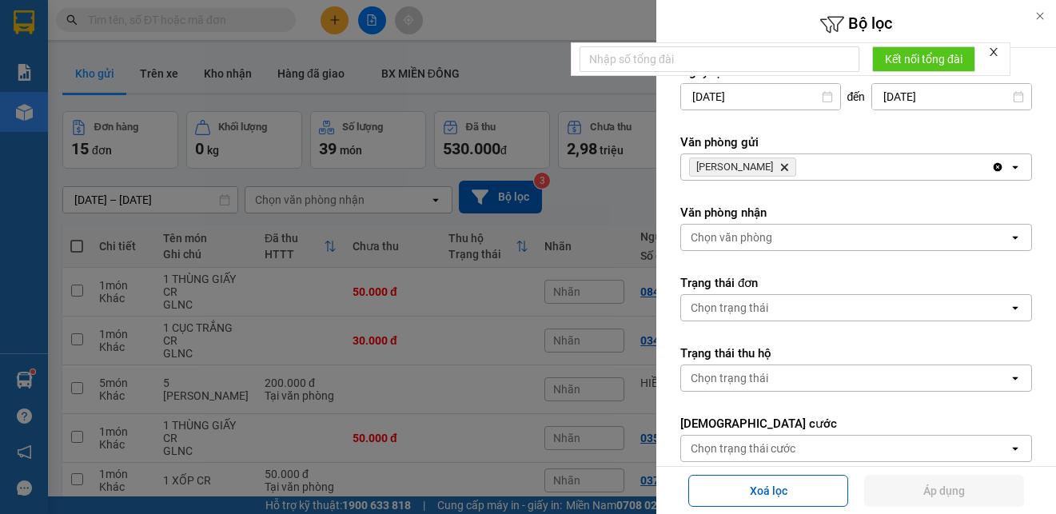
click at [820, 165] on div "[PERSON_NAME] Hành Delete" at bounding box center [836, 167] width 310 height 26
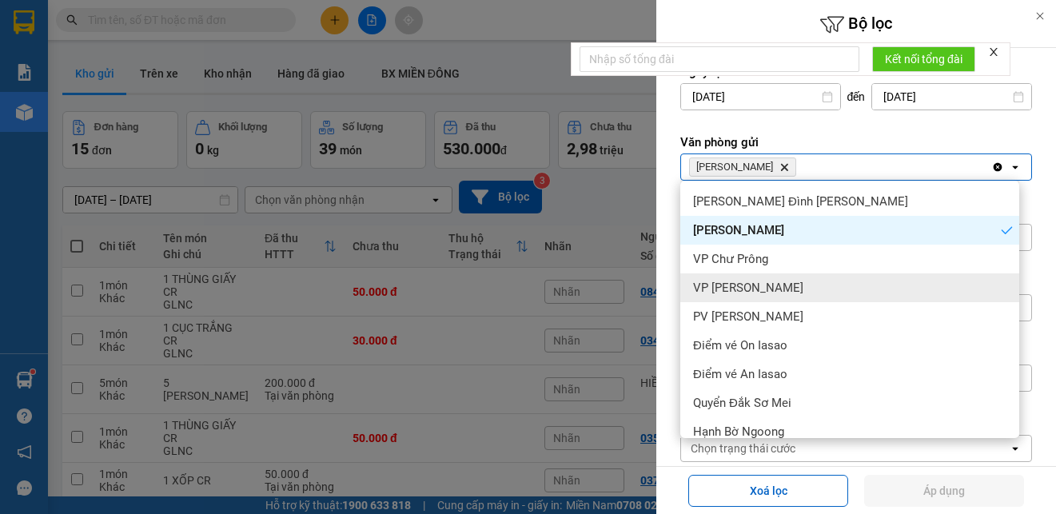
click at [796, 285] on div "VP [PERSON_NAME]" at bounding box center [849, 287] width 339 height 29
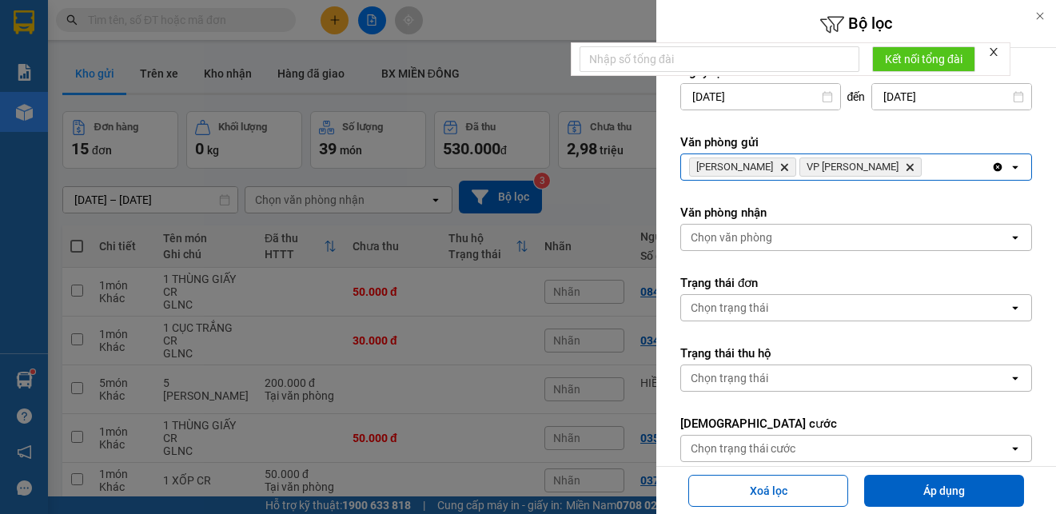
click at [909, 173] on div "Lê Đại Hành Delete VP Hòa Lệ Chí Delete" at bounding box center [836, 167] width 310 height 26
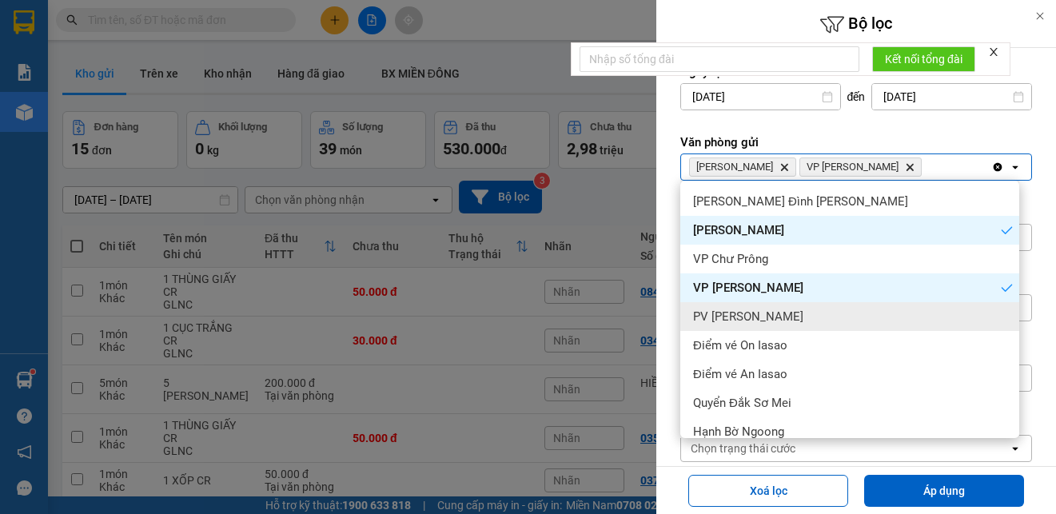
click at [819, 310] on div "PV [PERSON_NAME]" at bounding box center [849, 316] width 339 height 29
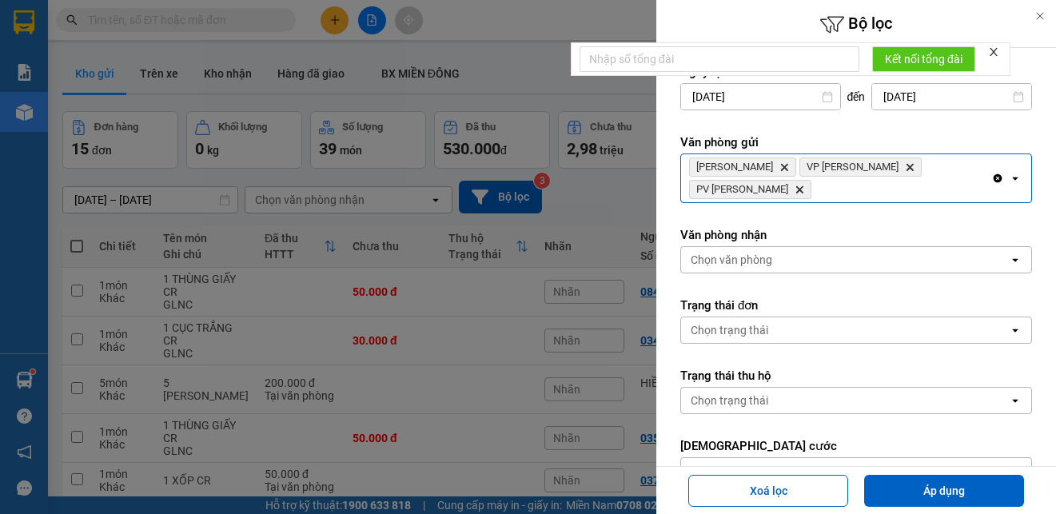
click at [926, 187] on div "Lê Đại Hành Delete VP Hòa Lệ Chí Delete PV Sâm Ianhin Delete" at bounding box center [836, 178] width 310 height 48
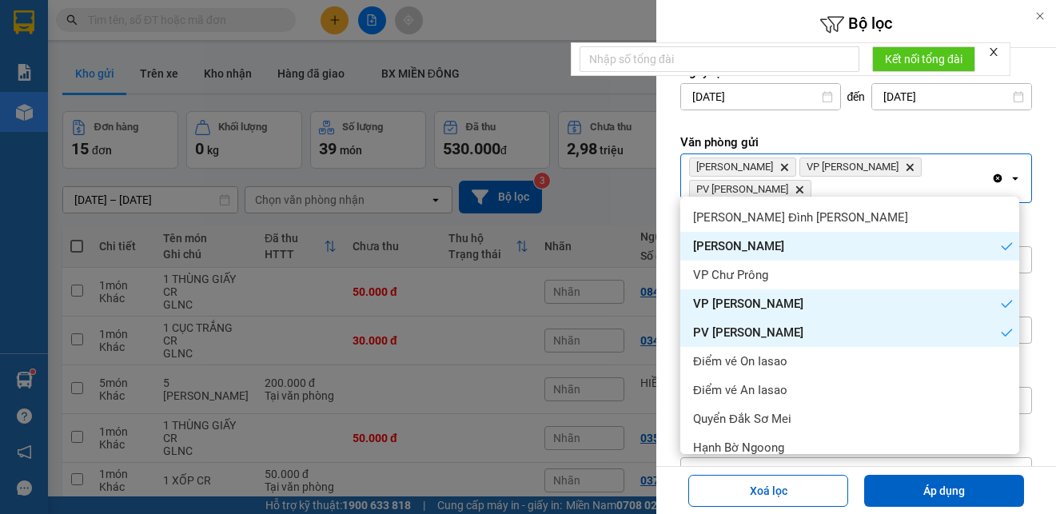
click at [803, 361] on div "Điểm vé On Iasao" at bounding box center [849, 361] width 339 height 29
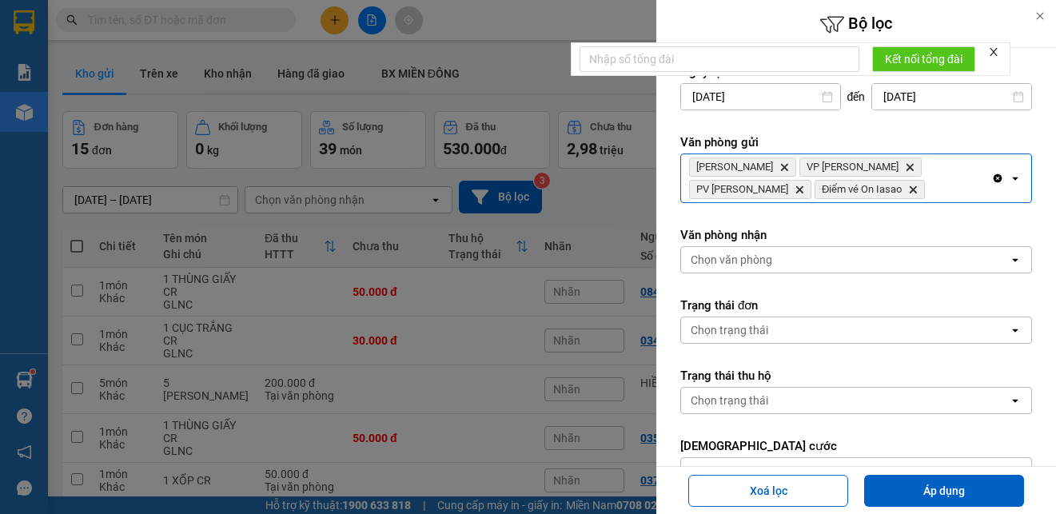
click at [870, 197] on div "Lê Đại Hành Delete VP Hòa Lệ Chí Delete PV Sâm Ianhin Delete Điểm vé On Iasao D…" at bounding box center [836, 178] width 310 height 48
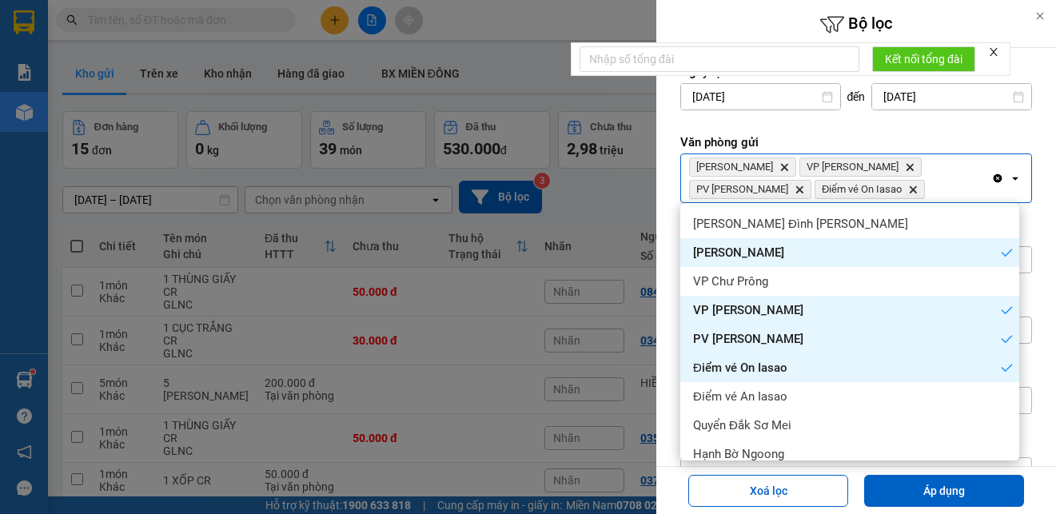
click at [875, 189] on div "Lê Đại Hành Delete VP Hòa Lệ Chí Delete PV Sâm Ianhin Delete Điểm vé On Iasao D…" at bounding box center [836, 178] width 310 height 48
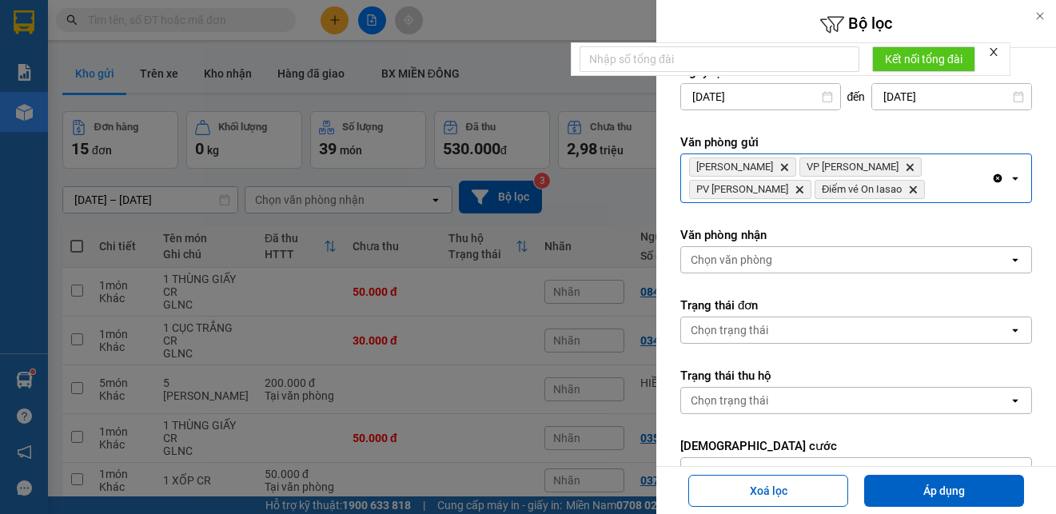
click at [890, 194] on div "Lê Đại Hành Delete VP Hòa Lệ Chí Delete PV Sâm Ianhin Delete Điểm vé On Iasao D…" at bounding box center [836, 178] width 310 height 48
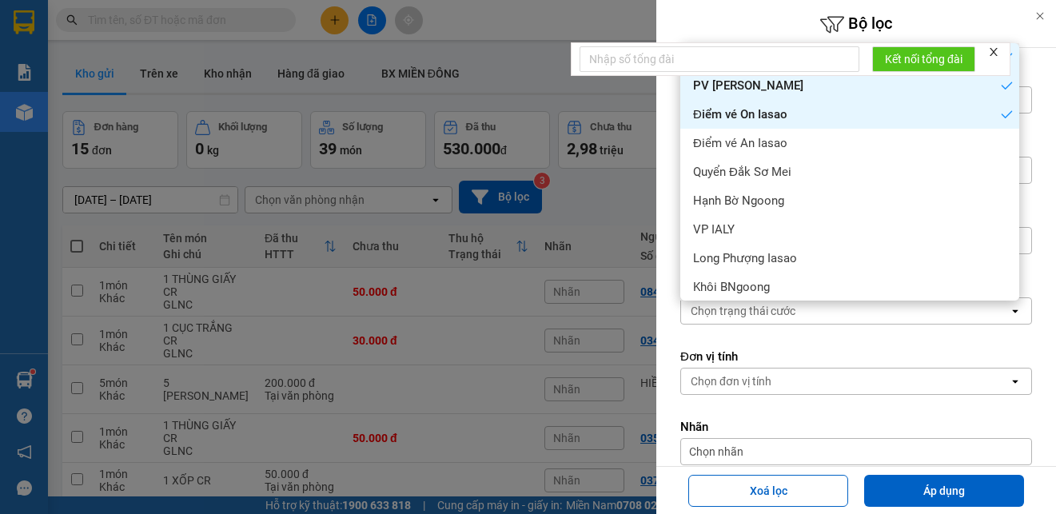
scroll to position [160, 0]
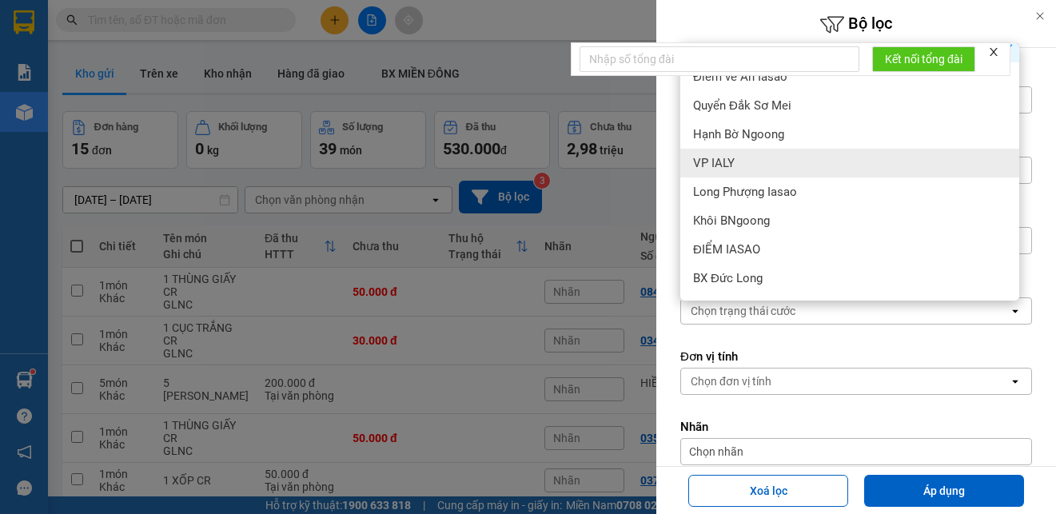
click at [813, 166] on div "VP IALY" at bounding box center [849, 163] width 339 height 29
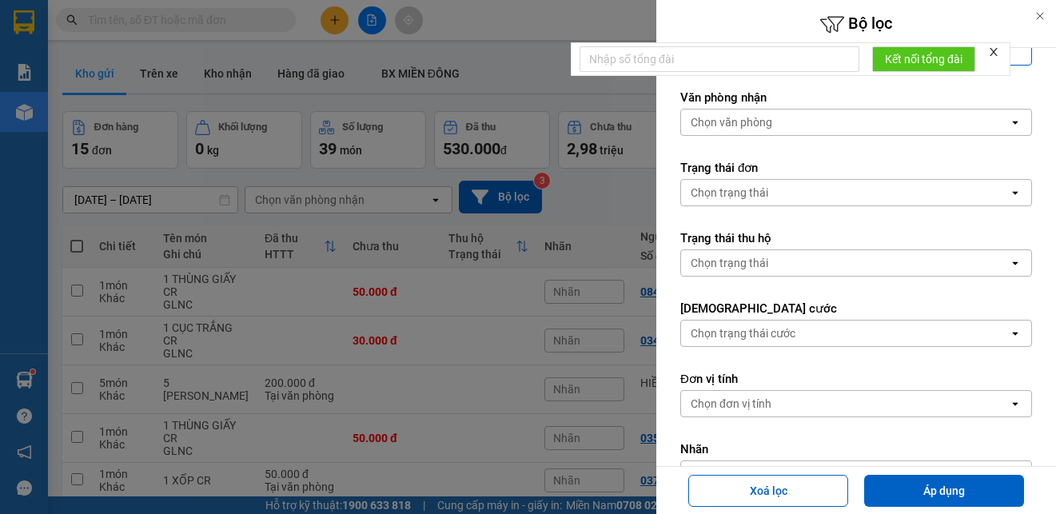
scroll to position [0, 0]
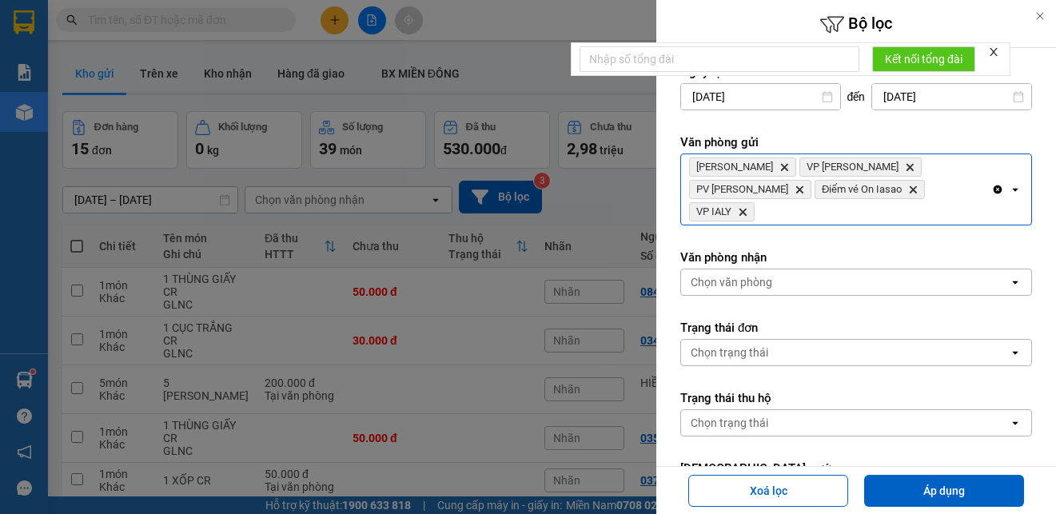
click at [902, 190] on div "Lê Đại Hành Delete VP Hòa Lệ Chí Delete PV Sâm Ianhin Delete Điểm vé On Iasao D…" at bounding box center [836, 189] width 310 height 70
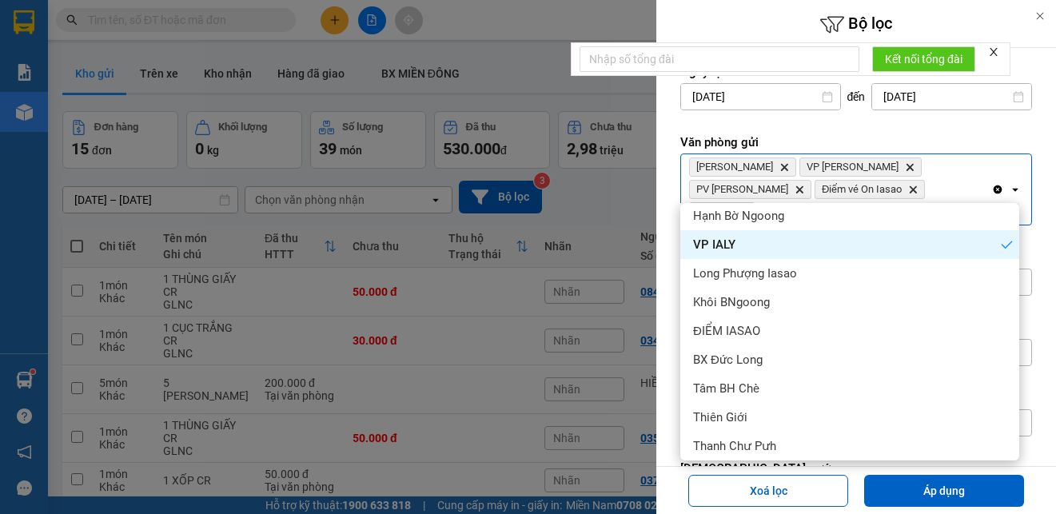
scroll to position [240, 0]
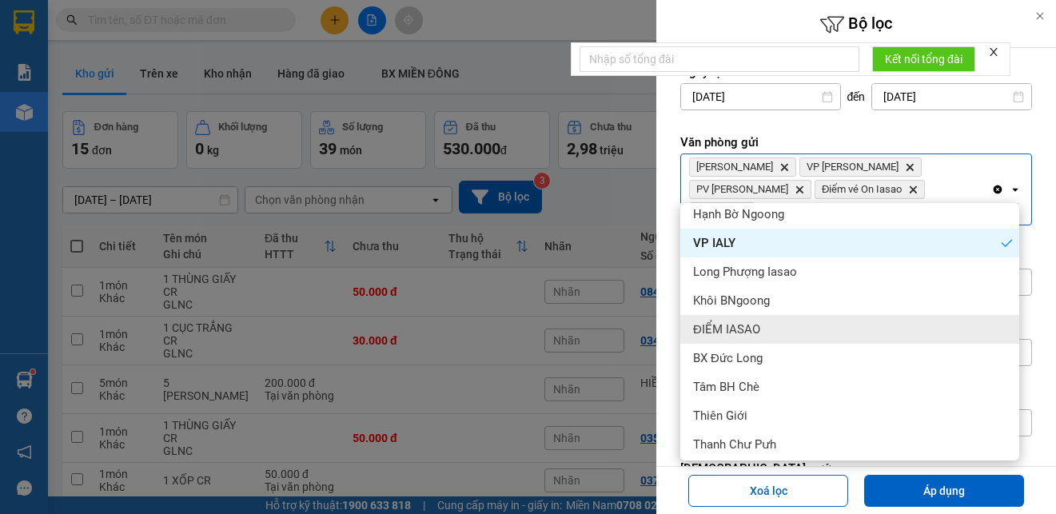
click at [785, 321] on div "ĐIỂM IASAO" at bounding box center [849, 329] width 339 height 29
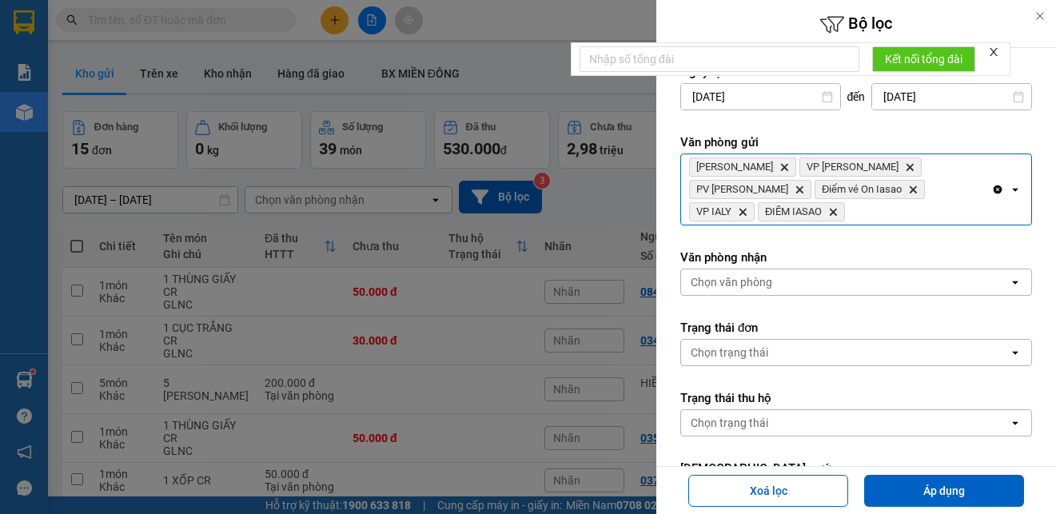
click at [973, 191] on div "Lê Đại Hành Delete VP Hòa Lệ Chí Delete PV Sâm Ianhin Delete Điểm vé On Iasao D…" at bounding box center [836, 189] width 310 height 70
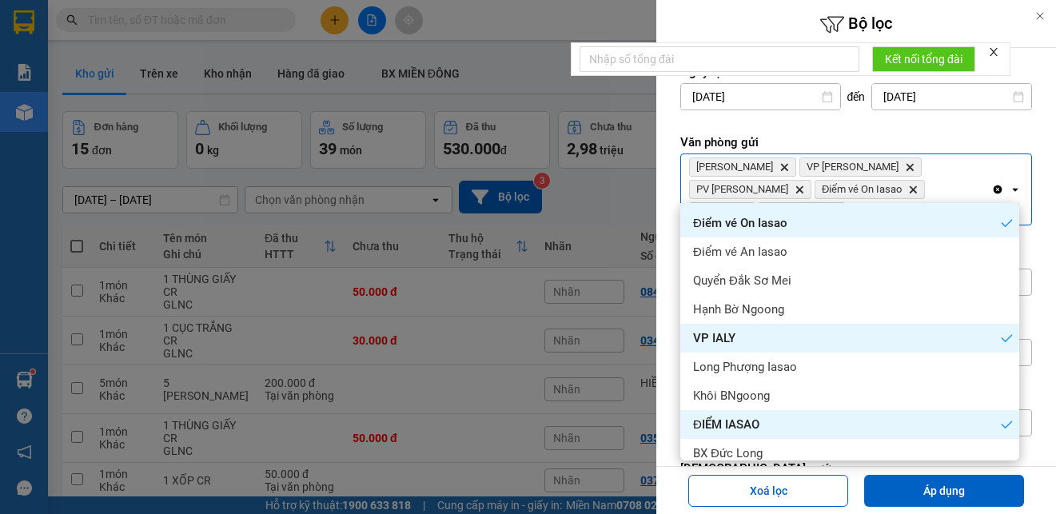
scroll to position [160, 0]
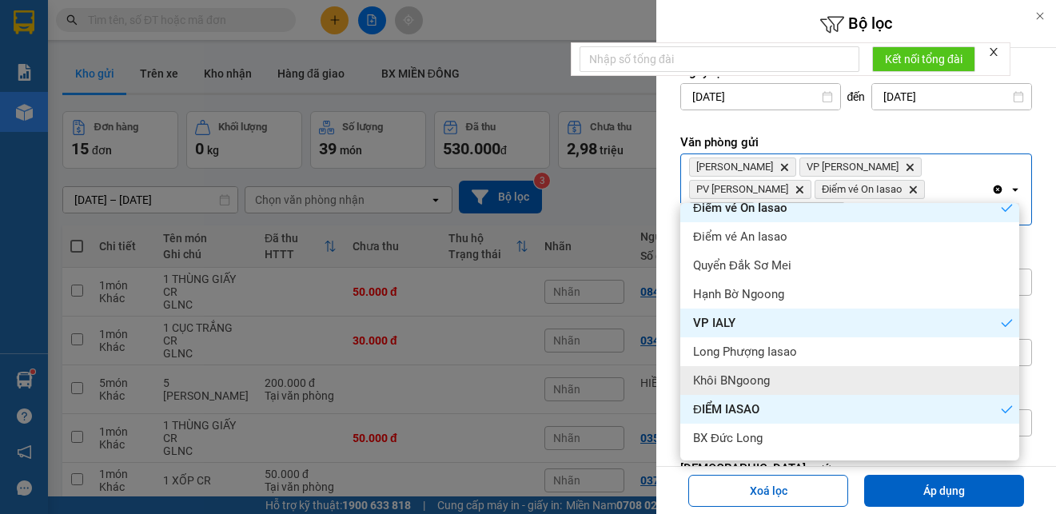
click at [745, 373] on span "Khôi BNgoong" at bounding box center [731, 380] width 77 height 16
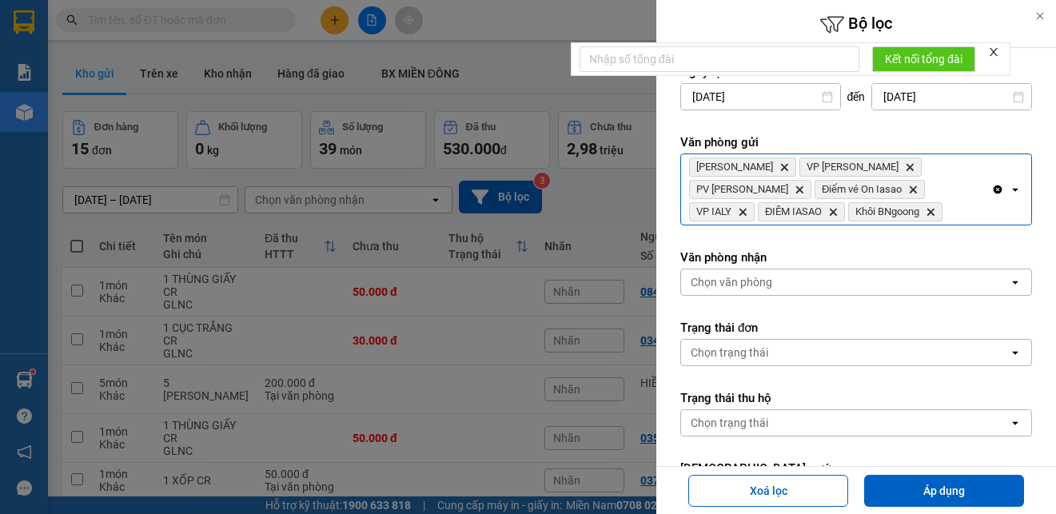
click at [854, 215] on div "Lê Đại Hành Delete VP Hòa Lệ Chí Delete PV Sâm Ianhin Delete Điểm vé On Iasao D…" at bounding box center [836, 189] width 310 height 70
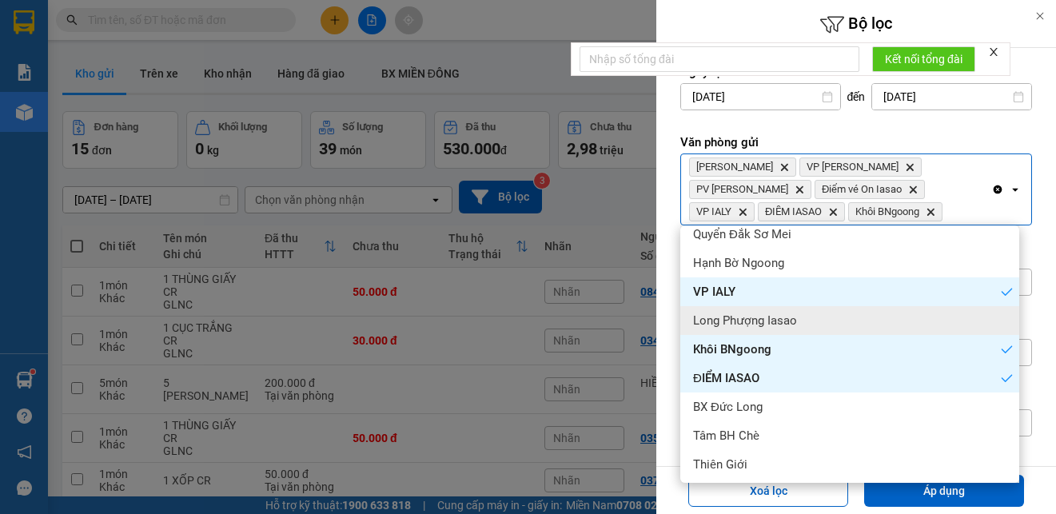
scroll to position [240, 0]
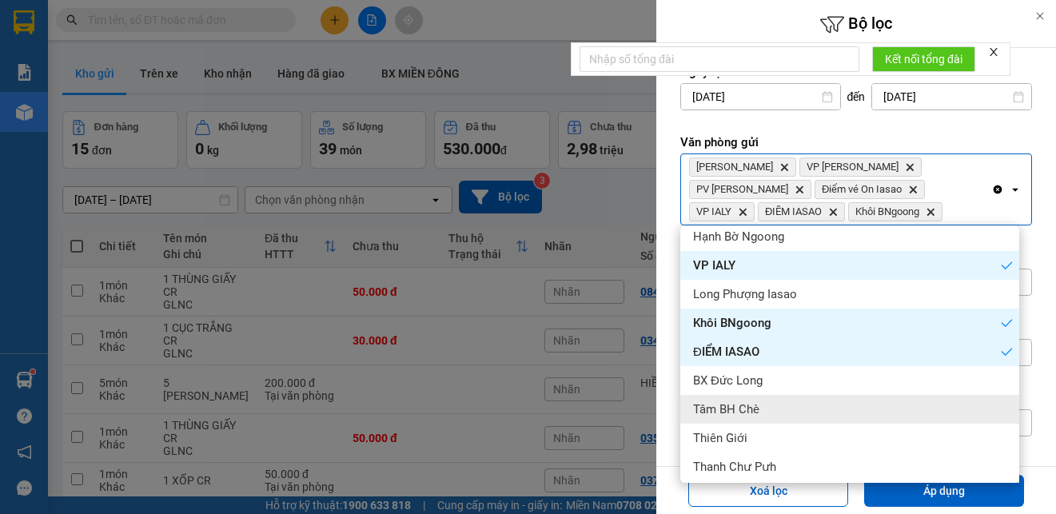
click at [744, 411] on span "Tâm BH Chè" at bounding box center [726, 409] width 66 height 16
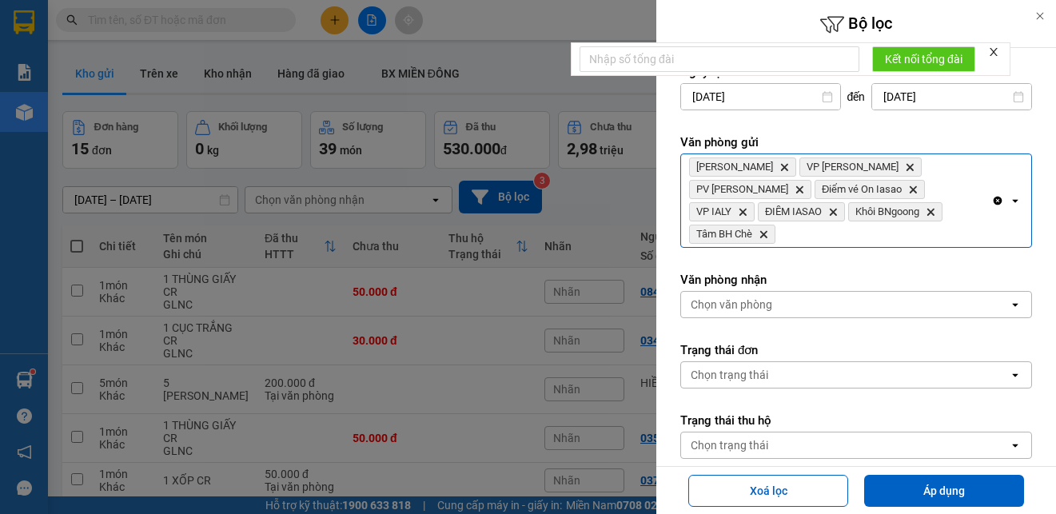
click at [907, 214] on div "Lê Đại Hành Delete VP Hòa Lệ Chí Delete PV Sâm Ianhin Delete Điểm vé On Iasao D…" at bounding box center [836, 200] width 310 height 93
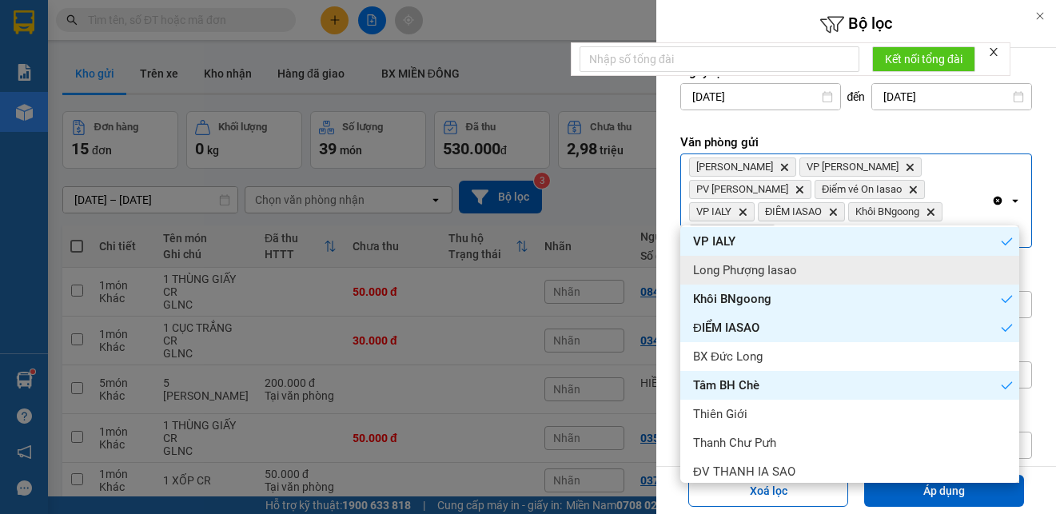
scroll to position [320, 0]
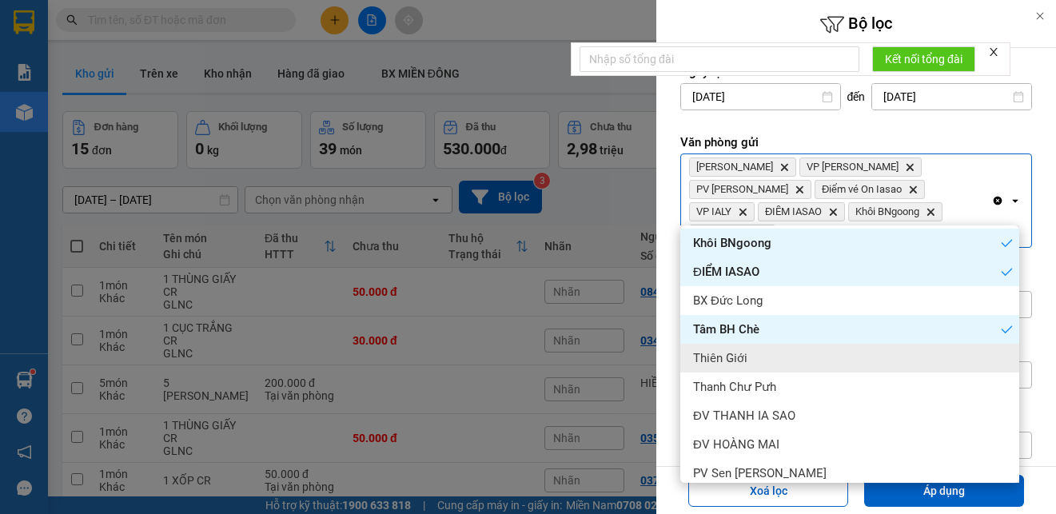
click at [766, 359] on div "Thiên Giới" at bounding box center [849, 358] width 339 height 29
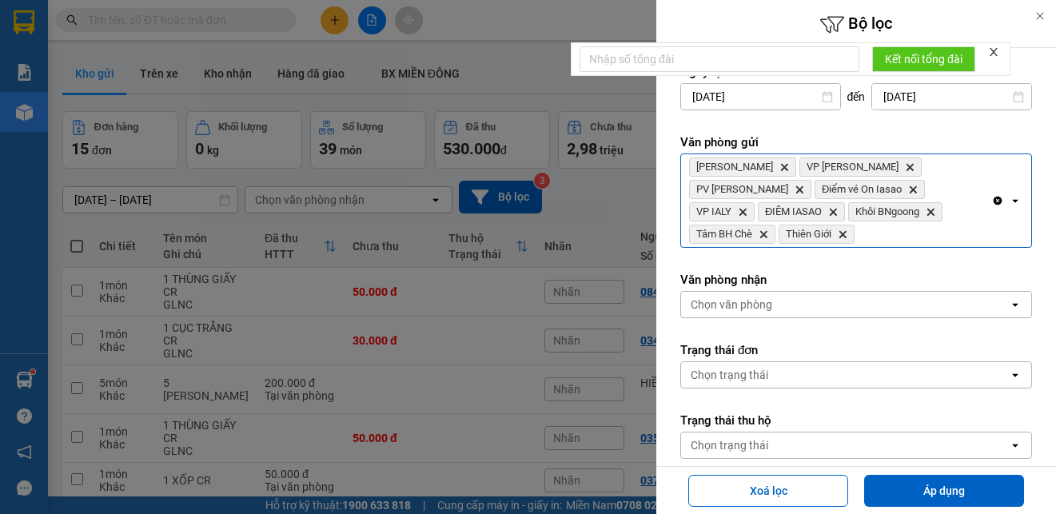
click at [966, 209] on div "Lê Đại Hành Delete VP Hòa Lệ Chí Delete PV Sâm Ianhin Delete Điểm vé On Iasao D…" at bounding box center [836, 200] width 310 height 93
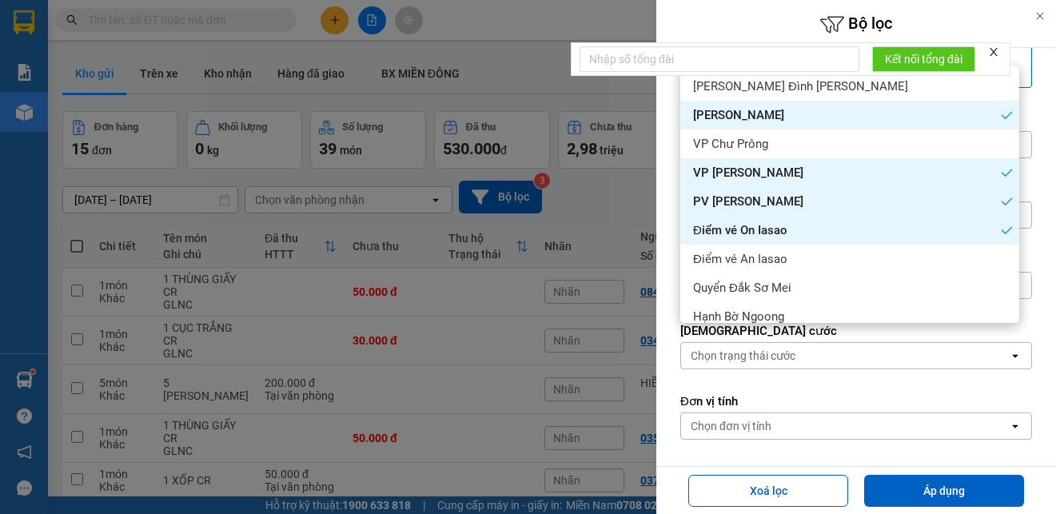
scroll to position [160, 0]
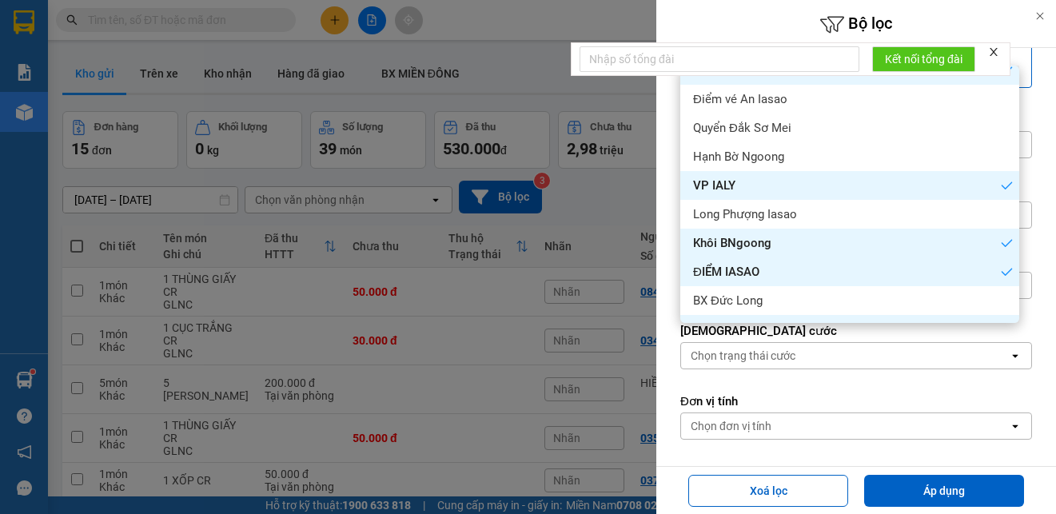
click at [780, 372] on div "Thanh Chư Pưh" at bounding box center [849, 386] width 339 height 29
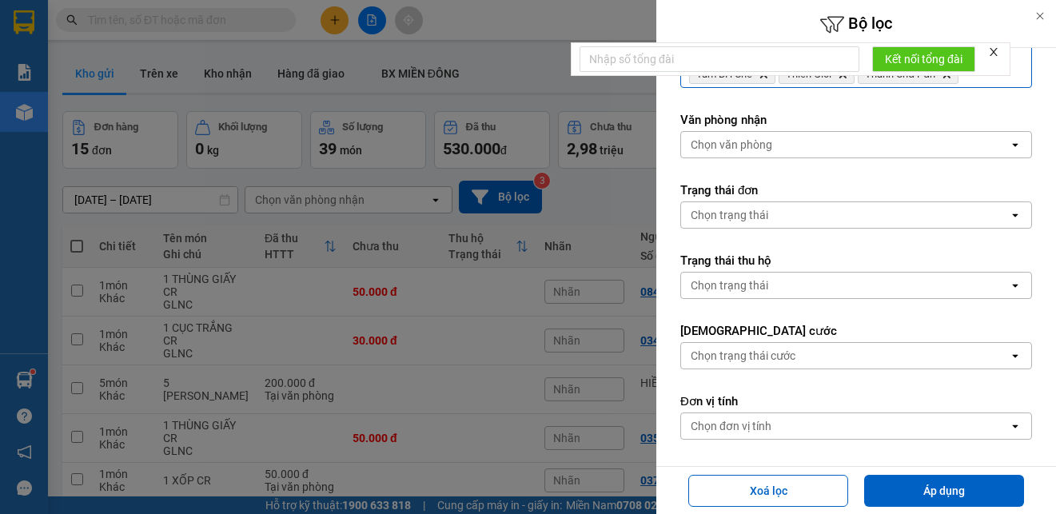
scroll to position [80, 0]
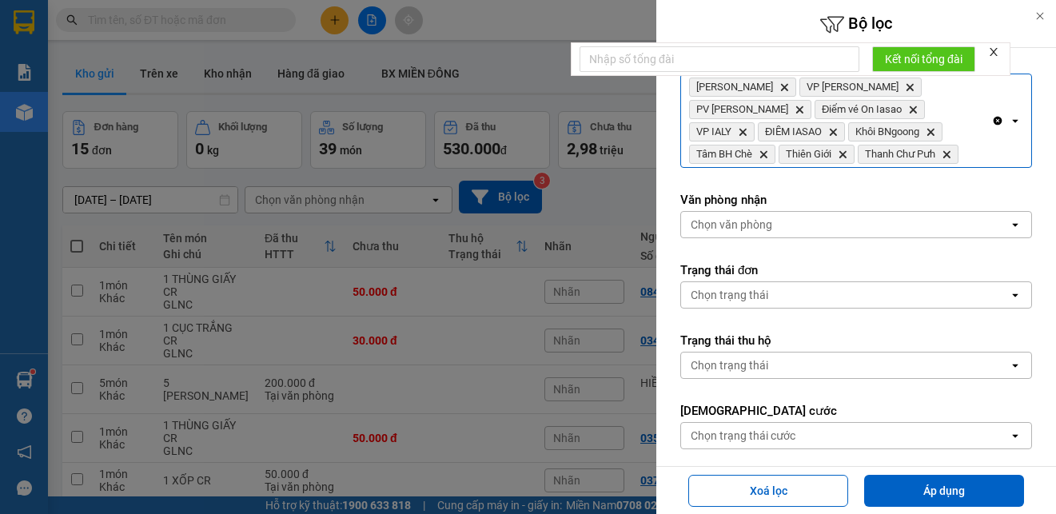
click at [838, 155] on div "Lê Đại Hành Delete VP Hòa Lệ Chí Delete PV Sâm Ianhin Delete Điểm vé On Iasao D…" at bounding box center [836, 120] width 310 height 93
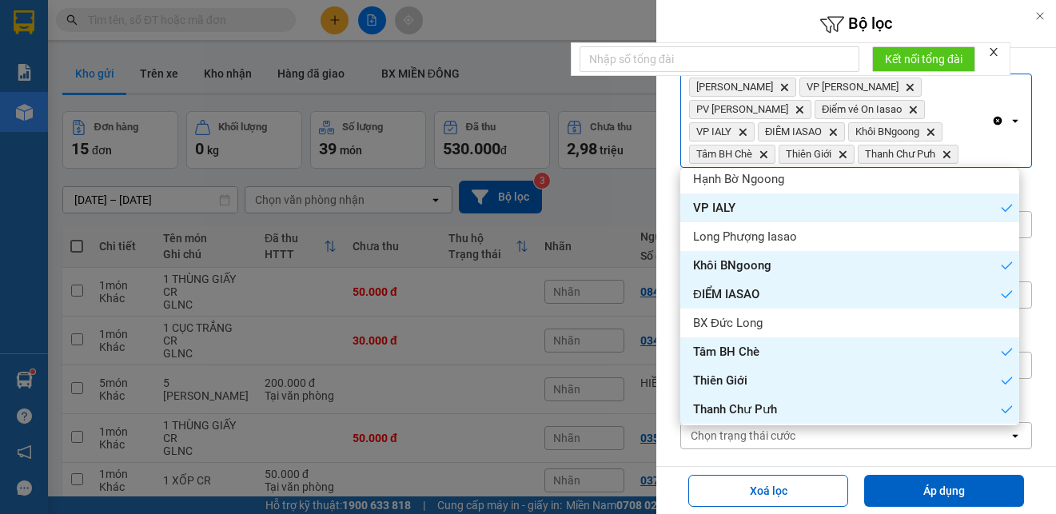
scroll to position [360, 0]
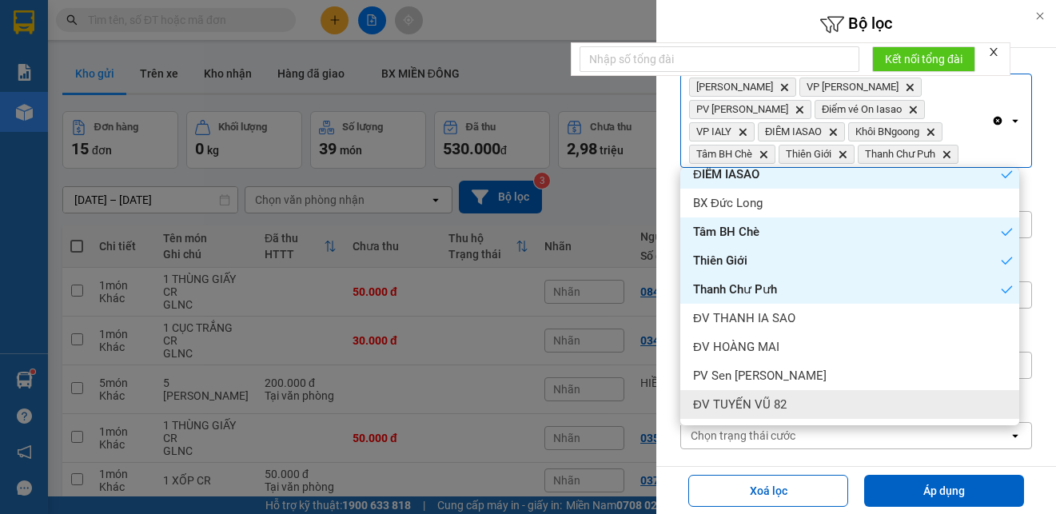
click at [748, 402] on span "ĐV TUYẾN VŨ 82" at bounding box center [740, 404] width 94 height 16
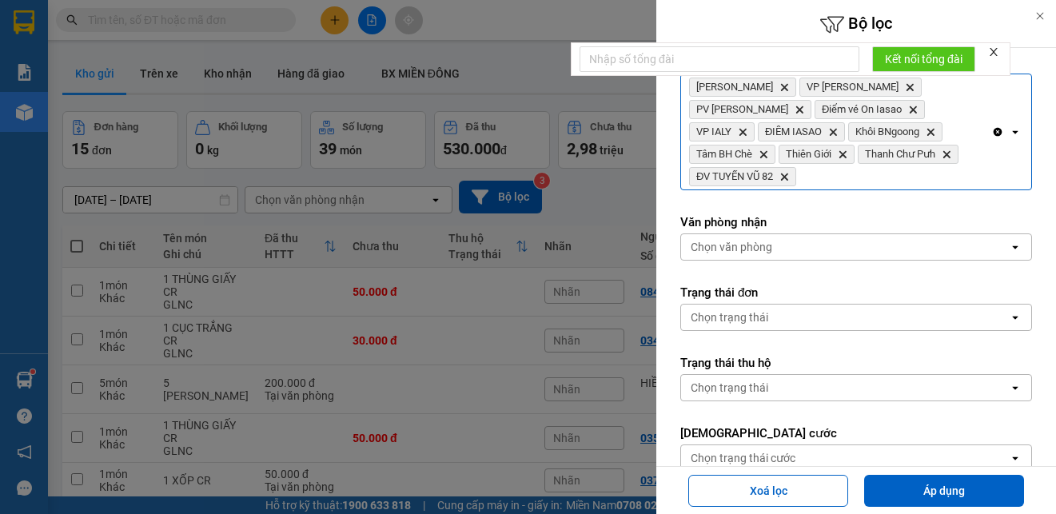
click at [941, 160] on div "Lê Đại Hành Delete VP Hòa Lệ Chí Delete PV Sâm Ianhin Delete Điểm vé On Iasao D…" at bounding box center [836, 131] width 310 height 115
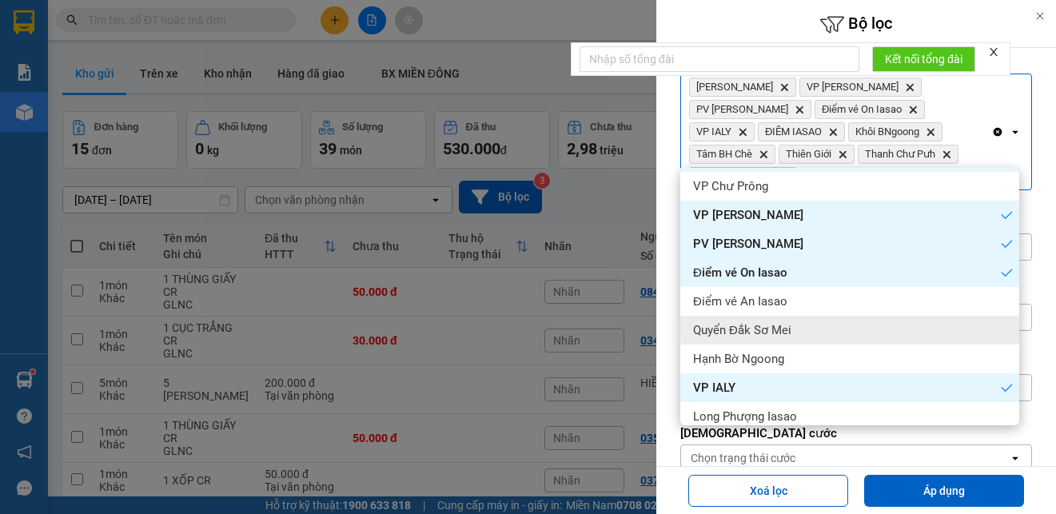
scroll to position [0, 0]
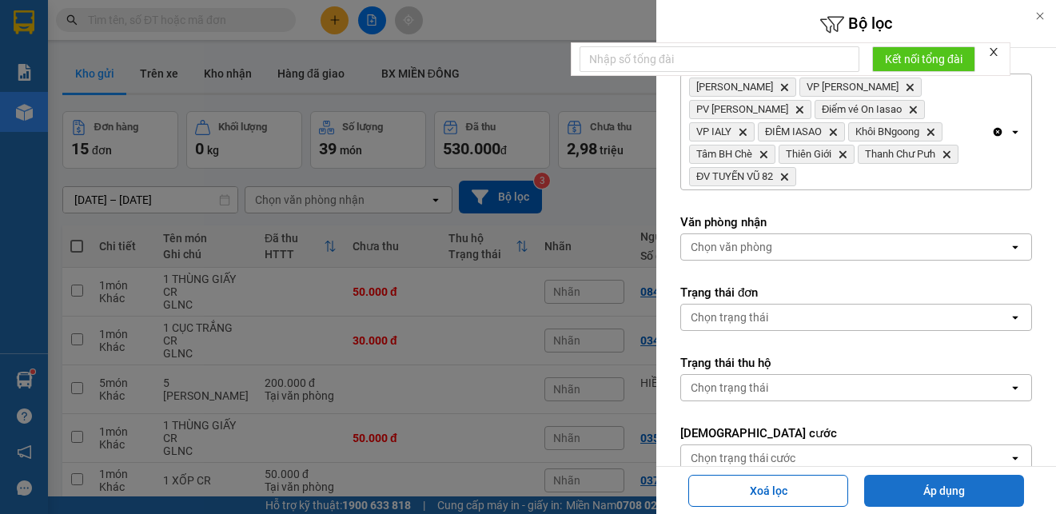
click at [951, 496] on button "Áp dụng" at bounding box center [944, 491] width 160 height 32
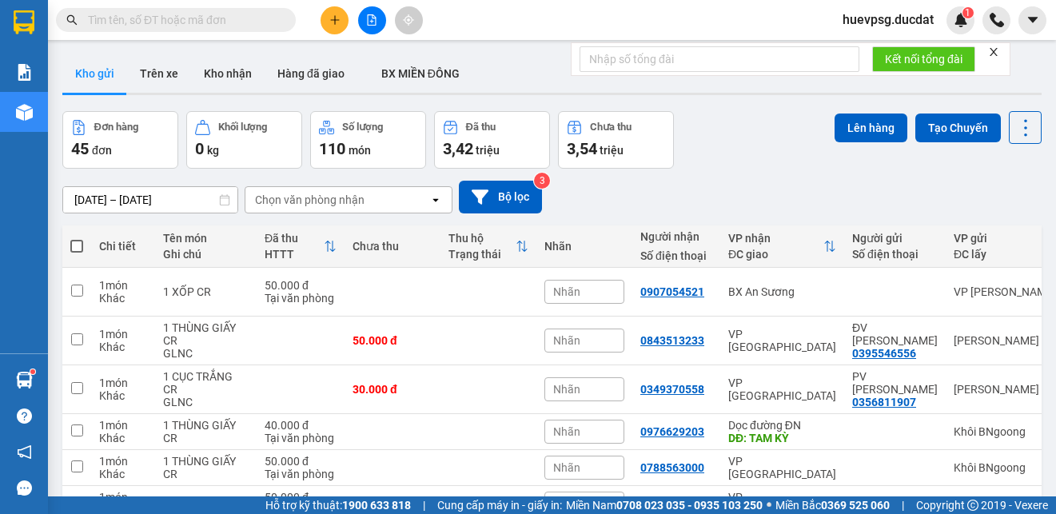
click at [409, 203] on div "Chọn văn phòng nhận" at bounding box center [337, 200] width 184 height 26
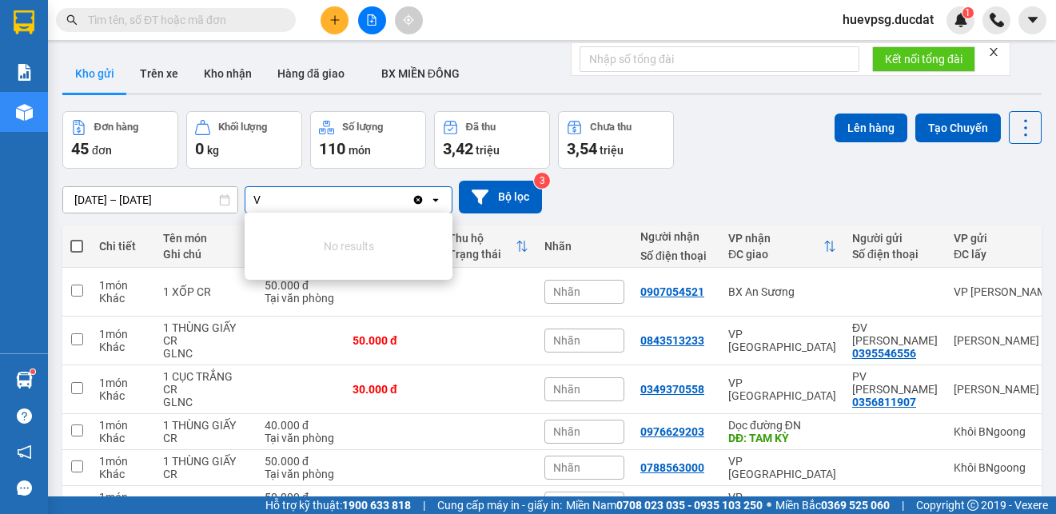
type input "VP"
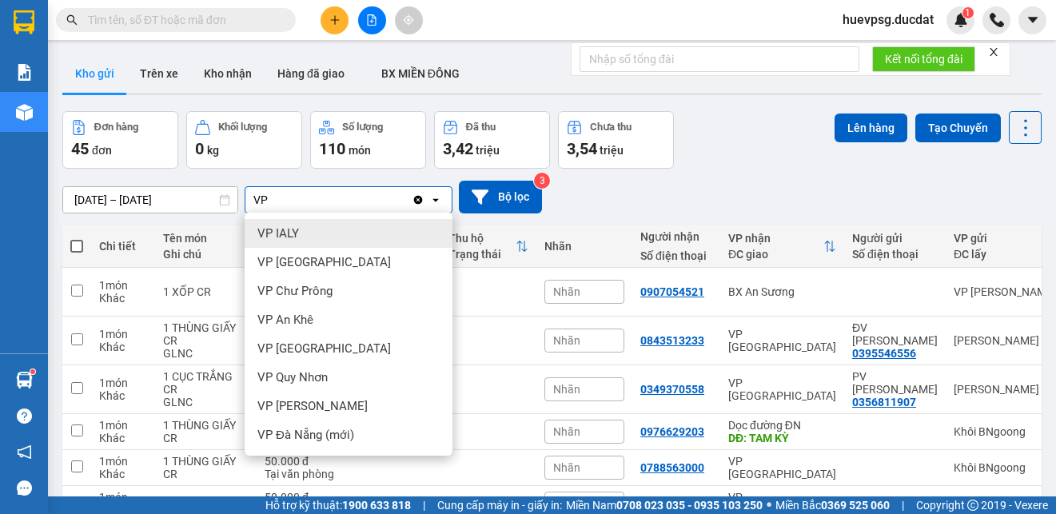
click at [321, 352] on span "VP [GEOGRAPHIC_DATA]" at bounding box center [323, 348] width 133 height 16
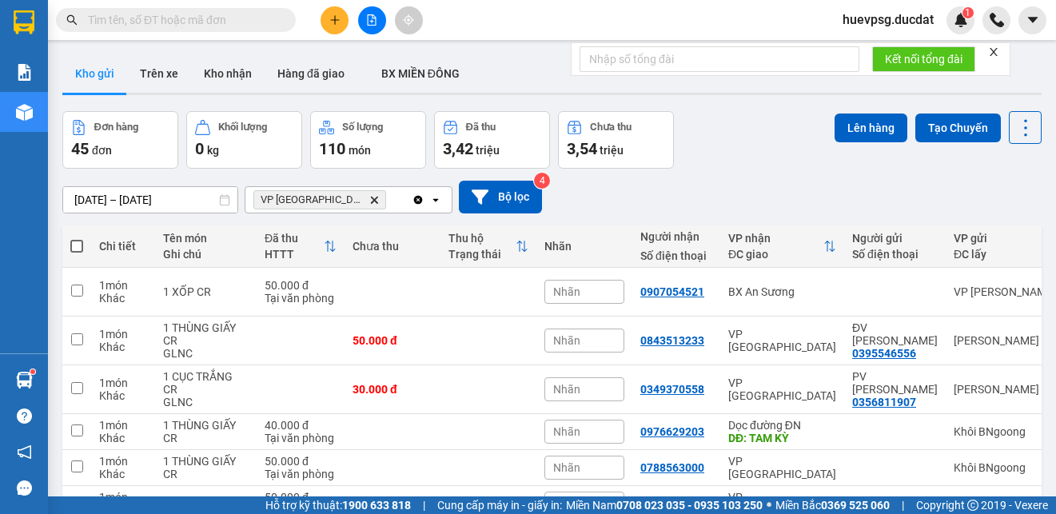
click at [364, 195] on div "VP Đà Nẵng Delete" at bounding box center [328, 200] width 166 height 26
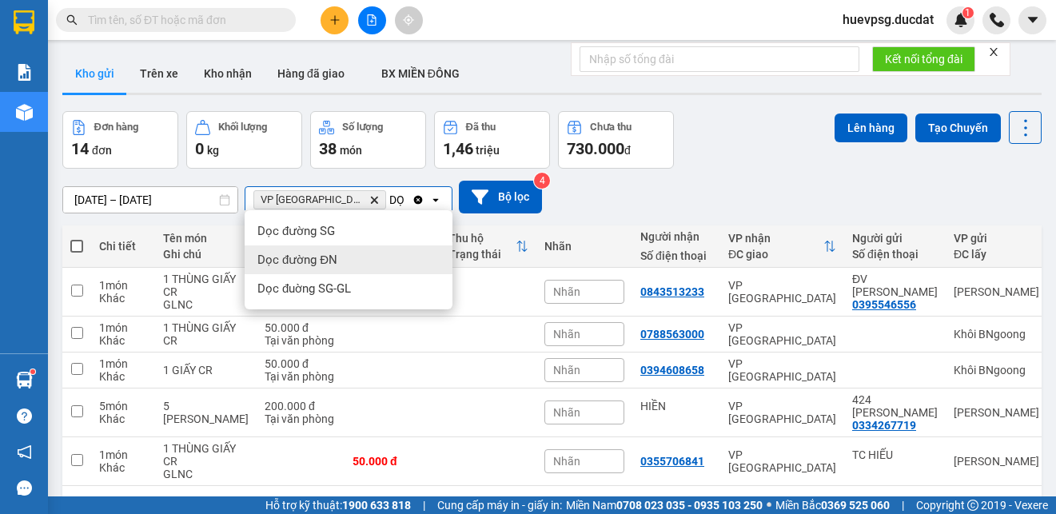
type input "DỌ"
click at [333, 257] on span "Dọc đường ĐN" at bounding box center [297, 260] width 80 height 16
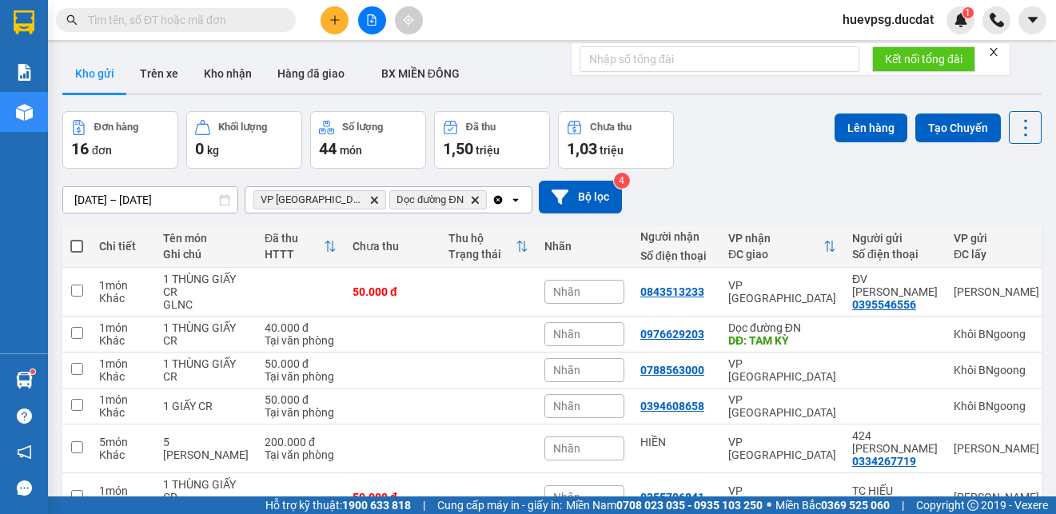
click at [78, 246] on span at bounding box center [76, 246] width 13 height 13
click at [77, 238] on input "checkbox" at bounding box center [77, 238] width 0 height 0
checkbox input "true"
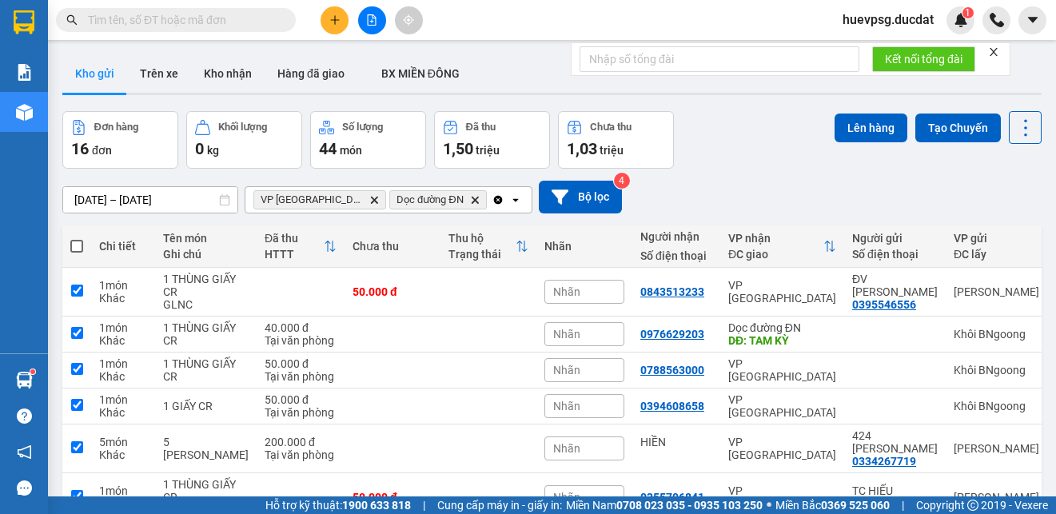
checkbox input "true"
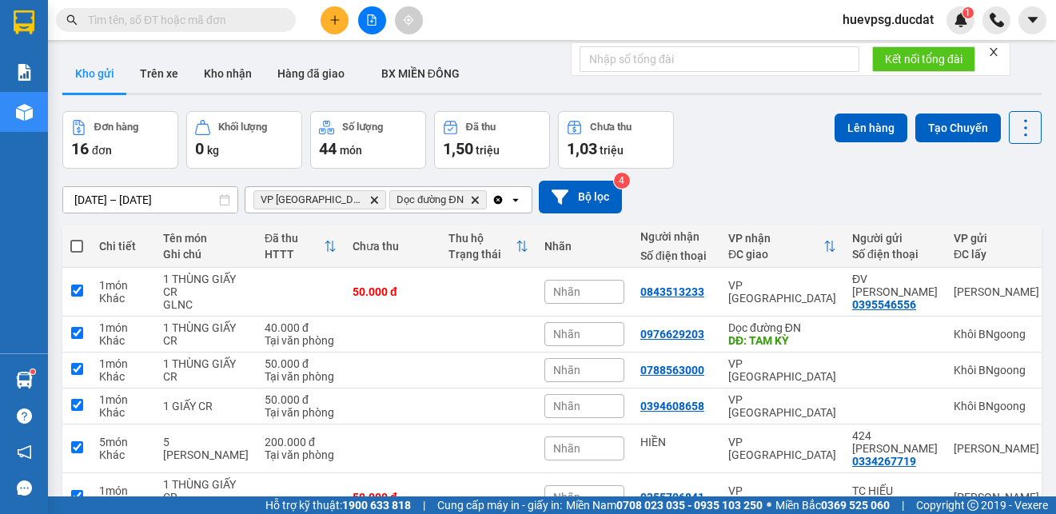
checkbox input "true"
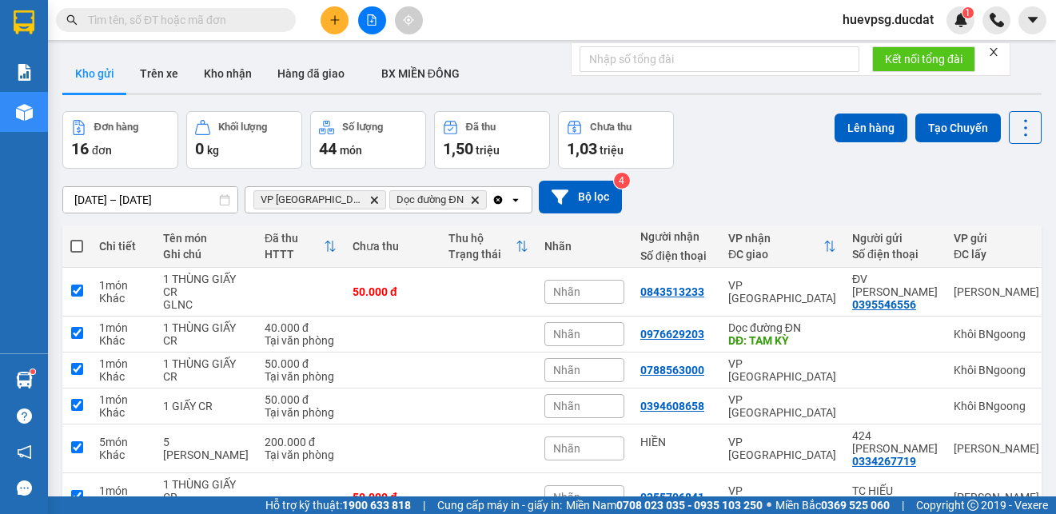
checkbox input "true"
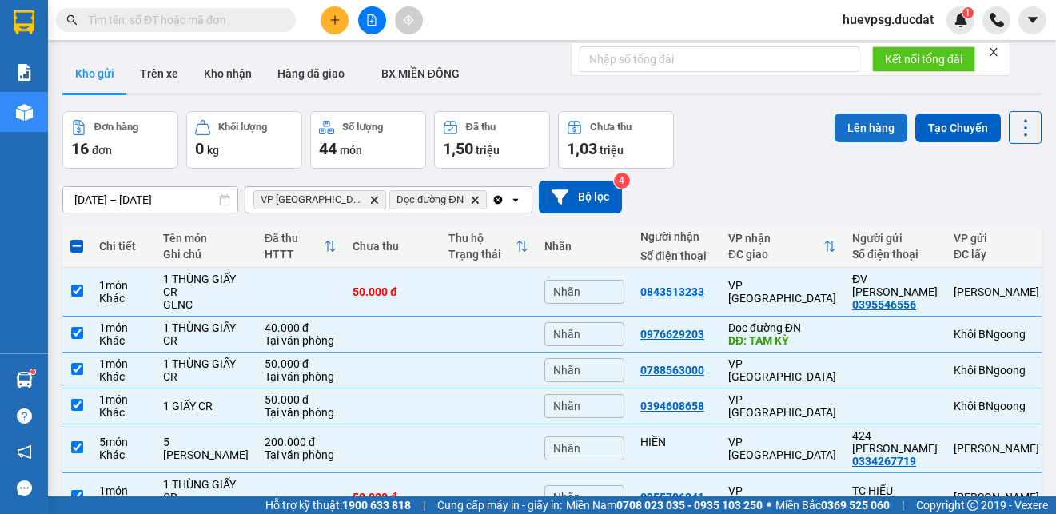
click at [844, 121] on button "Lên hàng" at bounding box center [870, 127] width 73 height 29
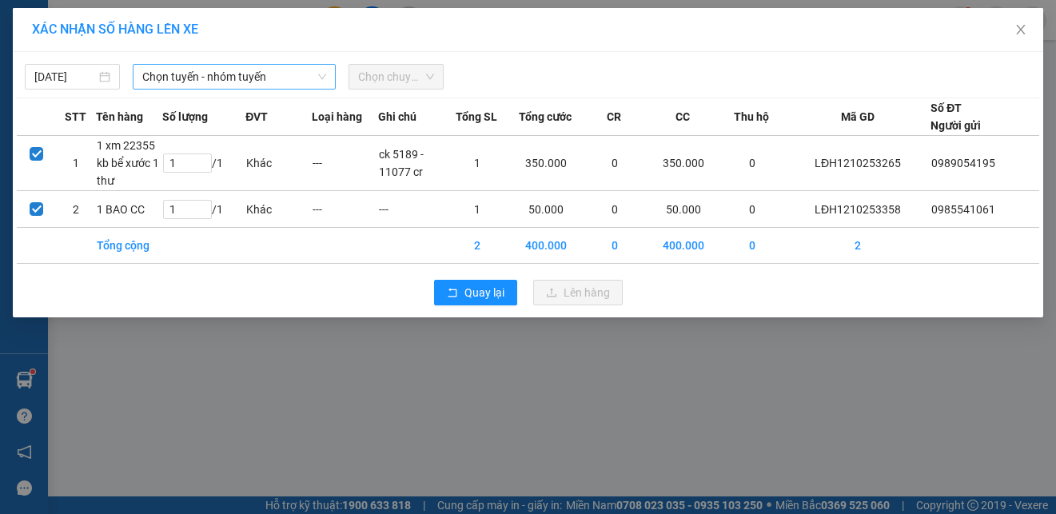
click at [261, 79] on span "Chọn tuyến - nhóm tuyến" at bounding box center [234, 77] width 184 height 24
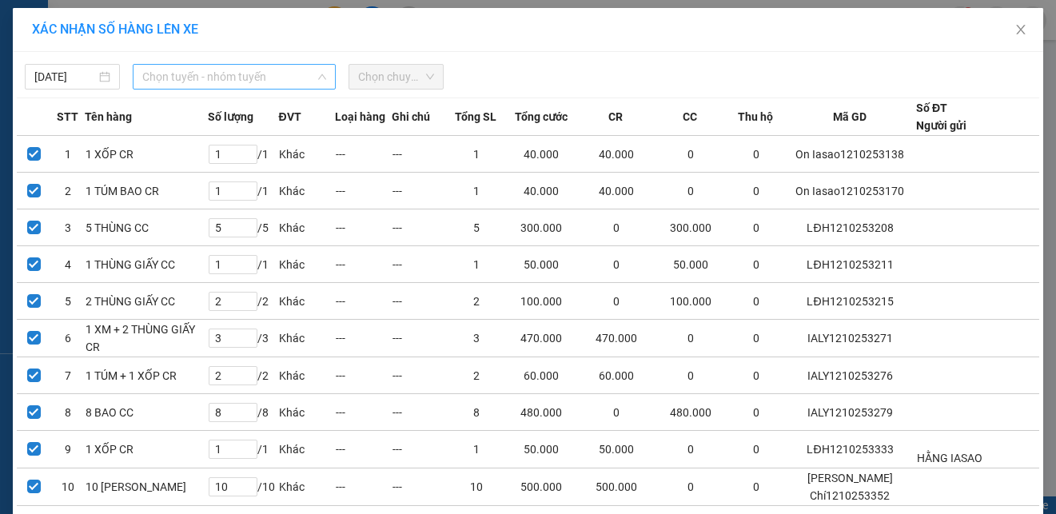
click at [261, 77] on span "Chọn tuyến - nhóm tuyến" at bounding box center [234, 77] width 184 height 24
click at [286, 73] on span "Chọn tuyến - nhóm tuyến" at bounding box center [234, 77] width 184 height 24
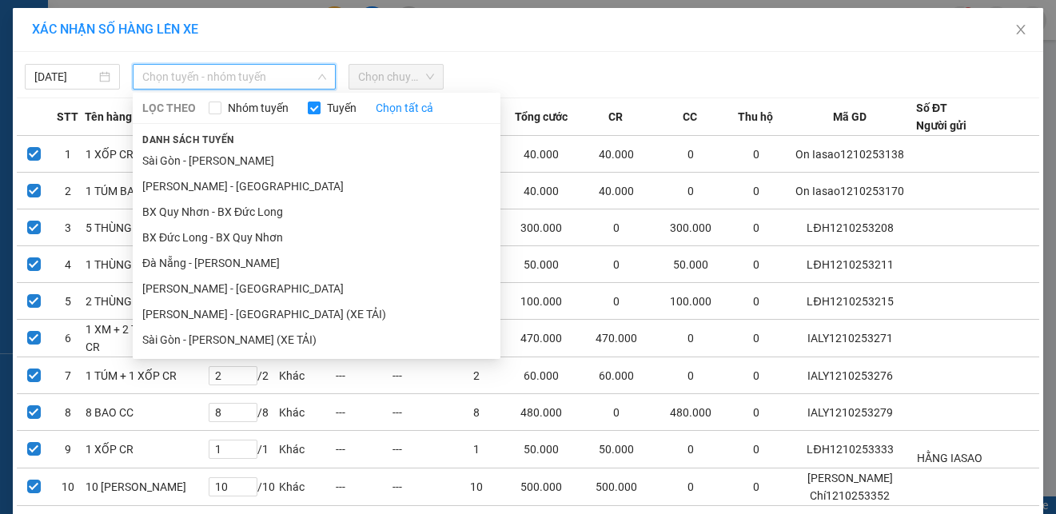
click at [199, 290] on li "Gia Lai - Đà Nẵng" at bounding box center [317, 289] width 368 height 26
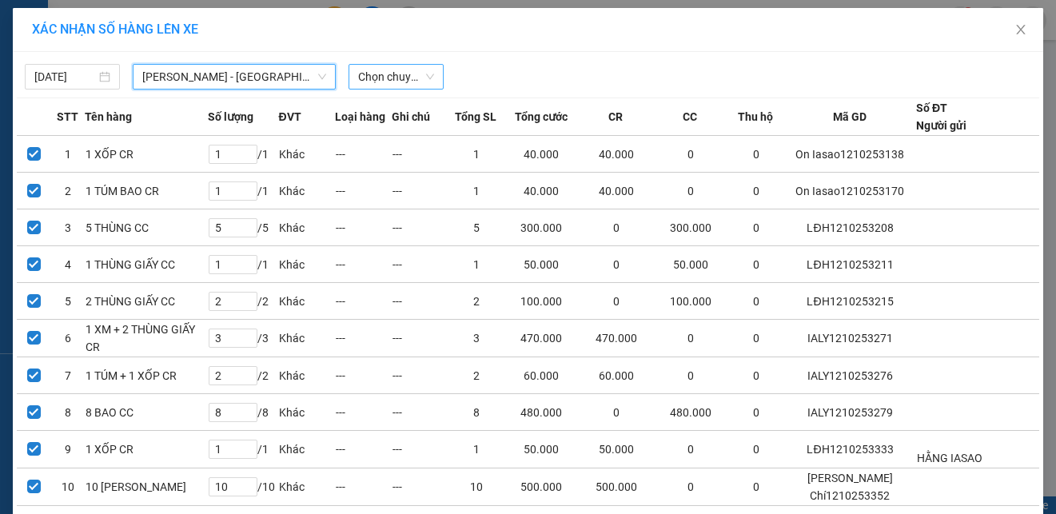
click at [384, 71] on span "Chọn chuyến" at bounding box center [396, 77] width 76 height 24
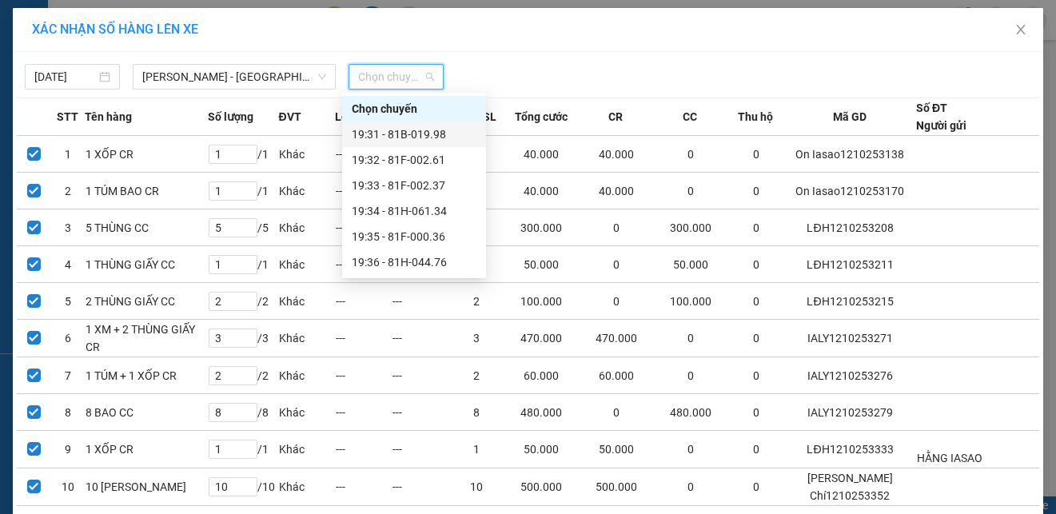
click at [412, 130] on div "19:31 - 81B-019.98" at bounding box center [414, 134] width 125 height 18
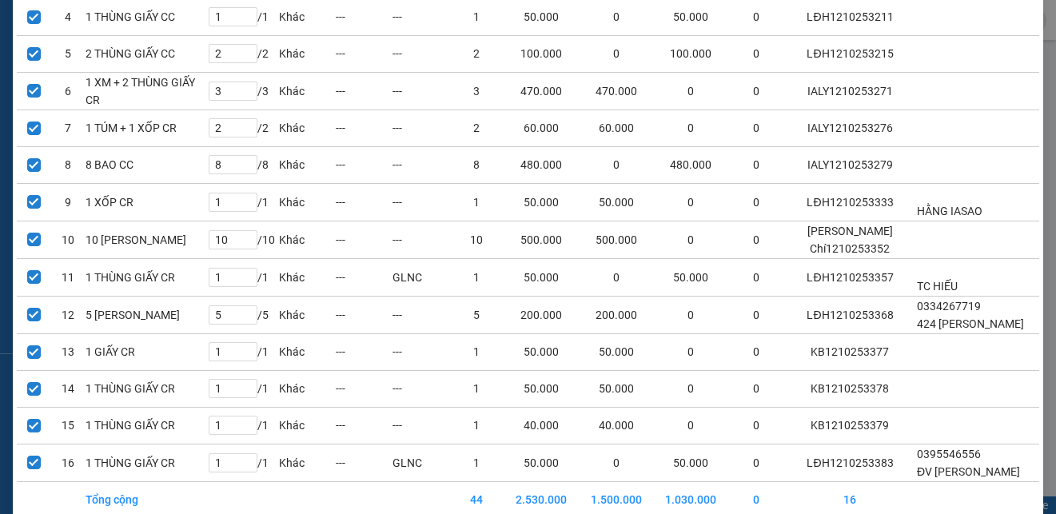
scroll to position [406, 0]
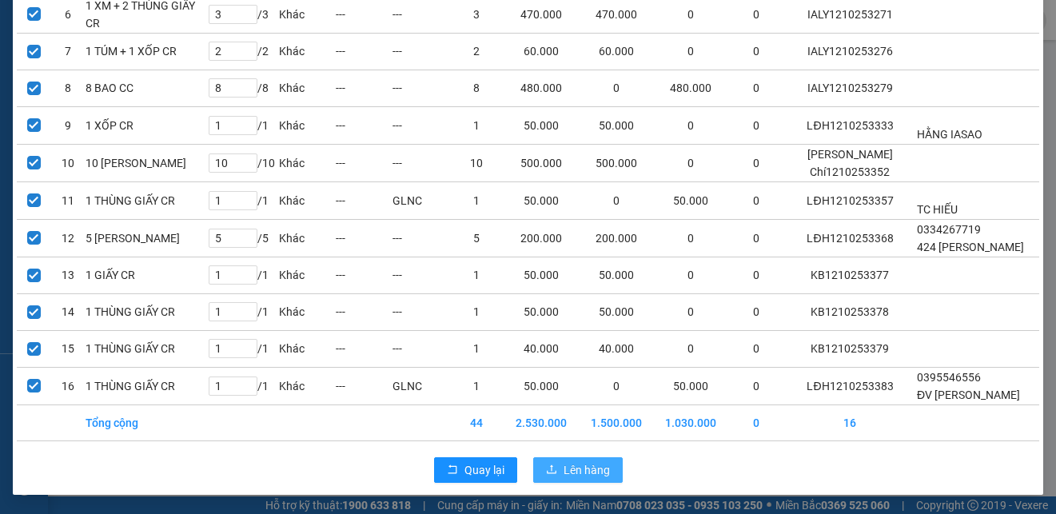
click at [569, 464] on span "Lên hàng" at bounding box center [586, 470] width 46 height 18
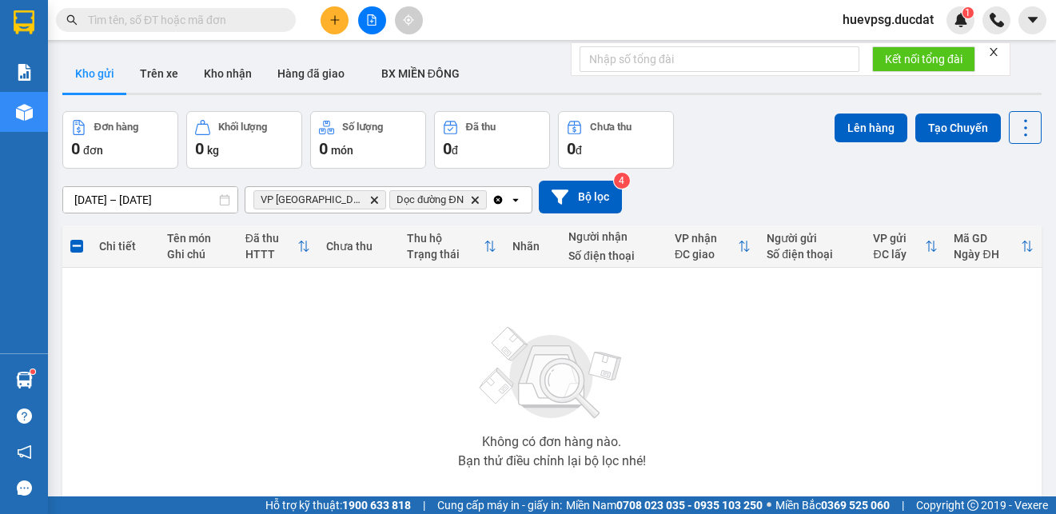
click at [493, 197] on icon "Clear all" at bounding box center [497, 199] width 9 height 9
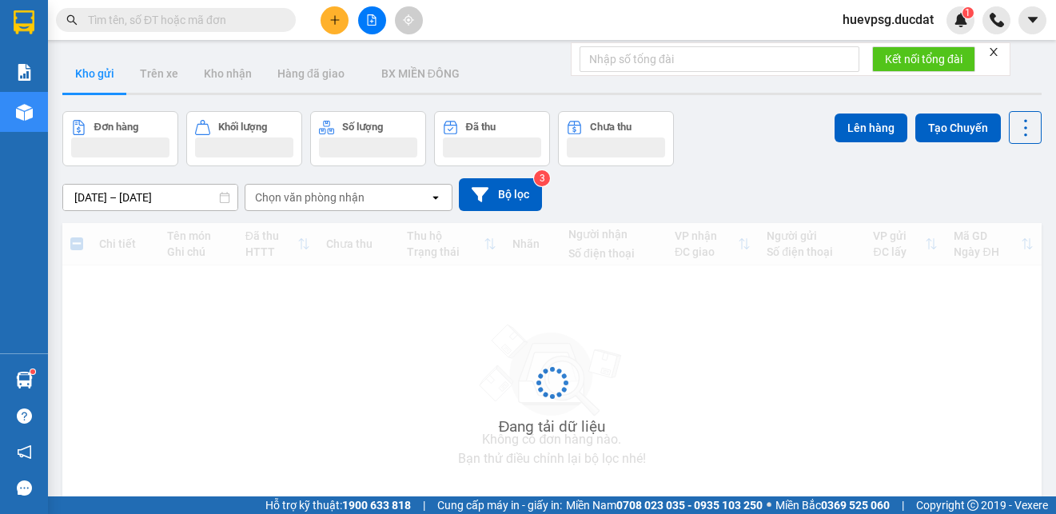
click at [412, 197] on div "Chọn văn phòng nhận" at bounding box center [337, 198] width 184 height 26
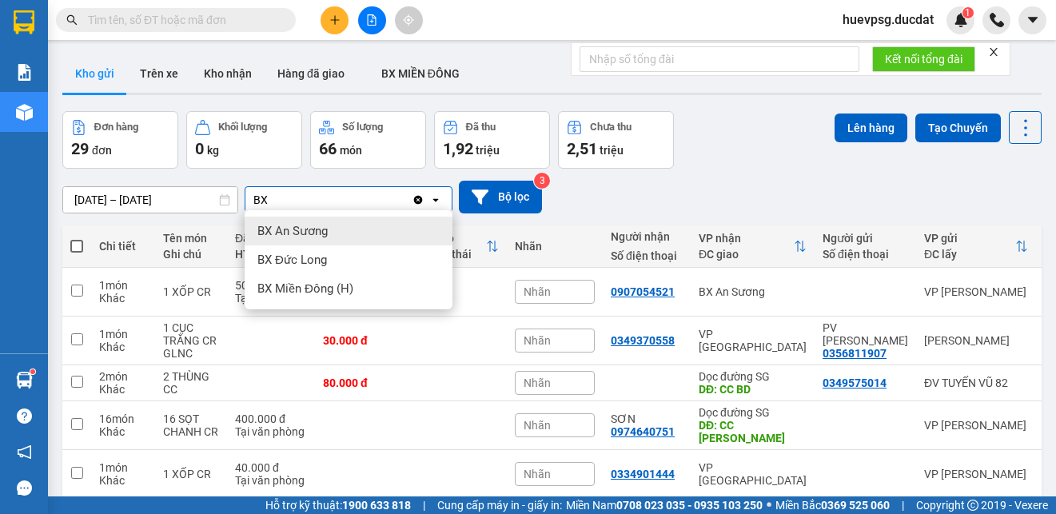
type input "BX"
click at [320, 233] on span "BX An Sương" at bounding box center [292, 231] width 70 height 16
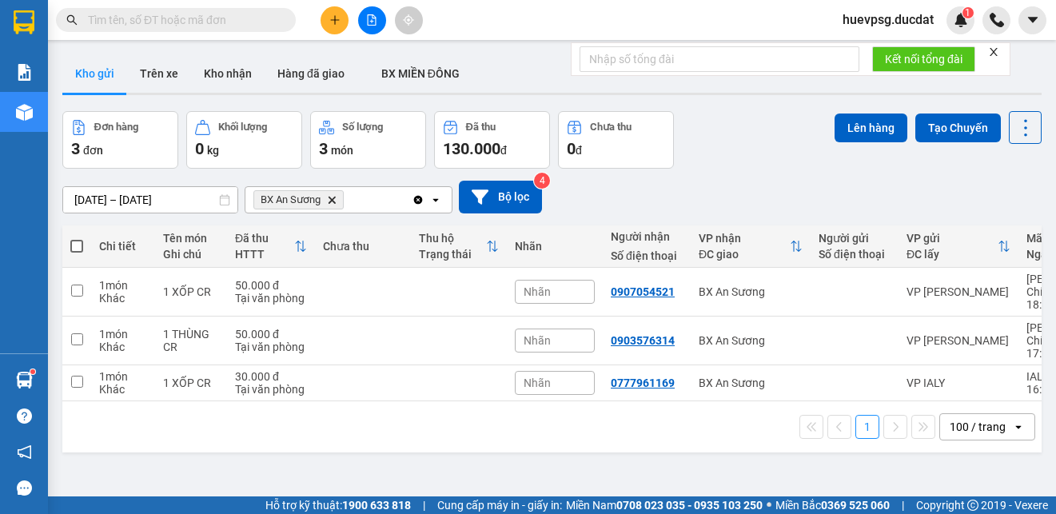
click at [69, 243] on th at bounding box center [76, 246] width 29 height 42
click at [74, 244] on span at bounding box center [76, 246] width 13 height 13
click at [77, 238] on input "checkbox" at bounding box center [77, 238] width 0 height 0
checkbox input "true"
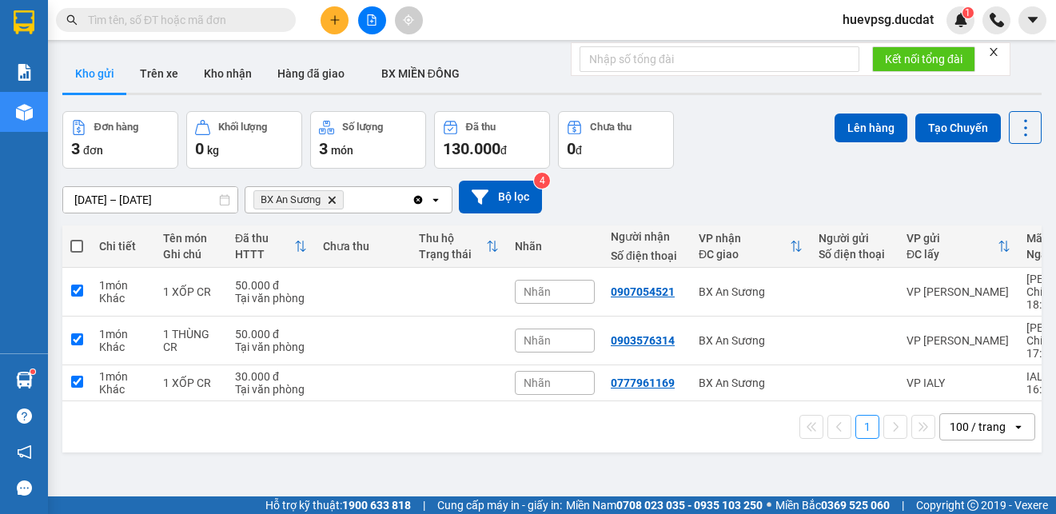
checkbox input "true"
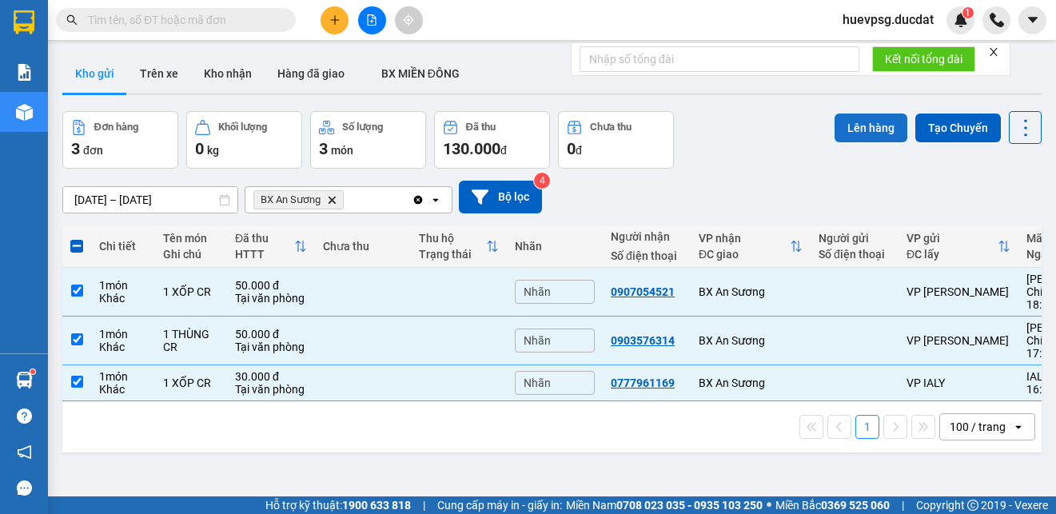
click at [834, 119] on button "Lên hàng" at bounding box center [870, 127] width 73 height 29
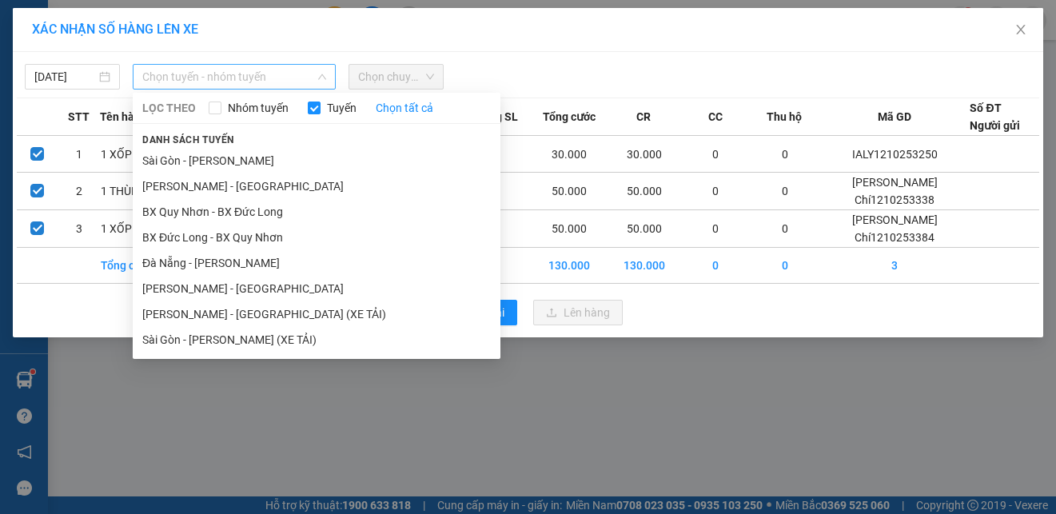
click at [301, 70] on span "Chọn tuyến - nhóm tuyến" at bounding box center [234, 77] width 184 height 24
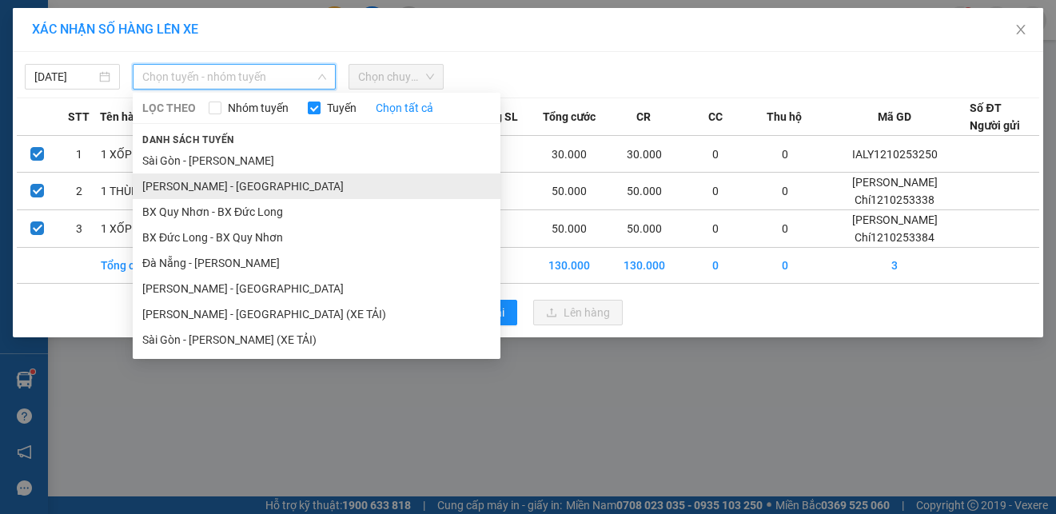
click at [223, 189] on li "Gia Lai - Sài Gòn" at bounding box center [317, 186] width 368 height 26
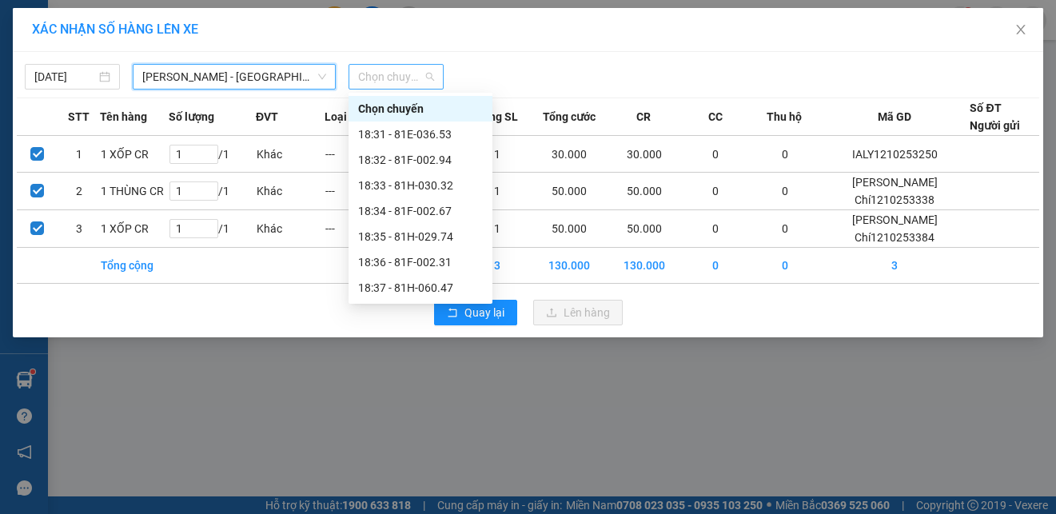
click at [407, 86] on span "Chọn chuyến" at bounding box center [396, 77] width 76 height 24
click at [434, 142] on div "18:31 - 81E-036.53" at bounding box center [420, 134] width 125 height 18
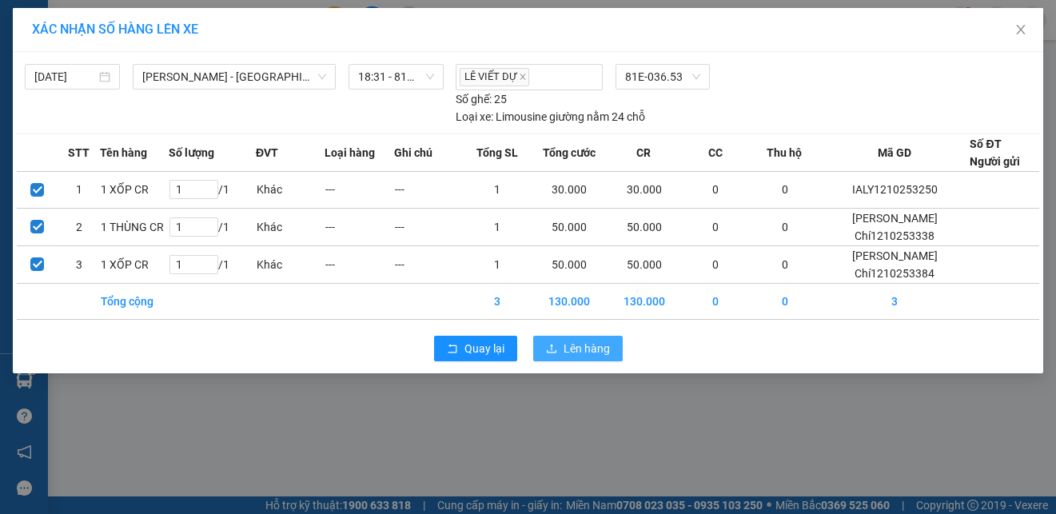
click at [587, 348] on span "Lên hàng" at bounding box center [586, 349] width 46 height 18
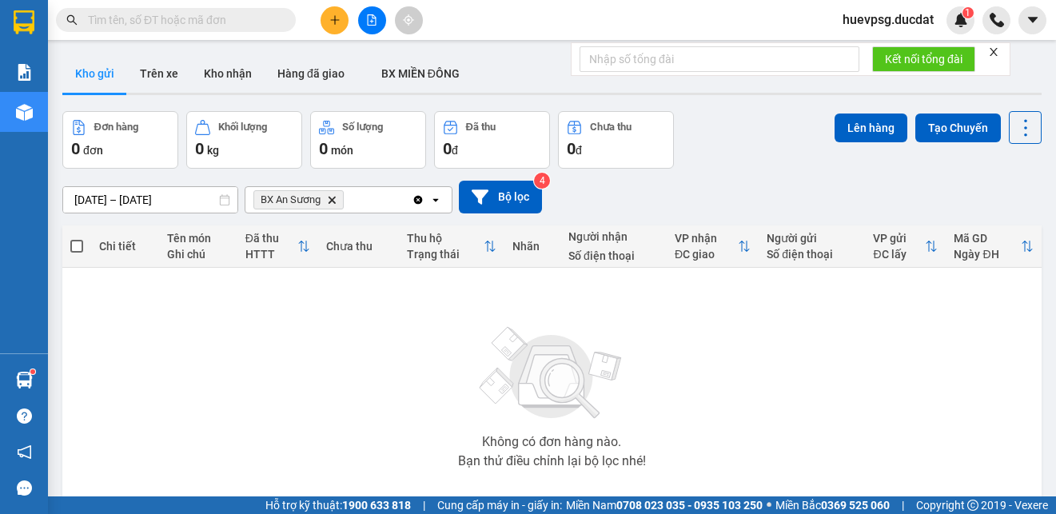
click at [332, 199] on icon "BX An Sương, close by backspace" at bounding box center [331, 199] width 7 height 7
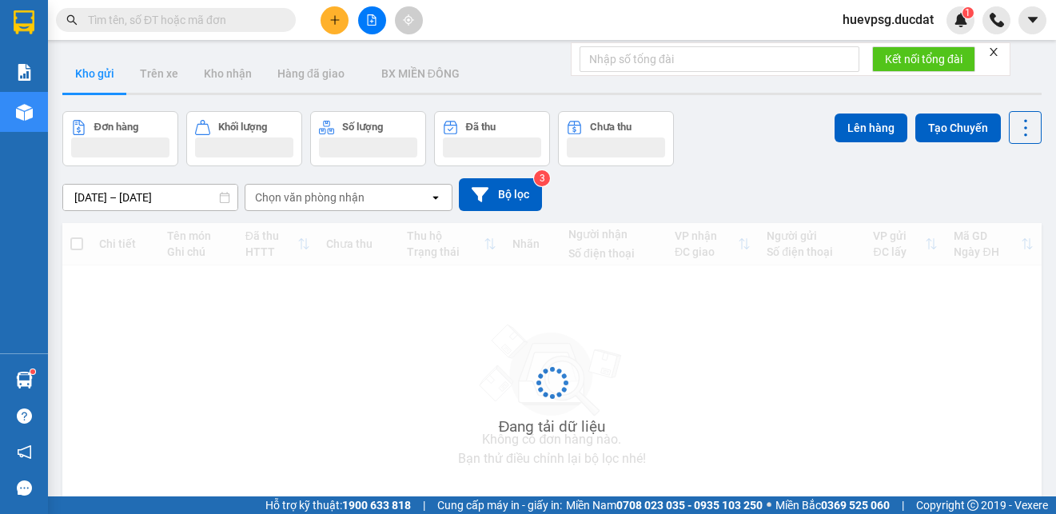
click at [332, 199] on div "Chọn văn phòng nhận" at bounding box center [309, 197] width 109 height 16
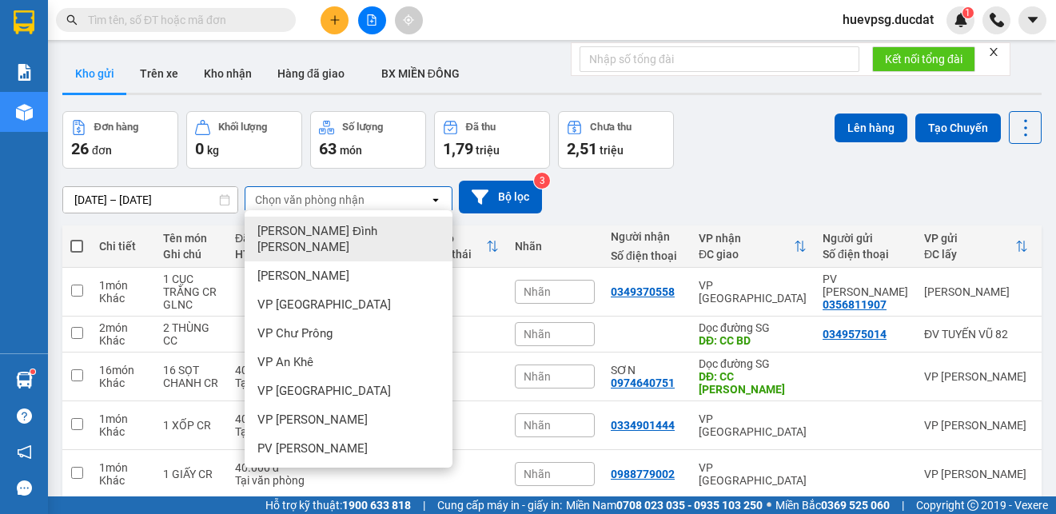
click at [76, 242] on span at bounding box center [76, 246] width 13 height 13
click at [77, 238] on input "checkbox" at bounding box center [77, 238] width 0 height 0
checkbox input "true"
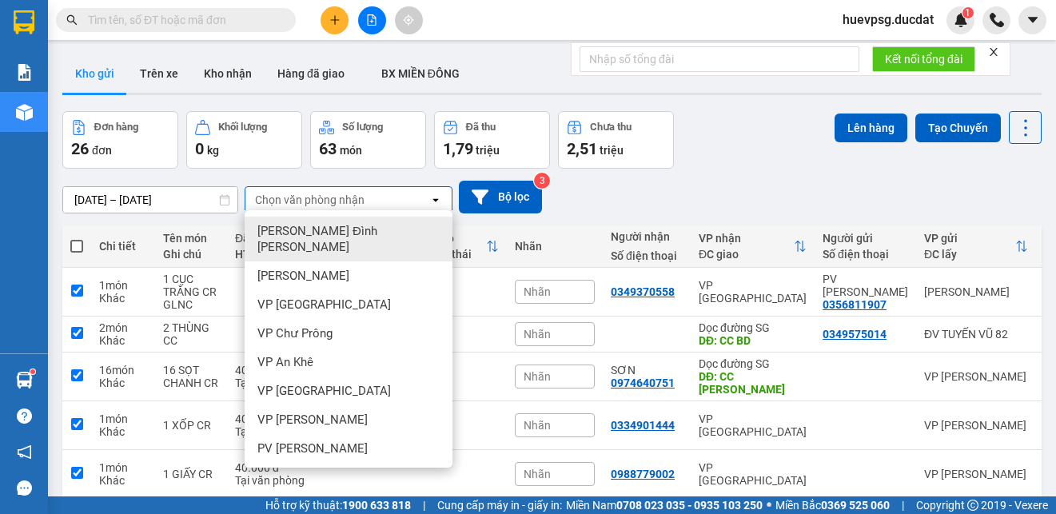
checkbox input "true"
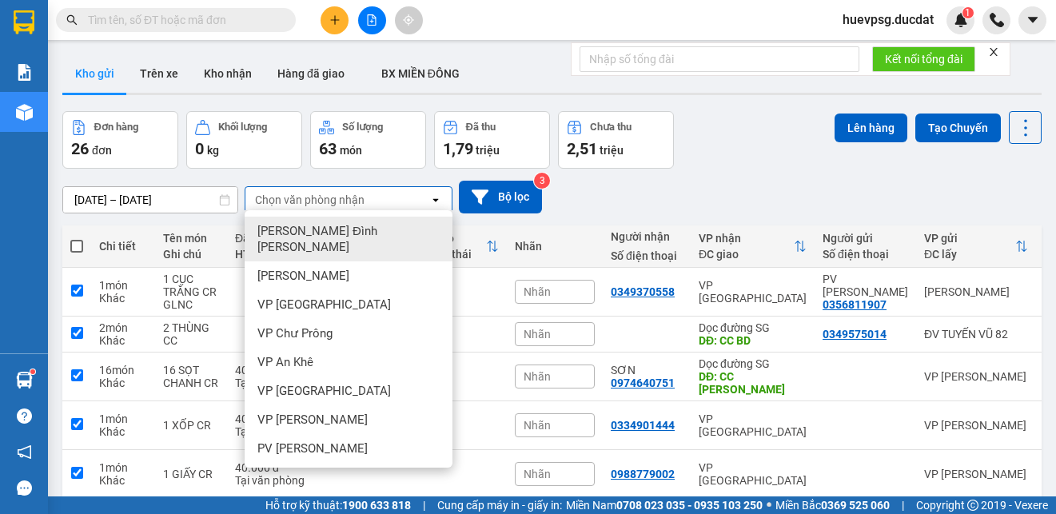
checkbox input "true"
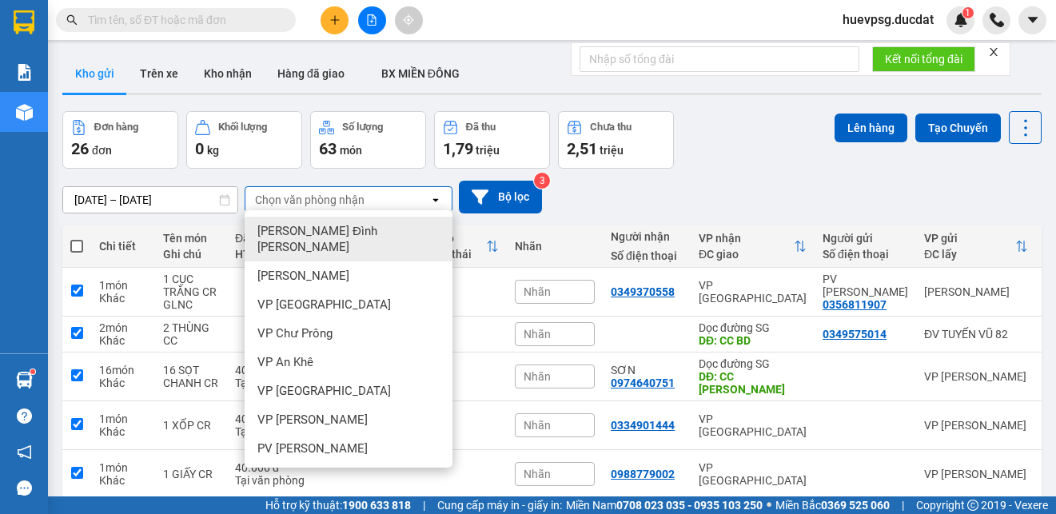
checkbox input "true"
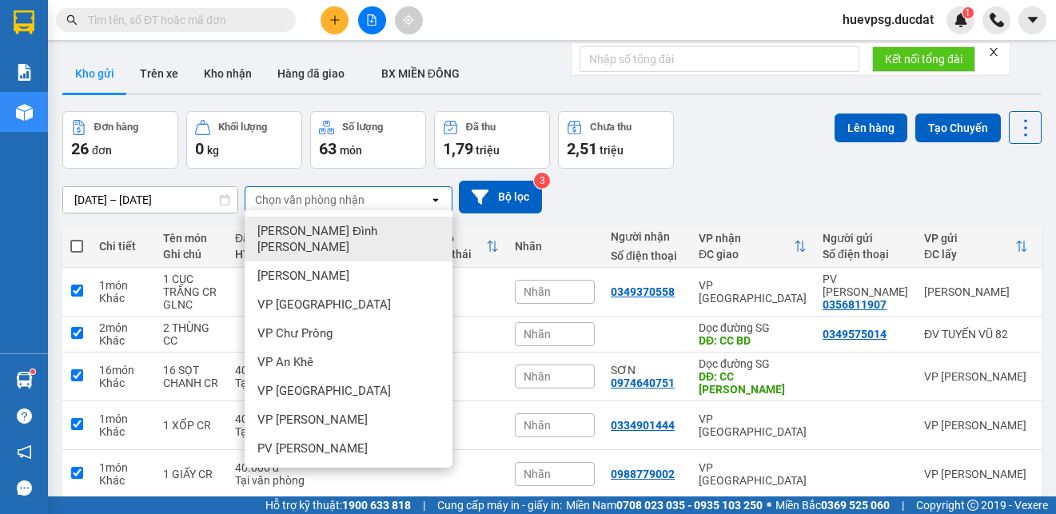
checkbox input "true"
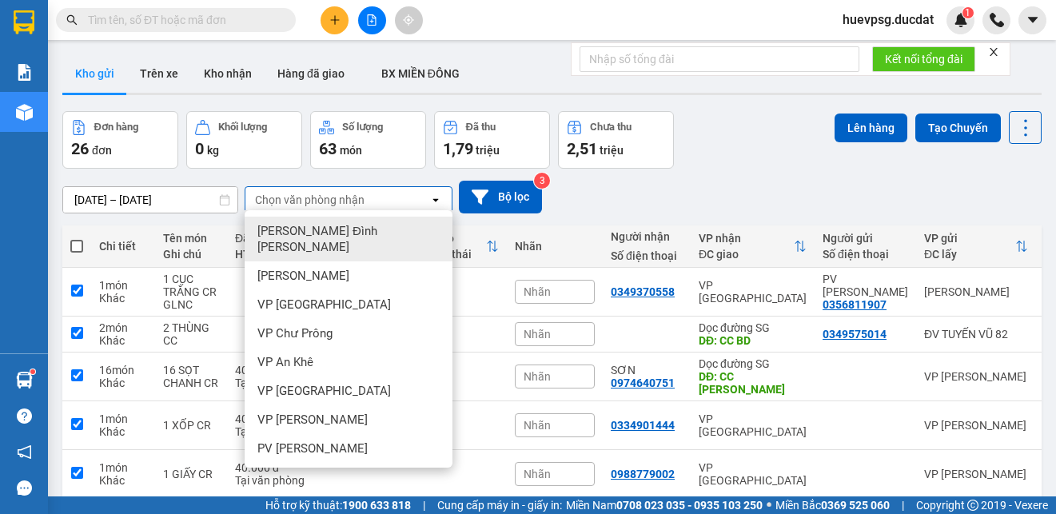
checkbox input "true"
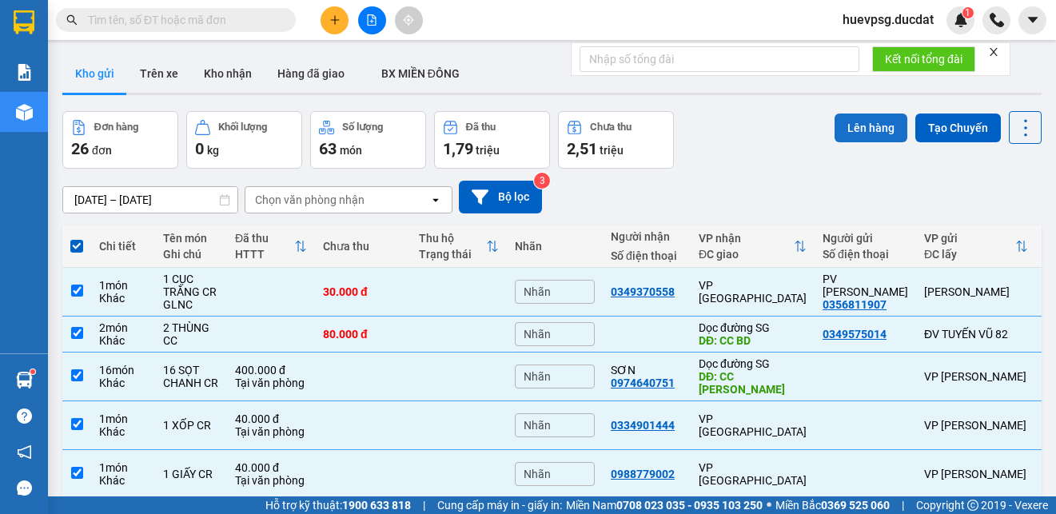
click at [855, 127] on button "Lên hàng" at bounding box center [870, 127] width 73 height 29
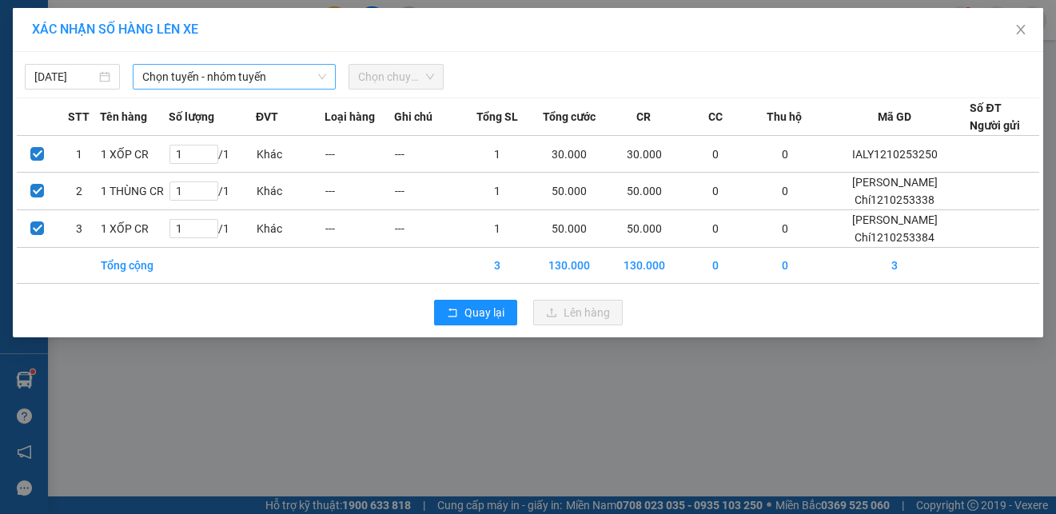
click at [224, 75] on span "Chọn tuyến - nhóm tuyến" at bounding box center [234, 77] width 184 height 24
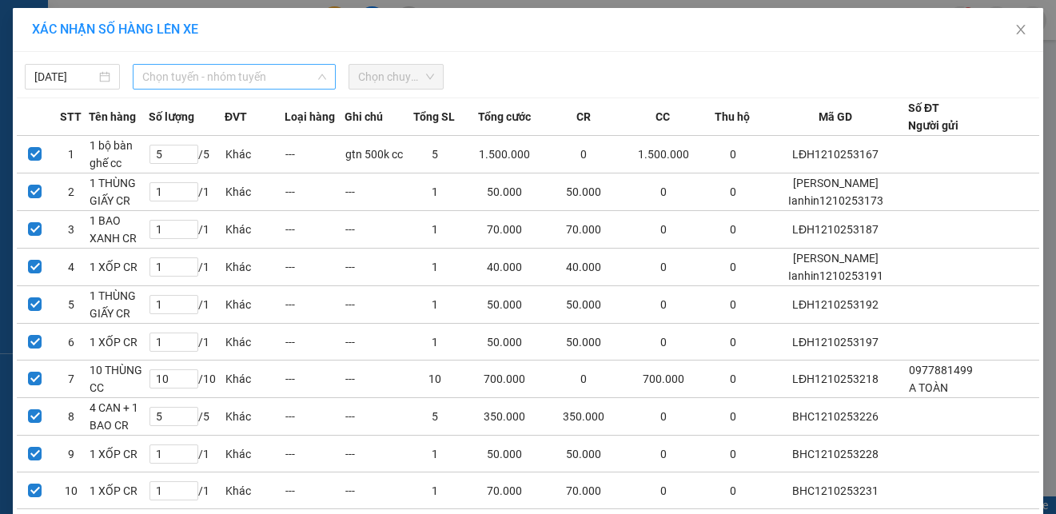
click at [224, 75] on span "Chọn tuyến - nhóm tuyến" at bounding box center [234, 77] width 184 height 24
click at [246, 84] on span "Chọn tuyến - nhóm tuyến" at bounding box center [234, 77] width 184 height 24
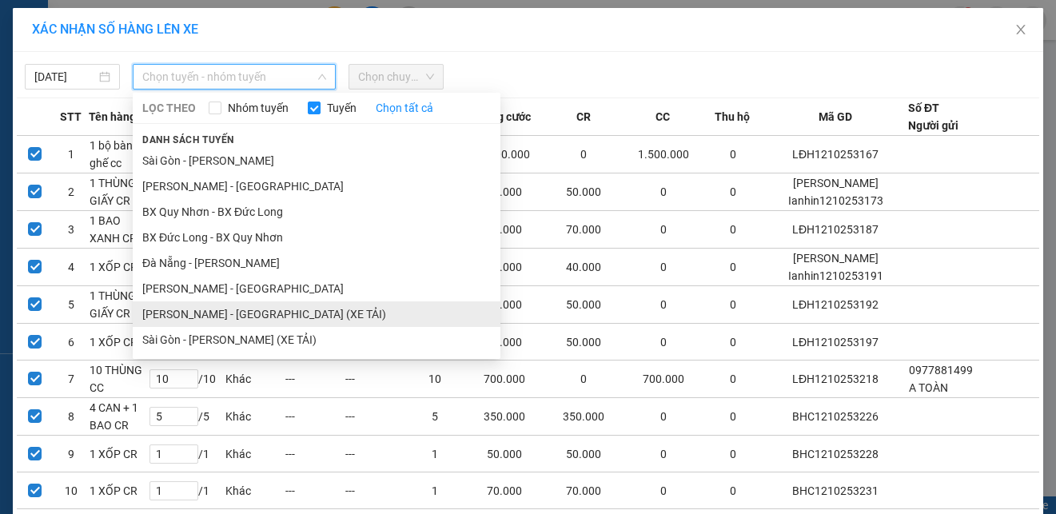
click at [177, 305] on li "Gia Lai - Sài Gòn (XE TẢI)" at bounding box center [317, 314] width 368 height 26
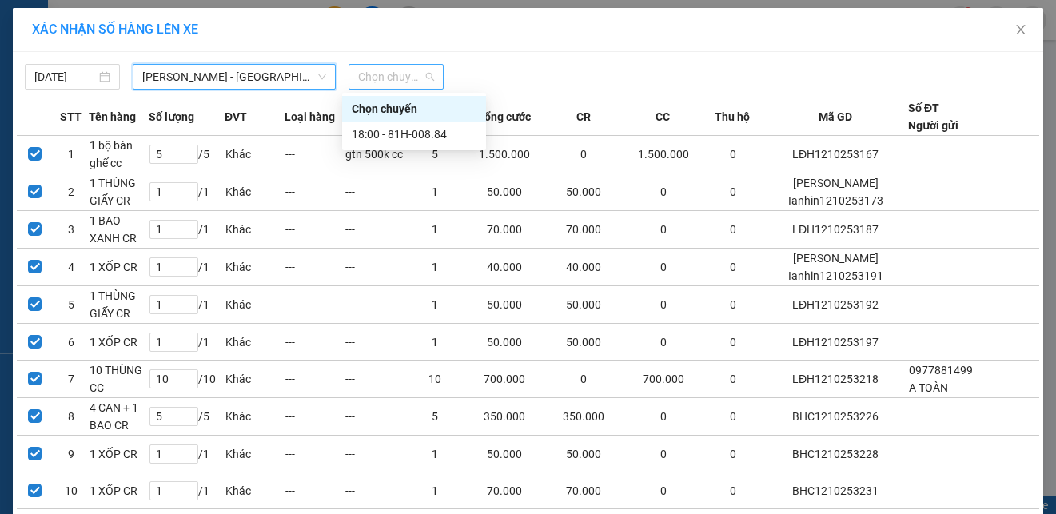
click at [392, 83] on span "Chọn chuyến" at bounding box center [396, 77] width 76 height 24
click at [420, 137] on div "18:00 - 81H-008.84" at bounding box center [414, 134] width 125 height 18
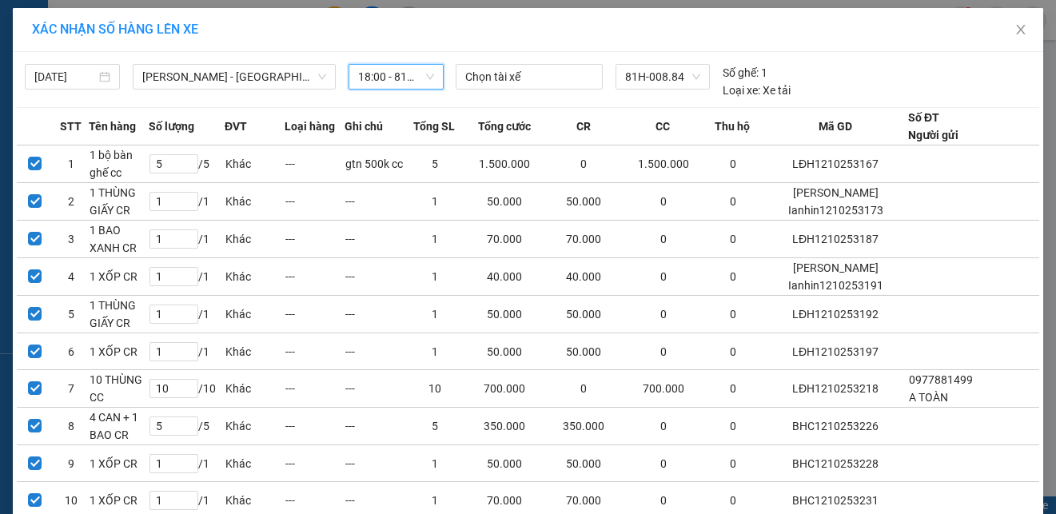
scroll to position [723, 0]
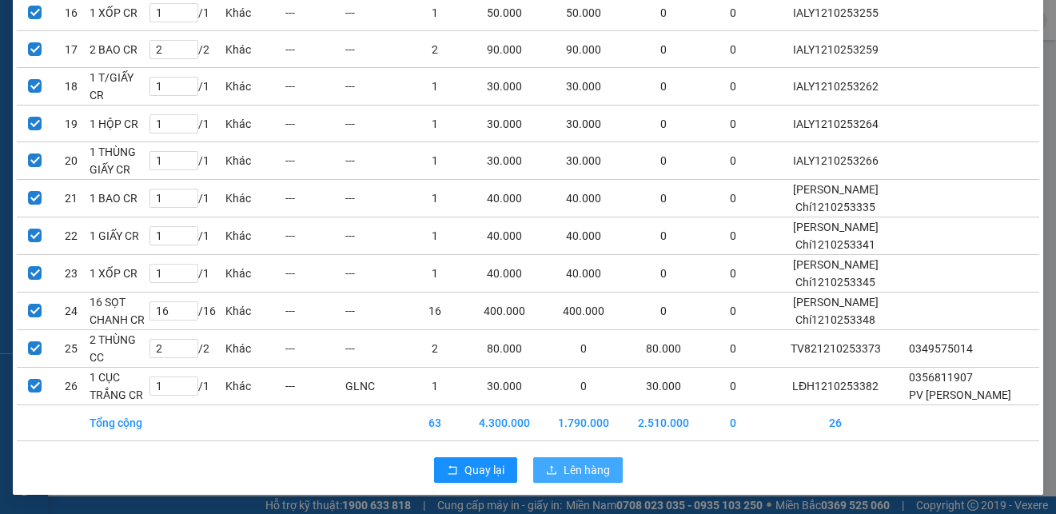
click at [580, 467] on span "Lên hàng" at bounding box center [586, 470] width 46 height 18
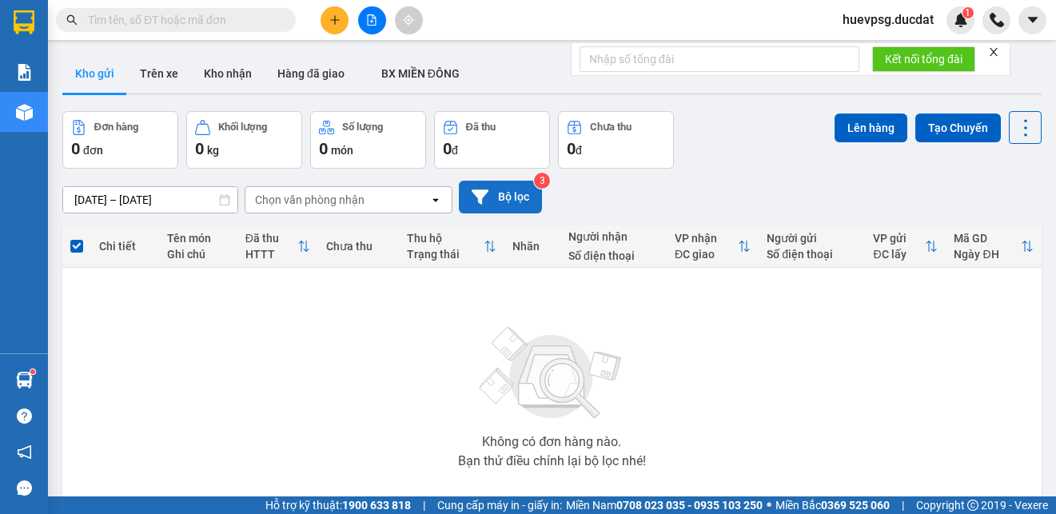
click at [500, 195] on button "Bộ lọc" at bounding box center [500, 197] width 83 height 33
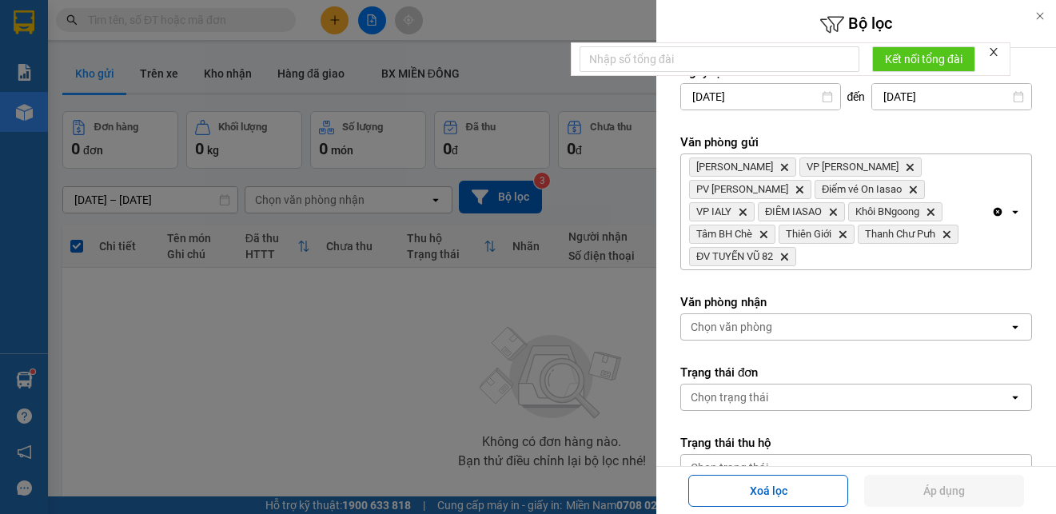
click at [958, 243] on div "Lê Đại Hành Delete VP Hòa Lệ Chí Delete PV Sâm Ianhin Delete Điểm vé On Iasao D…" at bounding box center [836, 211] width 310 height 115
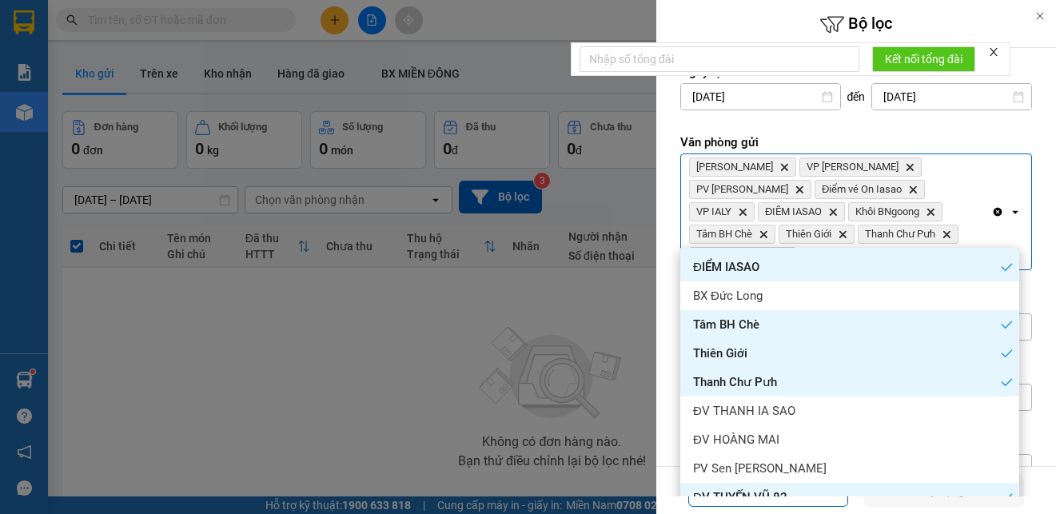
scroll to position [360, 0]
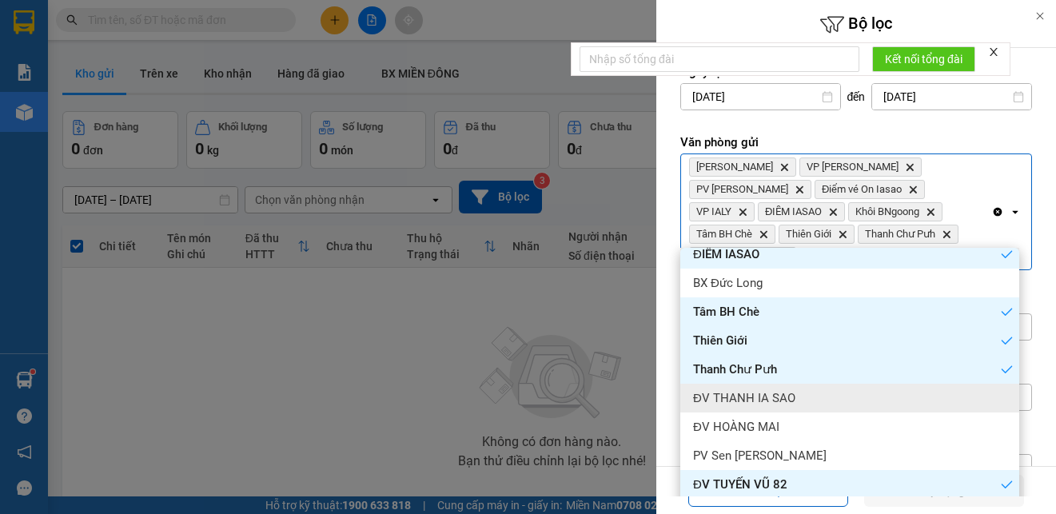
click at [596, 297] on div at bounding box center [528, 257] width 1056 height 514
